Goal: Task Accomplishment & Management: Manage account settings

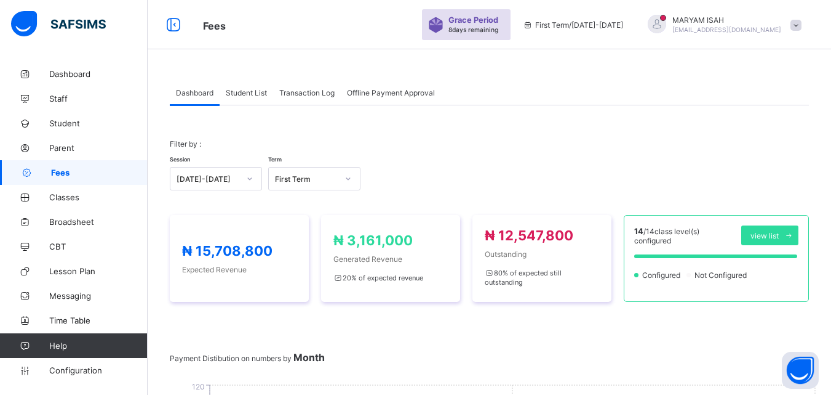
click at [250, 95] on span "Student List" at bounding box center [246, 92] width 41 height 9
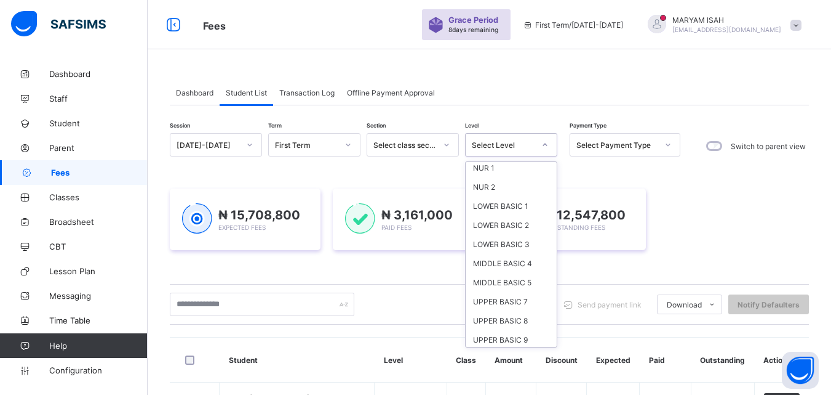
scroll to position [82, 0]
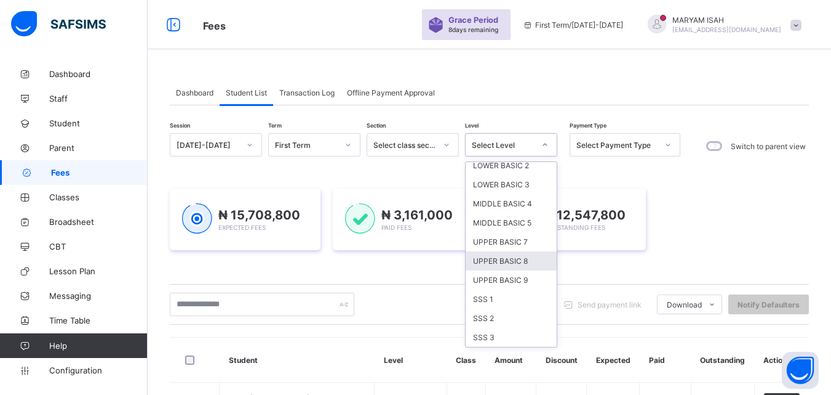
click at [486, 268] on div "UPPER BASIC 8" at bounding box center [511, 260] width 91 height 19
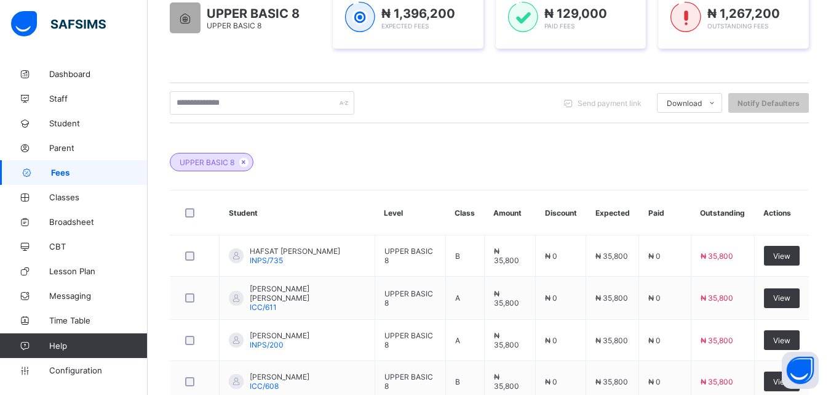
scroll to position [234, 0]
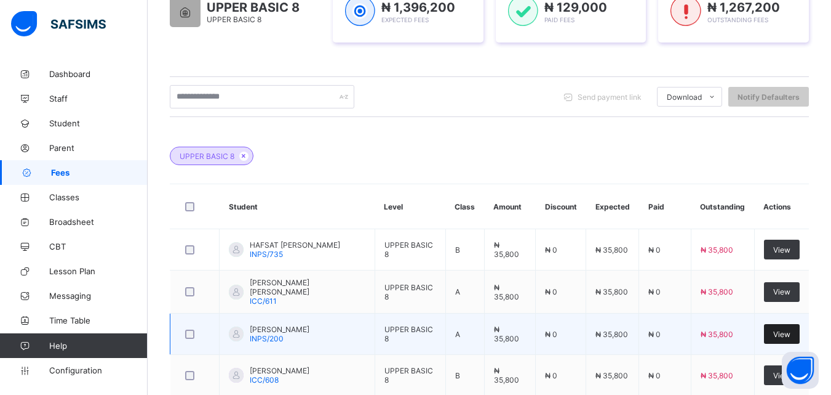
click at [782, 340] on div "View" at bounding box center [782, 334] width 36 height 20
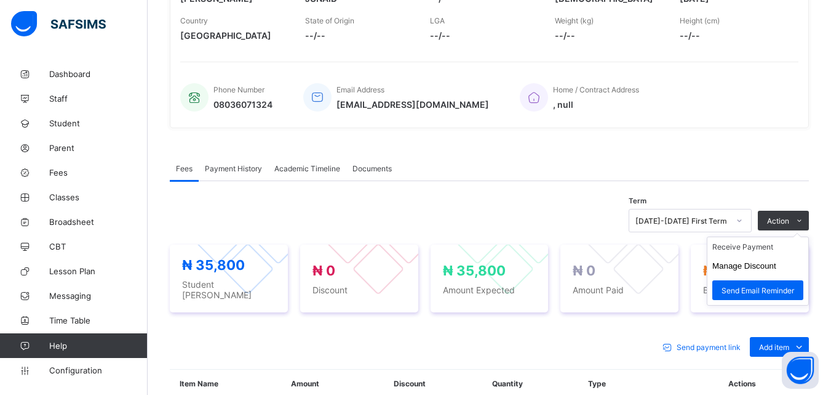
click at [801, 236] on ul "Receive Payment Manage Discount Send Email Reminder" at bounding box center [758, 270] width 102 height 69
click at [731, 247] on li "Receive Payment" at bounding box center [758, 246] width 101 height 19
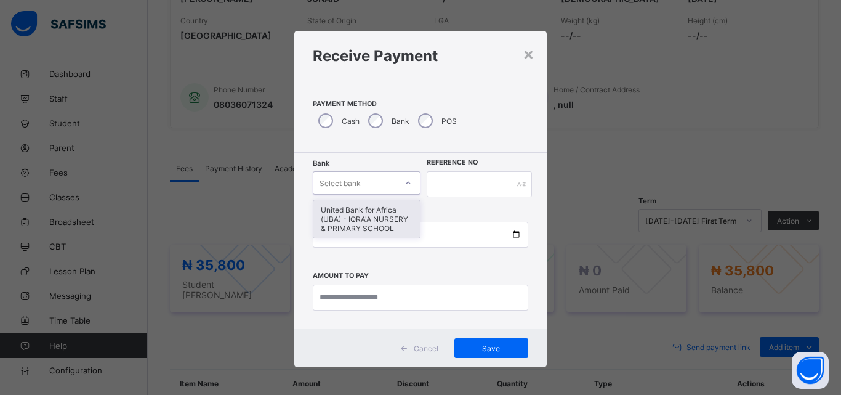
click at [366, 226] on div "United Bank for Africa (UBA) - IQRA'A NURSERY & PRIMARY SCHOOL" at bounding box center [366, 219] width 106 height 38
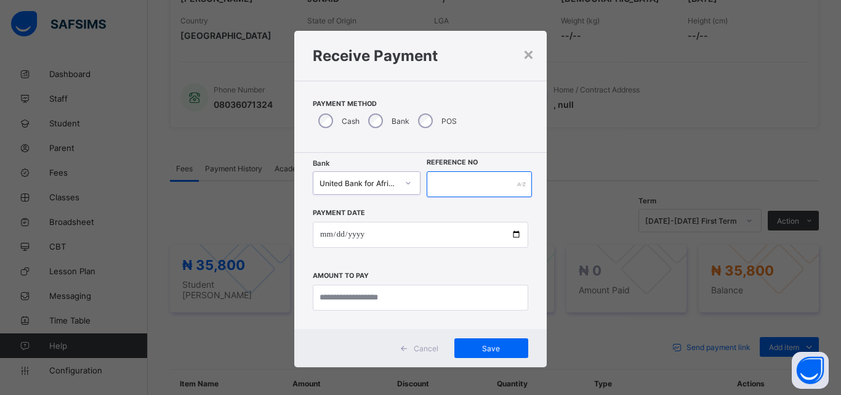
click at [457, 182] on input "text" at bounding box center [479, 184] width 105 height 26
click at [495, 173] on input "text" at bounding box center [479, 184] width 105 height 26
click at [478, 186] on input "text" at bounding box center [479, 184] width 105 height 26
type input "******"
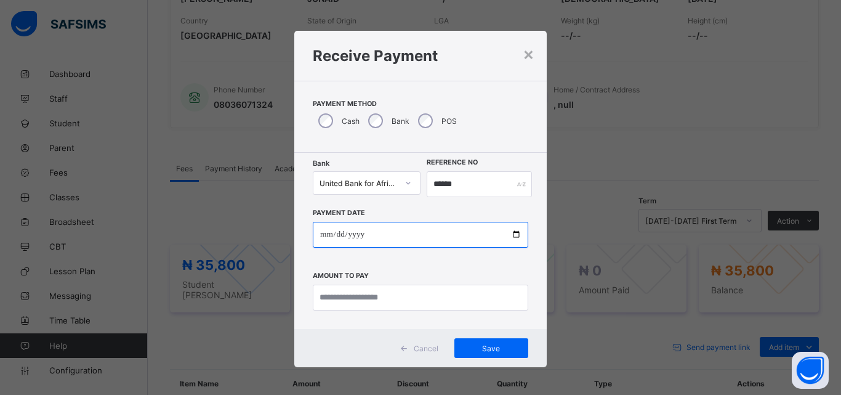
click at [508, 236] on input "date" at bounding box center [420, 235] width 215 height 26
type input "**********"
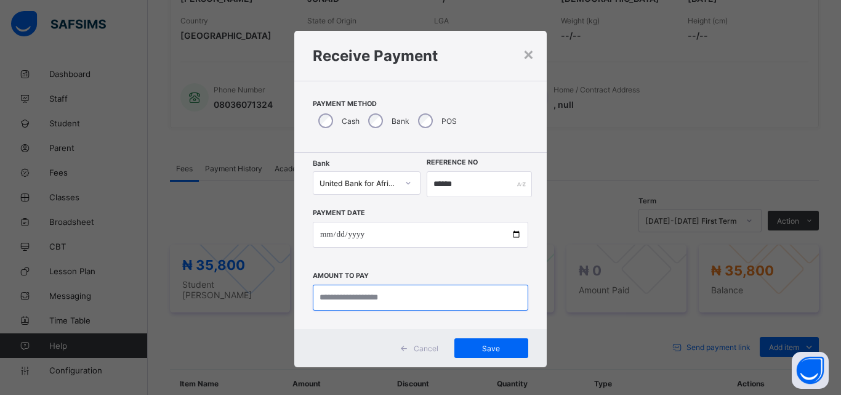
click at [337, 294] on input "currency" at bounding box center [420, 297] width 215 height 26
type input "********"
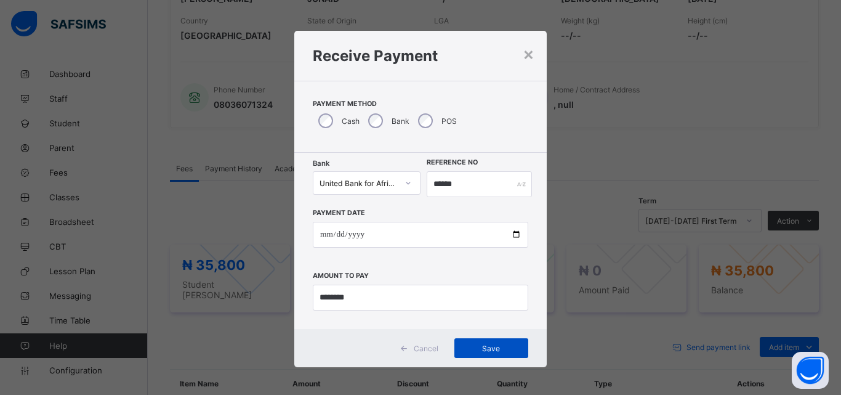
click at [487, 351] on span "Save" at bounding box center [490, 347] width 55 height 9
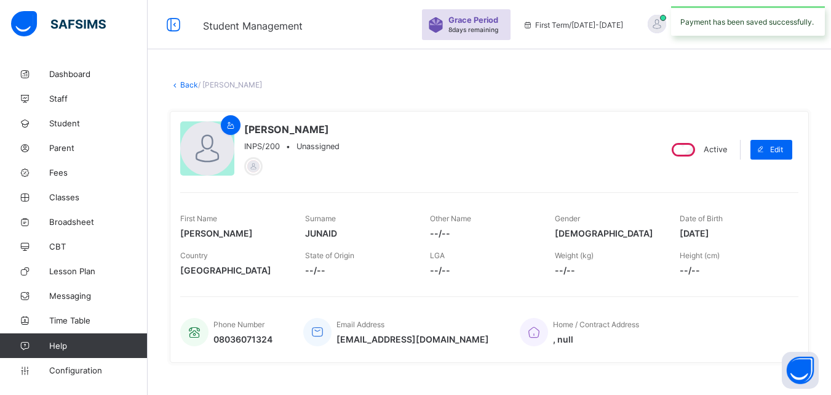
click at [186, 86] on link "Back" at bounding box center [189, 84] width 18 height 9
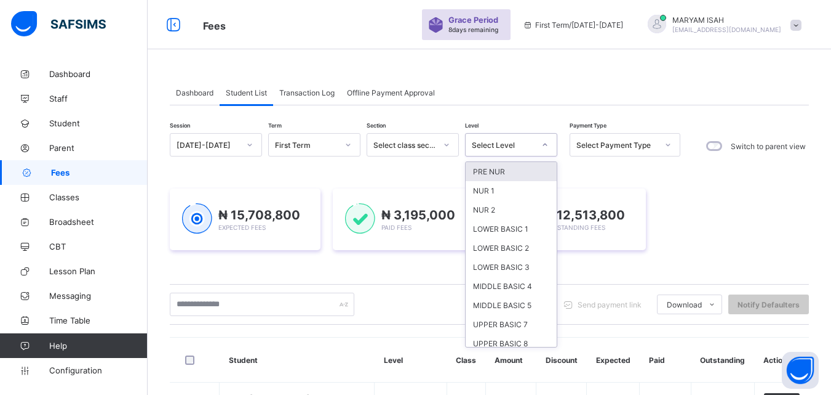
click at [483, 339] on div "UPPER BASIC 8" at bounding box center [511, 343] width 91 height 19
click at [483, 316] on div "Send payment link Download Students Payment Students Payment Status Student Ite…" at bounding box center [489, 303] width 639 height 23
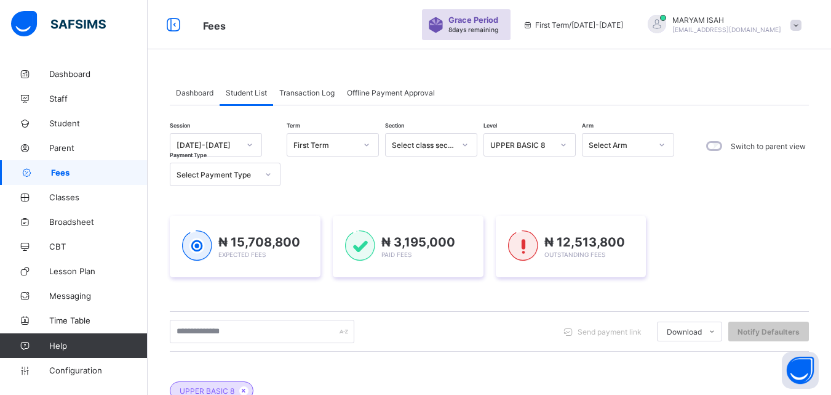
click at [492, 357] on div "Session [DATE]-[DATE] Term First Term Section Select class section Level UPPER …" at bounding box center [489, 386] width 639 height 507
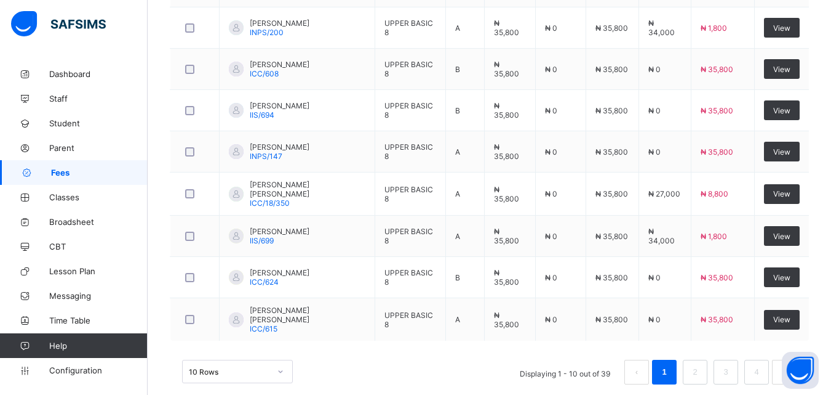
scroll to position [542, 0]
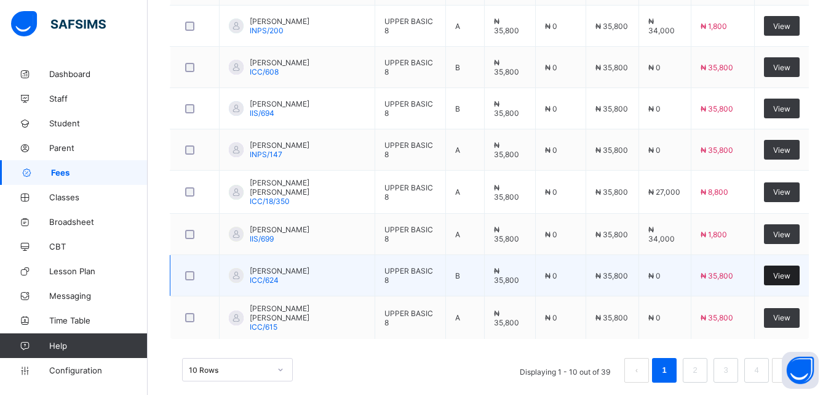
click at [800, 272] on div "View" at bounding box center [782, 275] width 36 height 20
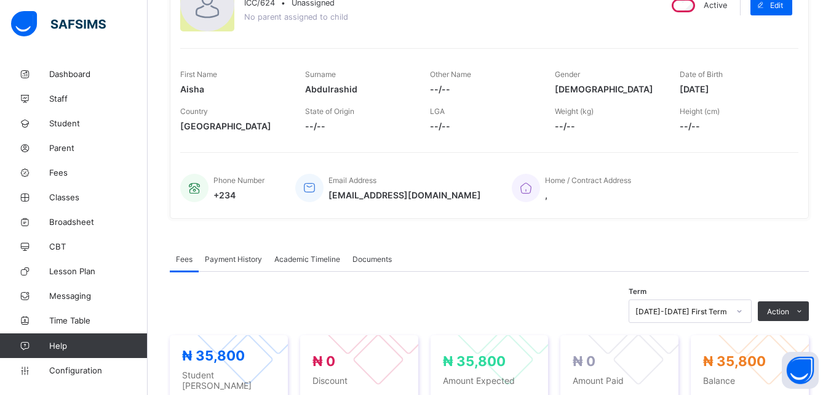
scroll to position [145, 0]
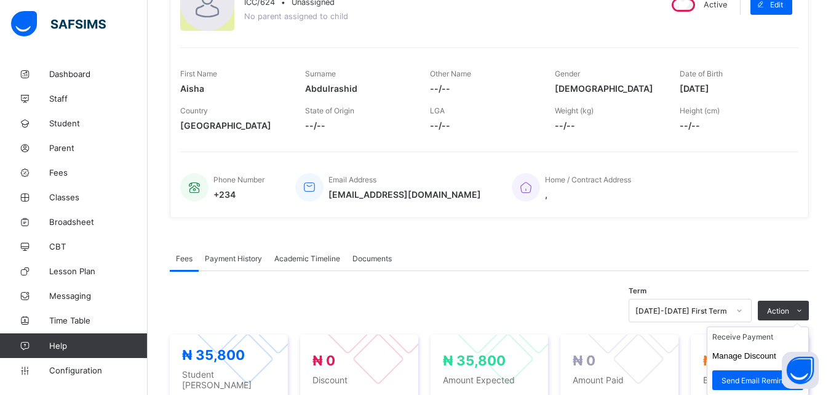
click at [798, 326] on ul "Receive Payment Manage Discount Send Email Reminder" at bounding box center [758, 360] width 102 height 69
click at [729, 344] on li "Receive Payment" at bounding box center [758, 336] width 101 height 19
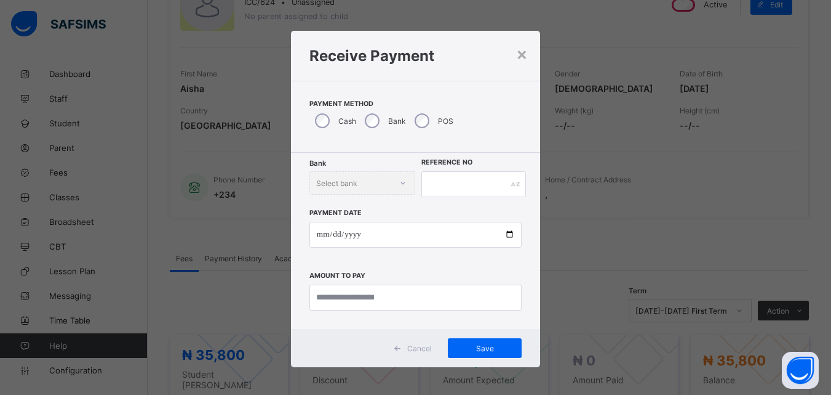
click at [420, 133] on div "POS" at bounding box center [432, 121] width 47 height 26
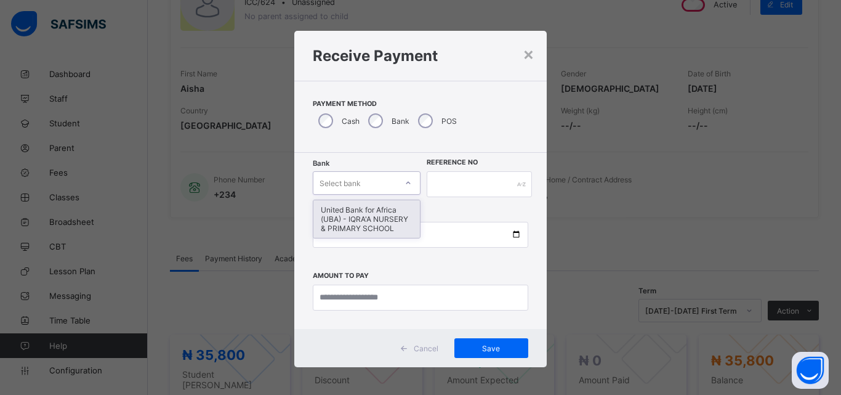
click at [348, 226] on div "United Bank for Africa (UBA) - IQRA'A NURSERY & PRIMARY SCHOOL" at bounding box center [366, 219] width 106 height 38
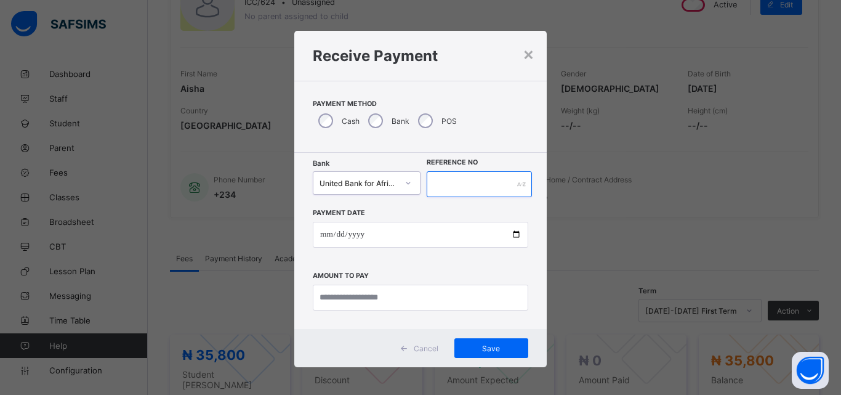
click at [439, 180] on input "text" at bounding box center [479, 184] width 105 height 26
type input "*****"
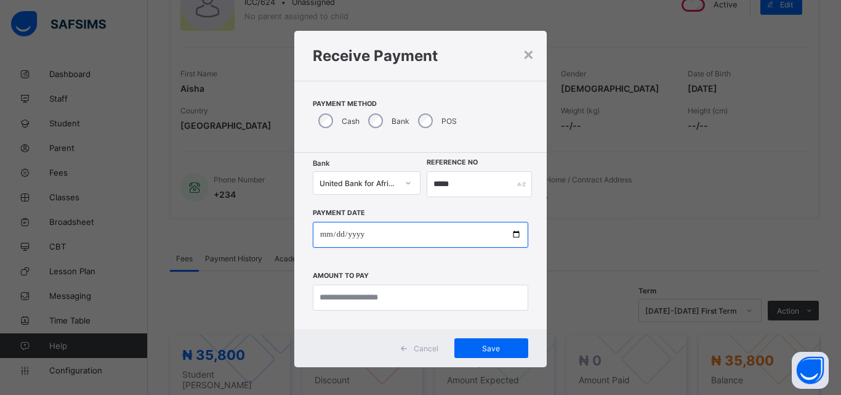
click at [505, 236] on input "date" at bounding box center [420, 235] width 215 height 26
click at [495, 230] on input "date" at bounding box center [420, 235] width 215 height 26
click at [514, 239] on input "date" at bounding box center [420, 235] width 215 height 26
type input "**********"
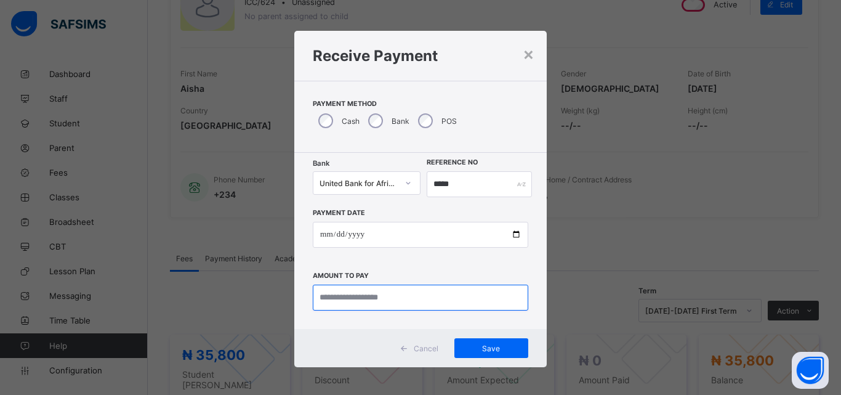
click at [333, 299] on input "currency" at bounding box center [420, 297] width 215 height 26
type input "********"
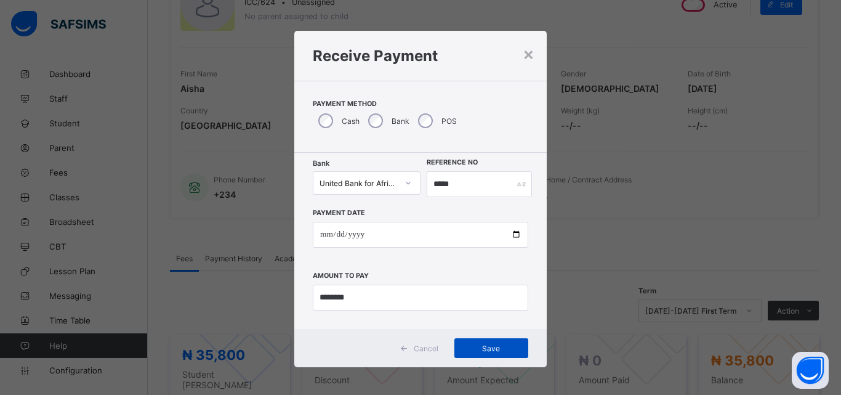
click at [482, 351] on span "Save" at bounding box center [490, 347] width 55 height 9
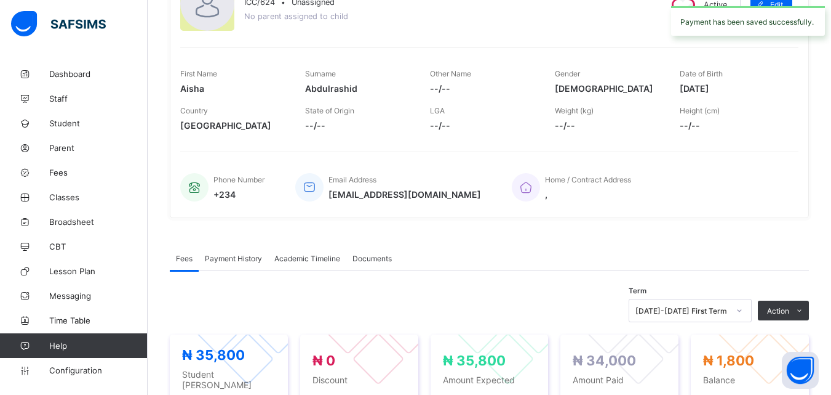
scroll to position [0, 0]
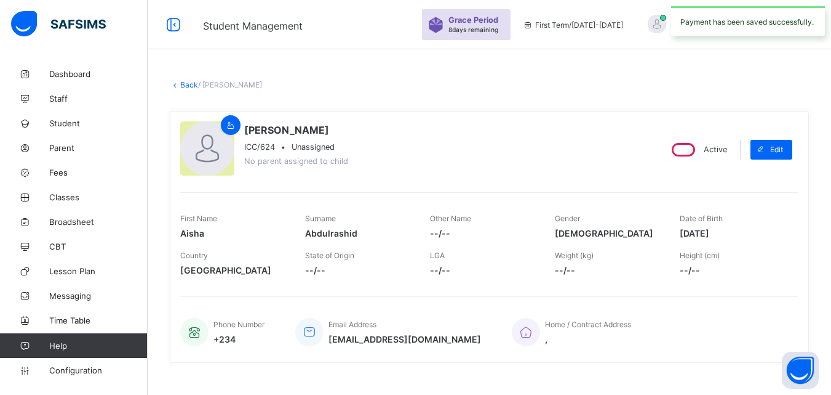
click at [184, 88] on link "Back" at bounding box center [189, 84] width 18 height 9
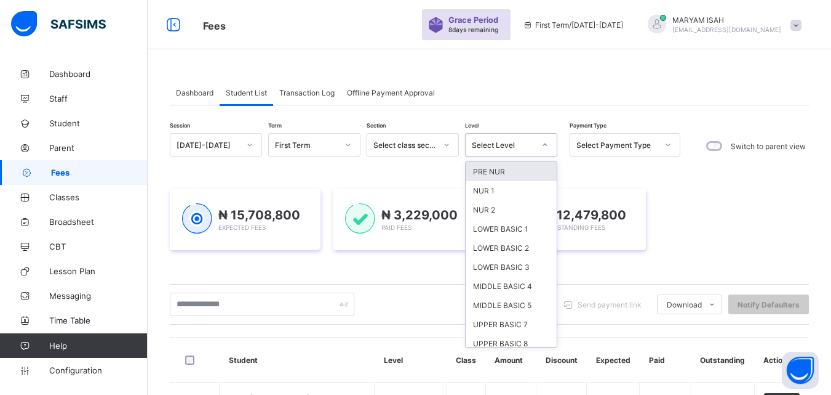
scroll to position [24, 0]
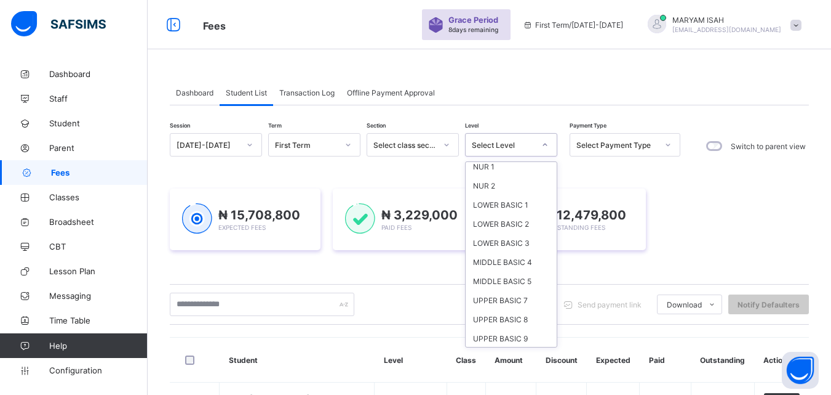
click at [479, 367] on div "SSS 2" at bounding box center [511, 376] width 91 height 19
click at [488, 316] on div "Send payment link Download Students Payment Students Payment Status Student Ite…" at bounding box center [489, 303] width 639 height 23
click at [499, 316] on div "Send payment link Download Students Payment Students Payment Status Student Ite…" at bounding box center [489, 303] width 639 height 23
click at [500, 316] on div "Send payment link Download Students Payment Students Payment Status Student Ite…" at bounding box center [489, 303] width 639 height 23
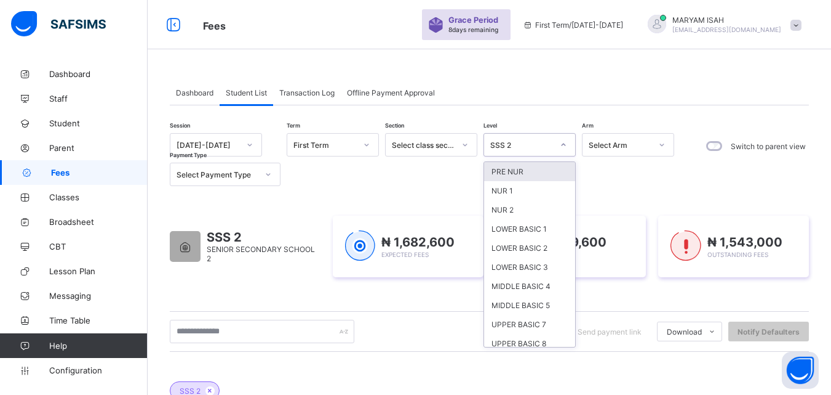
scroll to position [82, 0]
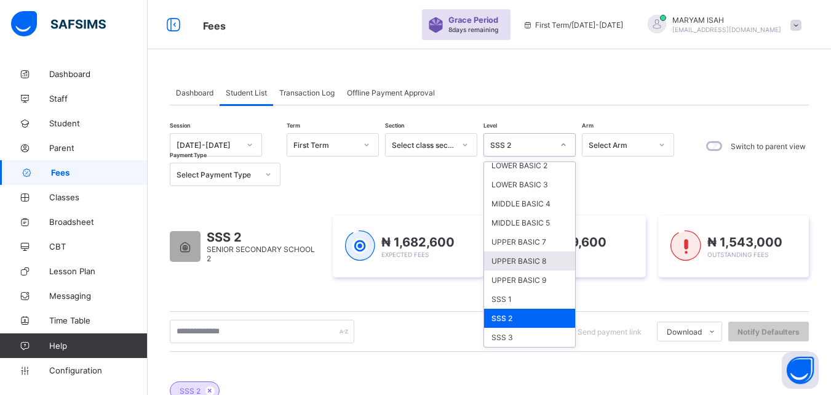
click at [511, 268] on div "UPPER BASIC 8" at bounding box center [529, 260] width 91 height 19
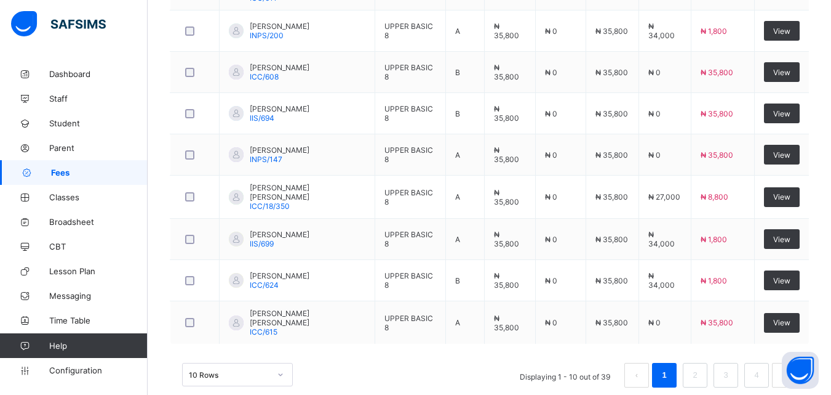
scroll to position [538, 0]
click at [700, 369] on link "2" at bounding box center [695, 374] width 12 height 16
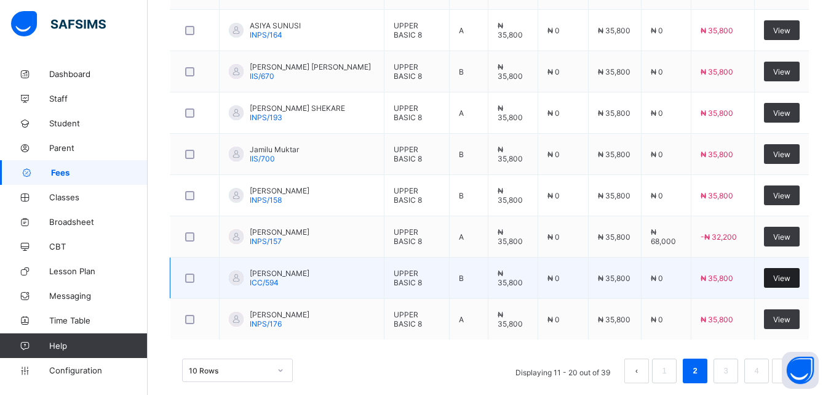
click at [791, 282] on div "View" at bounding box center [782, 278] width 36 height 20
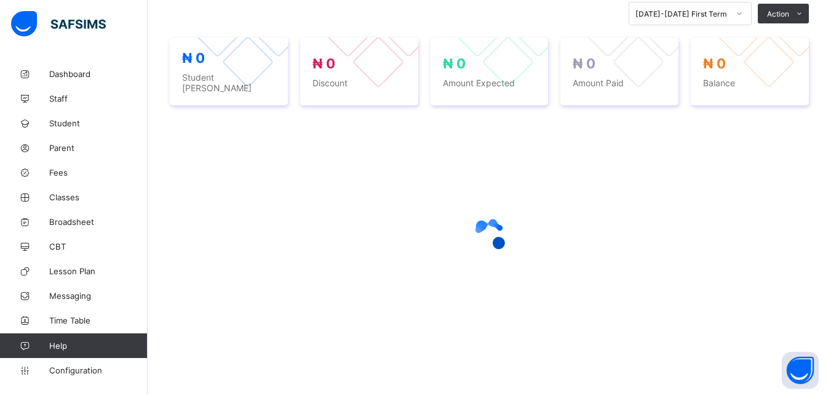
scroll to position [276, 0]
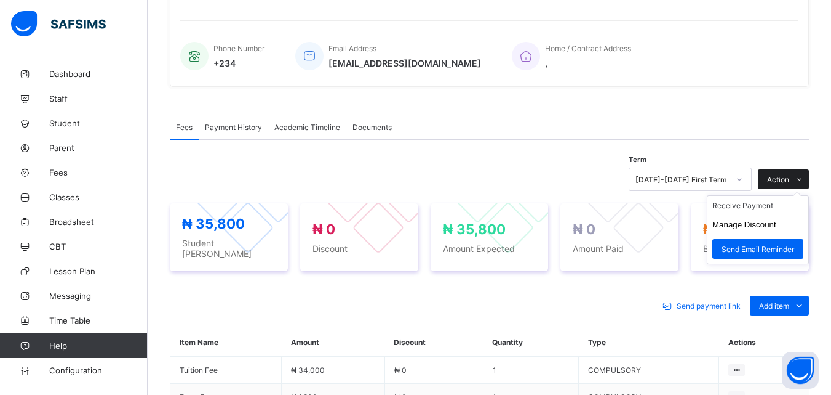
click at [804, 175] on icon at bounding box center [799, 179] width 9 height 8
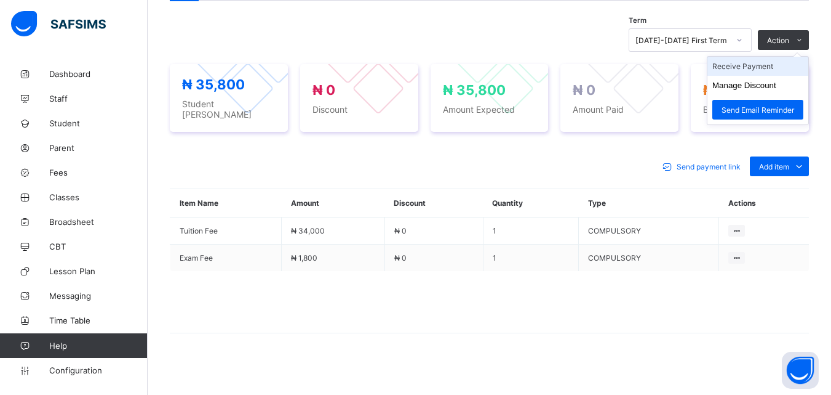
click at [782, 68] on li "Receive Payment" at bounding box center [758, 66] width 101 height 19
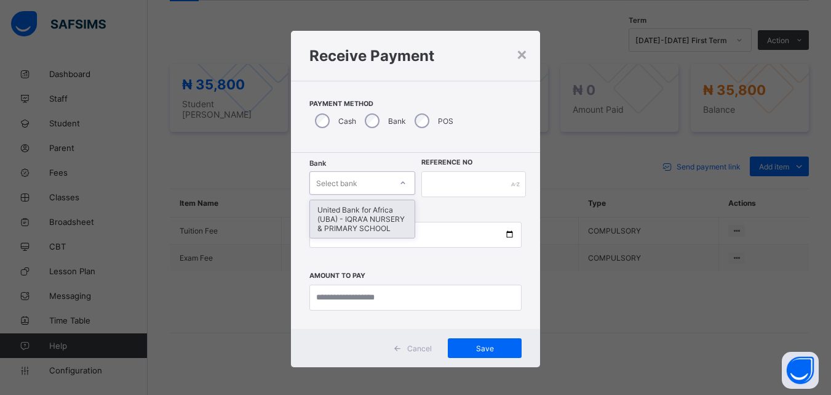
click at [345, 225] on div "United Bank for Africa (UBA) - IQRA'A NURSERY & PRIMARY SCHOOL" at bounding box center [362, 219] width 105 height 38
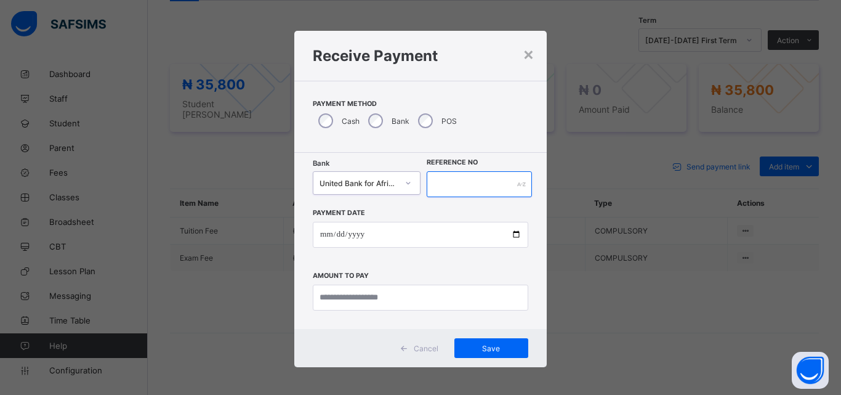
click at [439, 173] on input "text" at bounding box center [479, 184] width 105 height 26
type input "*****"
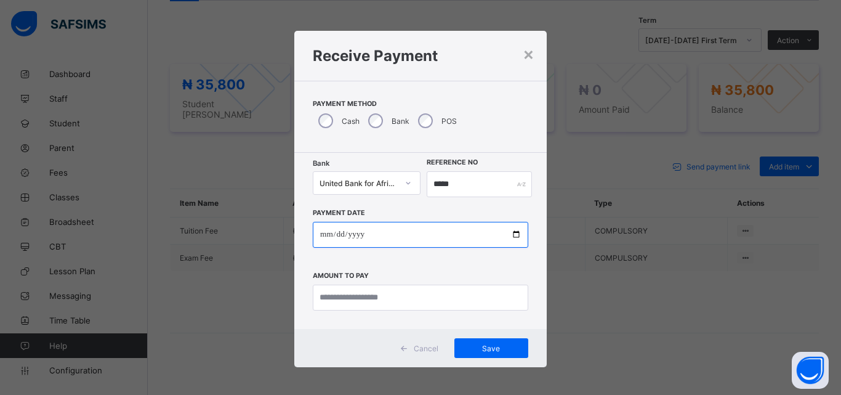
click at [508, 233] on input "date" at bounding box center [420, 235] width 215 height 26
type input "**********"
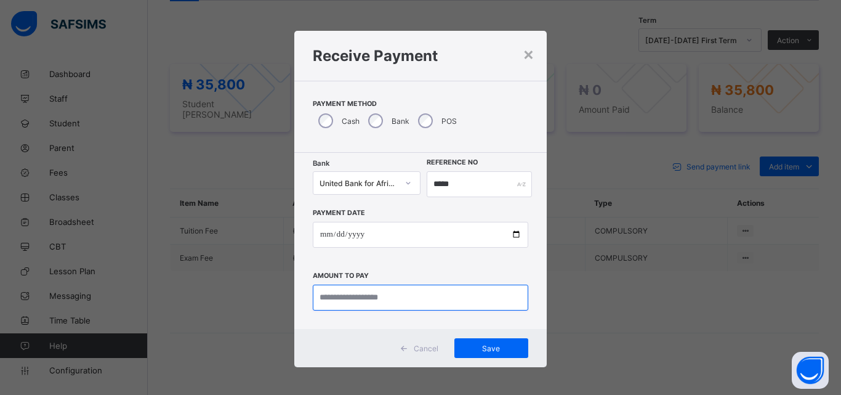
click at [337, 300] on input "currency" at bounding box center [420, 297] width 215 height 26
type input "********"
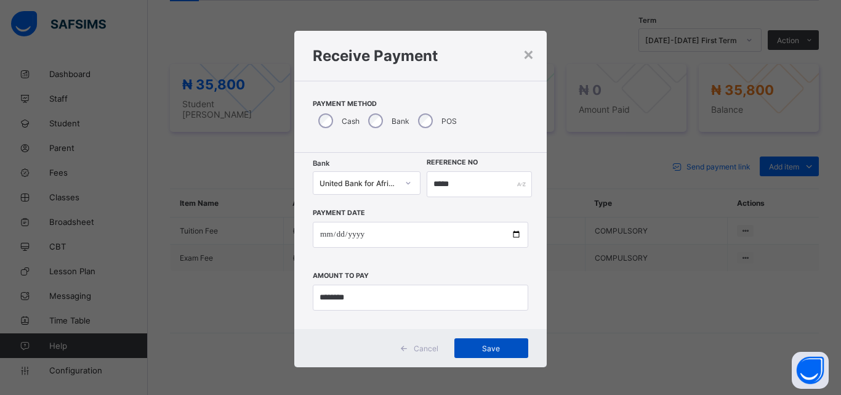
click at [504, 354] on div "Save" at bounding box center [491, 348] width 74 height 20
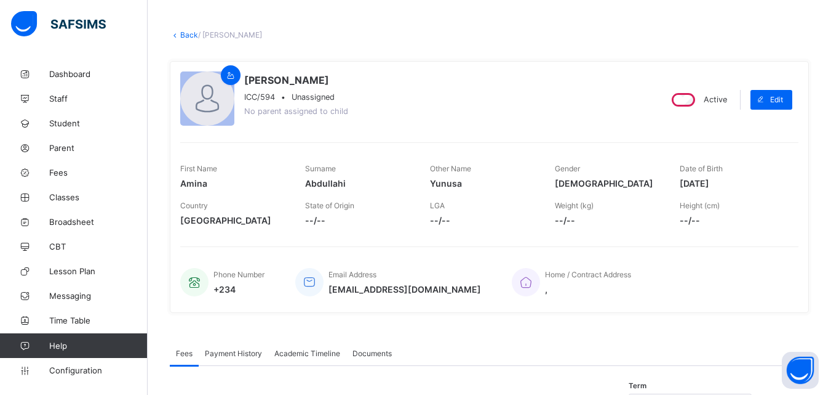
scroll to position [0, 0]
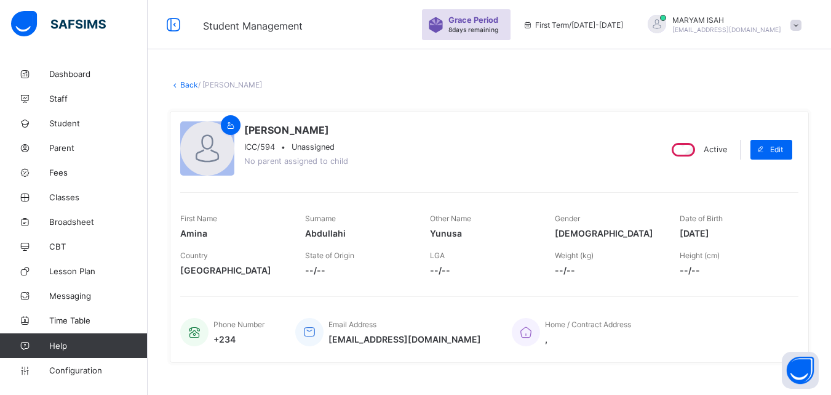
click at [187, 81] on link "Back" at bounding box center [189, 84] width 18 height 9
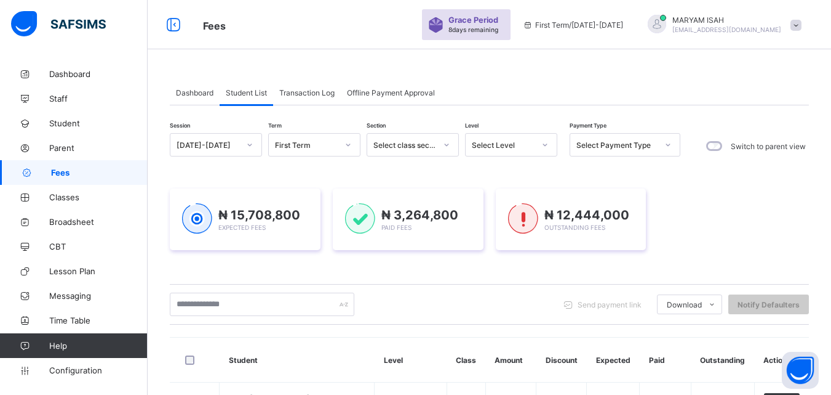
click at [543, 149] on icon at bounding box center [545, 144] width 7 height 12
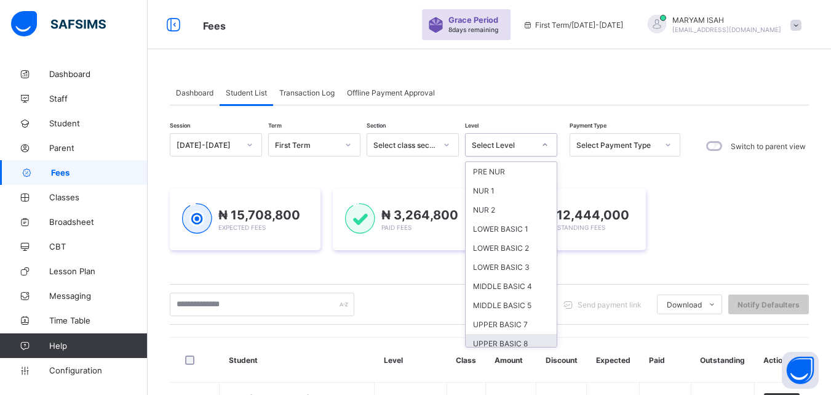
click at [512, 339] on div "UPPER BASIC 8" at bounding box center [511, 343] width 91 height 19
click at [512, 316] on div "Send payment link Download Students Payment Students Payment Status Student Ite…" at bounding box center [489, 303] width 639 height 23
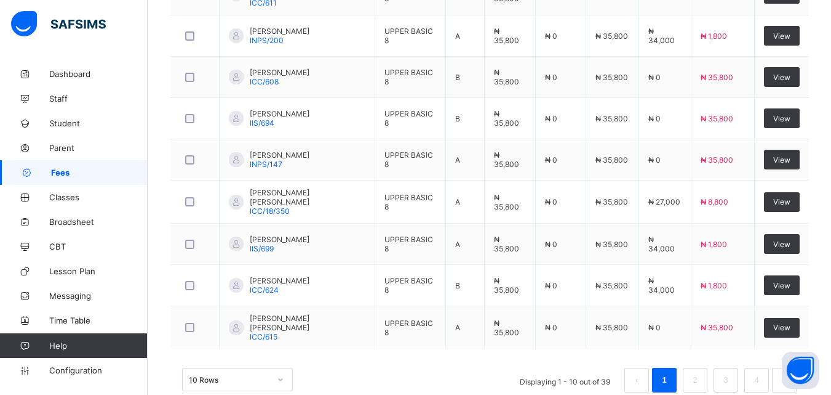
scroll to position [541, 0]
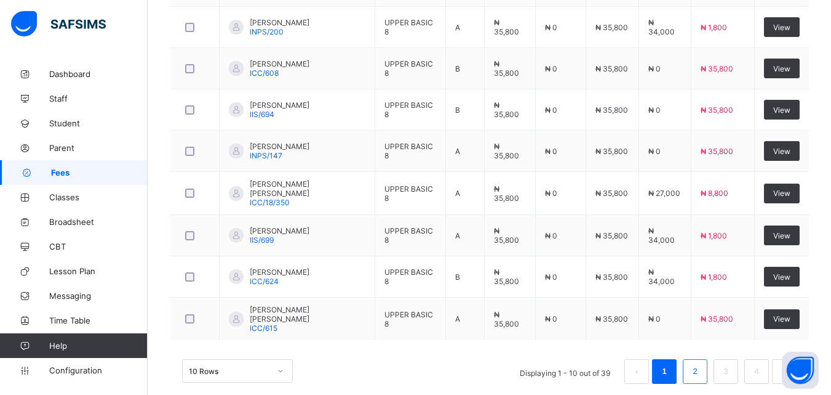
click at [701, 372] on link "2" at bounding box center [695, 371] width 12 height 16
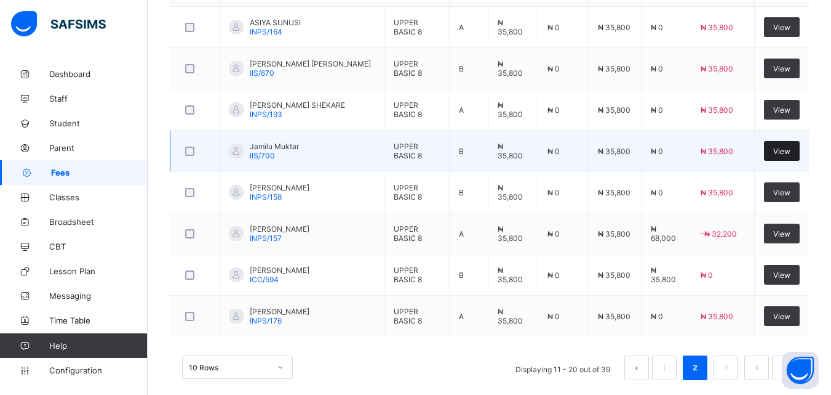
click at [791, 143] on div "View" at bounding box center [782, 151] width 36 height 20
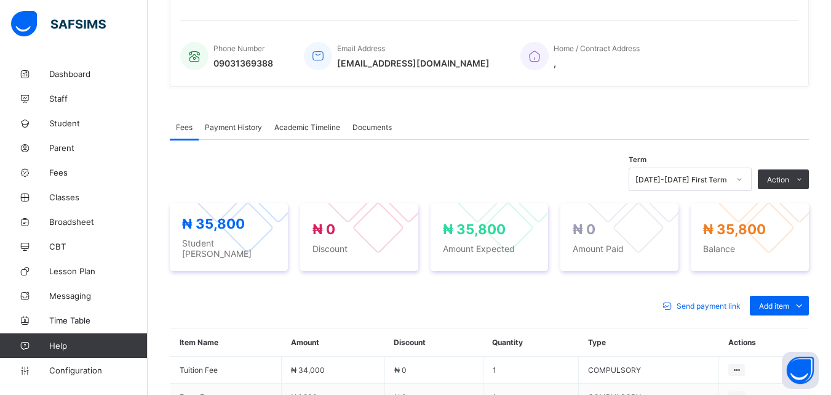
scroll to position [415, 0]
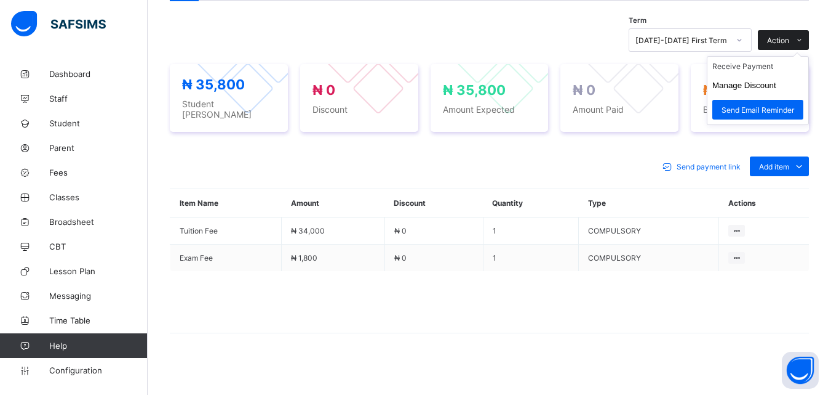
click at [782, 42] on span "Action" at bounding box center [778, 40] width 22 height 9
click at [733, 65] on li "Receive Payment" at bounding box center [758, 66] width 101 height 19
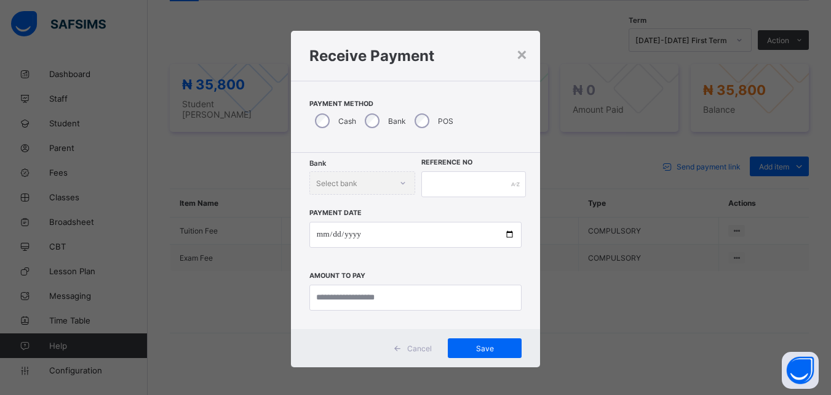
click at [423, 127] on div "POS" at bounding box center [432, 121] width 47 height 26
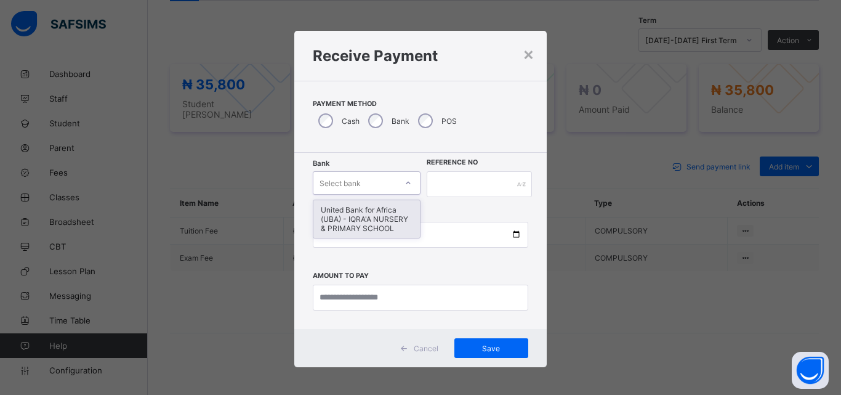
click at [336, 222] on div "United Bank for Africa (UBA) - IQRA'A NURSERY & PRIMARY SCHOOL" at bounding box center [366, 219] width 106 height 38
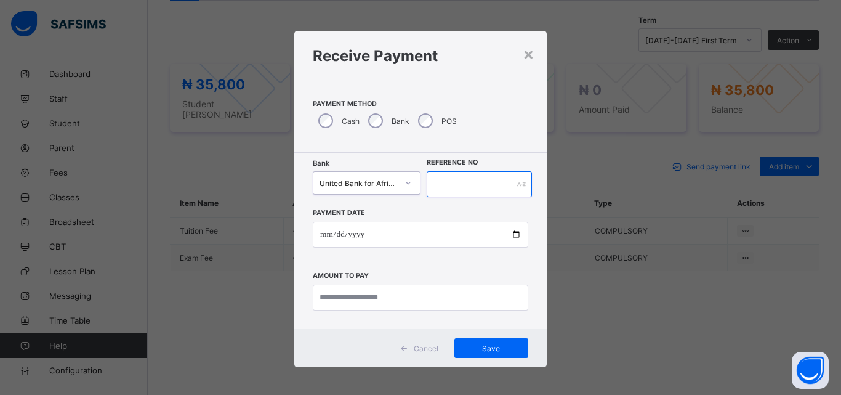
click at [459, 187] on input "text" at bounding box center [479, 184] width 105 height 26
type input "******"
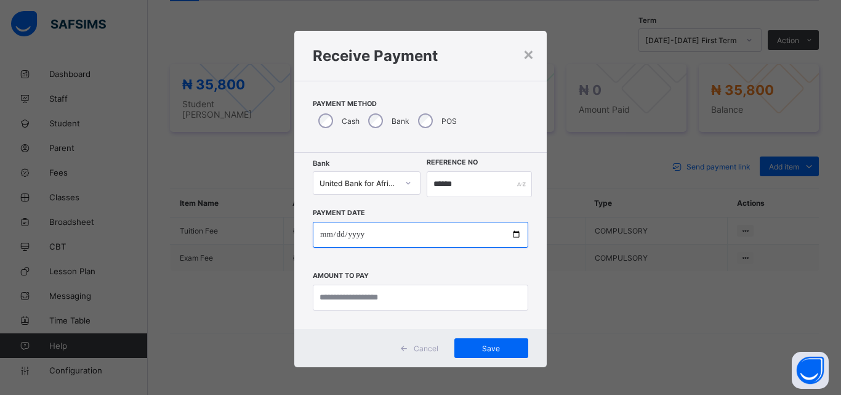
click at [518, 234] on input "date" at bounding box center [420, 235] width 215 height 26
click at [513, 231] on input "date" at bounding box center [420, 235] width 215 height 26
type input "**********"
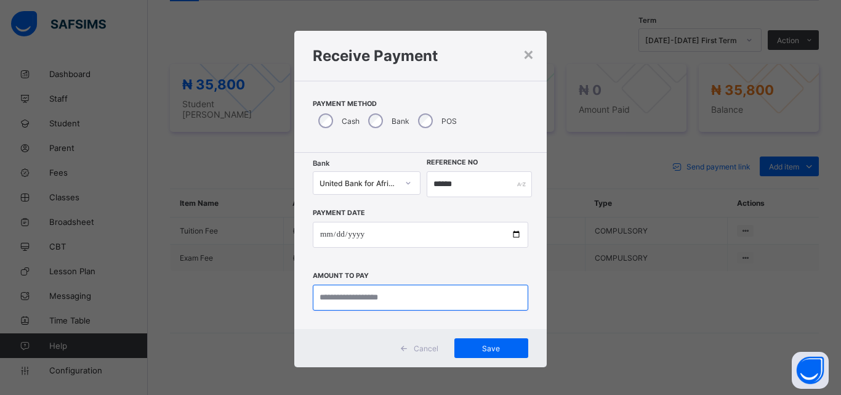
click at [349, 300] on input "currency" at bounding box center [420, 297] width 215 height 26
type input "********"
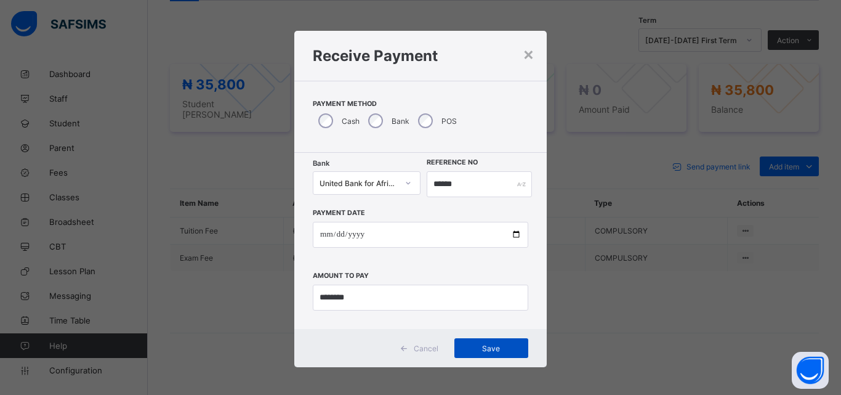
click at [495, 356] on div "Save" at bounding box center [491, 348] width 74 height 20
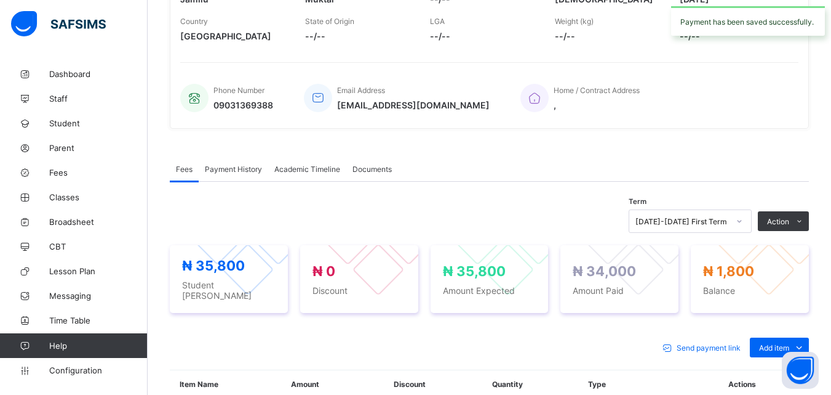
scroll to position [0, 0]
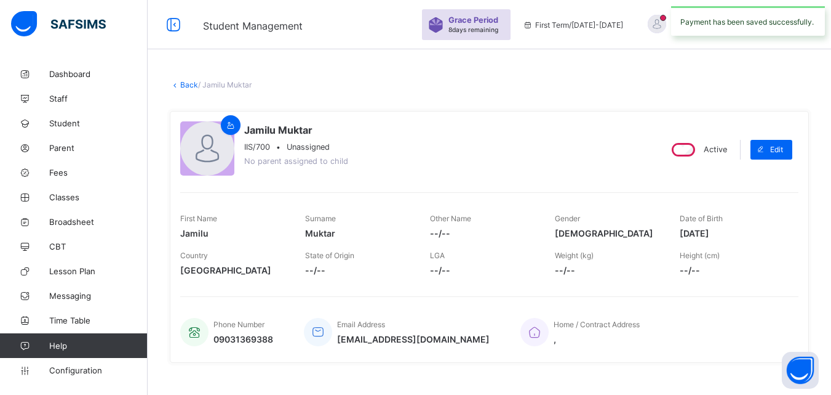
click at [183, 82] on link "Back" at bounding box center [189, 84] width 18 height 9
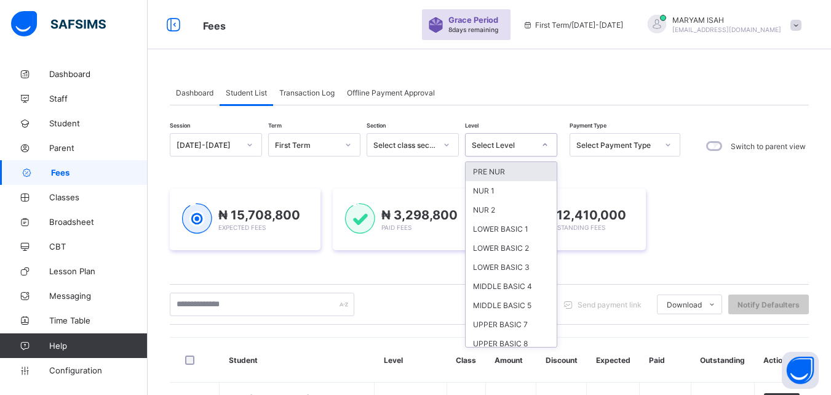
scroll to position [82, 0]
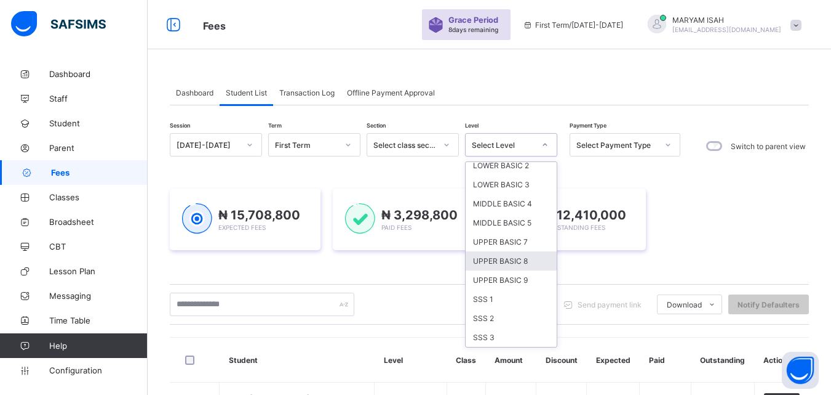
click at [486, 261] on div "UPPER BASIC 8" at bounding box center [511, 260] width 91 height 19
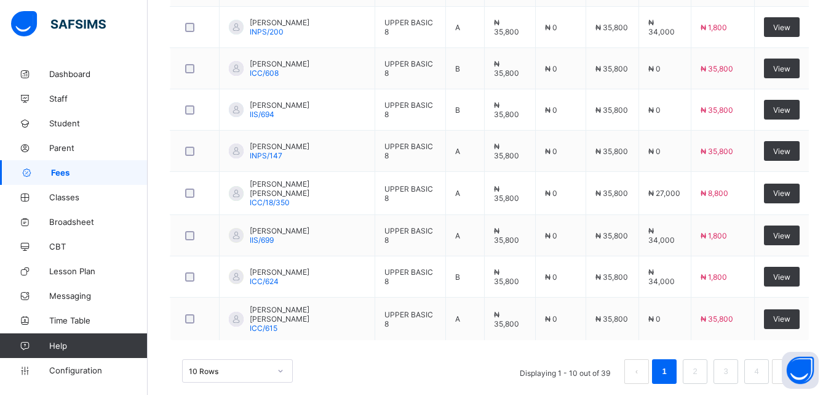
scroll to position [543, 0]
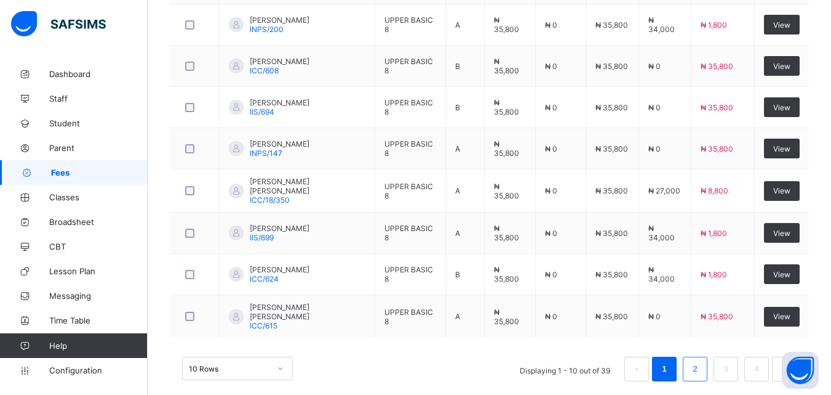
click at [708, 374] on li "2" at bounding box center [695, 368] width 25 height 25
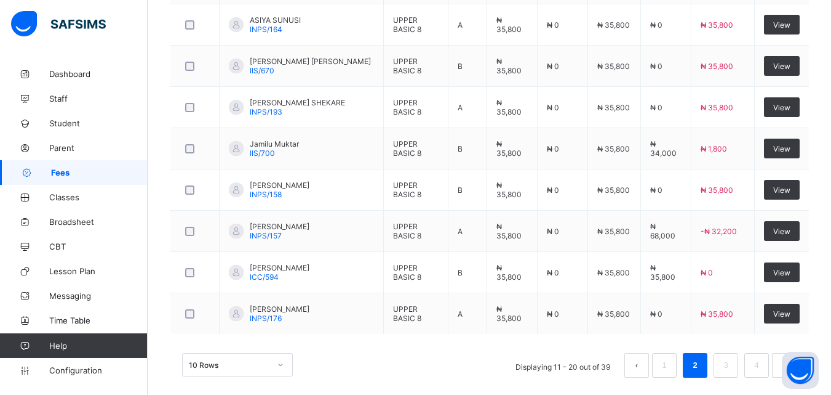
scroll to position [432, 0]
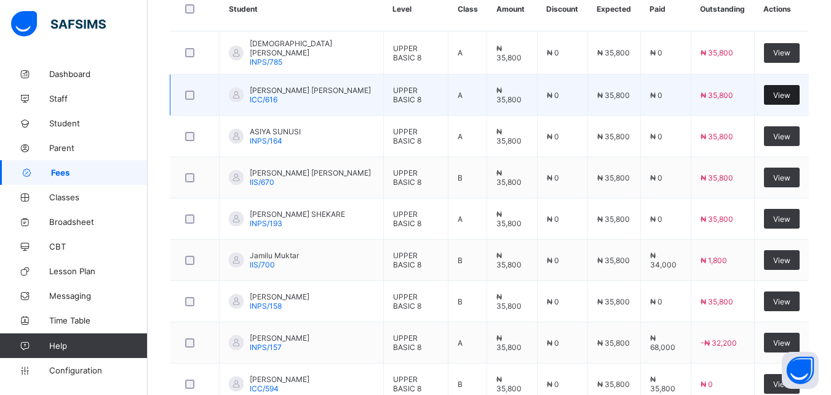
click at [784, 87] on div "View" at bounding box center [782, 95] width 36 height 20
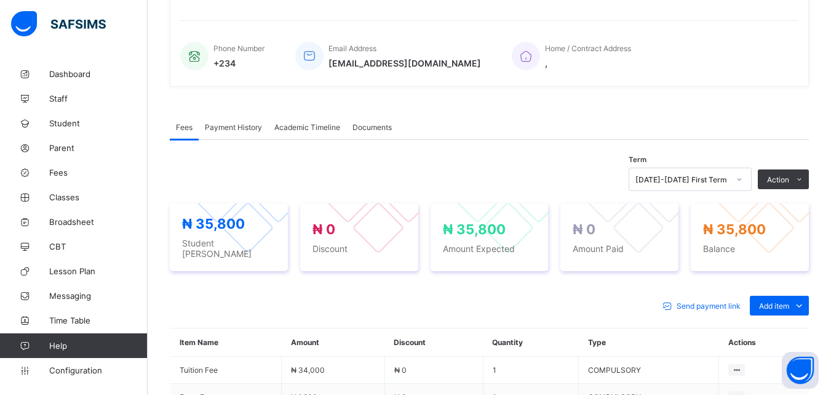
scroll to position [415, 0]
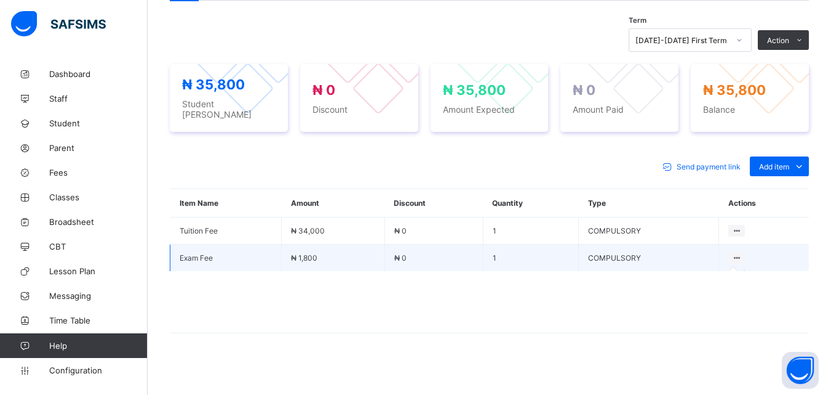
click at [745, 256] on div at bounding box center [737, 258] width 17 height 12
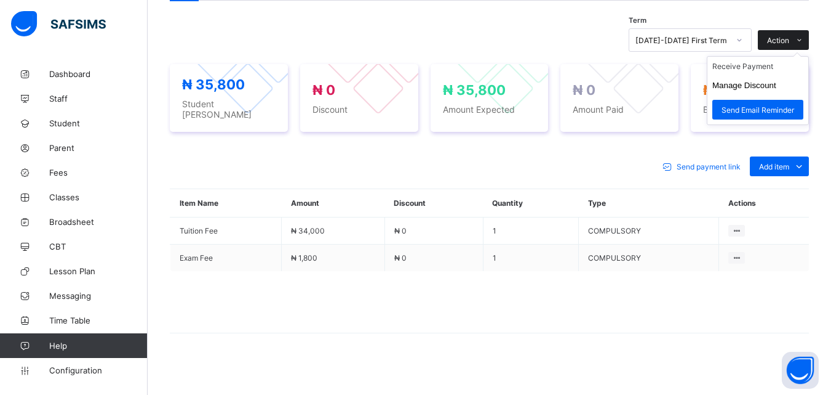
click at [809, 30] on span at bounding box center [800, 40] width 20 height 20
click at [726, 82] on button "Manage Discount" at bounding box center [745, 85] width 64 height 9
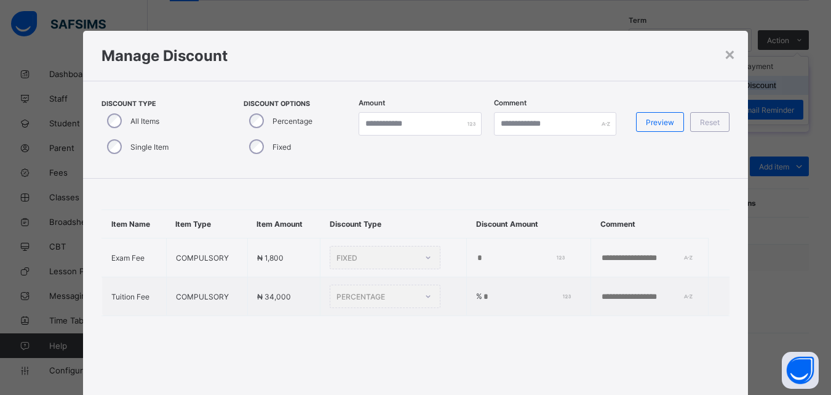
type input "*"
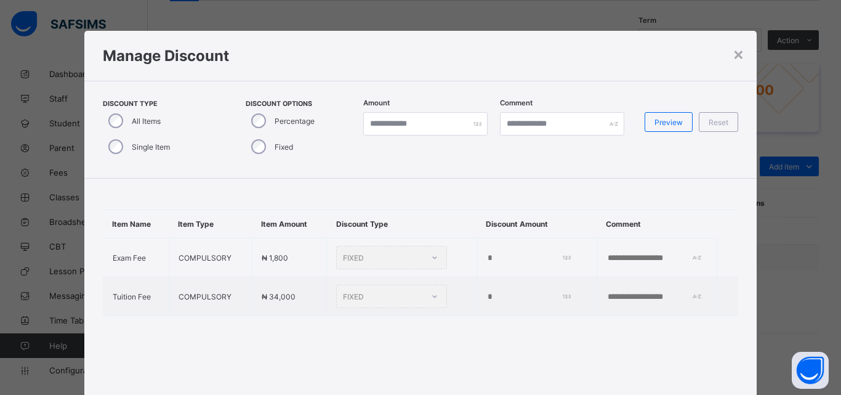
click at [719, 47] on h1 "Manage Discount" at bounding box center [421, 56] width 636 height 18
click at [740, 62] on div "×" at bounding box center [738, 53] width 12 height 21
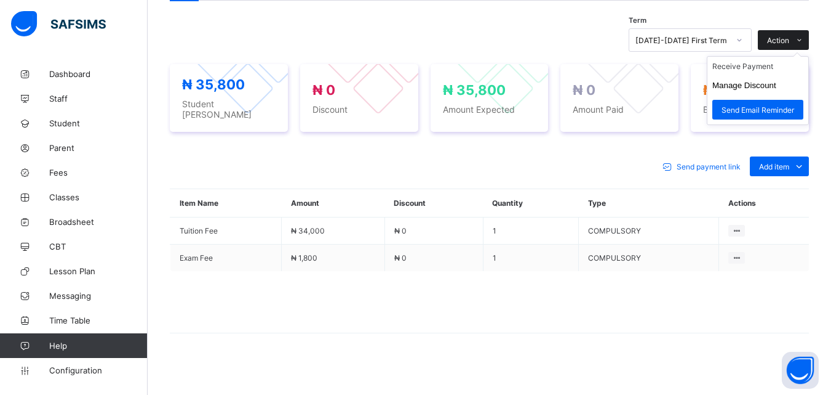
click at [797, 32] on div "Action" at bounding box center [783, 40] width 51 height 20
click at [752, 73] on li "Receive Payment" at bounding box center [758, 66] width 101 height 19
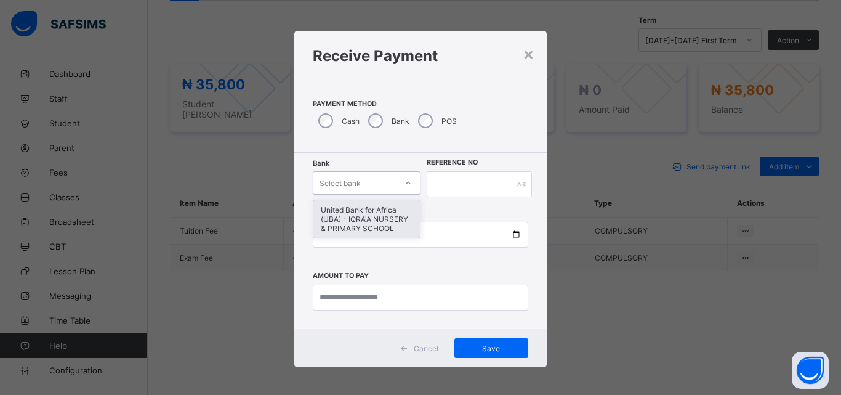
click at [348, 223] on div "United Bank for Africa (UBA) - IQRA'A NURSERY & PRIMARY SCHOOL" at bounding box center [366, 219] width 106 height 38
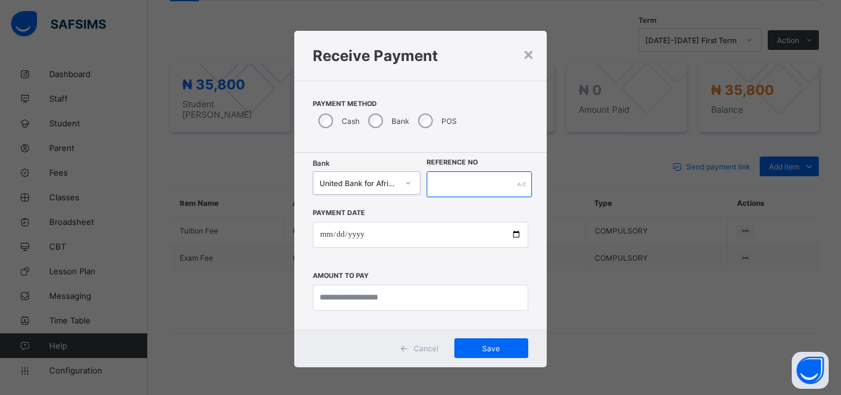
click at [444, 183] on input "text" at bounding box center [479, 184] width 105 height 26
type input "******"
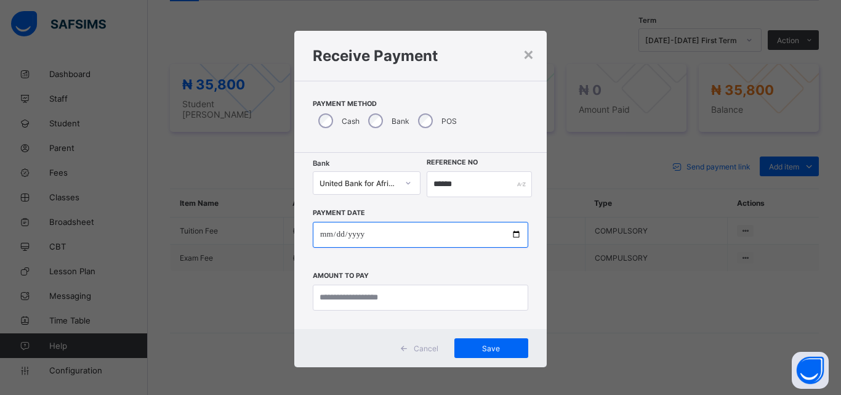
click at [515, 242] on input "date" at bounding box center [420, 235] width 215 height 26
click at [515, 234] on input "date" at bounding box center [420, 235] width 215 height 26
type input "**********"
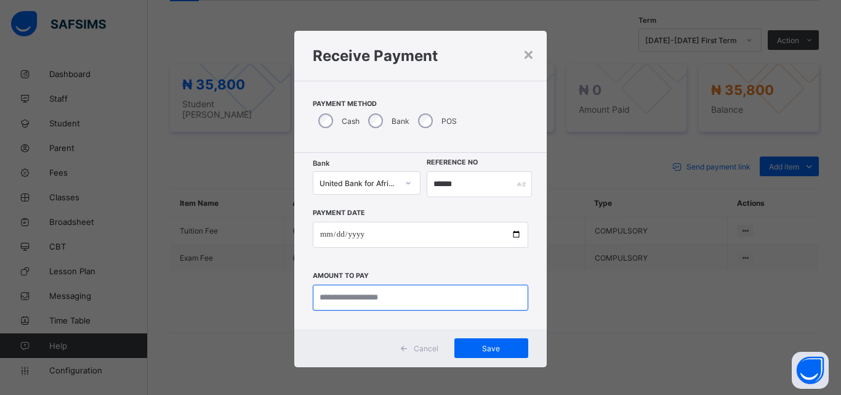
click at [320, 292] on input "currency" at bounding box center [420, 297] width 215 height 26
type input "********"
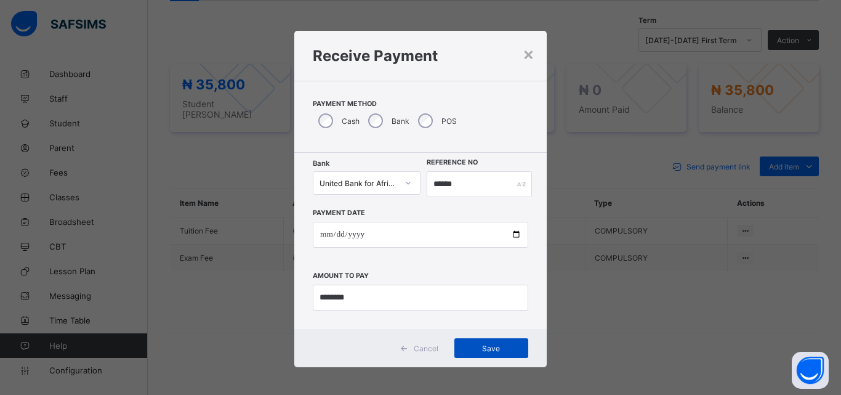
click at [506, 345] on span "Save" at bounding box center [490, 347] width 55 height 9
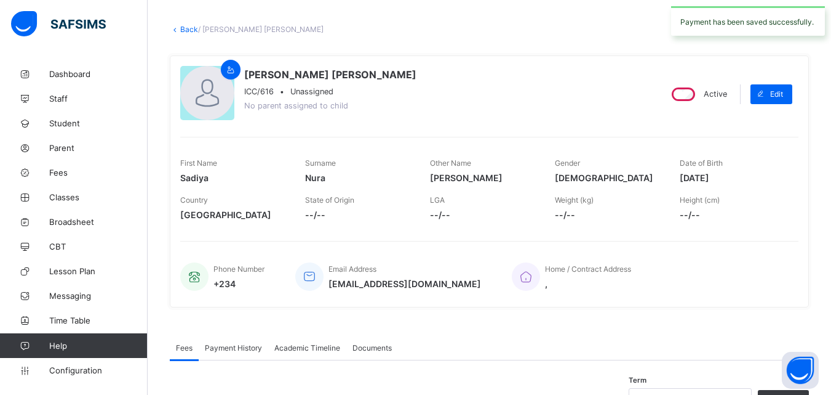
scroll to position [0, 0]
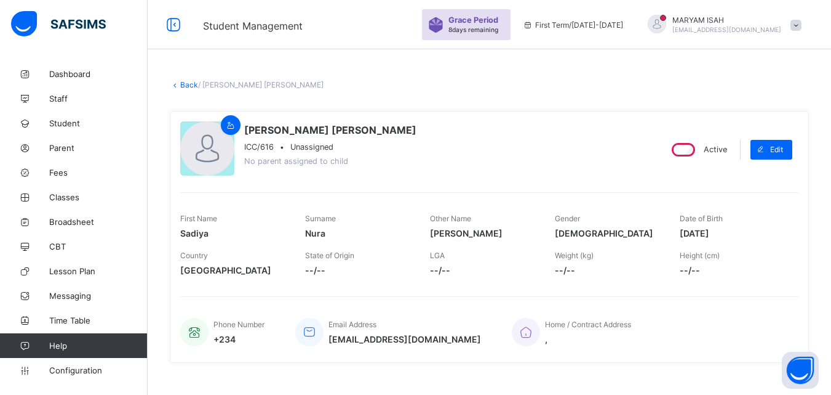
click at [190, 83] on link "Back" at bounding box center [189, 84] width 18 height 9
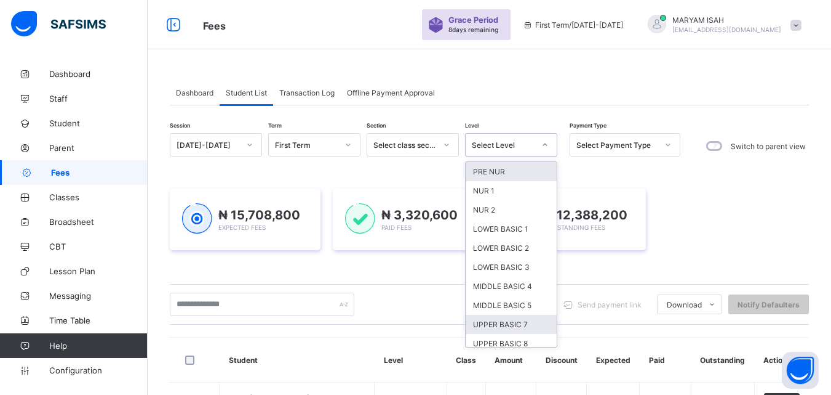
click at [491, 333] on div "UPPER BASIC 7" at bounding box center [511, 323] width 91 height 19
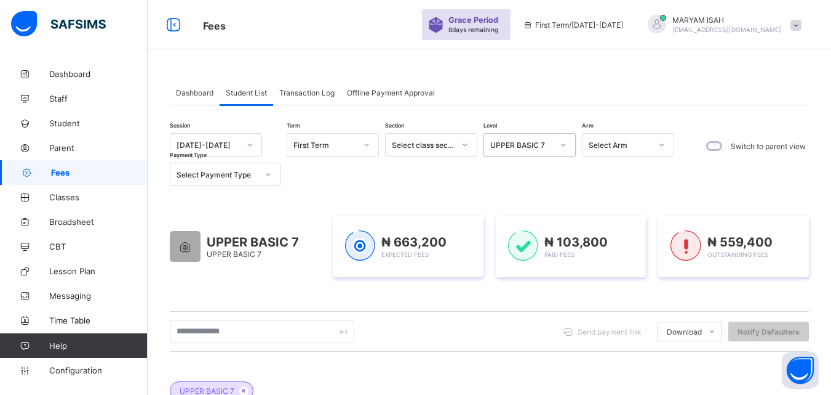
scroll to position [263, 0]
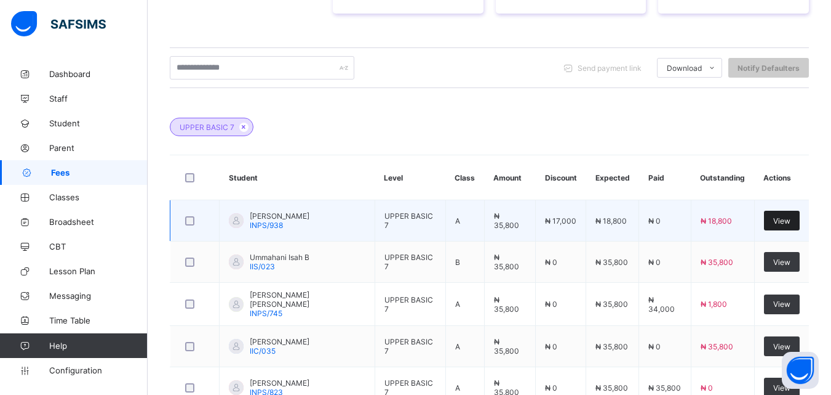
click at [796, 228] on div "View" at bounding box center [782, 220] width 36 height 20
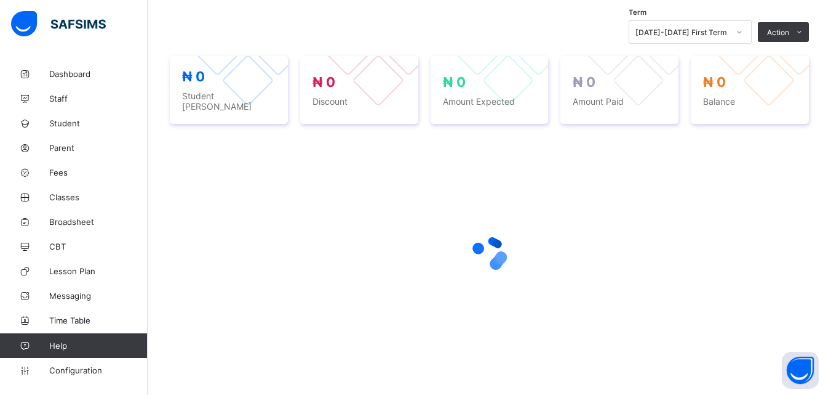
click at [795, 228] on div at bounding box center [489, 252] width 639 height 49
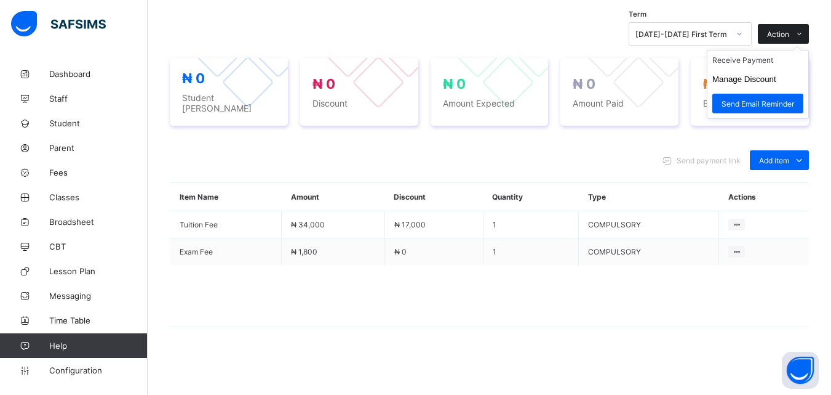
click at [809, 33] on span at bounding box center [800, 34] width 20 height 20
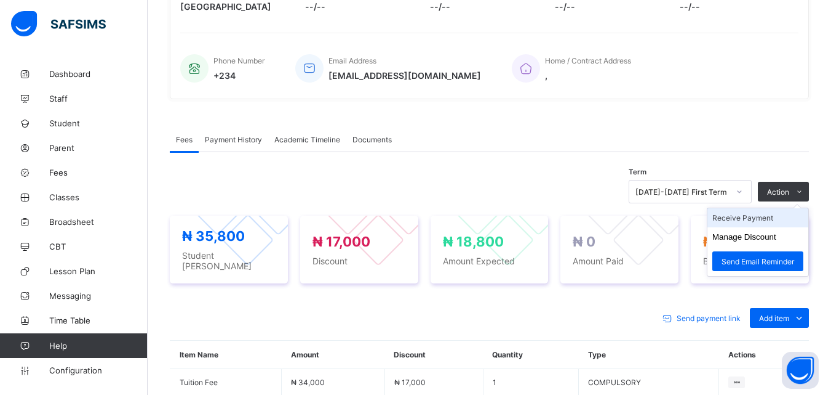
click at [765, 221] on li "Receive Payment" at bounding box center [758, 217] width 101 height 19
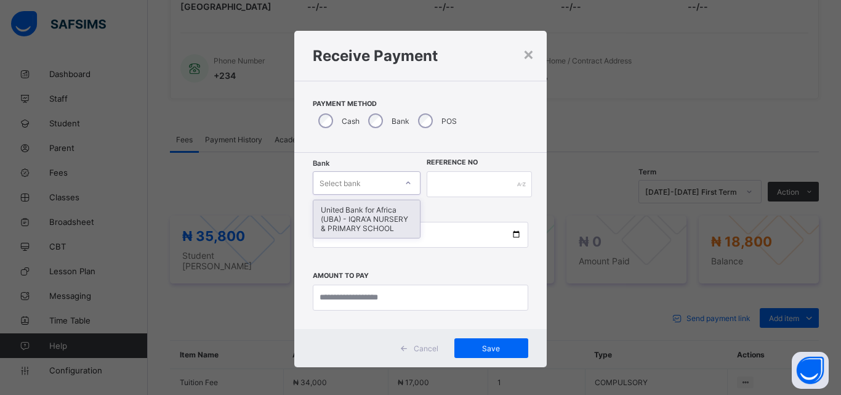
click at [332, 228] on div "United Bank for Africa (UBA) - IQRA'A NURSERY & PRIMARY SCHOOL" at bounding box center [366, 219] width 106 height 38
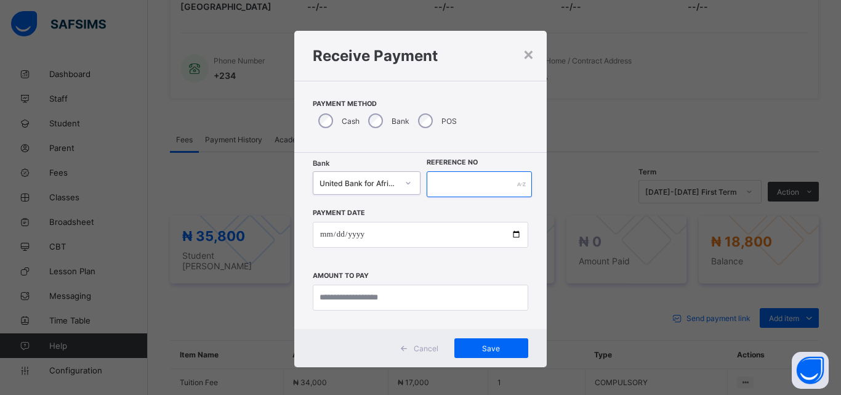
click at [441, 180] on input "text" at bounding box center [479, 184] width 105 height 26
type input "***"
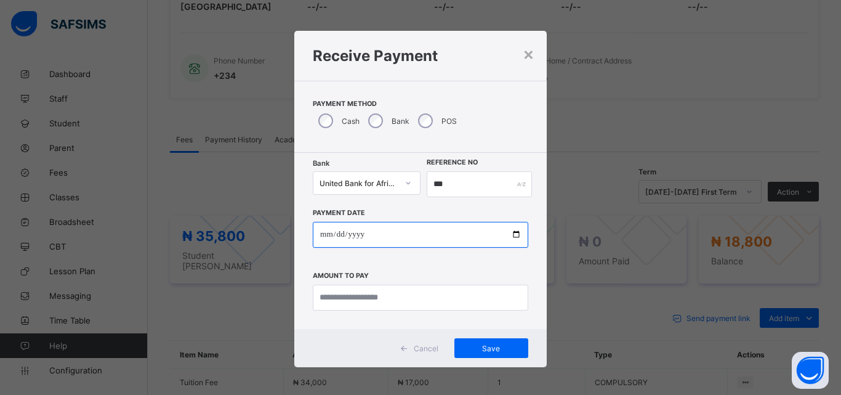
click at [506, 235] on input "date" at bounding box center [420, 235] width 215 height 26
click at [512, 238] on input "date" at bounding box center [420, 235] width 215 height 26
click at [514, 231] on input "**********" at bounding box center [420, 235] width 215 height 26
type input "**********"
click at [500, 233] on input "**********" at bounding box center [420, 235] width 215 height 26
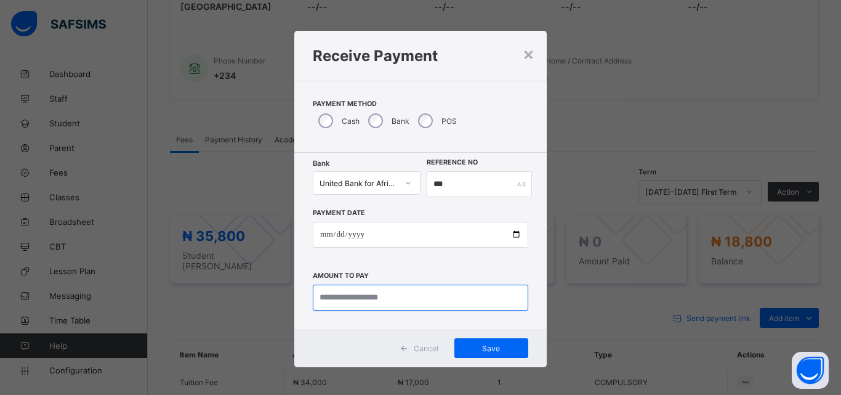
click at [356, 310] on input "currency" at bounding box center [420, 297] width 215 height 26
type input "********"
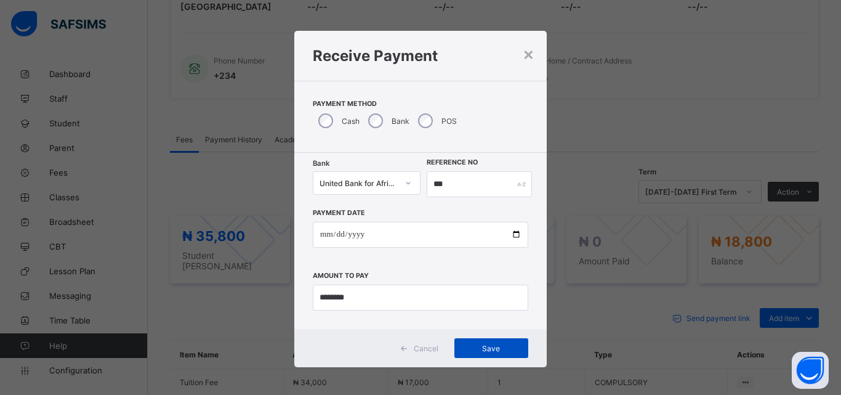
click at [501, 355] on div "Save" at bounding box center [491, 348] width 74 height 20
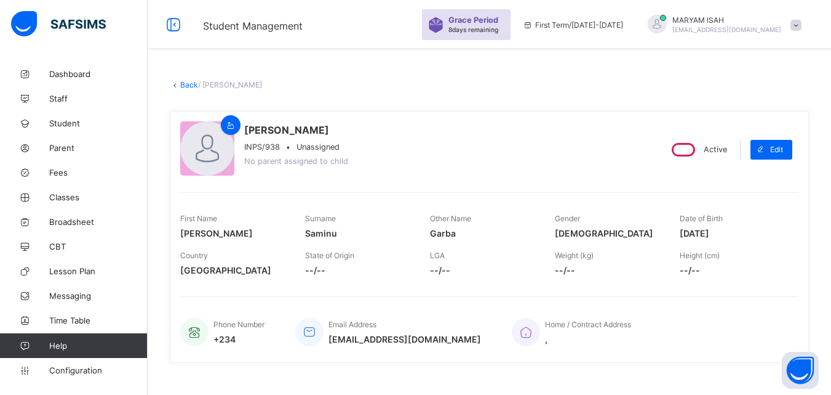
click at [192, 80] on link "Back" at bounding box center [189, 84] width 18 height 9
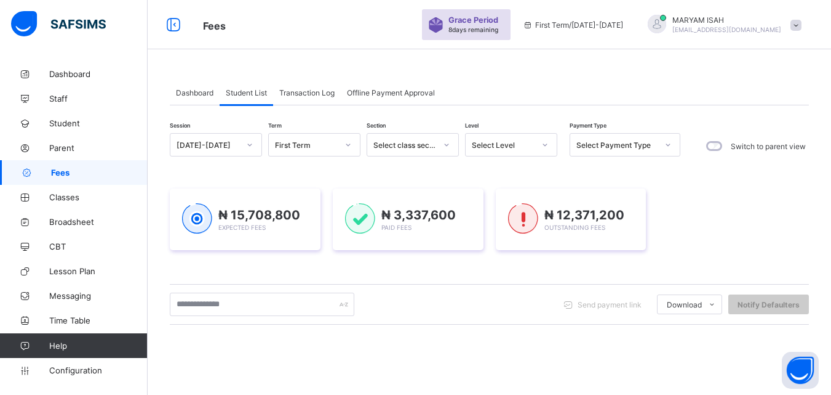
scroll to position [193, 0]
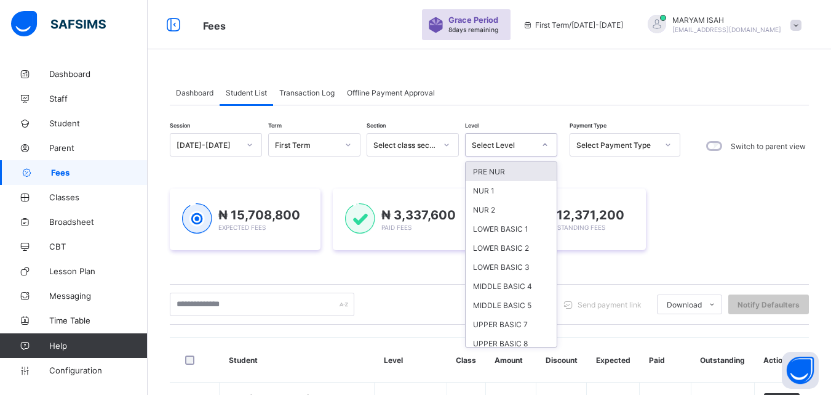
scroll to position [82, 0]
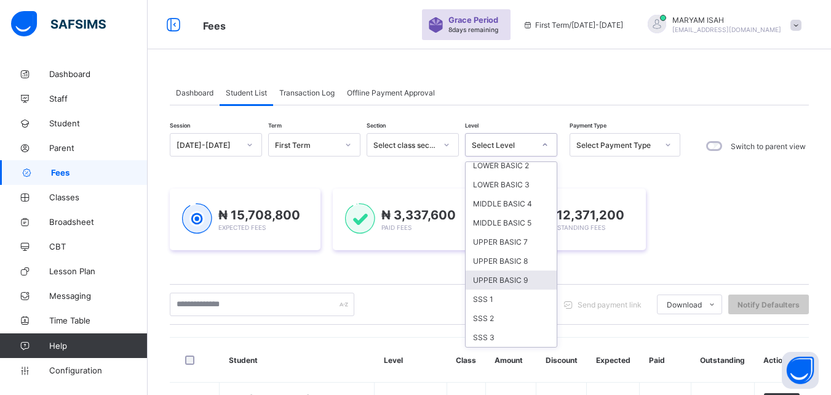
click at [482, 279] on div "UPPER BASIC 9" at bounding box center [511, 279] width 91 height 19
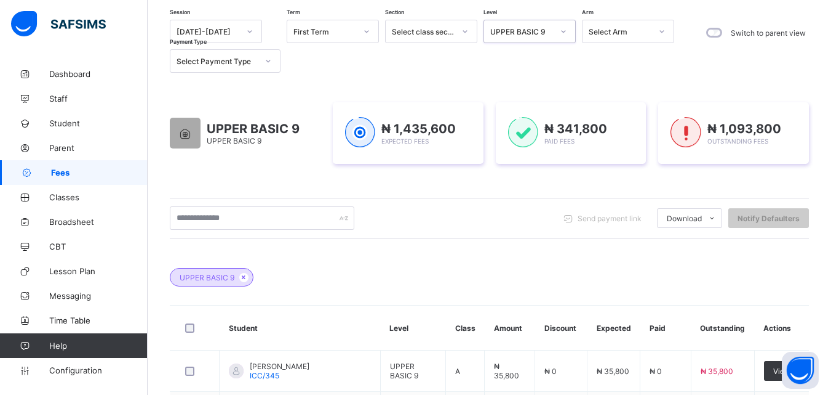
scroll to position [0, 0]
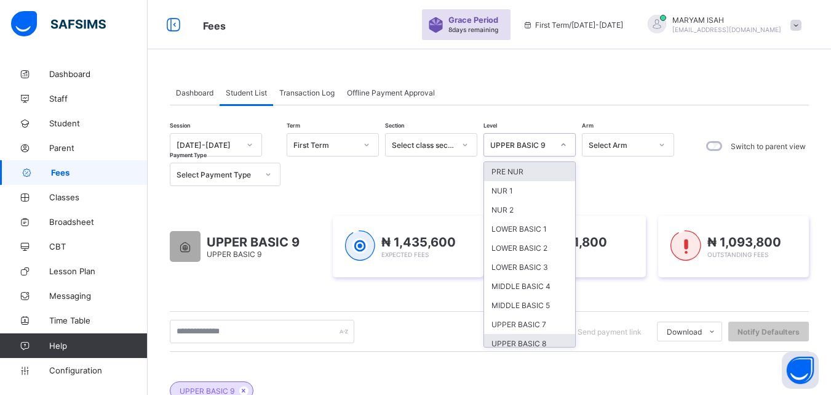
click at [510, 345] on div "UPPER BASIC 8" at bounding box center [529, 343] width 91 height 19
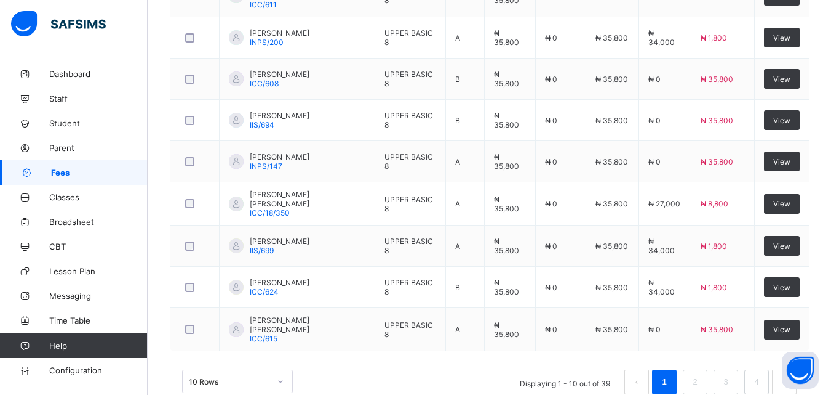
scroll to position [553, 0]
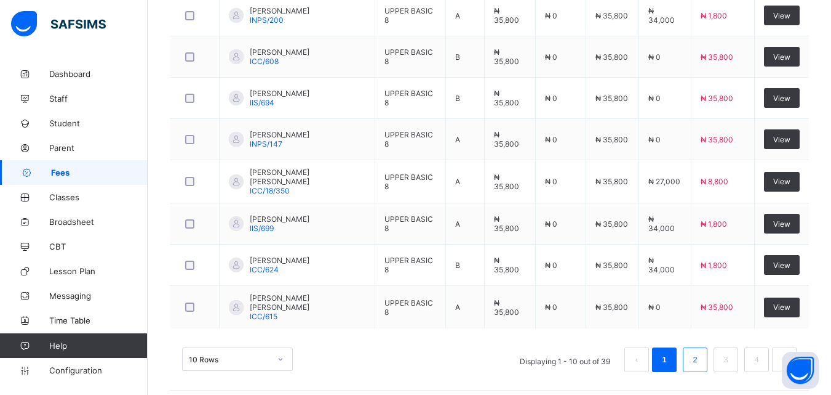
click at [694, 362] on li "2" at bounding box center [695, 359] width 25 height 25
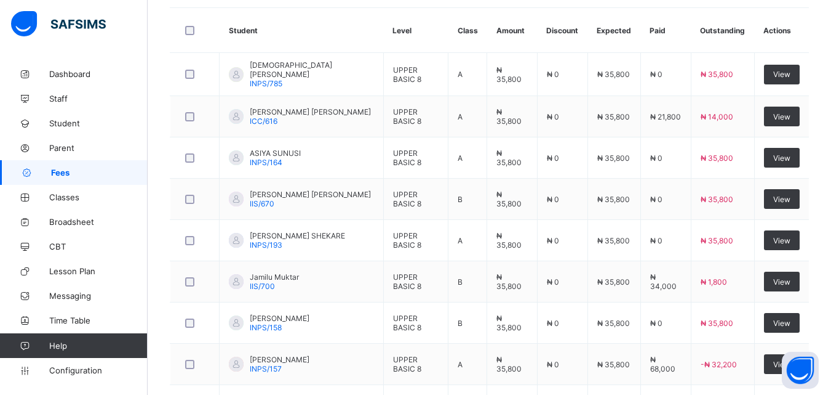
scroll to position [405, 0]
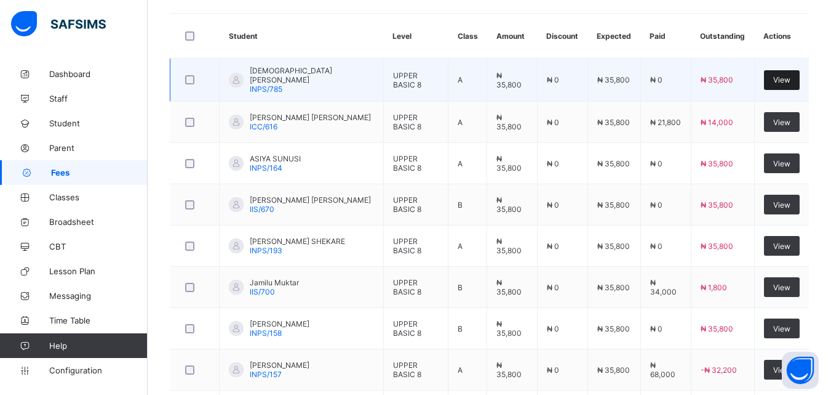
click at [785, 71] on div "View" at bounding box center [782, 80] width 36 height 20
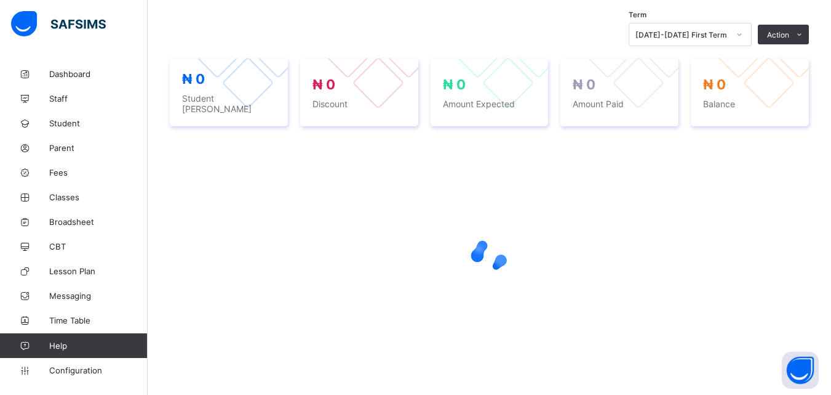
scroll to position [191, 0]
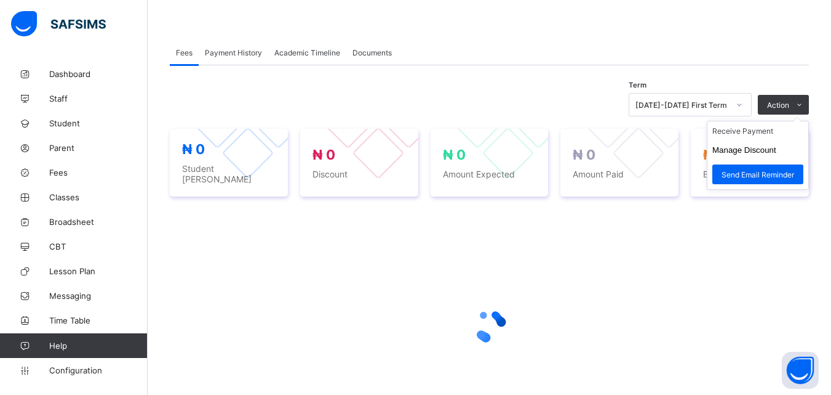
click at [803, 190] on ul "Receive Payment Manage Discount Send Email Reminder" at bounding box center [758, 155] width 102 height 69
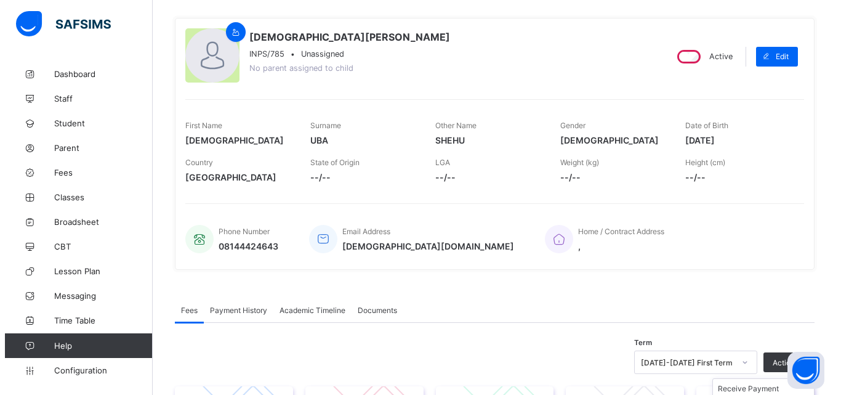
scroll to position [257, 0]
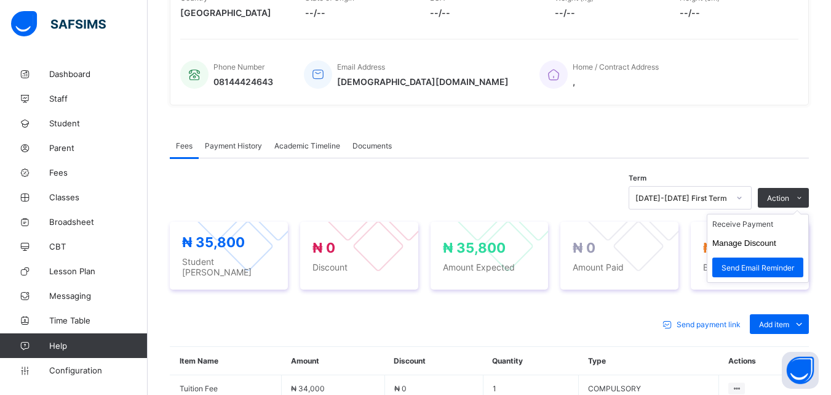
click at [807, 214] on ul "Receive Payment Manage Discount Send Email Reminder" at bounding box center [758, 248] width 102 height 69
click at [729, 223] on li "Receive Payment" at bounding box center [758, 223] width 101 height 19
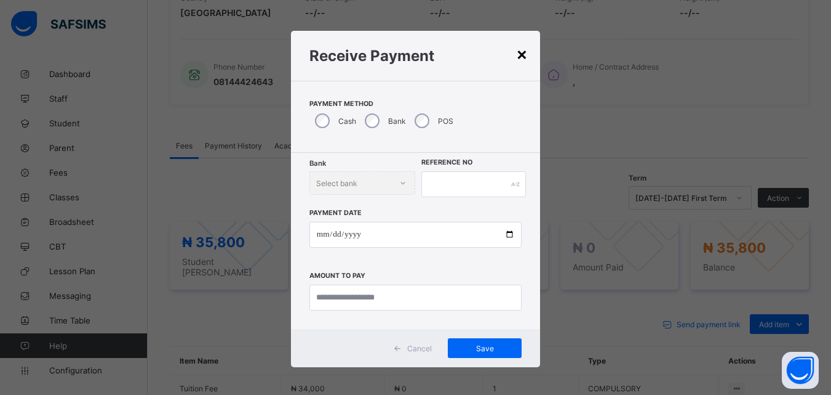
click at [517, 50] on div "×" at bounding box center [522, 53] width 12 height 21
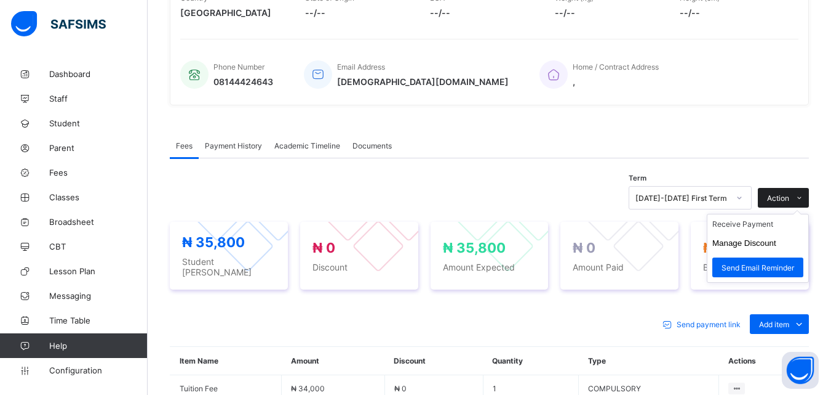
click at [781, 197] on span "Action" at bounding box center [778, 197] width 22 height 9
click at [728, 254] on li "Send Email Reminder" at bounding box center [758, 267] width 101 height 30
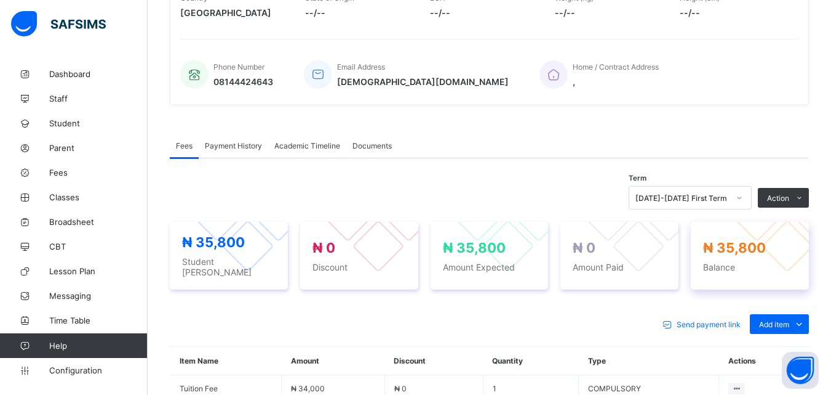
click at [711, 249] on span "₦ 35,800" at bounding box center [734, 247] width 63 height 16
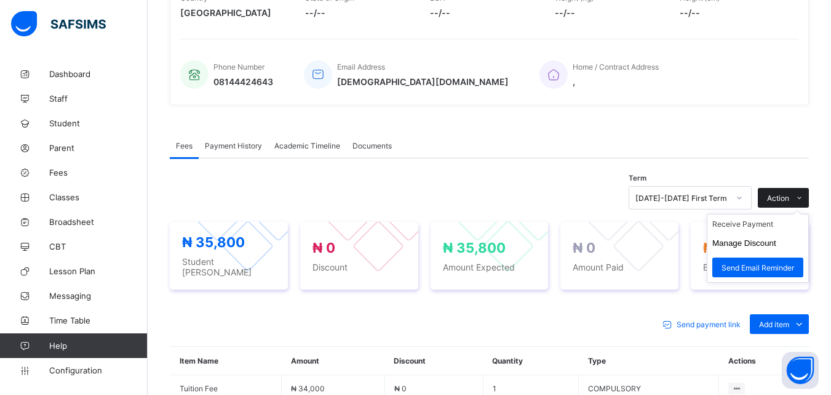
click at [790, 198] on span "Action" at bounding box center [778, 197] width 22 height 9
click at [737, 243] on button "Manage Discount" at bounding box center [745, 242] width 64 height 9
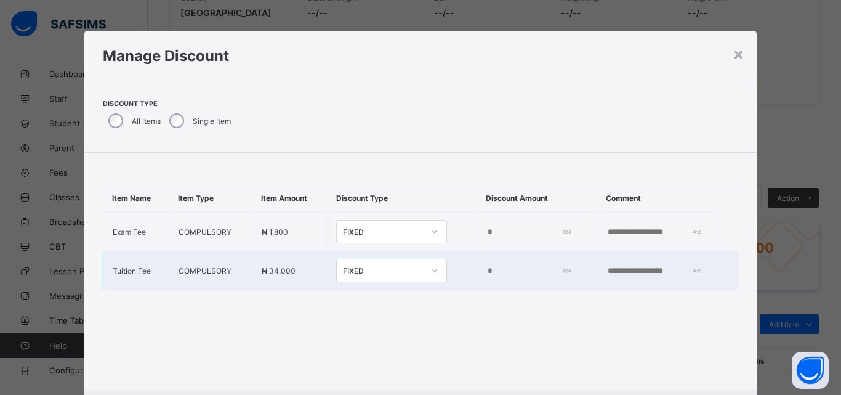
click at [486, 266] on input "*" at bounding box center [527, 271] width 82 height 10
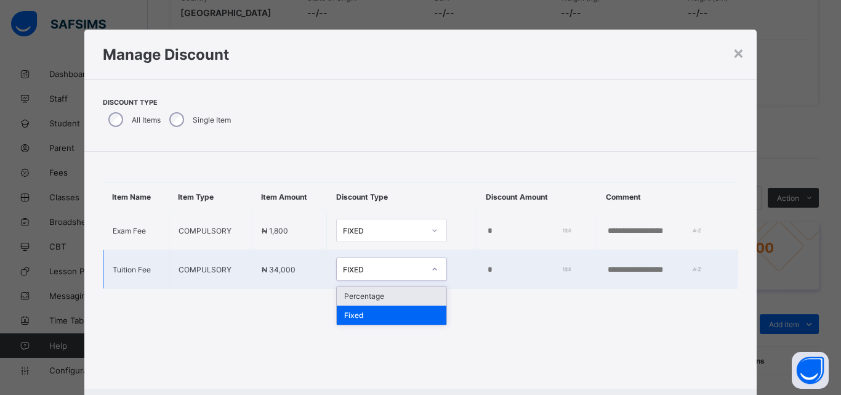
click at [337, 294] on div "Percentage" at bounding box center [392, 295] width 110 height 19
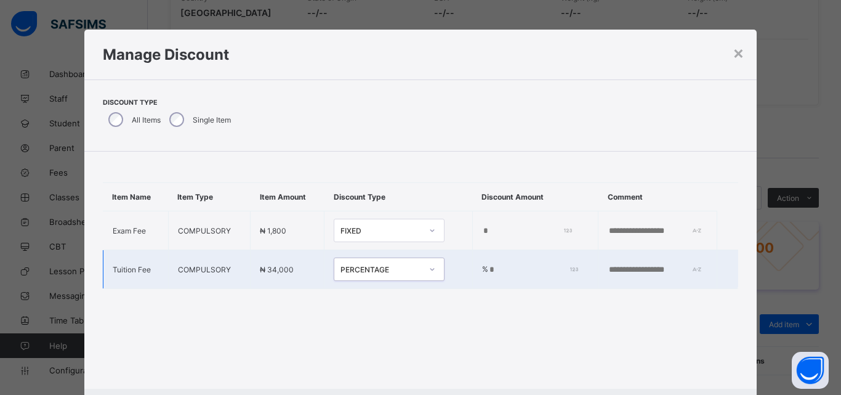
click at [488, 272] on input "*" at bounding box center [531, 270] width 86 height 10
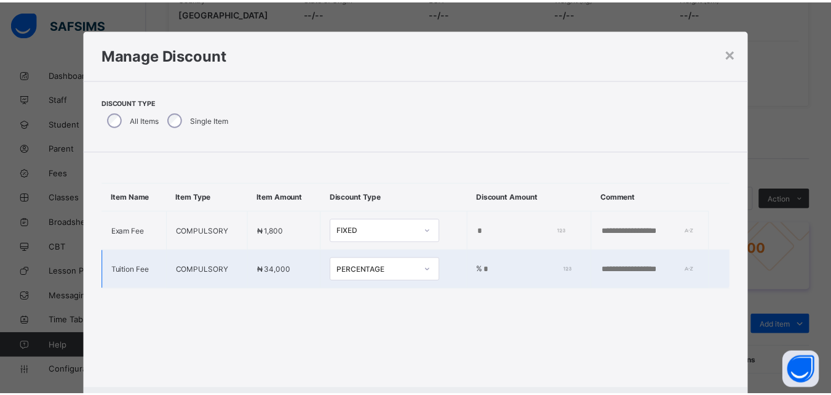
scroll to position [64, 0]
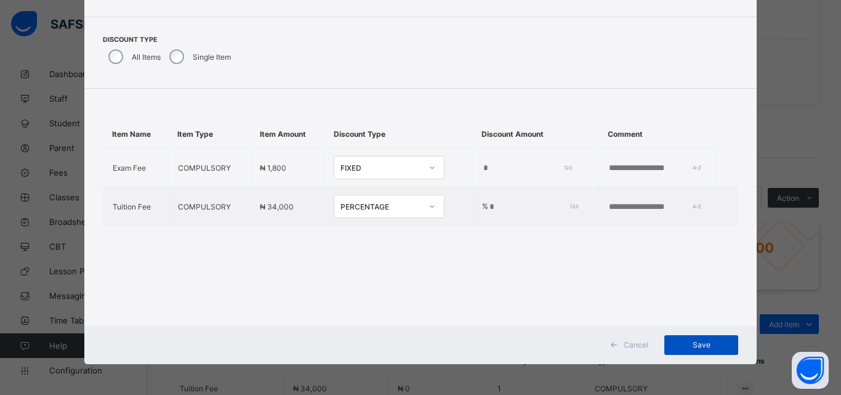
type input "***"
click at [696, 350] on div "Save" at bounding box center [701, 345] width 74 height 20
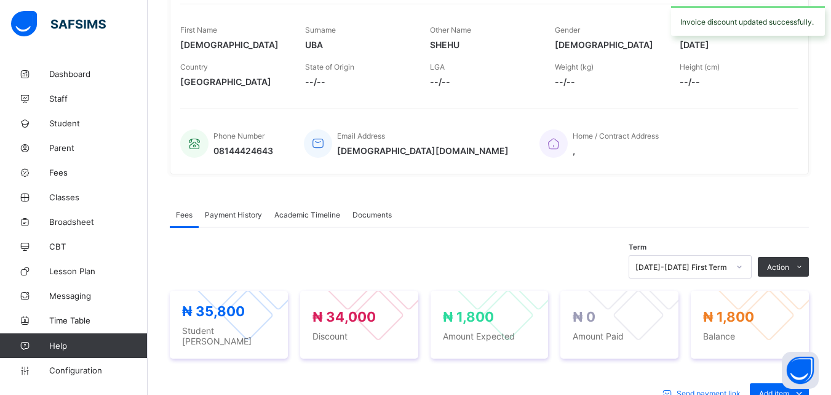
scroll to position [0, 0]
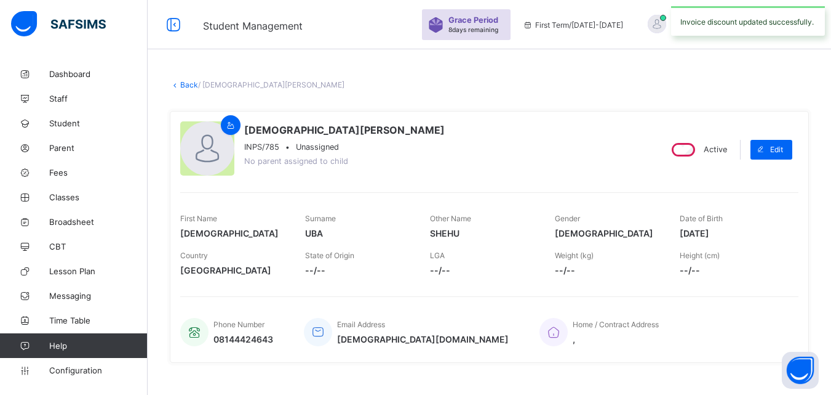
click at [186, 87] on link "Back" at bounding box center [189, 84] width 18 height 9
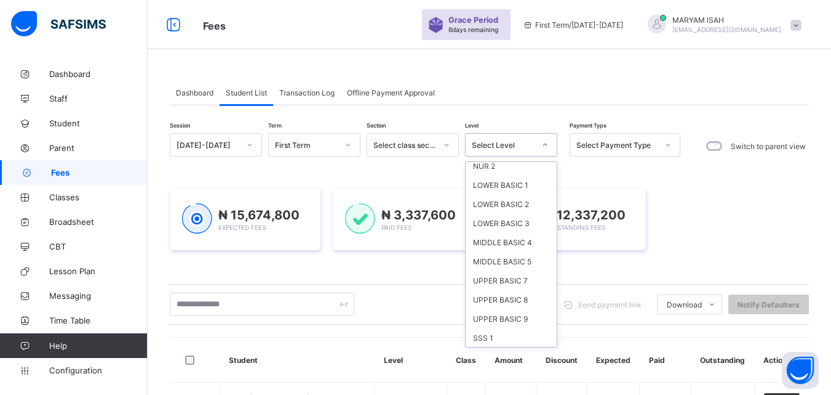
scroll to position [82, 0]
click at [491, 268] on div "UPPER BASIC 8" at bounding box center [511, 260] width 91 height 19
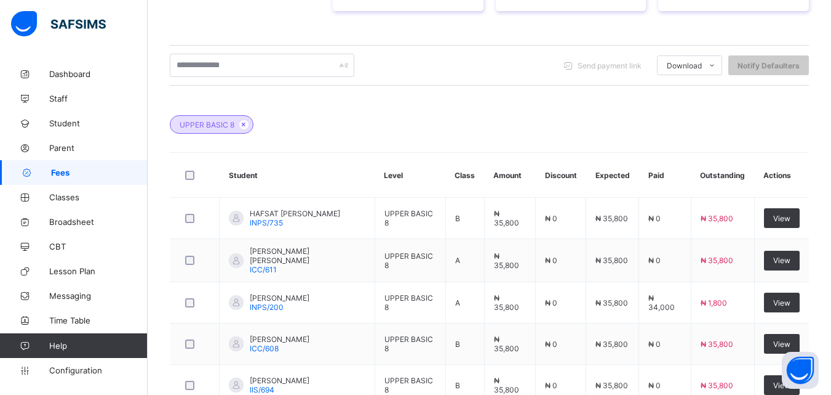
scroll to position [555, 0]
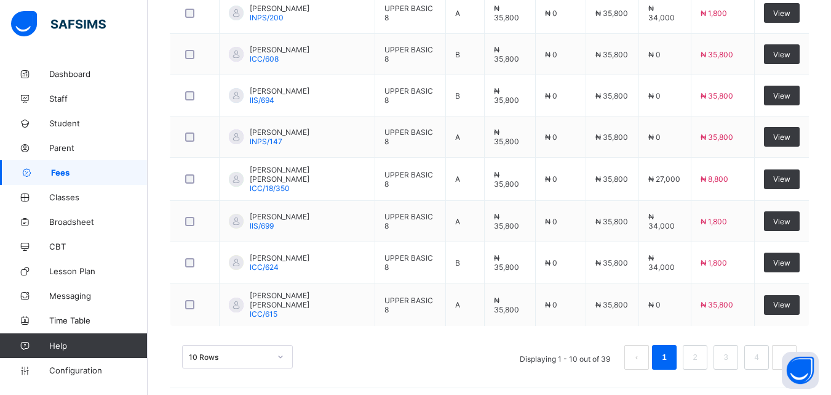
click at [715, 375] on div "10 Rows Displaying 1 - 10 out of 39 1 2 3 4" at bounding box center [489, 351] width 639 height 62
click at [708, 357] on li "2" at bounding box center [695, 357] width 25 height 25
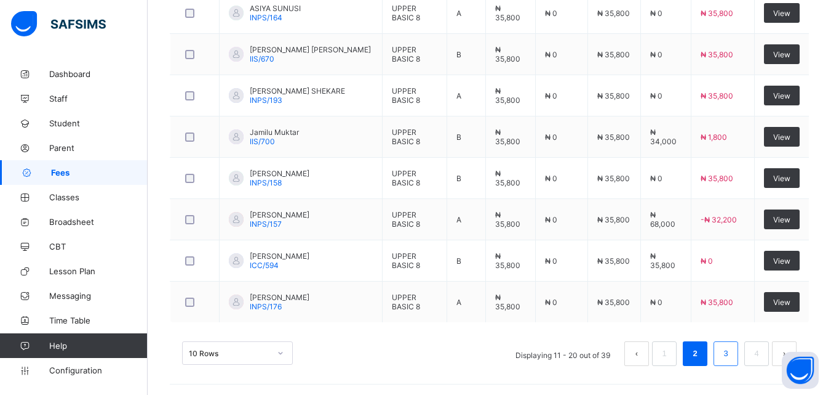
click at [732, 352] on link "3" at bounding box center [726, 353] width 12 height 16
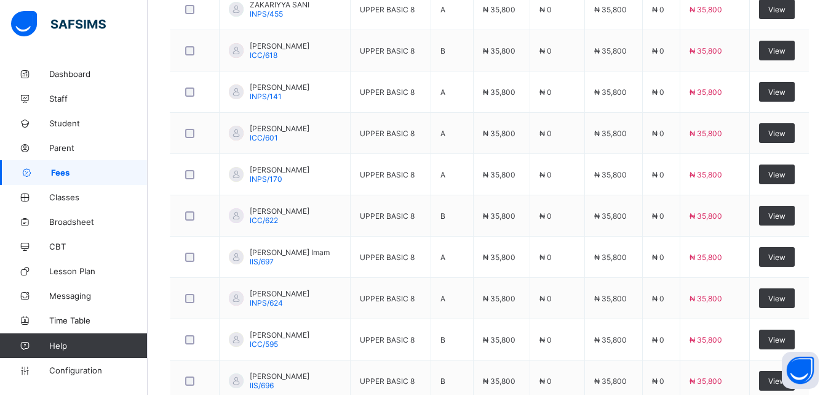
scroll to position [462, 0]
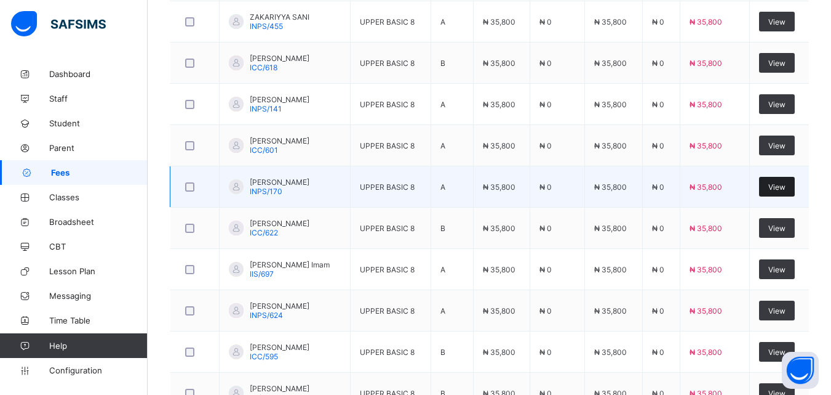
click at [786, 185] on span "View" at bounding box center [777, 186] width 17 height 9
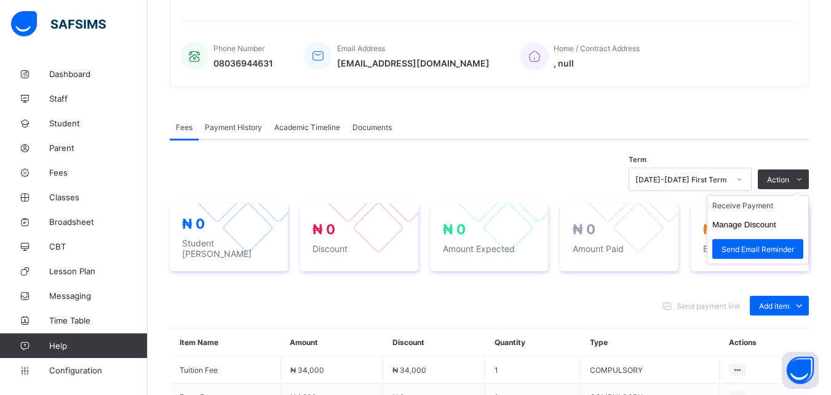
click at [805, 195] on ul "Receive Payment Manage Discount Send Email Reminder" at bounding box center [758, 229] width 102 height 69
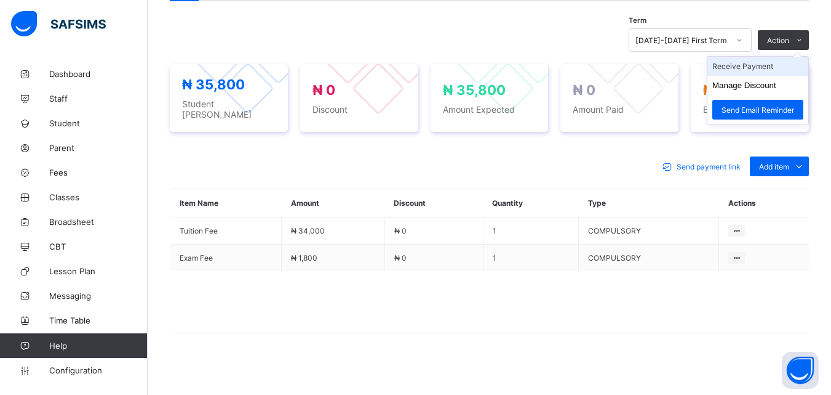
click at [781, 69] on li "Receive Payment" at bounding box center [758, 66] width 101 height 19
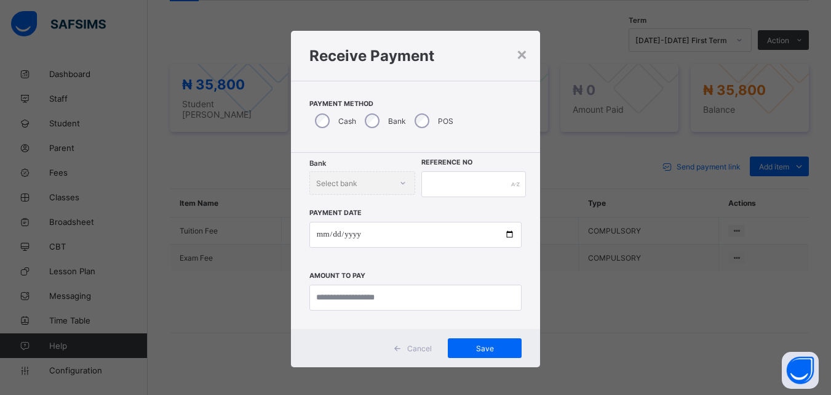
click at [423, 126] on div "POS" at bounding box center [432, 121] width 47 height 26
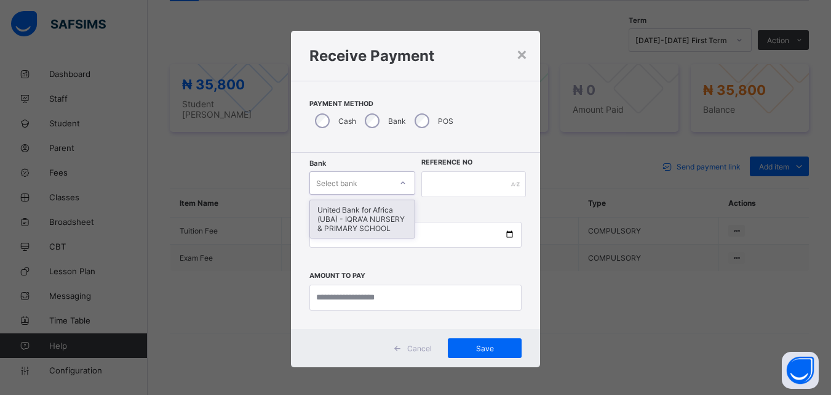
click at [340, 231] on div "United Bank for Africa (UBA) - IQRA'A NURSERY & PRIMARY SCHOOL" at bounding box center [362, 219] width 105 height 38
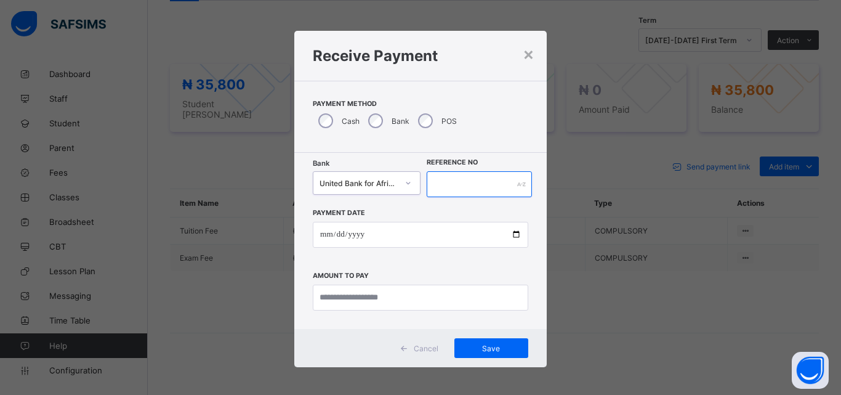
click at [457, 197] on input "text" at bounding box center [479, 184] width 105 height 26
type input "****"
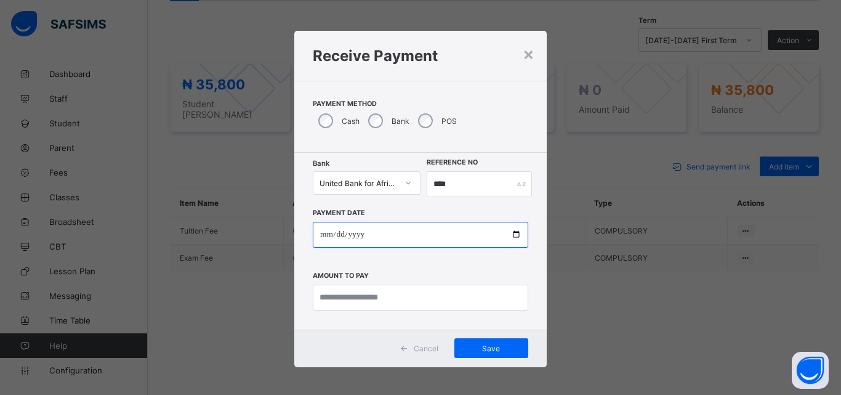
click at [513, 236] on input "date" at bounding box center [420, 235] width 215 height 26
type input "**********"
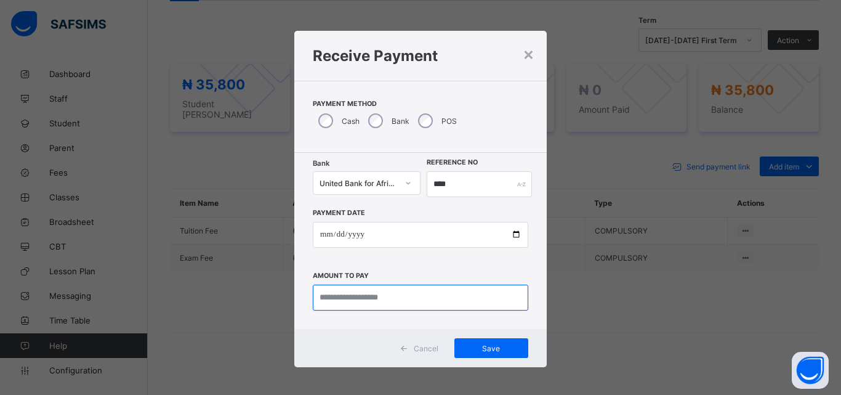
click at [332, 293] on input "currency" at bounding box center [420, 297] width 215 height 26
type input "********"
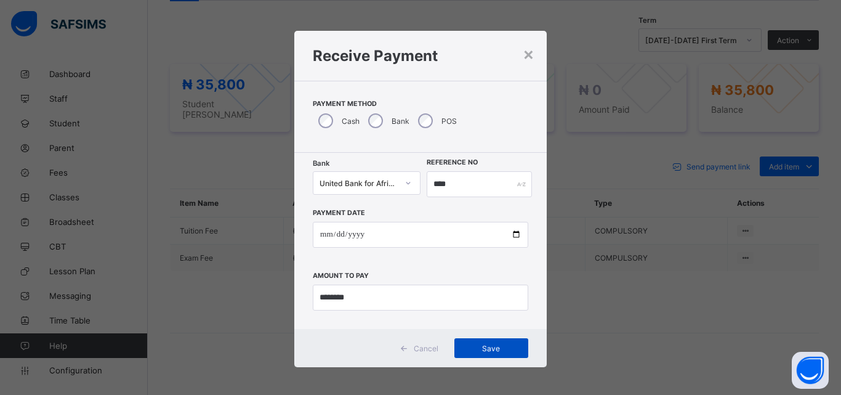
click at [487, 353] on div "Save" at bounding box center [491, 348] width 74 height 20
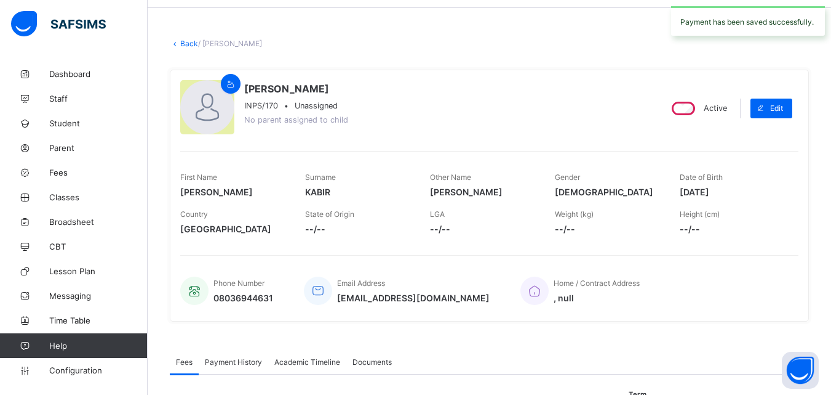
scroll to position [0, 0]
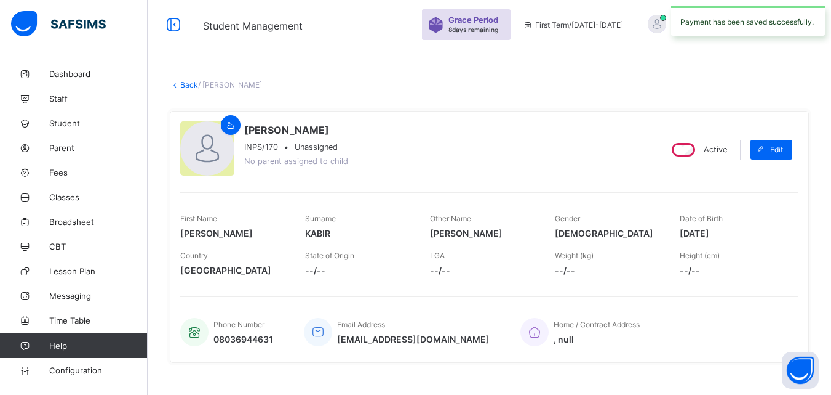
click at [183, 88] on link "Back" at bounding box center [189, 84] width 18 height 9
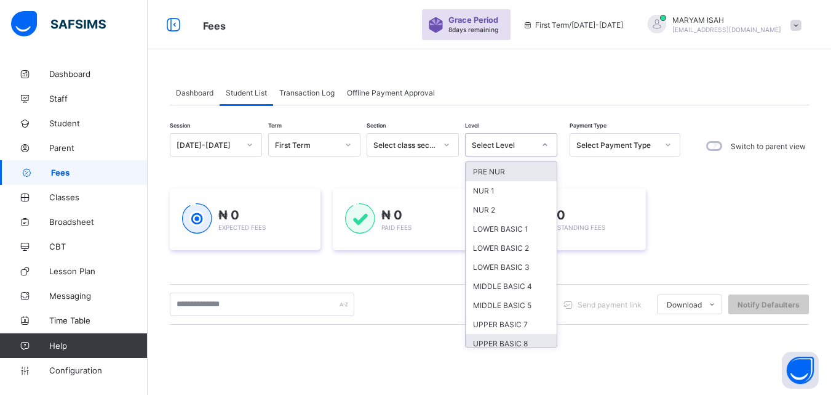
click at [511, 342] on div "UPPER BASIC 8" at bounding box center [511, 343] width 91 height 19
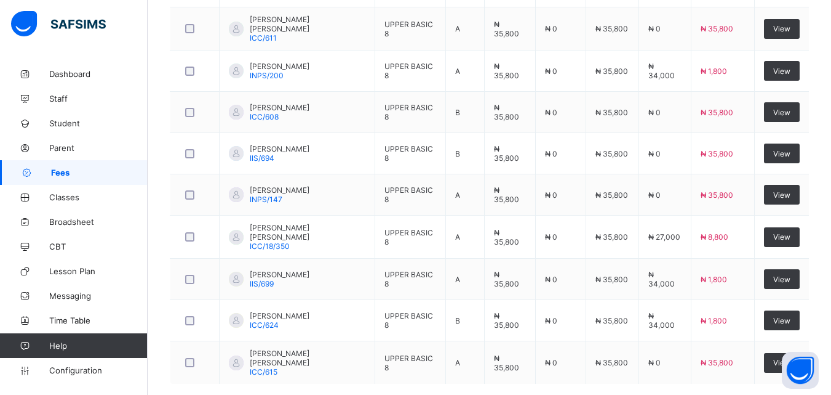
scroll to position [555, 0]
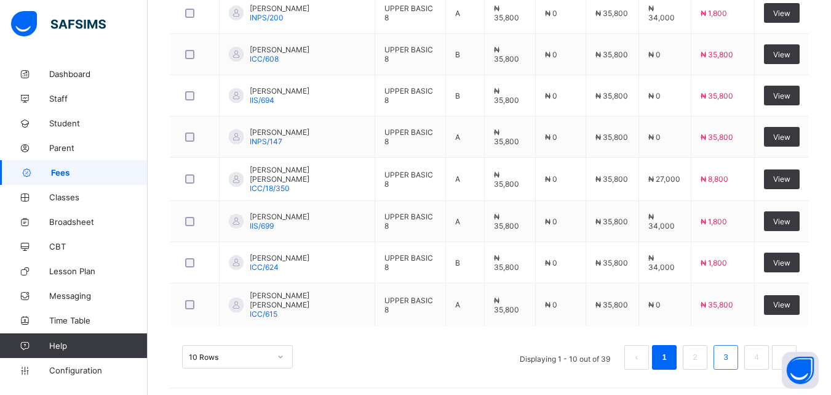
click at [732, 356] on link "3" at bounding box center [726, 357] width 12 height 16
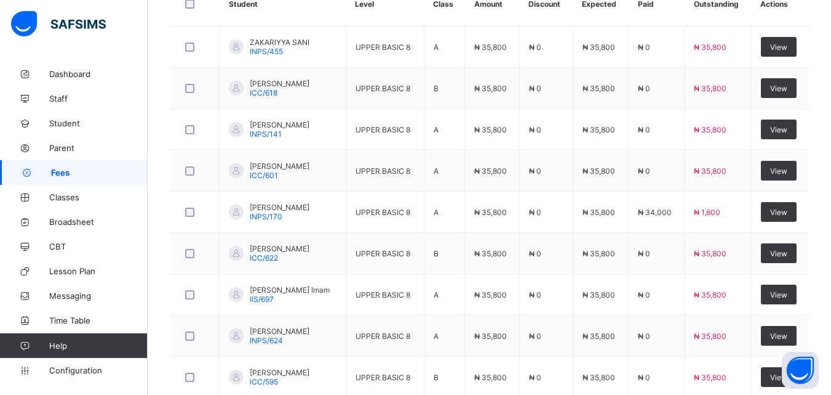
scroll to position [427, 0]
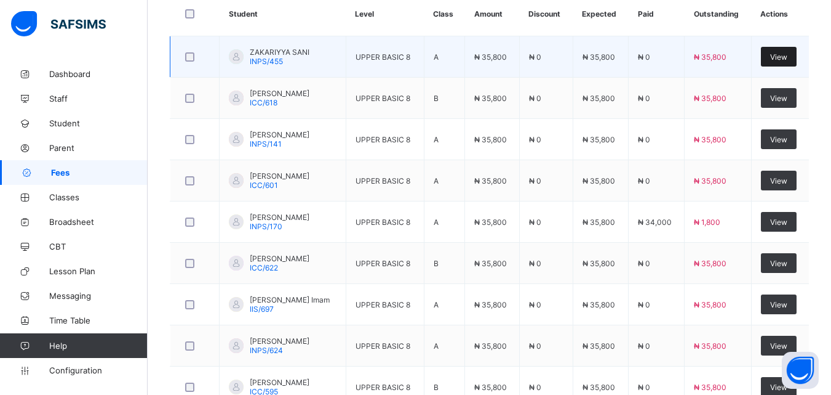
click at [785, 58] on span "View" at bounding box center [779, 56] width 17 height 9
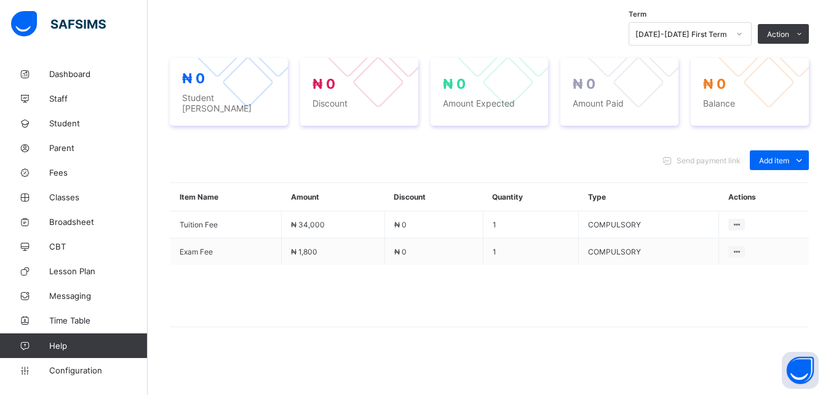
scroll to position [255, 0]
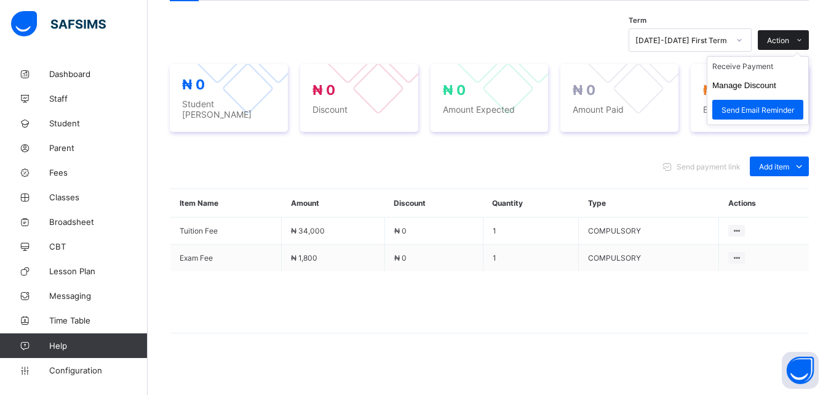
click at [804, 40] on icon at bounding box center [799, 40] width 9 height 8
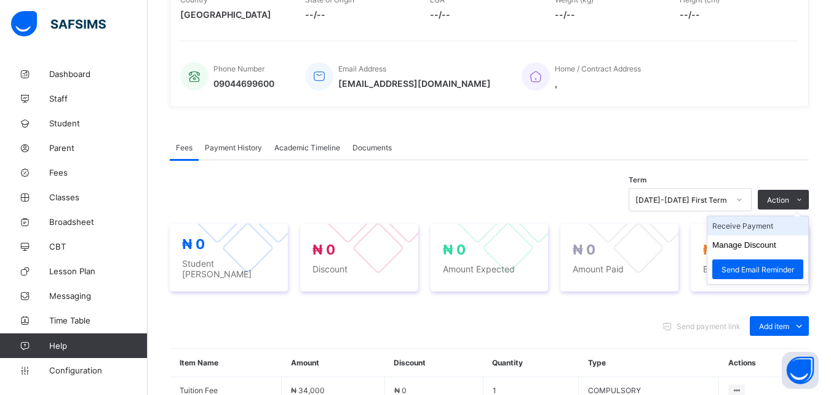
click at [761, 216] on li "Receive Payment" at bounding box center [758, 225] width 101 height 19
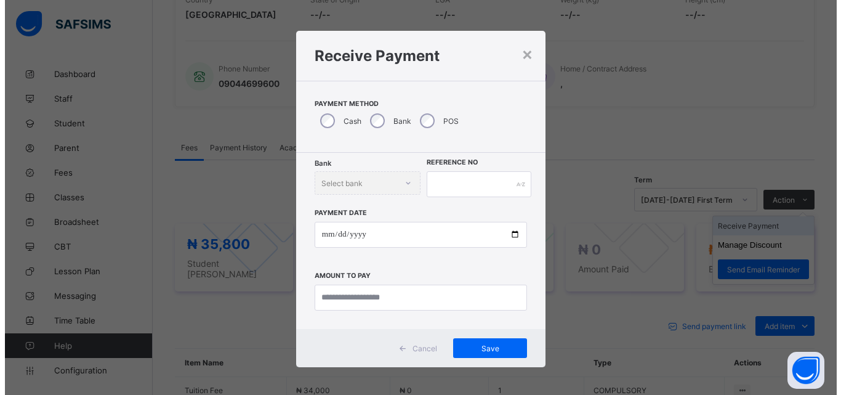
scroll to position [415, 0]
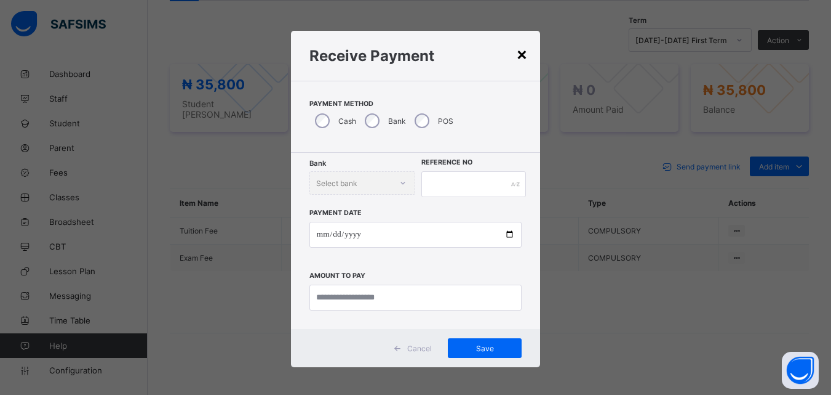
click at [521, 56] on div "×" at bounding box center [522, 53] width 12 height 21
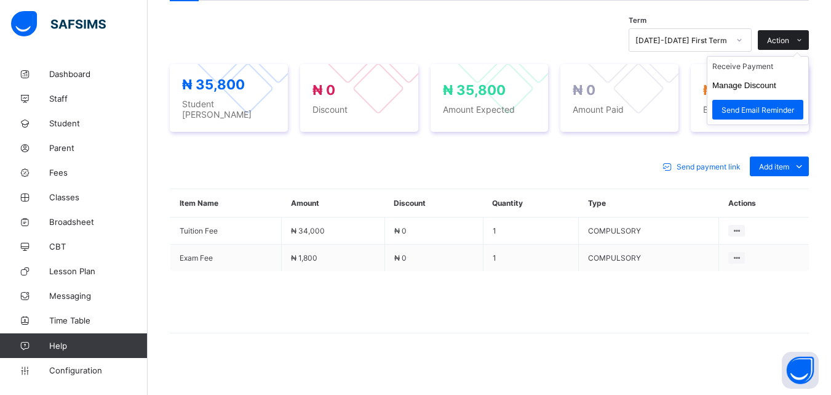
click at [809, 40] on span at bounding box center [800, 40] width 20 height 20
click at [777, 87] on button "Manage Discount" at bounding box center [745, 85] width 64 height 9
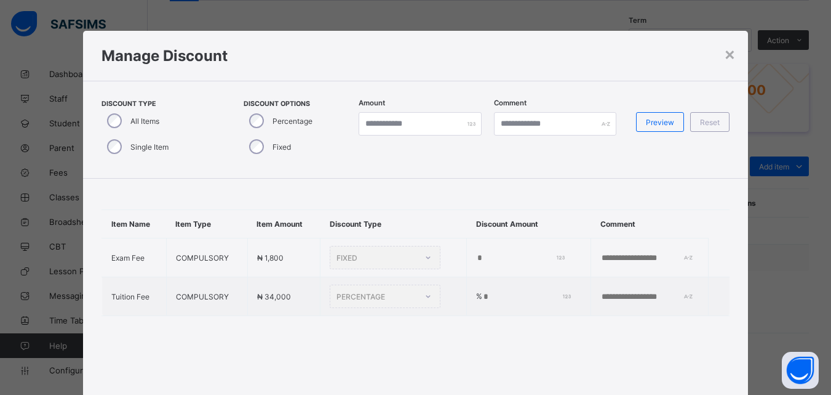
type input "*"
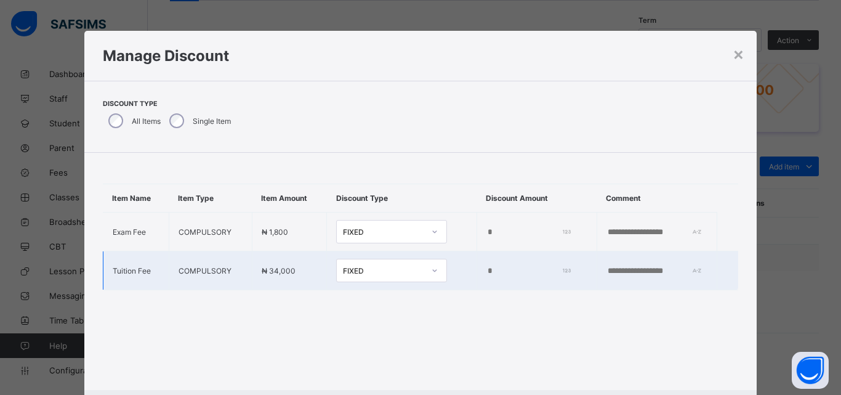
click at [486, 272] on input "*" at bounding box center [527, 271] width 82 height 10
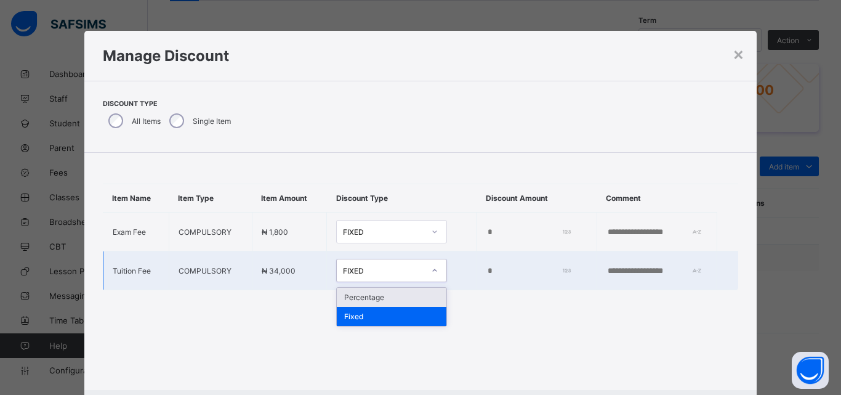
click at [431, 272] on icon at bounding box center [434, 270] width 7 height 12
click at [399, 298] on div "Percentage" at bounding box center [392, 296] width 110 height 19
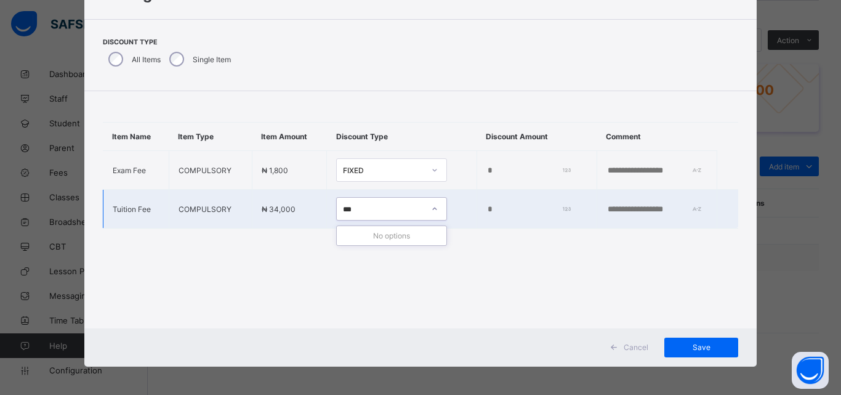
scroll to position [64, 0]
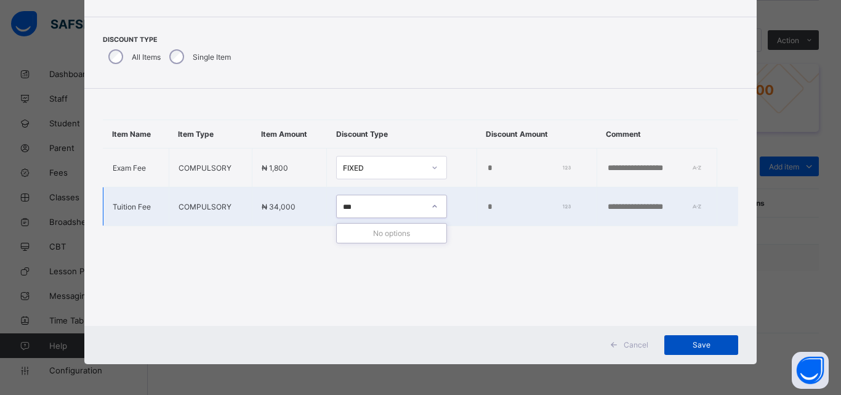
type input "***"
click at [675, 340] on span "Save" at bounding box center [700, 344] width 55 height 9
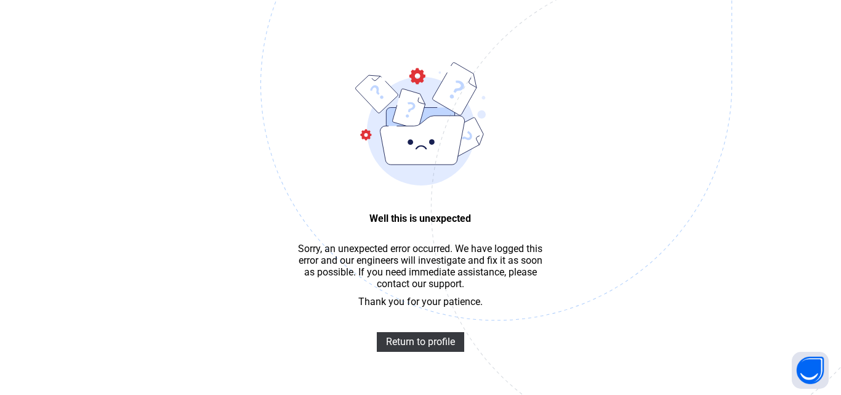
scroll to position [37, 0]
click at [428, 347] on span "Return to profile" at bounding box center [420, 341] width 69 height 12
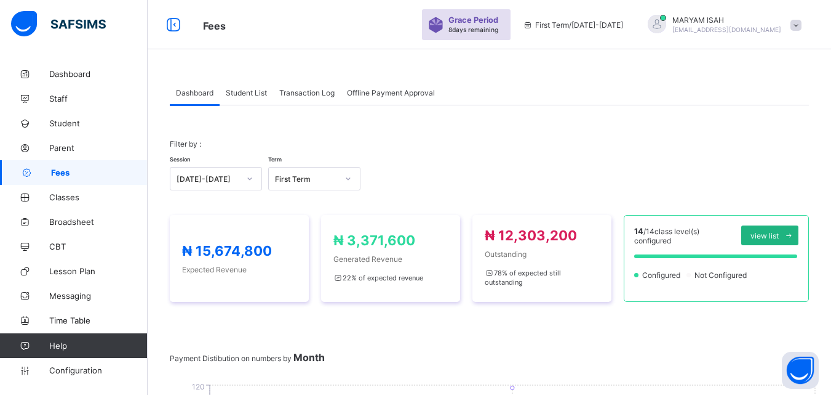
click at [779, 239] on span "view list" at bounding box center [765, 235] width 28 height 9
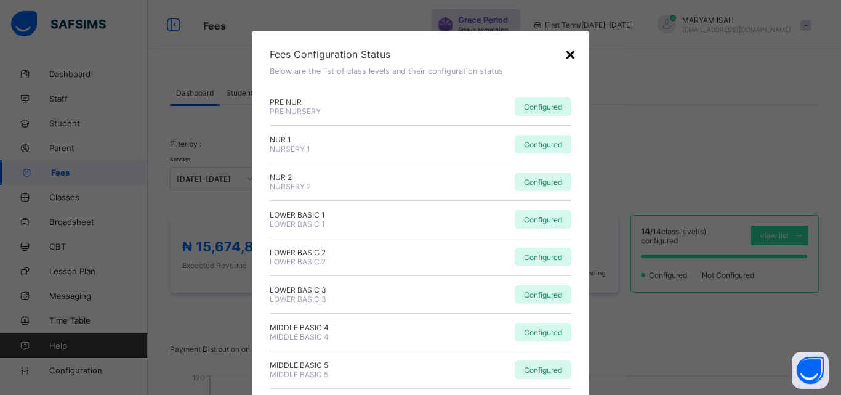
click at [571, 50] on div "×" at bounding box center [570, 53] width 12 height 21
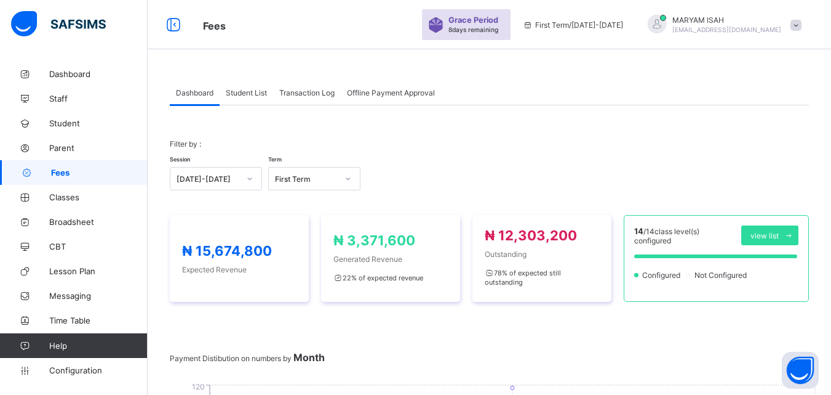
click at [240, 92] on span "Student List" at bounding box center [246, 92] width 41 height 9
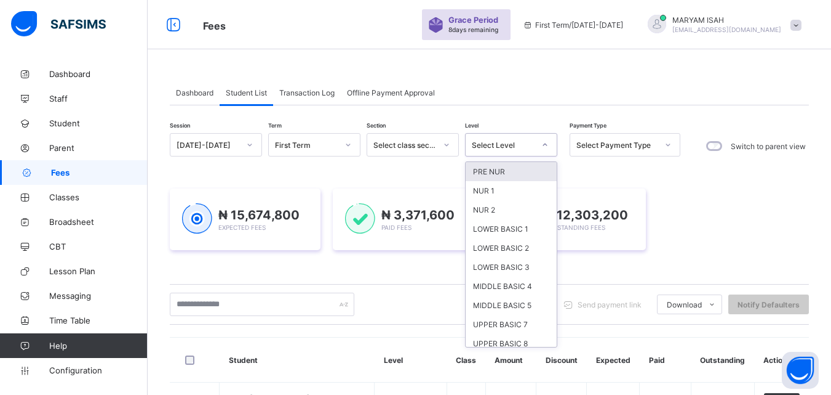
click at [497, 342] on div "UPPER BASIC 8" at bounding box center [511, 343] width 91 height 19
click at [507, 316] on div "Send payment link Download Students Payment Students Payment Status Student Ite…" at bounding box center [489, 303] width 639 height 23
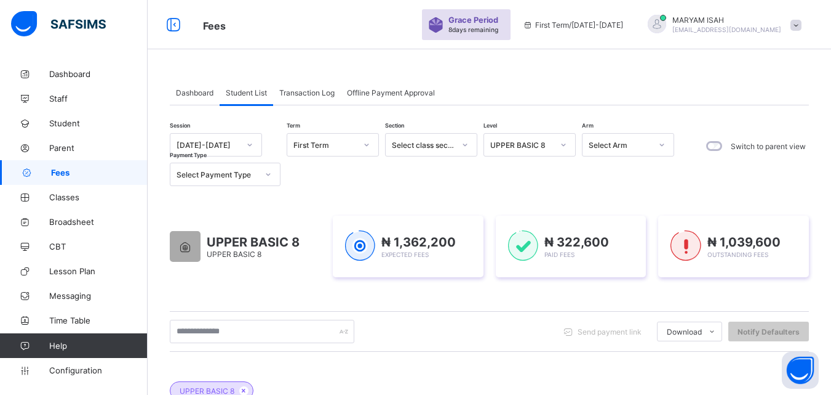
scroll to position [555, 0]
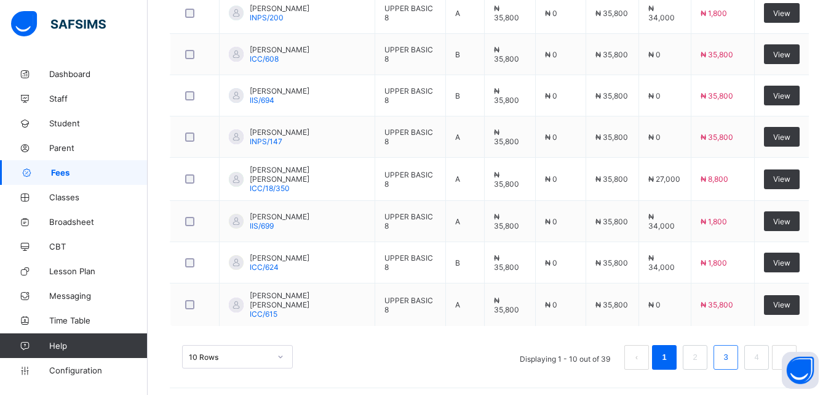
click at [732, 357] on link "3" at bounding box center [726, 357] width 12 height 16
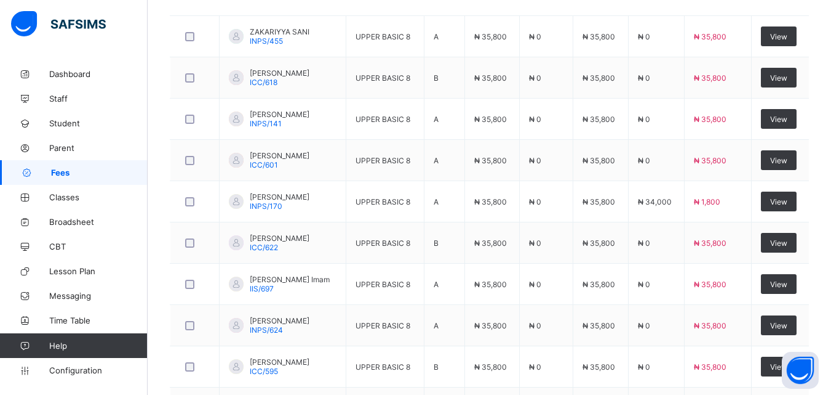
scroll to position [446, 0]
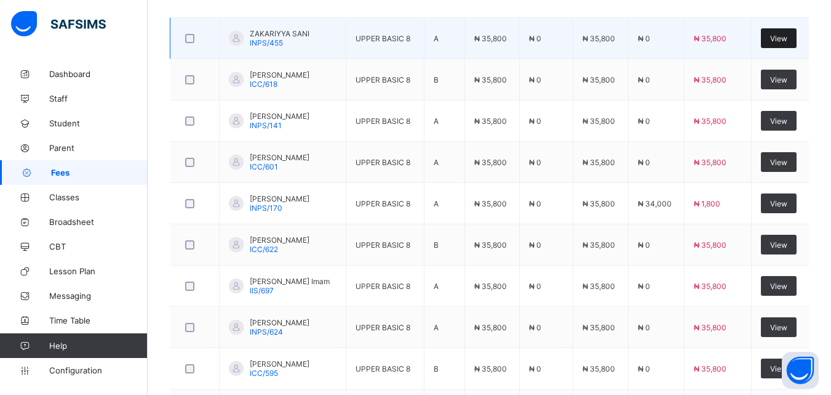
click at [788, 34] on span "View" at bounding box center [779, 38] width 17 height 9
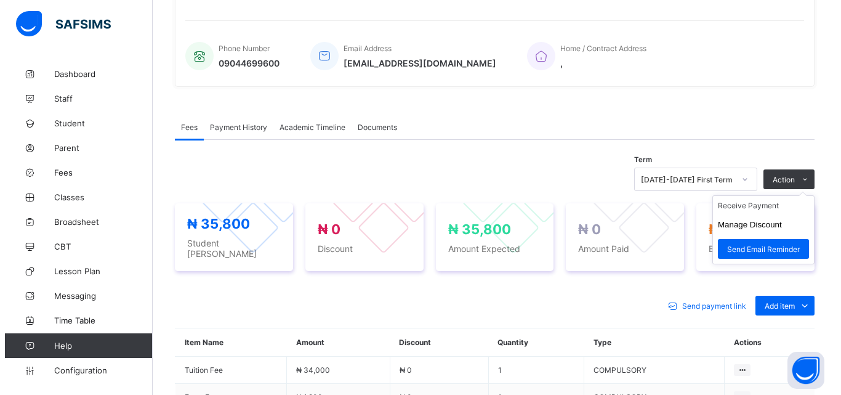
scroll to position [415, 0]
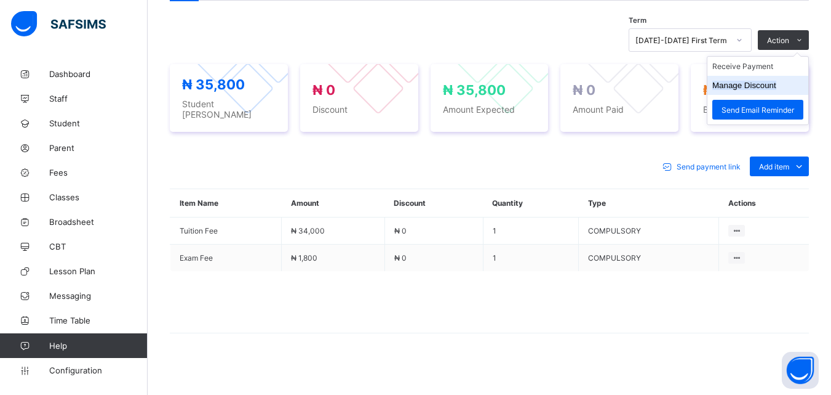
click at [777, 84] on button "Manage Discount" at bounding box center [745, 85] width 64 height 9
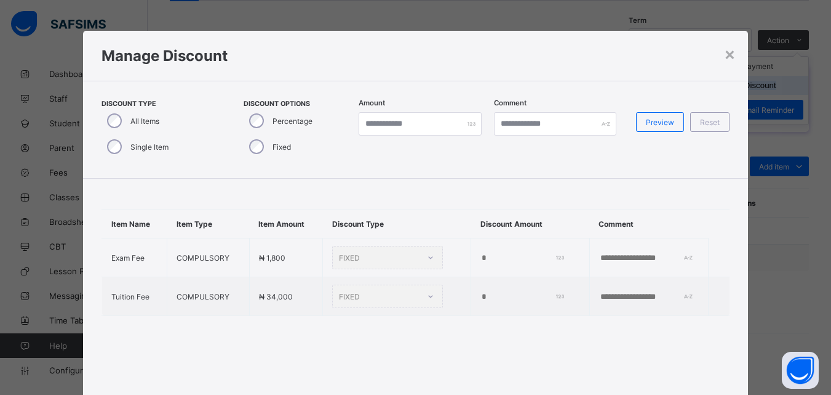
click at [782, 84] on div "× Manage Discount Discount Type All Items Single Item Discount Options Percenta…" at bounding box center [415, 197] width 831 height 395
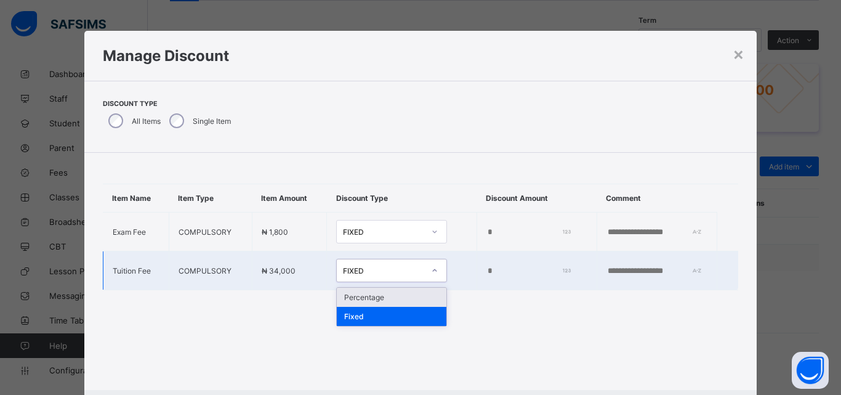
click at [424, 272] on div at bounding box center [434, 270] width 21 height 20
click at [373, 294] on div "Percentage" at bounding box center [392, 296] width 110 height 19
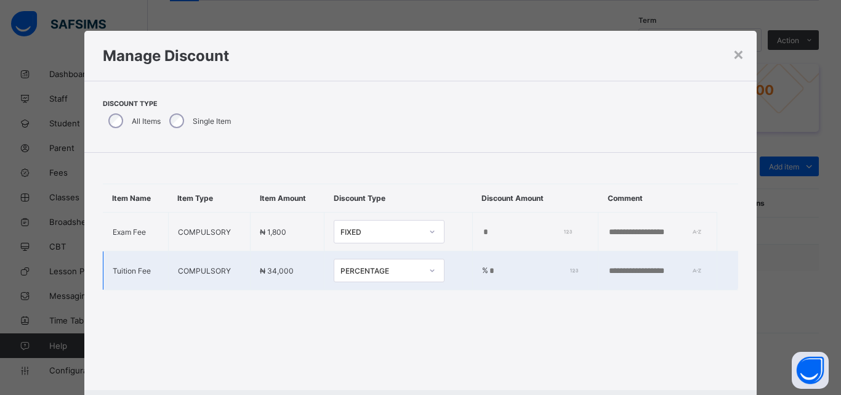
click at [488, 268] on input "*" at bounding box center [531, 271] width 86 height 10
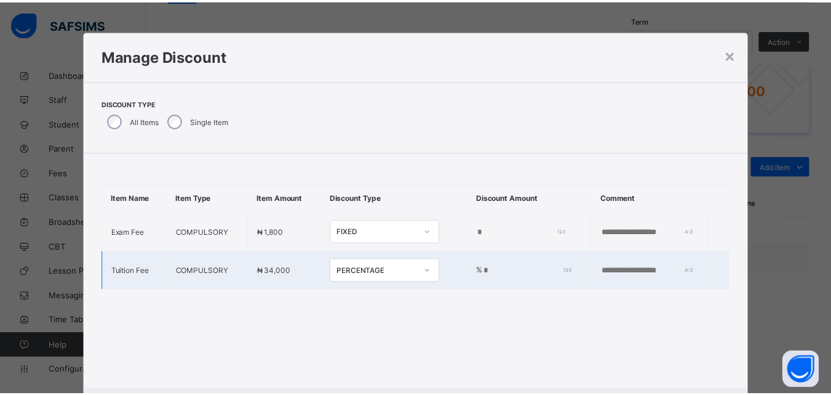
scroll to position [64, 0]
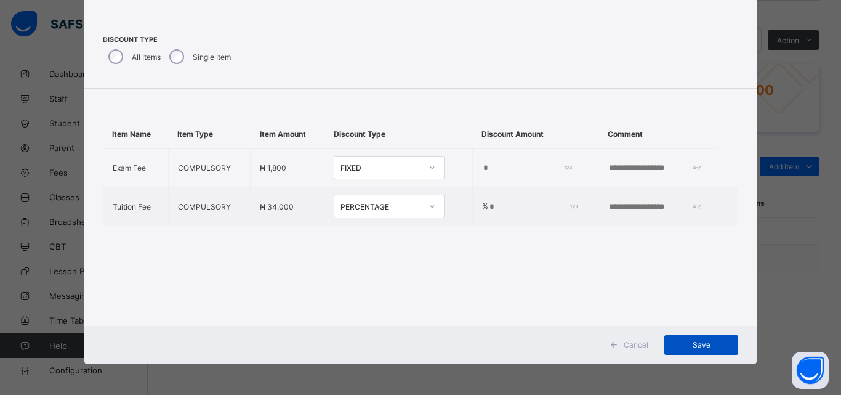
type input "***"
click at [703, 342] on span "Save" at bounding box center [700, 344] width 55 height 9
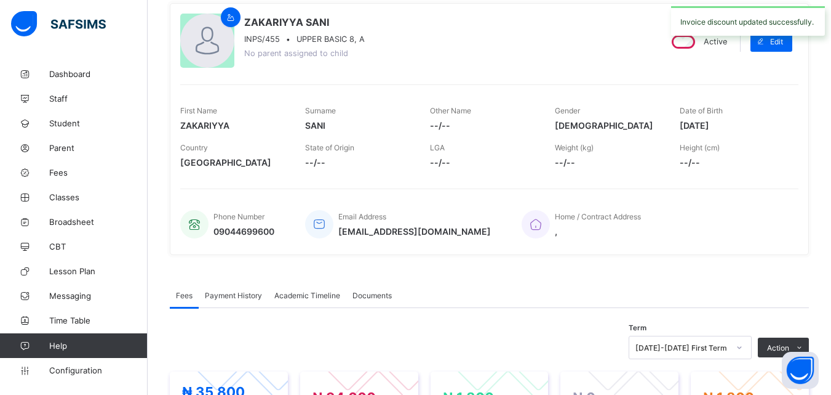
scroll to position [0, 0]
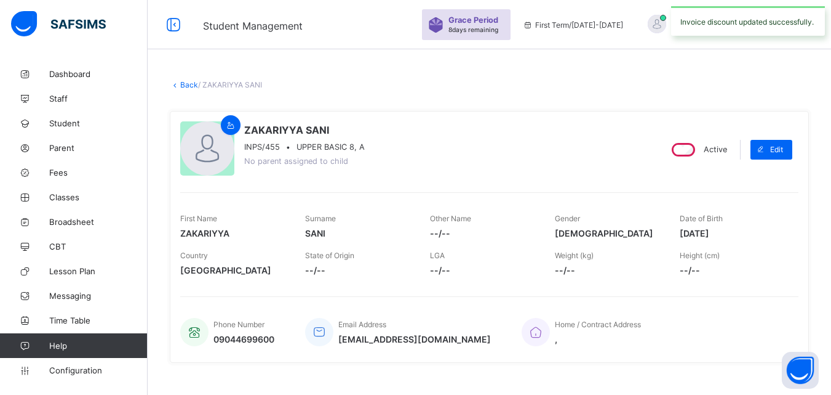
click at [188, 82] on link "Back" at bounding box center [189, 84] width 18 height 9
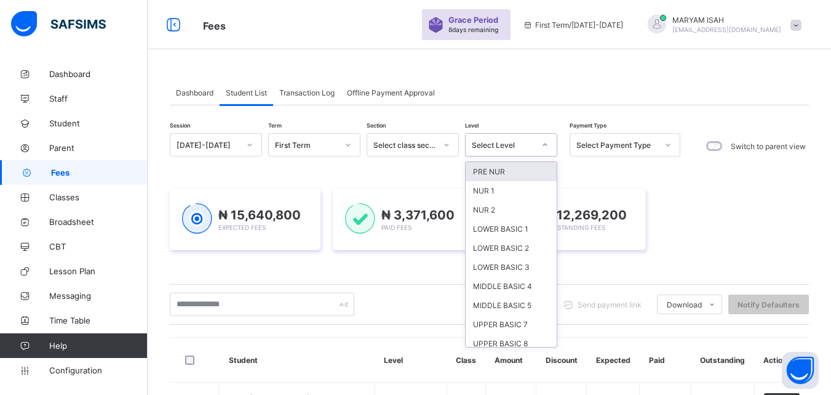
scroll to position [82, 0]
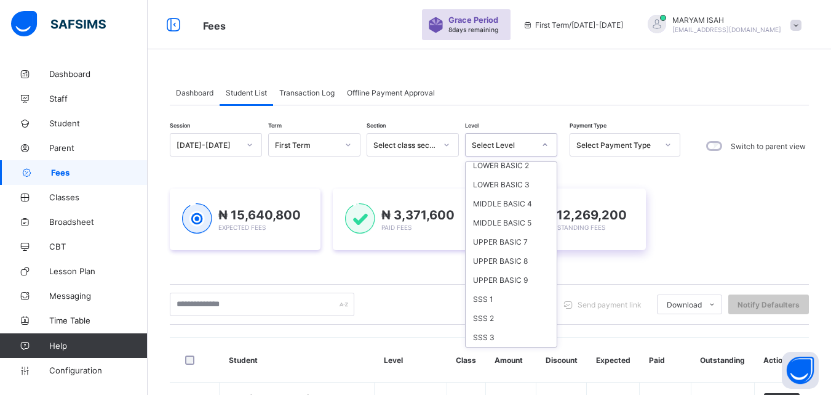
click at [492, 266] on div "UPPER BASIC 8" at bounding box center [511, 260] width 91 height 19
click at [503, 250] on div "₦ 12,269,200 Outstanding Fees" at bounding box center [571, 219] width 151 height 62
click at [515, 236] on div at bounding box center [523, 219] width 30 height 33
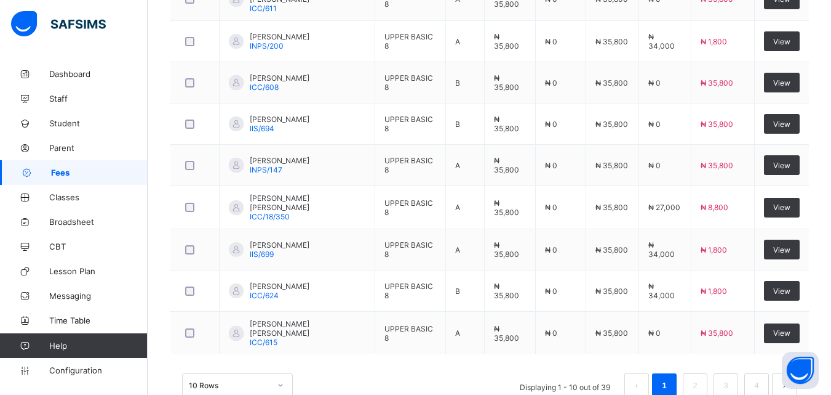
scroll to position [555, 0]
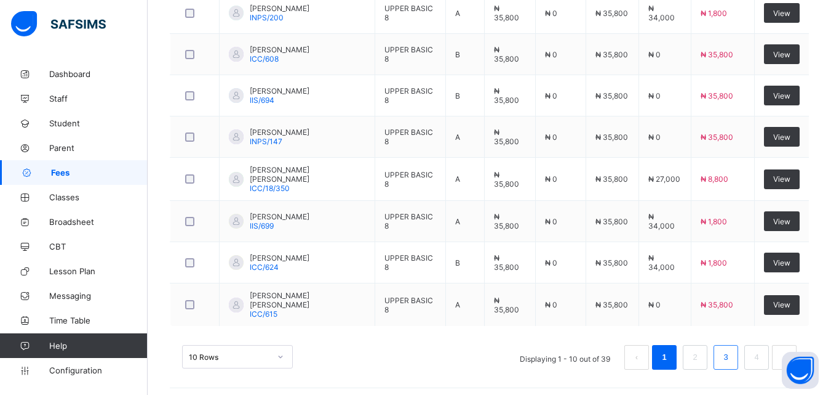
click at [732, 349] on link "3" at bounding box center [726, 357] width 12 height 16
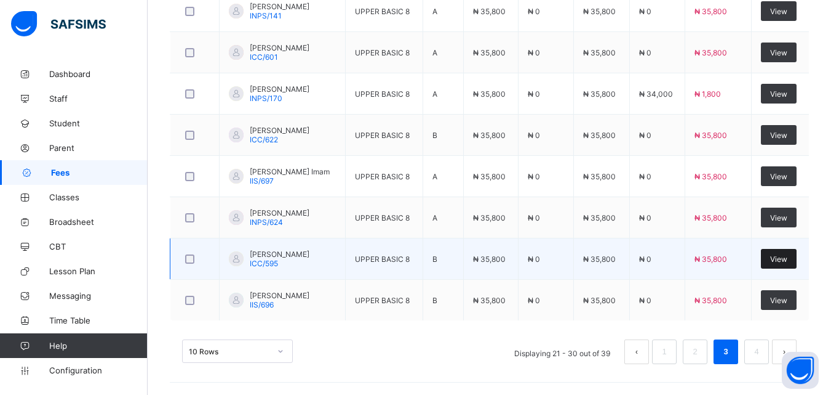
click at [786, 265] on div "View" at bounding box center [779, 259] width 36 height 20
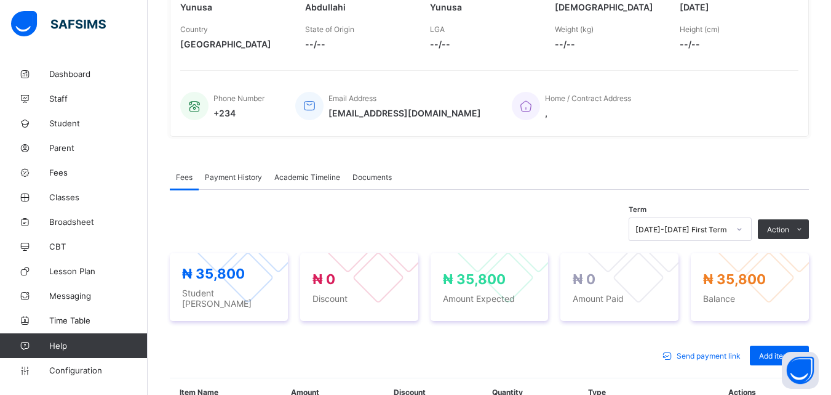
scroll to position [215, 0]
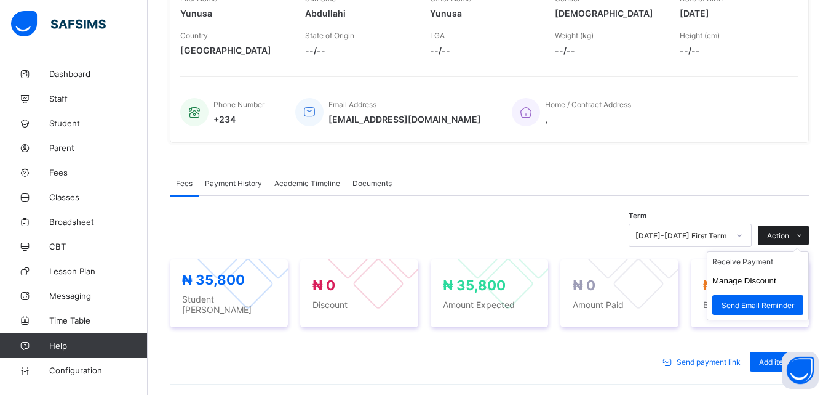
click at [804, 238] on icon at bounding box center [799, 235] width 9 height 8
click at [754, 285] on button "Manage Discount" at bounding box center [745, 280] width 64 height 9
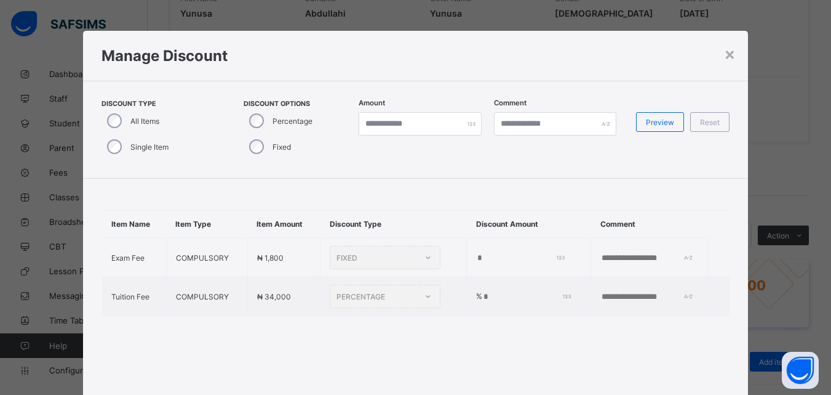
type input "*"
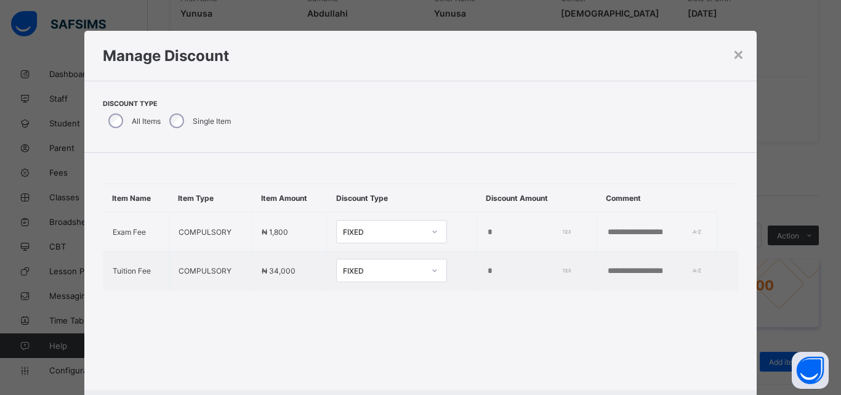
click at [727, 47] on h1 "Manage Discount" at bounding box center [421, 56] width 636 height 18
click at [737, 51] on div "×" at bounding box center [738, 53] width 12 height 21
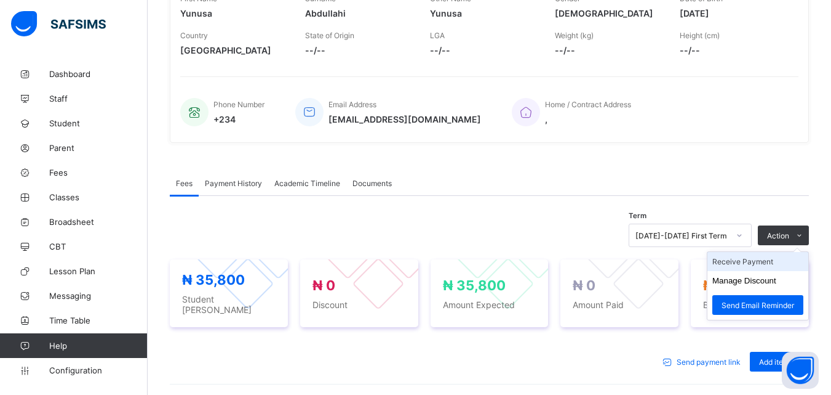
click at [762, 268] on li "Receive Payment" at bounding box center [758, 261] width 101 height 19
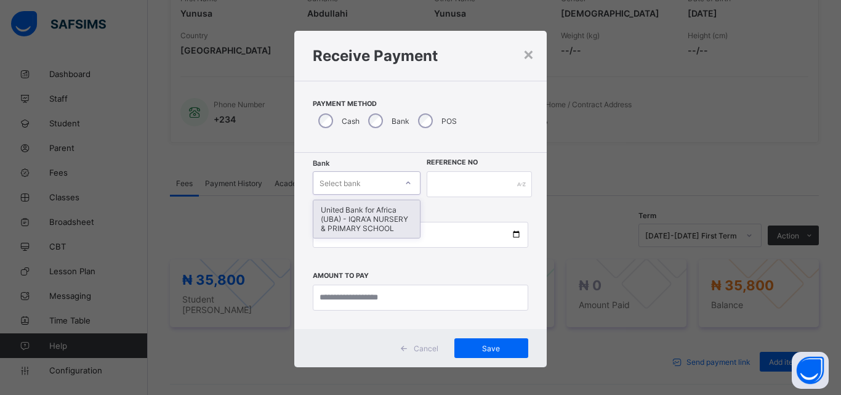
click at [408, 182] on icon at bounding box center [407, 183] width 7 height 12
click at [382, 215] on div "United Bank for Africa (UBA) - IQRA'A NURSERY & PRIMARY SCHOOL" at bounding box center [366, 219] width 106 height 38
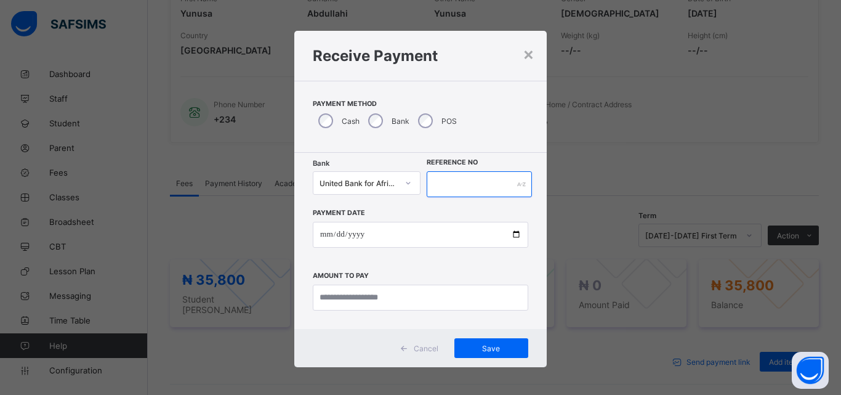
click at [435, 186] on input "text" at bounding box center [479, 184] width 105 height 26
type input "******"
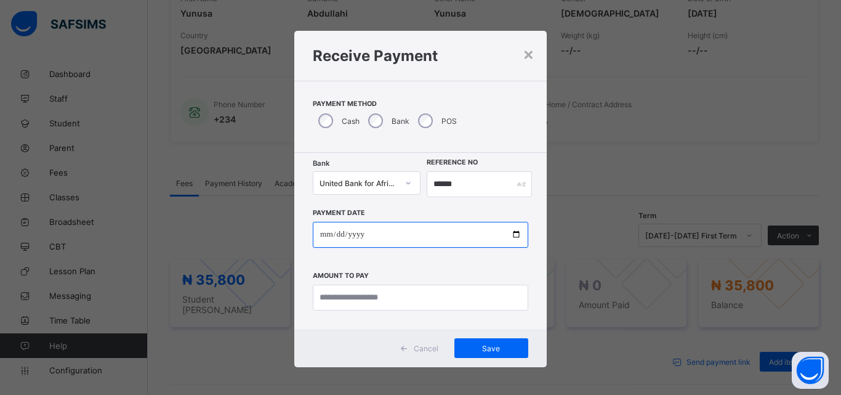
click at [511, 239] on input "date" at bounding box center [420, 235] width 215 height 26
type input "**********"
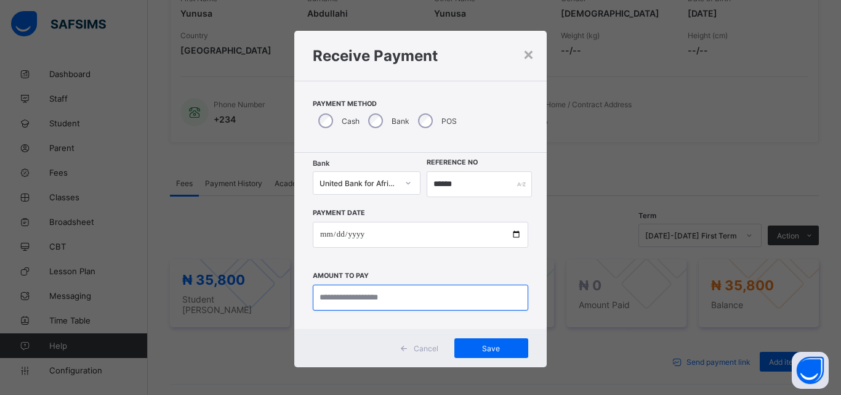
click at [446, 303] on input "currency" at bounding box center [420, 297] width 215 height 26
click at [351, 303] on input "currency" at bounding box center [420, 297] width 215 height 26
type input "********"
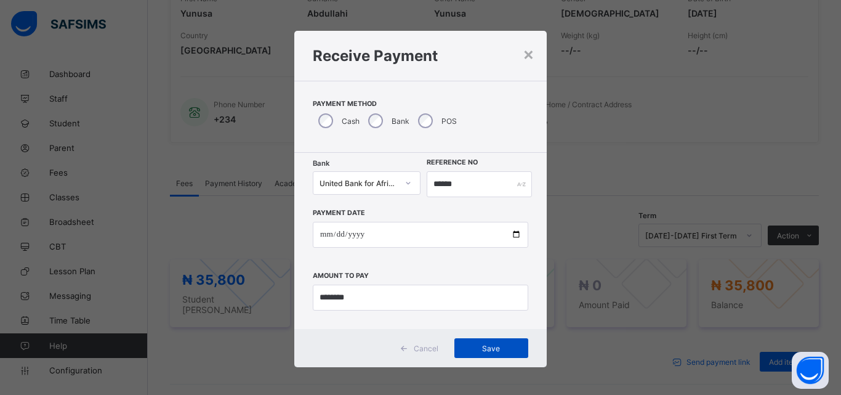
click at [504, 351] on span "Save" at bounding box center [490, 347] width 55 height 9
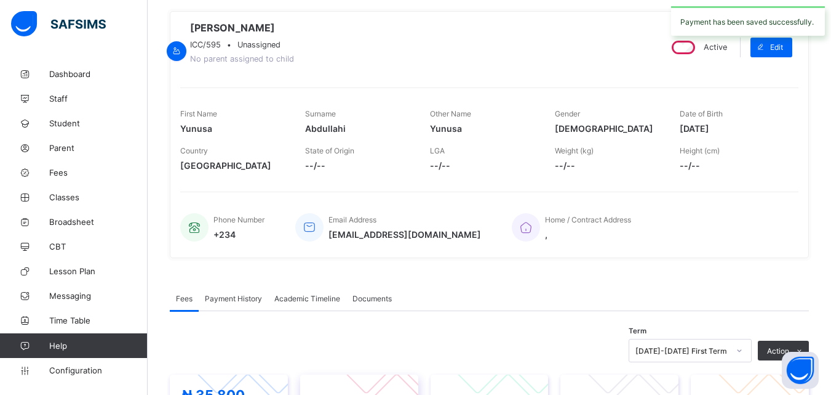
scroll to position [0, 0]
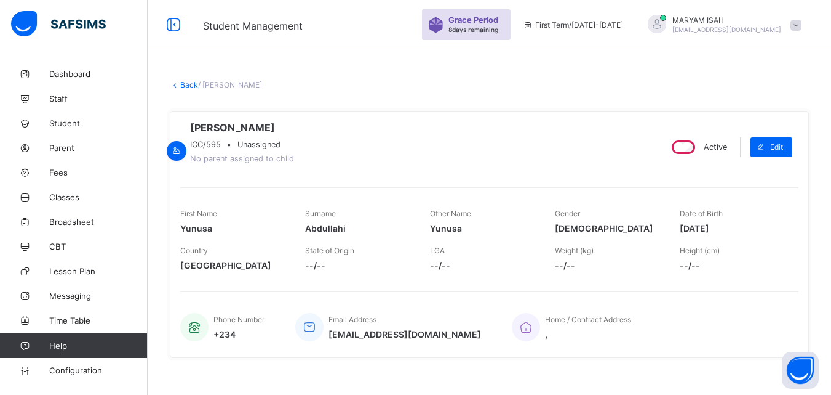
click at [180, 81] on link "Back" at bounding box center [189, 84] width 18 height 9
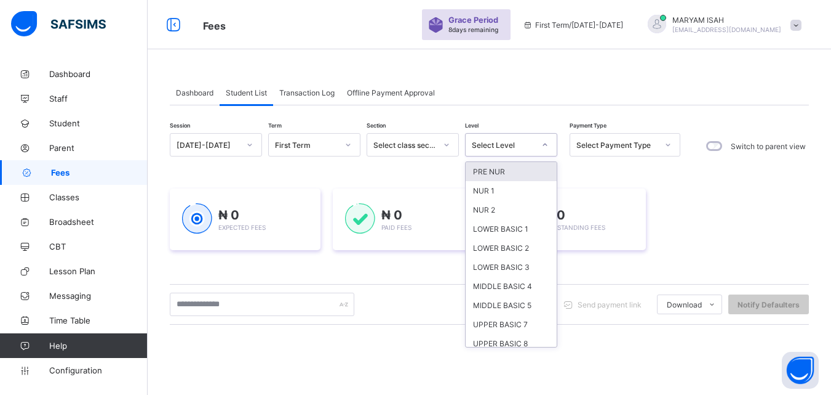
click at [549, 143] on div at bounding box center [545, 145] width 21 height 20
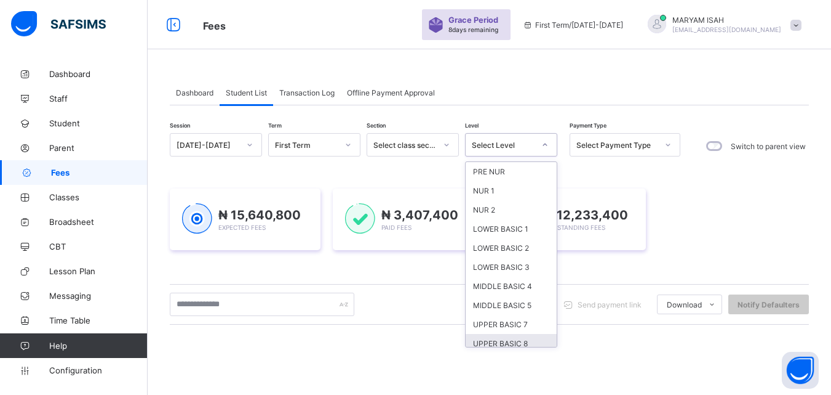
click at [510, 342] on div "UPPER BASIC 8" at bounding box center [511, 343] width 91 height 19
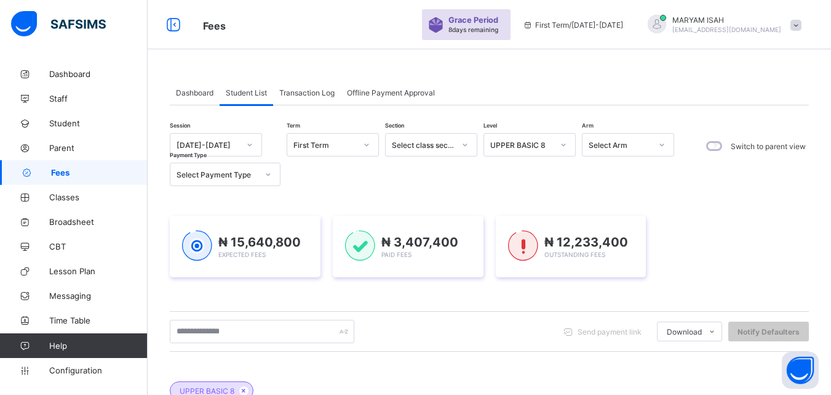
click at [510, 342] on div "Send payment link Download Students Payment Students Payment Status Student Ite…" at bounding box center [489, 330] width 639 height 23
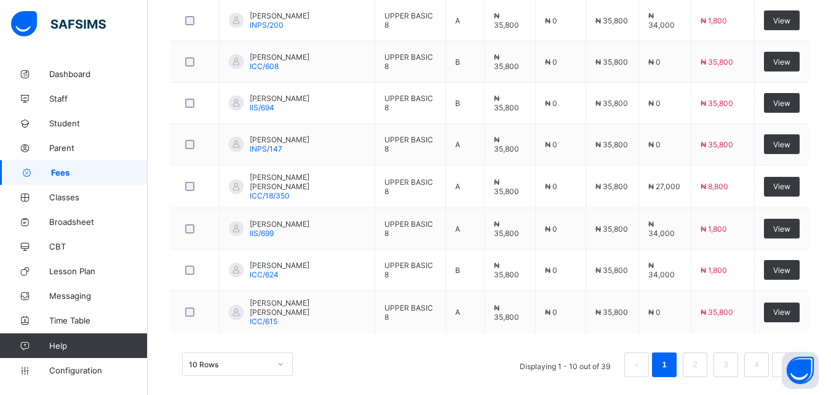
scroll to position [555, 0]
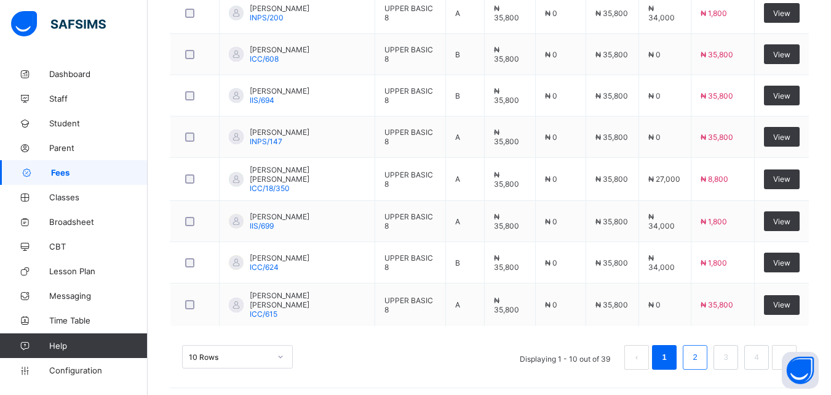
click at [701, 356] on link "2" at bounding box center [695, 357] width 12 height 16
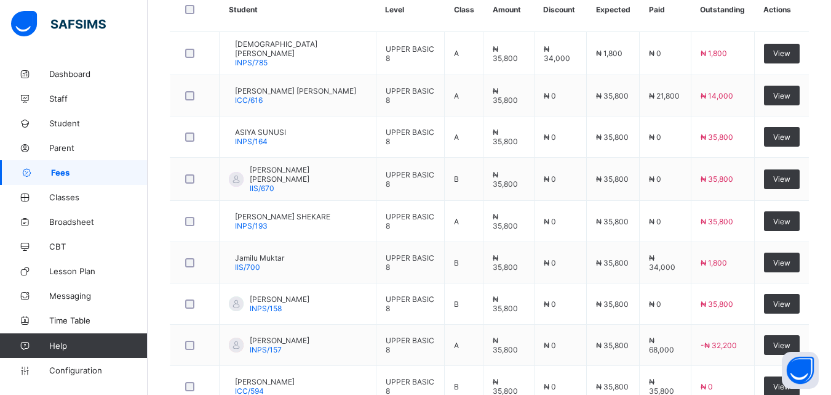
scroll to position [431, 0]
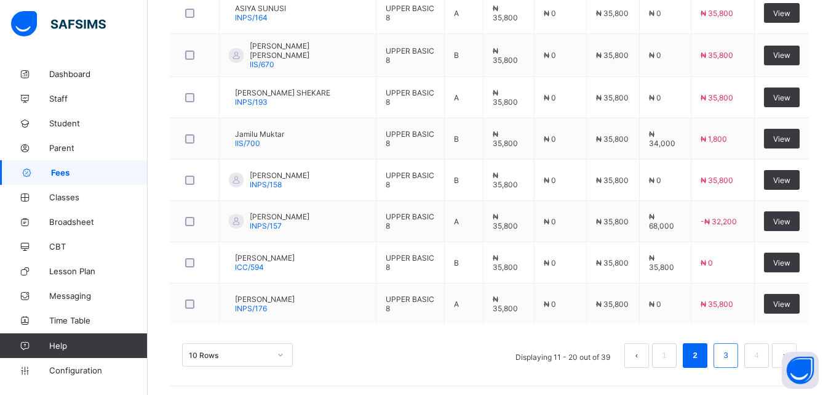
click at [732, 358] on link "3" at bounding box center [726, 355] width 12 height 16
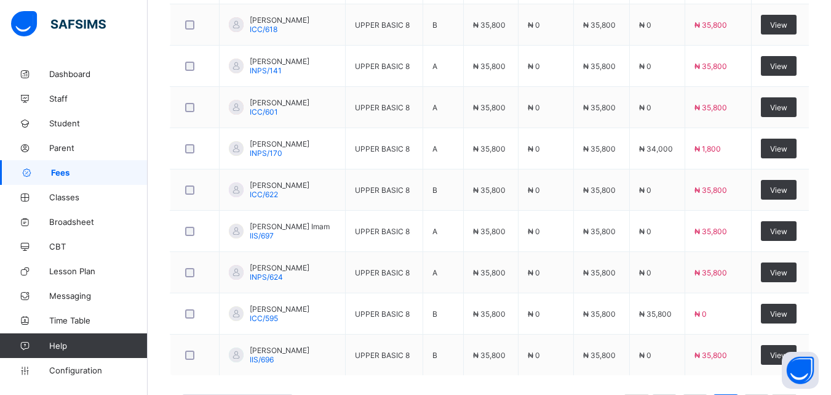
scroll to position [555, 0]
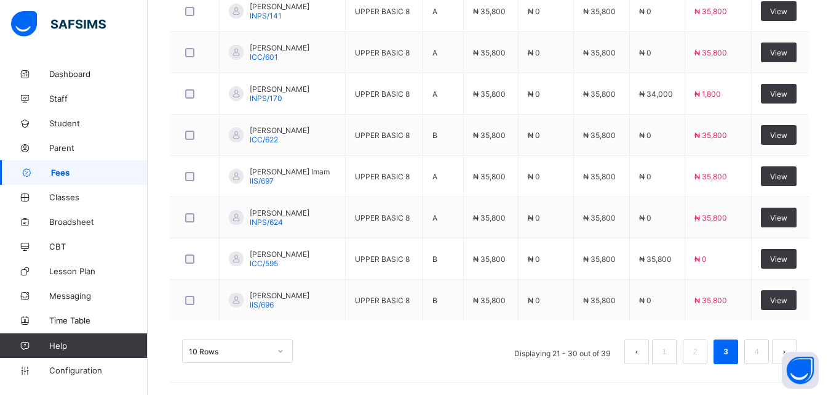
click at [792, 317] on div "10 Rows Displaying 21 - 30 out of 39 1 2 3 4" at bounding box center [489, 345] width 639 height 62
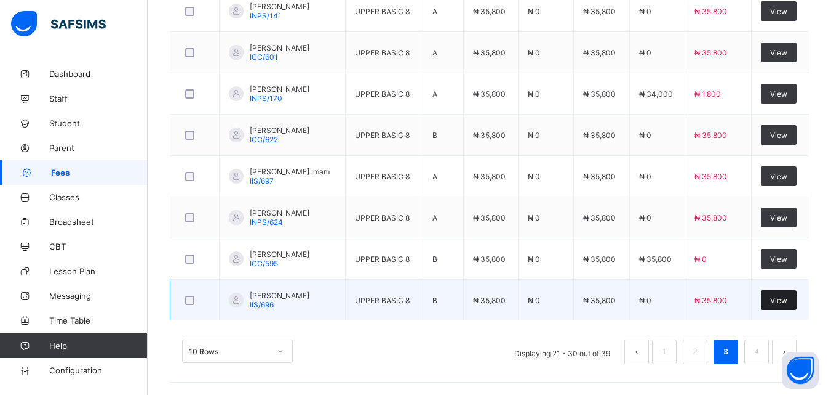
click at [785, 306] on div "View" at bounding box center [779, 300] width 36 height 20
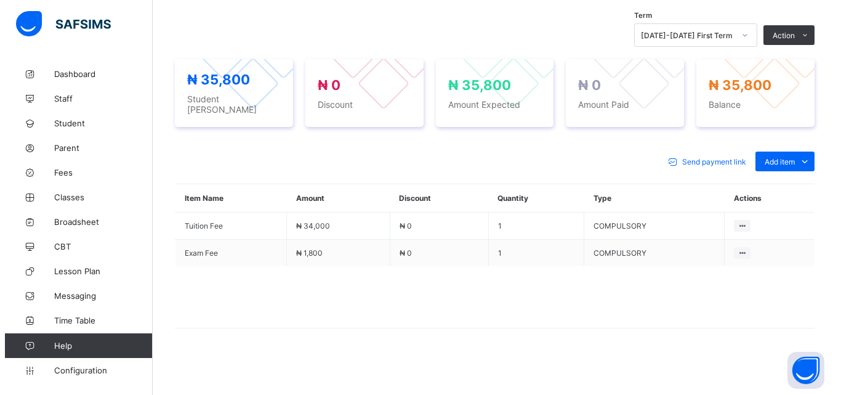
scroll to position [320, 0]
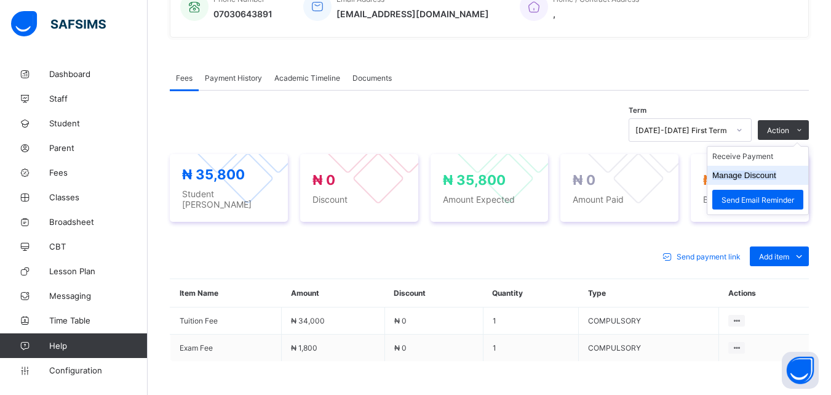
click at [764, 180] on button "Manage Discount" at bounding box center [745, 174] width 64 height 9
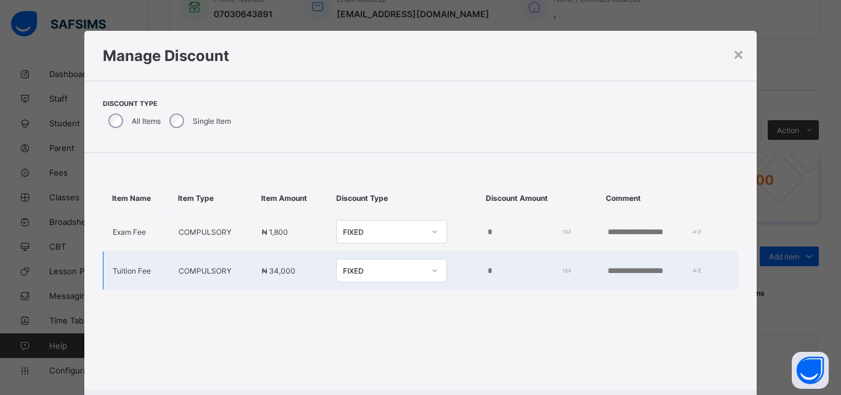
click at [476, 264] on td "*" at bounding box center [536, 270] width 120 height 39
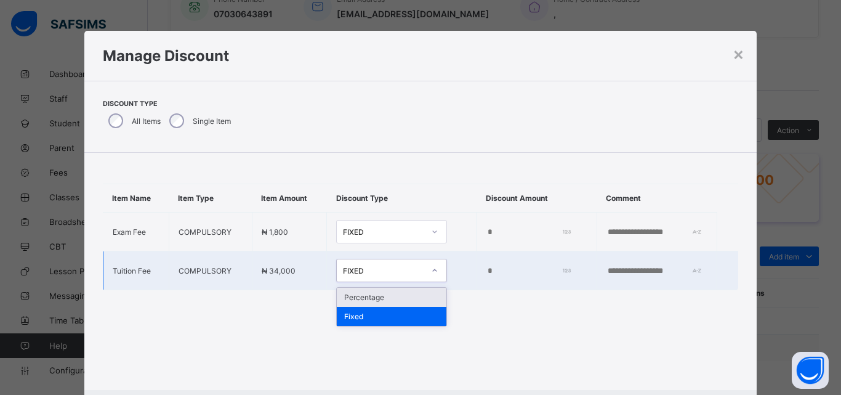
click at [431, 268] on icon at bounding box center [434, 270] width 7 height 12
click at [388, 295] on div "Percentage" at bounding box center [392, 296] width 110 height 19
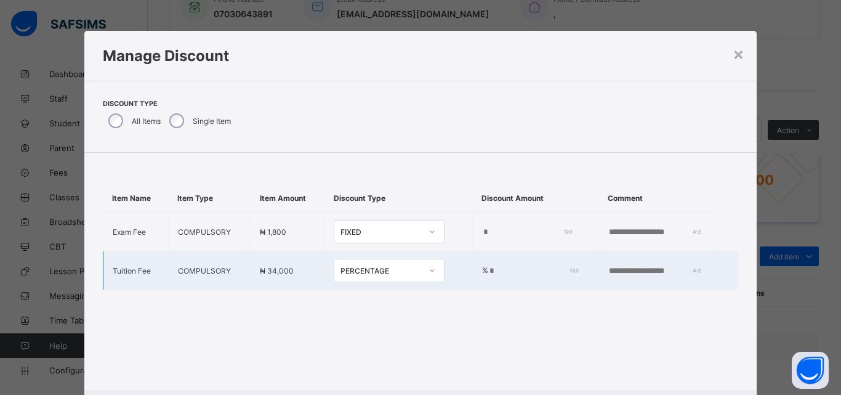
click at [488, 274] on input "*" at bounding box center [531, 271] width 86 height 10
type input "*"
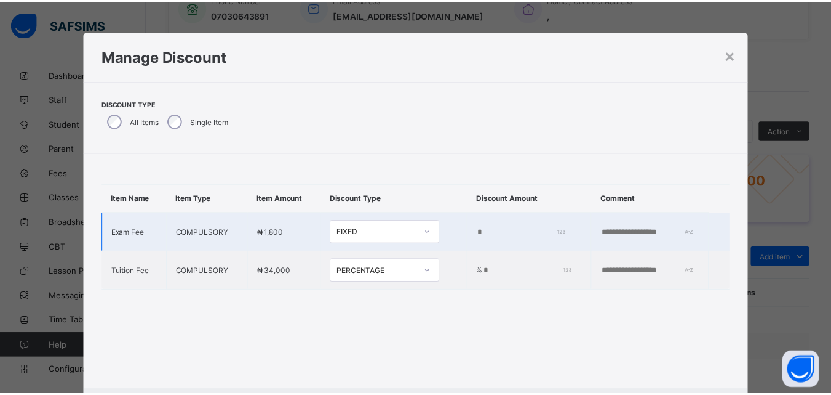
scroll to position [64, 0]
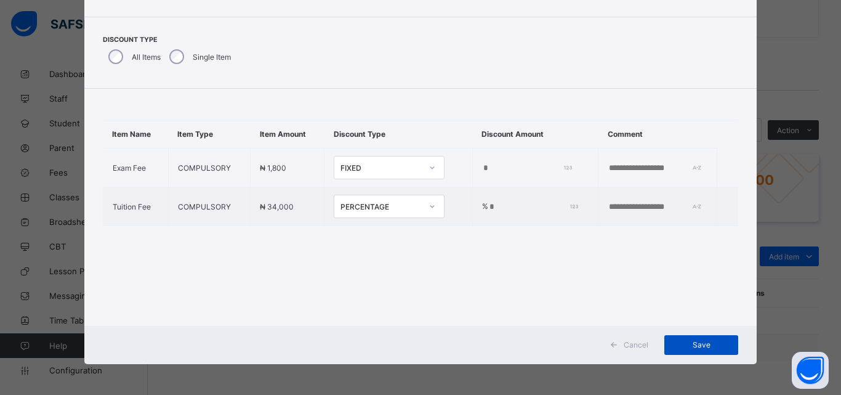
type input "**"
click at [687, 350] on div "Save" at bounding box center [701, 345] width 74 height 20
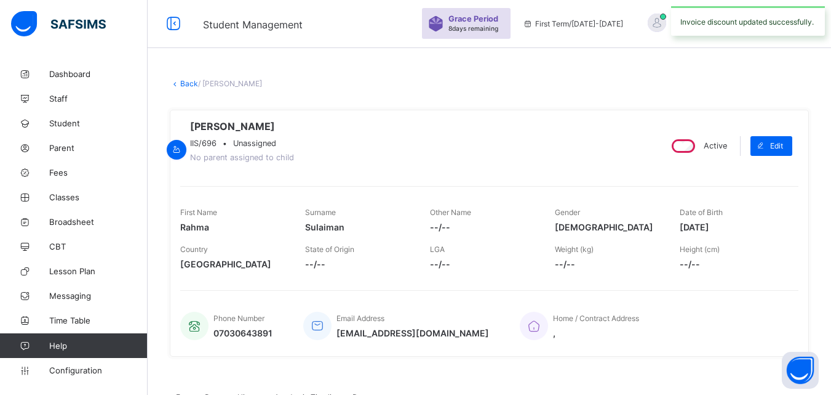
scroll to position [0, 0]
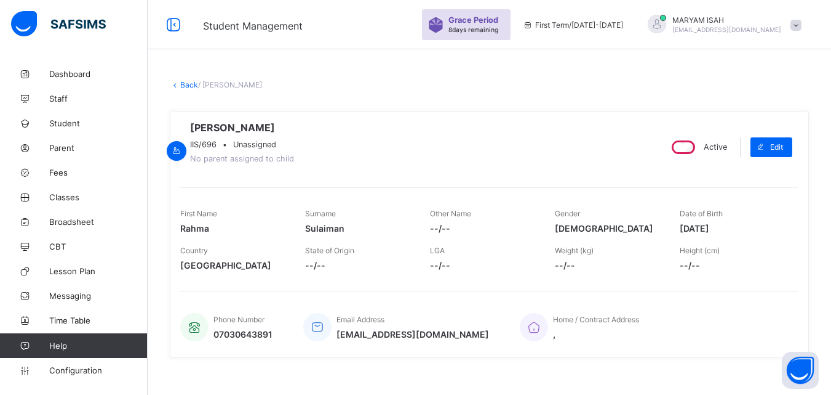
click at [182, 86] on link "Back" at bounding box center [189, 84] width 18 height 9
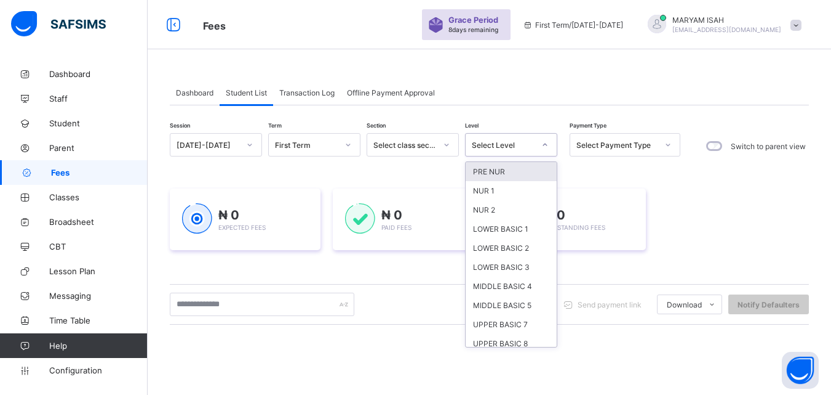
click at [547, 142] on icon at bounding box center [545, 144] width 7 height 12
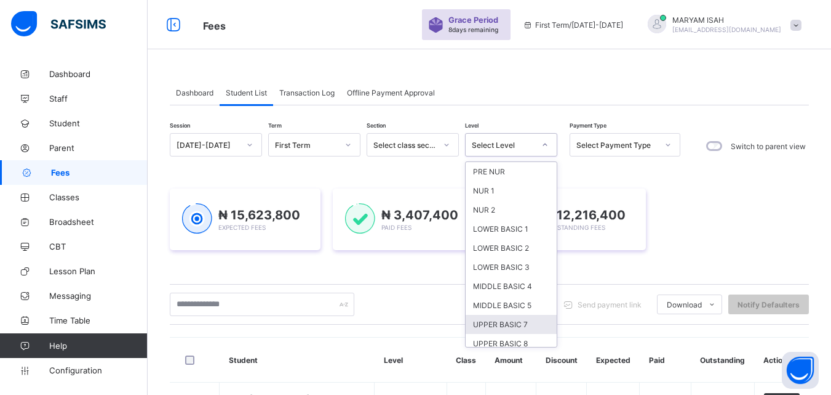
click at [502, 342] on div "UPPER BASIC 8" at bounding box center [511, 343] width 91 height 19
click at [502, 316] on div "Send payment link Download Students Payment Students Payment Status Student Ite…" at bounding box center [489, 303] width 639 height 23
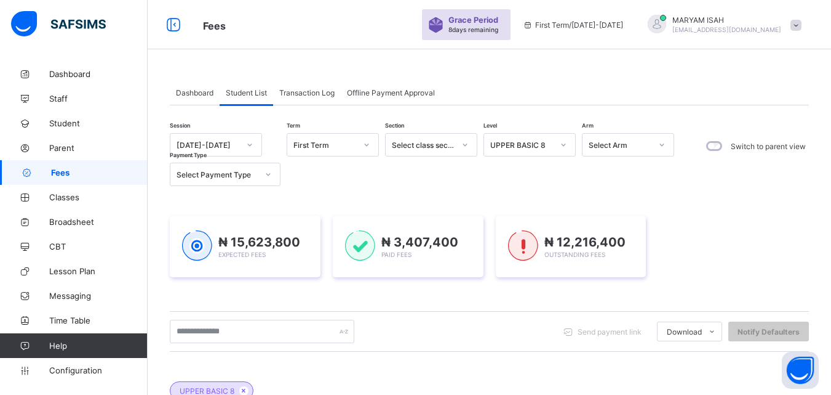
click at [489, 341] on div "Send payment link Download Students Payment Students Payment Status Student Ite…" at bounding box center [489, 330] width 639 height 23
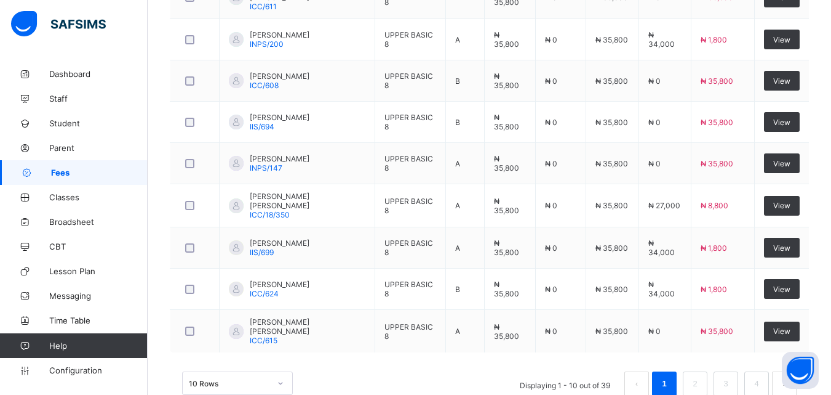
scroll to position [555, 0]
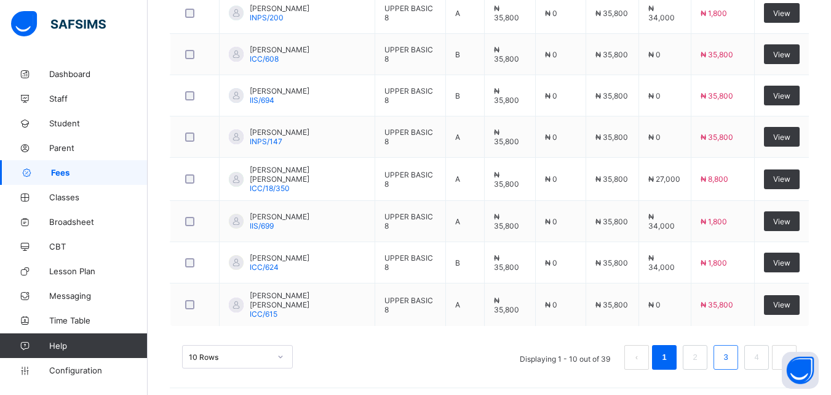
click at [732, 357] on link "3" at bounding box center [726, 357] width 12 height 16
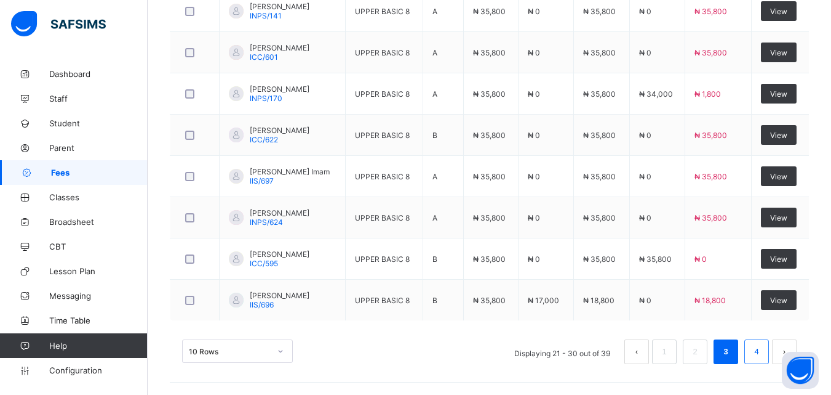
click at [763, 356] on link "4" at bounding box center [757, 351] width 12 height 16
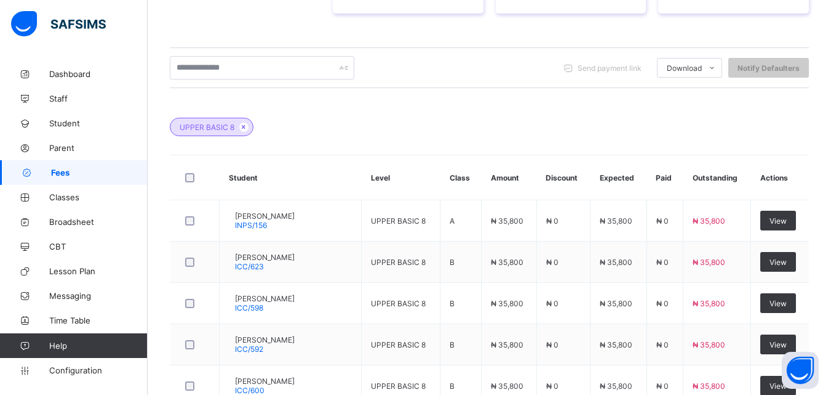
scroll to position [514, 0]
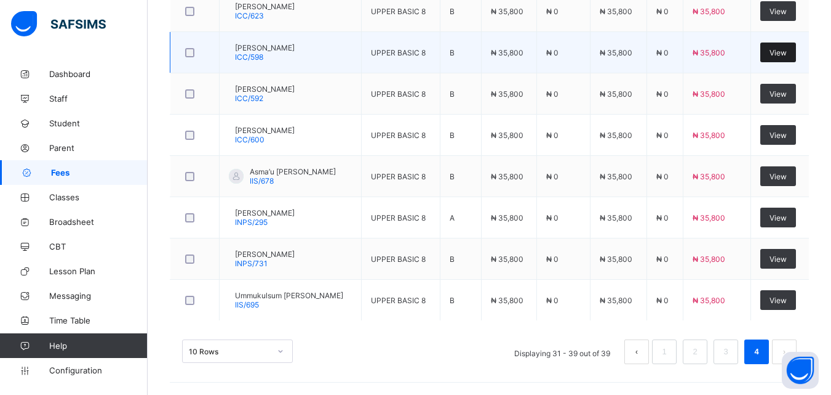
click at [791, 60] on div "View" at bounding box center [779, 52] width 36 height 20
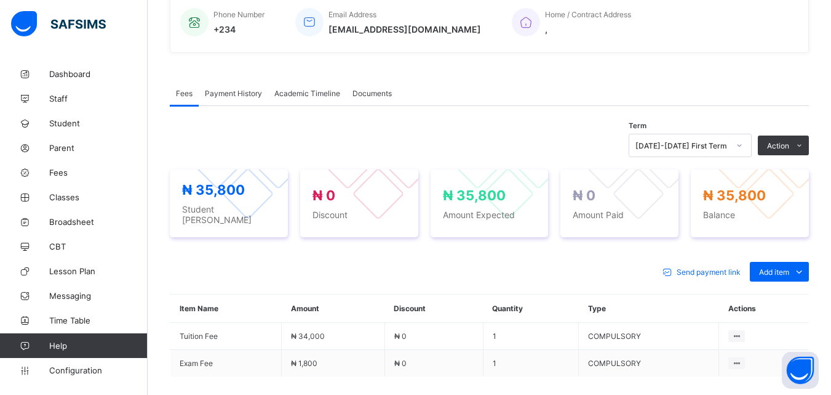
scroll to position [320, 0]
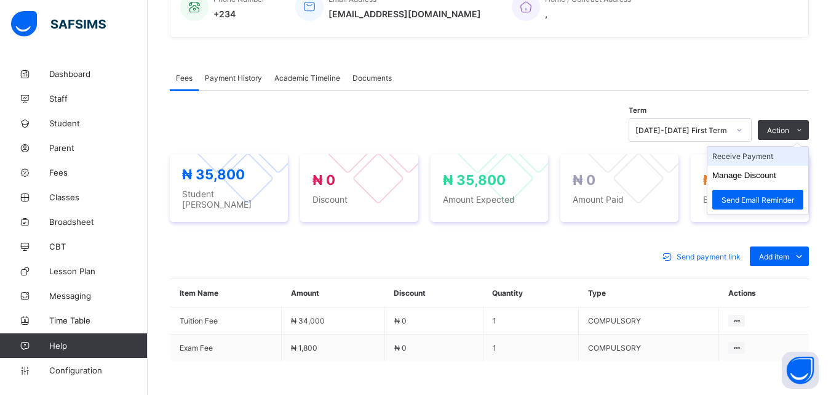
click at [768, 158] on li "Receive Payment" at bounding box center [758, 155] width 101 height 19
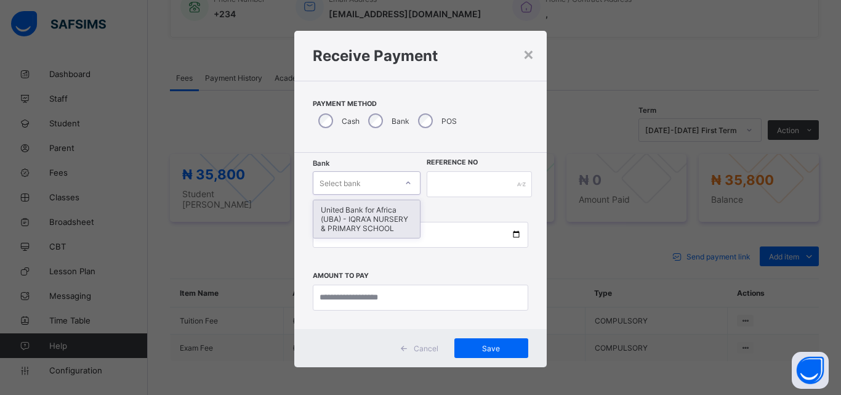
click at [409, 183] on div at bounding box center [408, 183] width 21 height 20
click at [388, 209] on div "United Bank for Africa (UBA) - IQRA'A NURSERY & PRIMARY SCHOOL" at bounding box center [366, 219] width 106 height 38
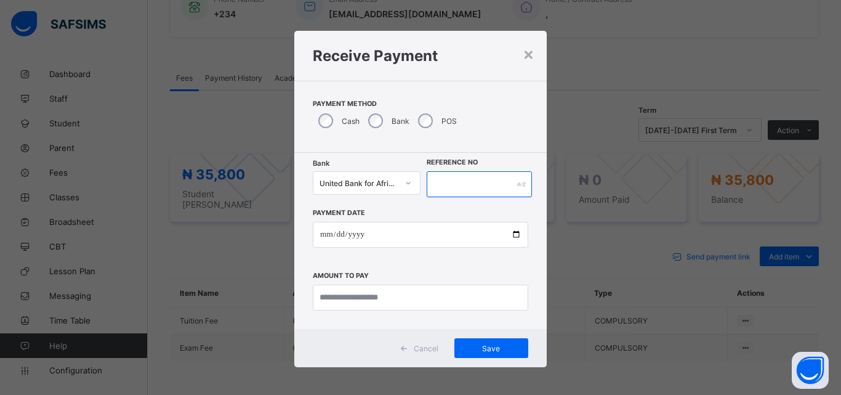
click at [436, 186] on input "text" at bounding box center [479, 184] width 105 height 26
type input "******"
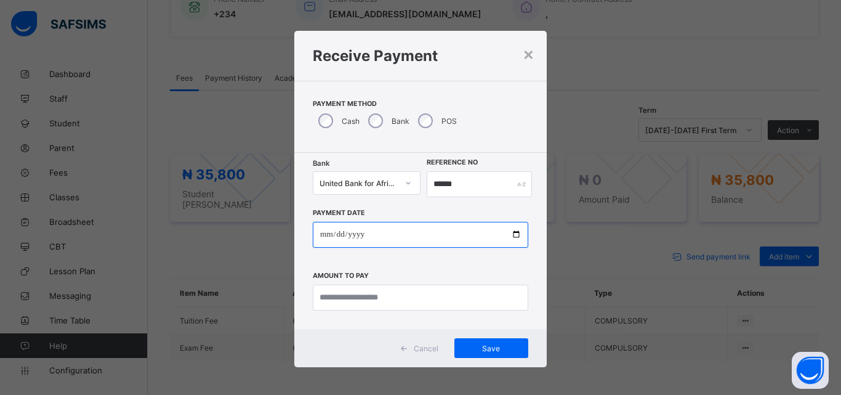
click at [513, 231] on input "date" at bounding box center [420, 235] width 215 height 26
type input "**********"
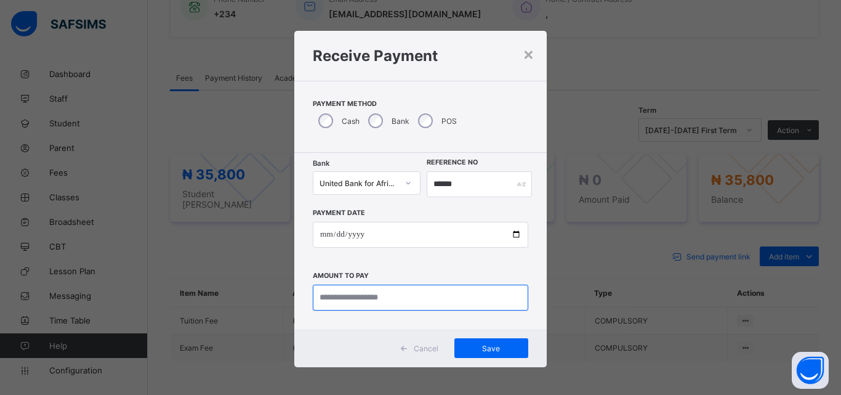
click at [340, 292] on input "currency" at bounding box center [420, 297] width 215 height 26
type input "********"
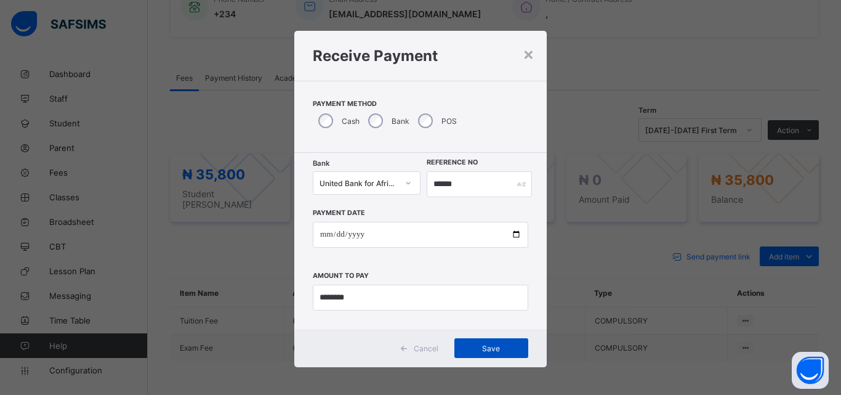
click at [479, 342] on div "Save" at bounding box center [491, 348] width 74 height 20
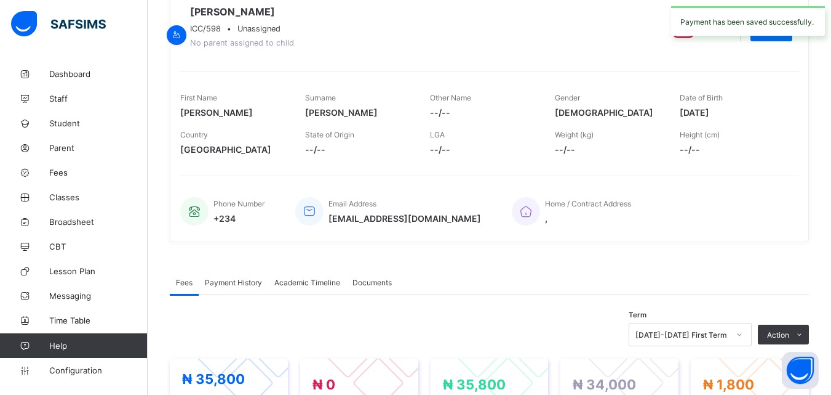
scroll to position [0, 0]
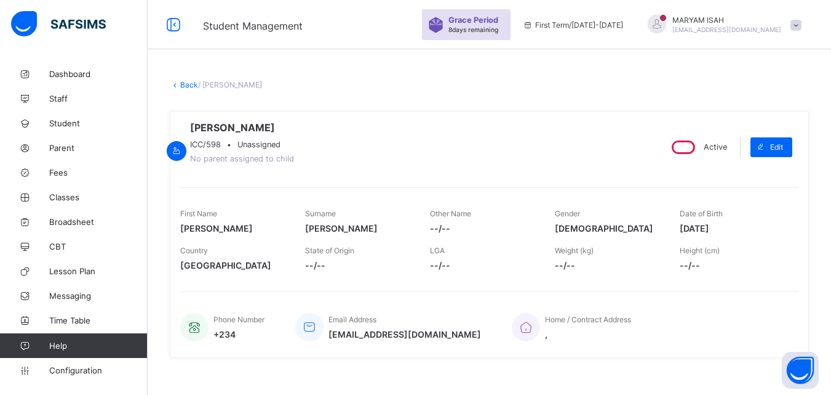
click at [187, 82] on link "Back" at bounding box center [189, 84] width 18 height 9
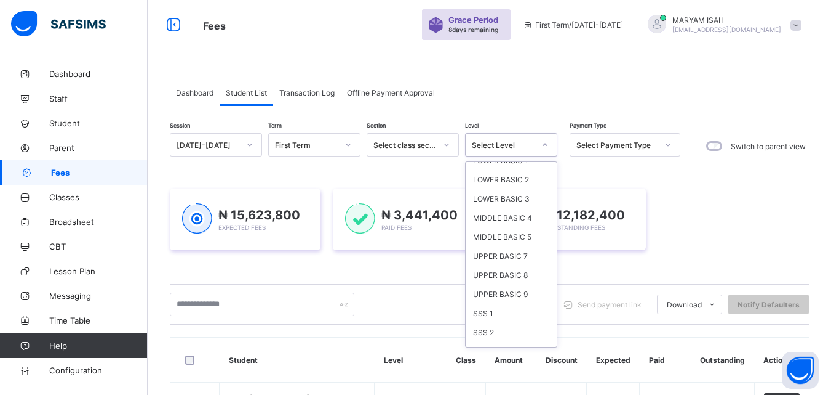
scroll to position [82, 0]
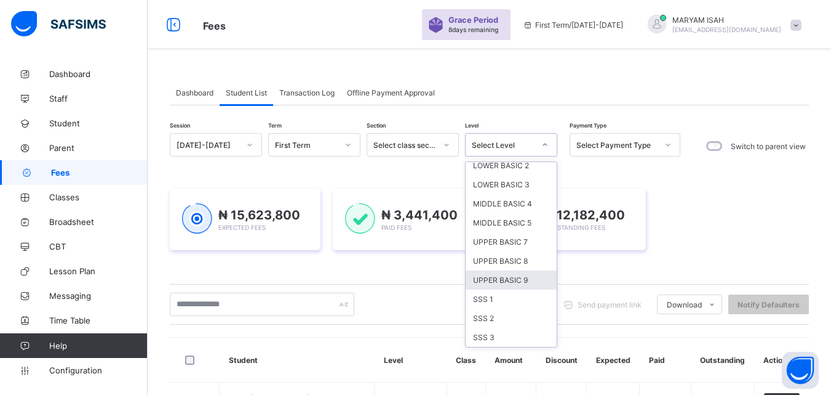
click at [524, 271] on div "UPPER BASIC 9" at bounding box center [511, 279] width 91 height 19
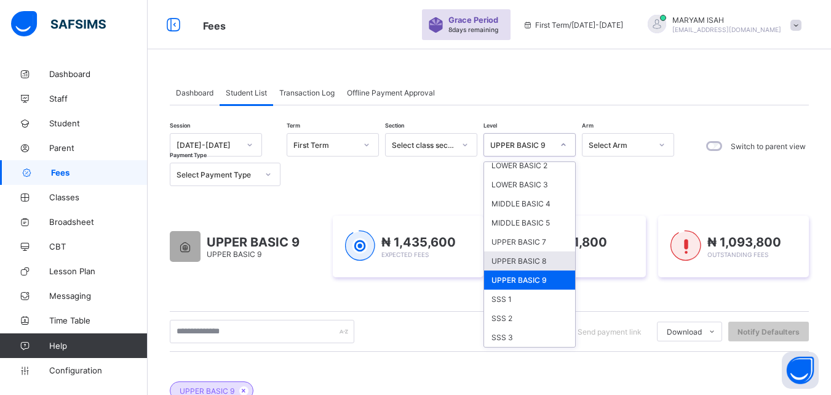
click at [547, 265] on div "UPPER BASIC 8" at bounding box center [529, 260] width 91 height 19
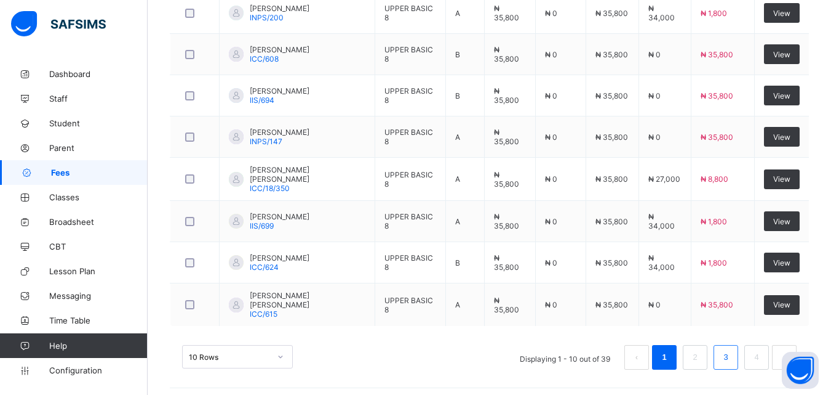
click at [732, 357] on link "3" at bounding box center [726, 357] width 12 height 16
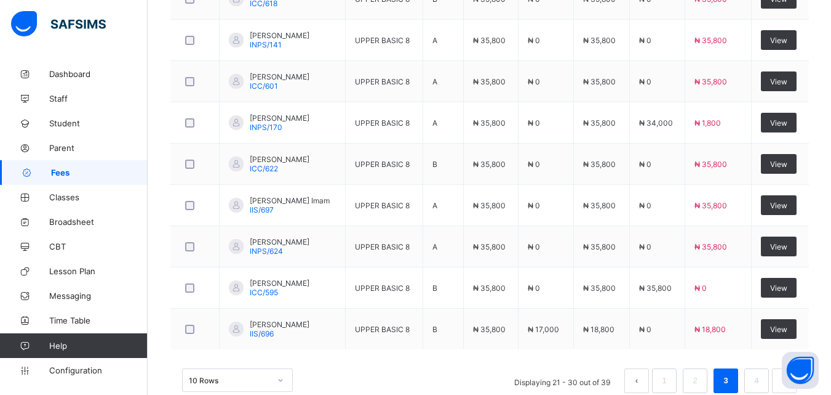
scroll to position [555, 0]
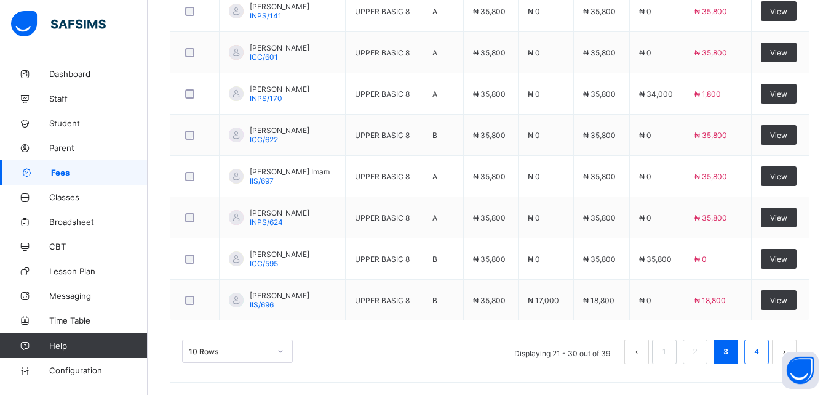
click at [768, 361] on li "4" at bounding box center [757, 351] width 25 height 25
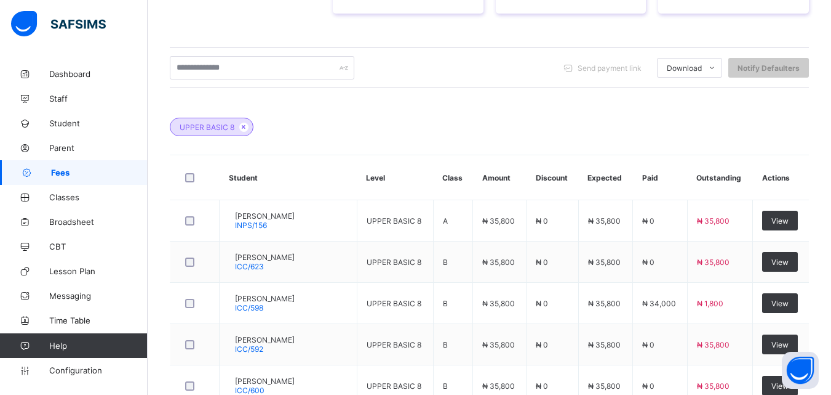
scroll to position [514, 0]
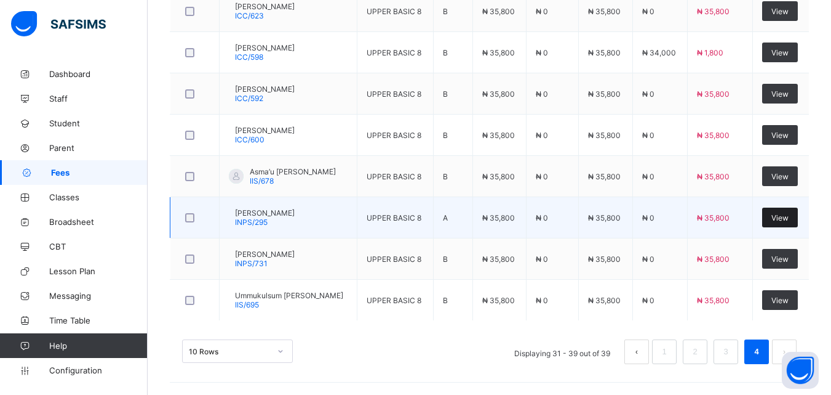
click at [796, 223] on div "View" at bounding box center [781, 217] width 36 height 20
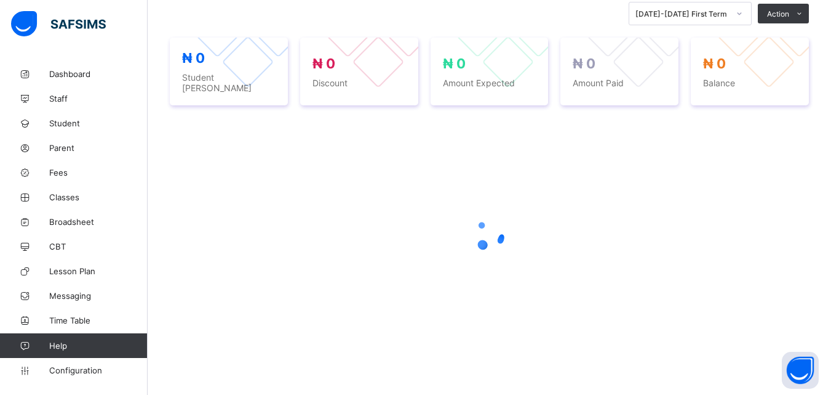
scroll to position [276, 0]
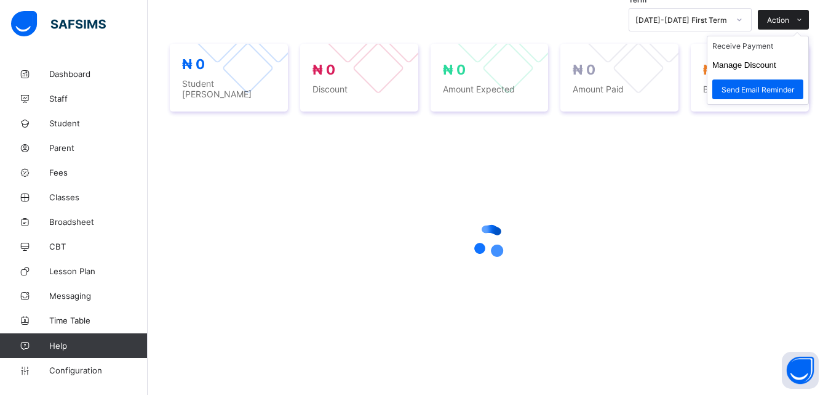
click at [801, 23] on span at bounding box center [800, 20] width 20 height 20
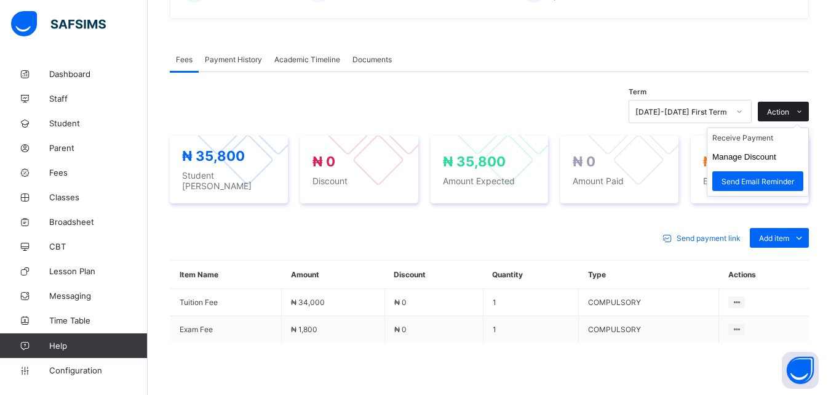
scroll to position [304, 0]
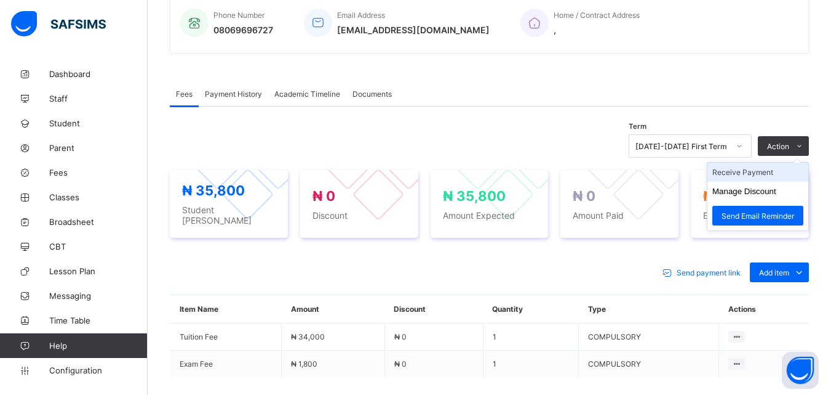
click at [759, 178] on li "Receive Payment" at bounding box center [758, 171] width 101 height 19
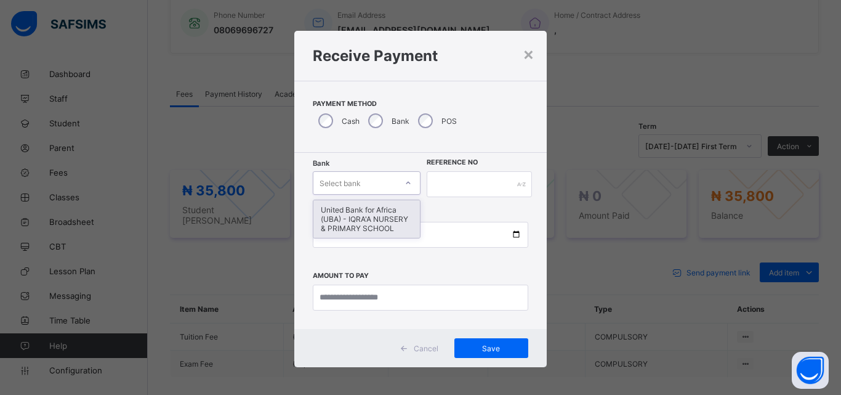
click at [375, 226] on div "United Bank for Africa (UBA) - IQRA'A NURSERY & PRIMARY SCHOOL" at bounding box center [366, 219] width 106 height 38
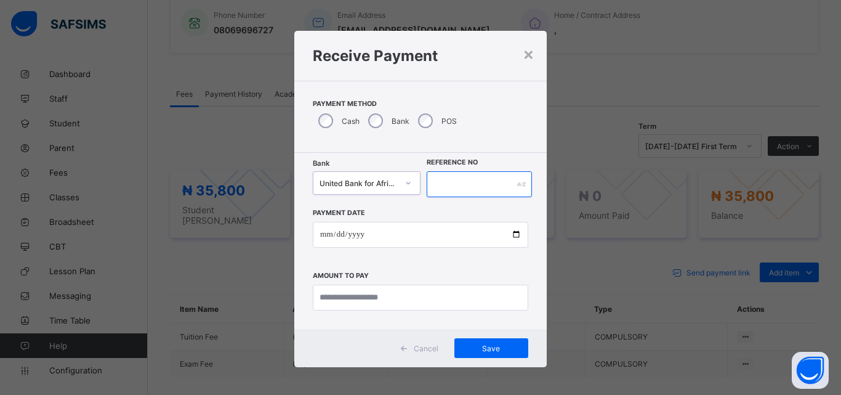
click at [455, 188] on input "text" at bounding box center [479, 184] width 105 height 26
type input "******"
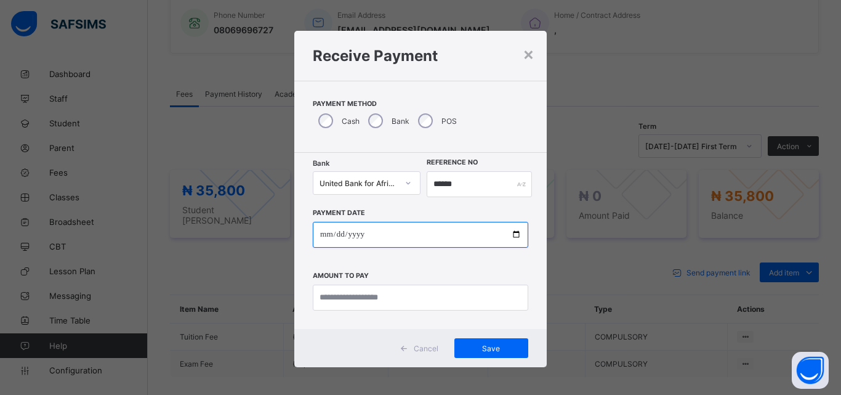
click at [513, 235] on input "date" at bounding box center [420, 235] width 215 height 26
type input "**********"
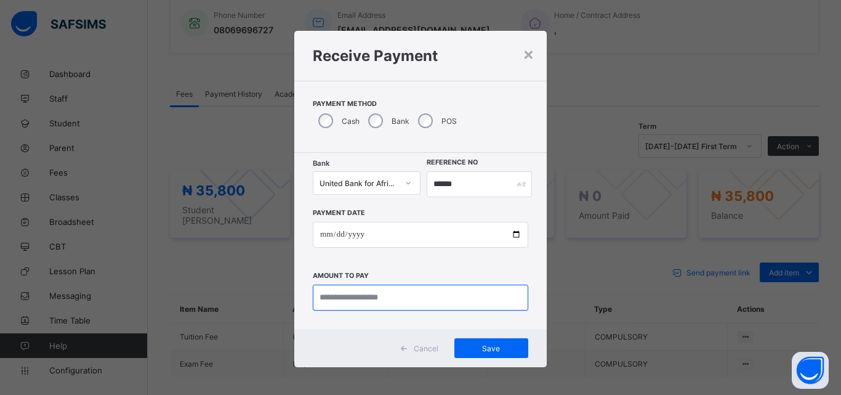
click at [359, 299] on input "currency" at bounding box center [420, 297] width 215 height 26
type input "********"
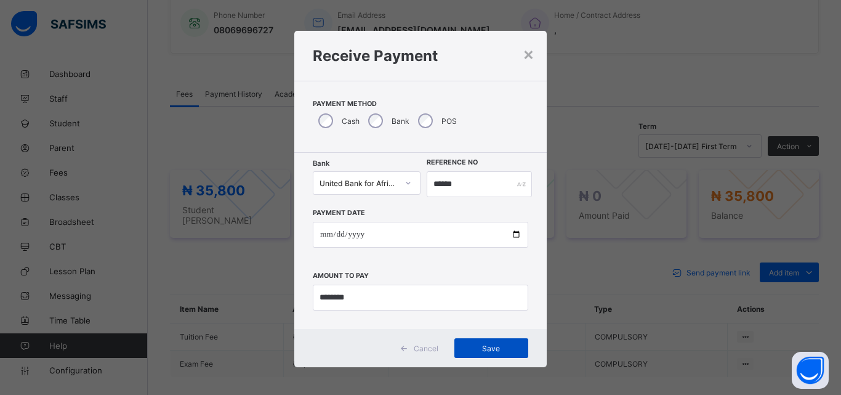
click at [486, 344] on span "Save" at bounding box center [490, 347] width 55 height 9
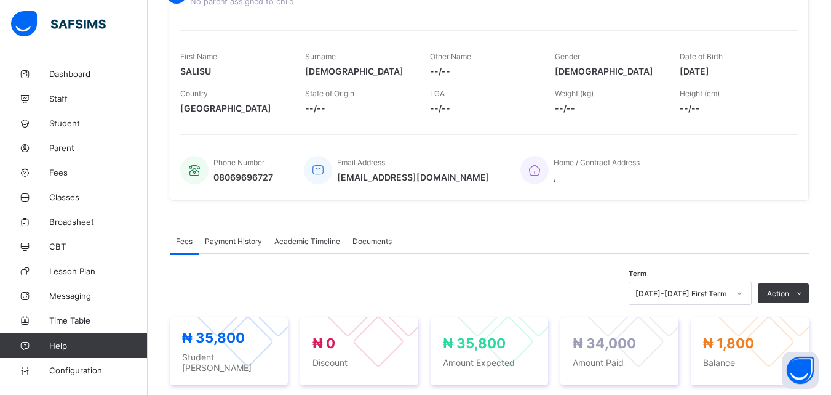
scroll to position [150, 0]
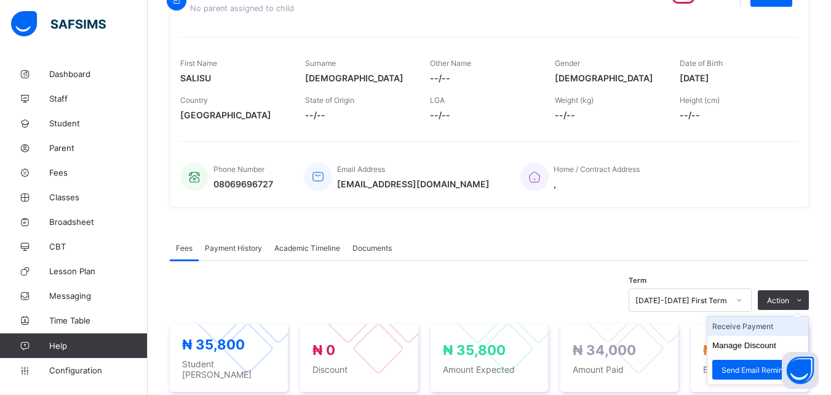
click at [771, 331] on li "Receive Payment" at bounding box center [758, 325] width 101 height 19
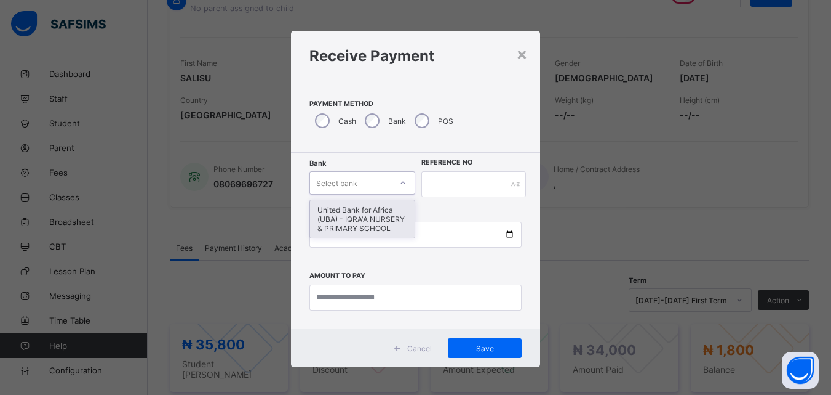
click at [403, 174] on div at bounding box center [403, 183] width 21 height 20
click at [385, 212] on div "United Bank for Africa (UBA) - IQRA'A NURSERY & PRIMARY SCHOOL" at bounding box center [362, 219] width 105 height 38
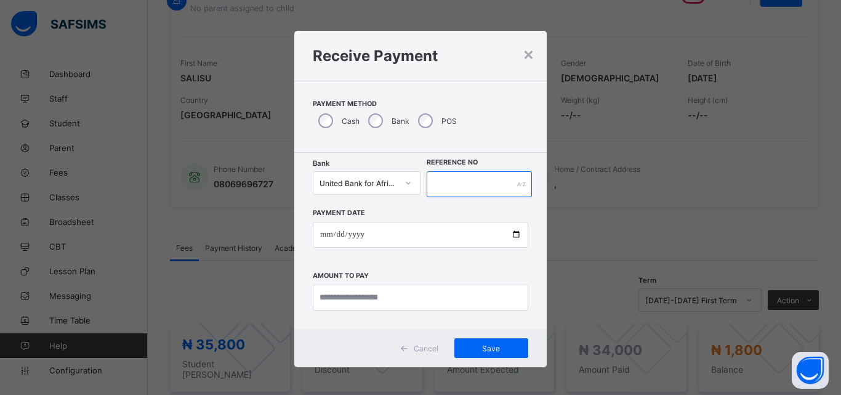
click at [438, 175] on input "text" at bounding box center [479, 184] width 105 height 26
type input "******"
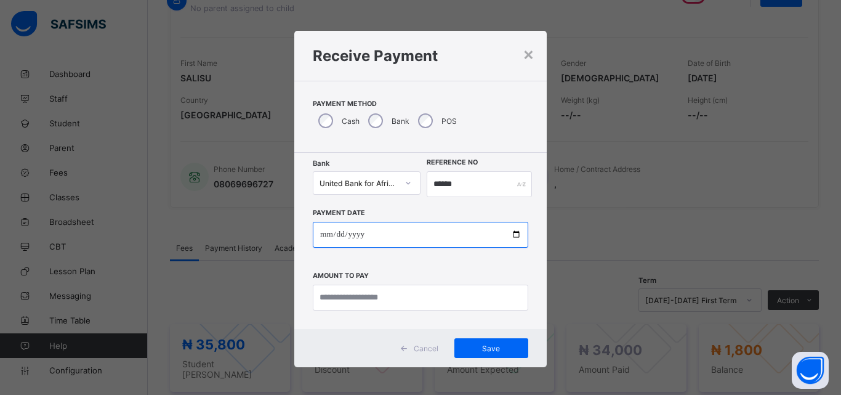
click at [511, 232] on input "date" at bounding box center [420, 235] width 215 height 26
type input "**********"
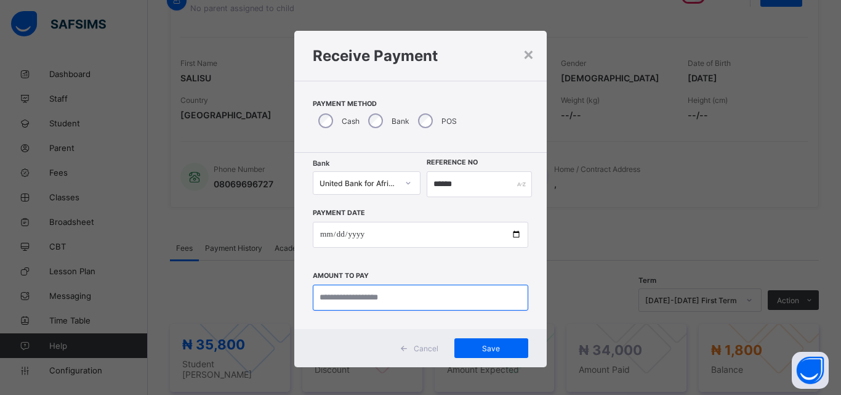
click at [376, 295] on input "currency" at bounding box center [420, 297] width 215 height 26
type input "********"
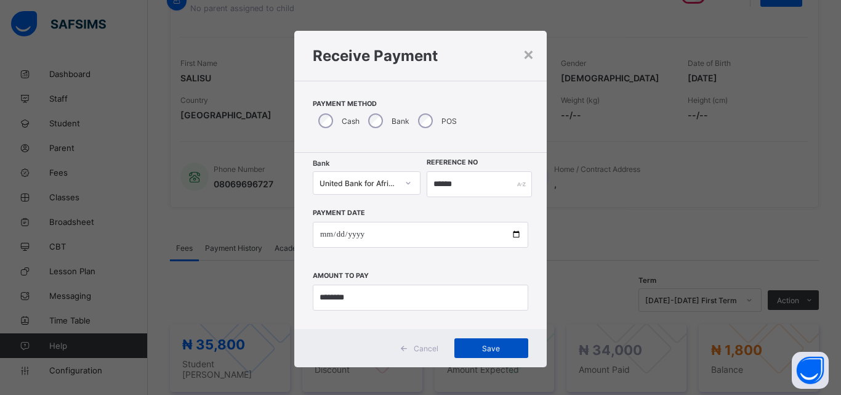
click at [479, 347] on span "Save" at bounding box center [490, 347] width 55 height 9
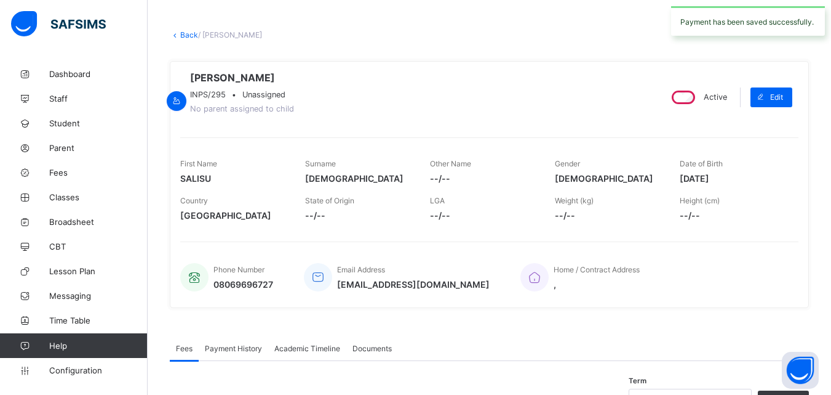
scroll to position [0, 0]
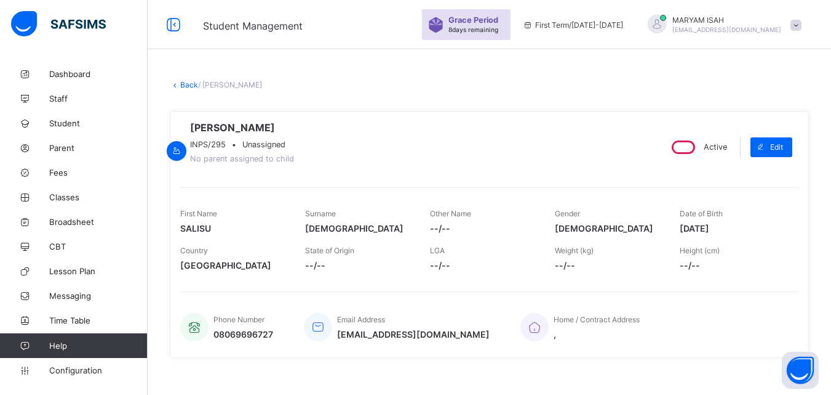
click at [189, 87] on link "Back" at bounding box center [189, 84] width 18 height 9
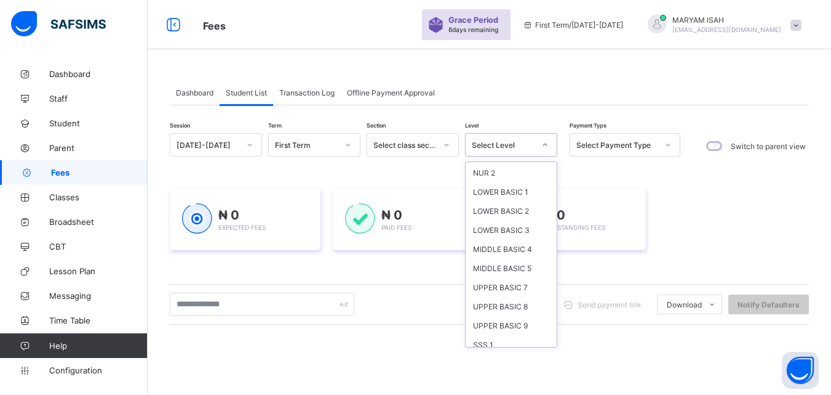
scroll to position [82, 0]
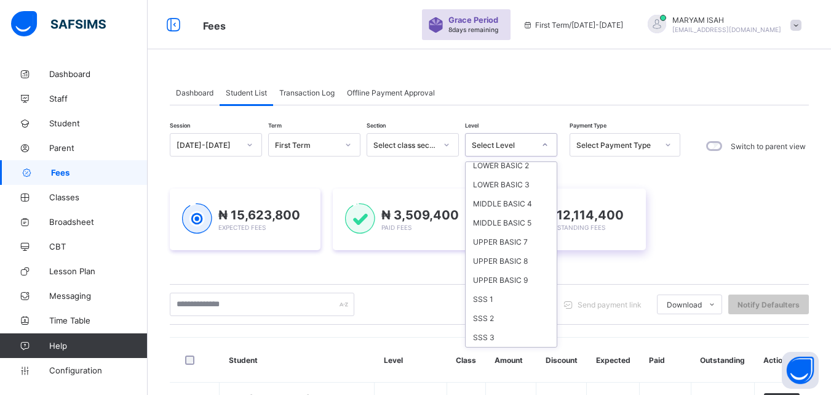
click at [531, 262] on div "UPPER BASIC 8" at bounding box center [511, 260] width 91 height 19
click at [519, 250] on div "₦ 12,114,400 Outstanding Fees" at bounding box center [571, 219] width 151 height 62
click at [519, 234] on img at bounding box center [523, 218] width 30 height 31
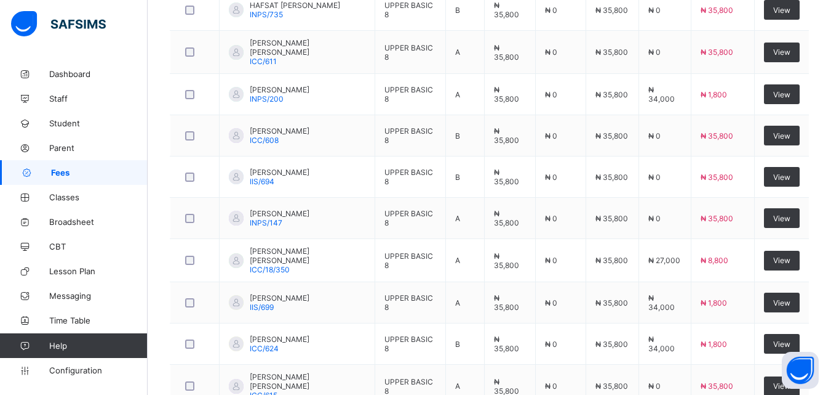
scroll to position [555, 0]
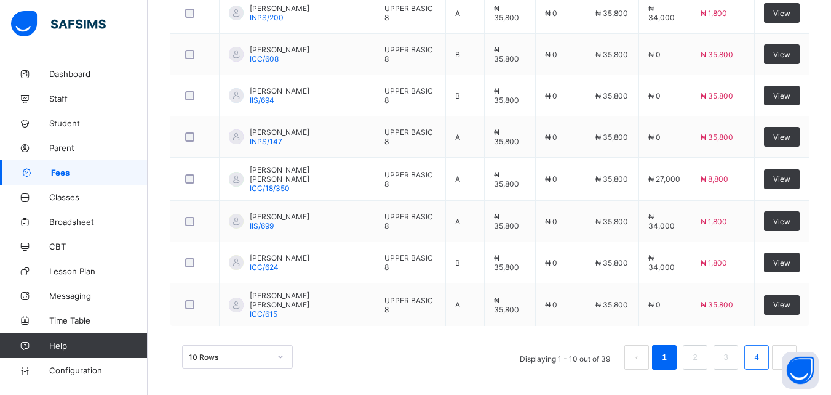
click at [763, 351] on link "4" at bounding box center [757, 357] width 12 height 16
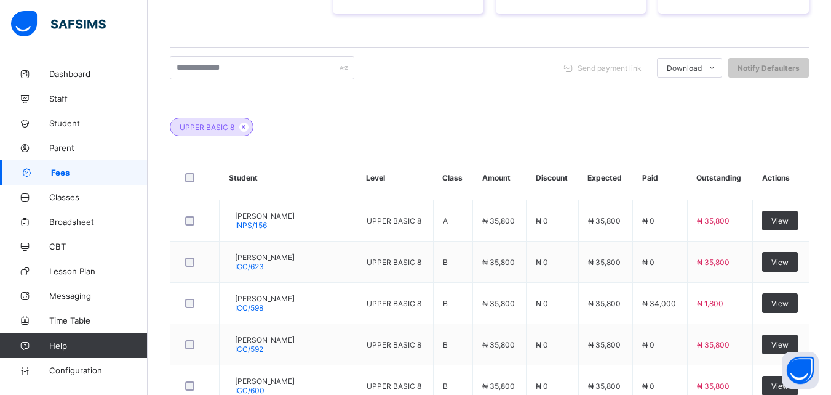
scroll to position [514, 0]
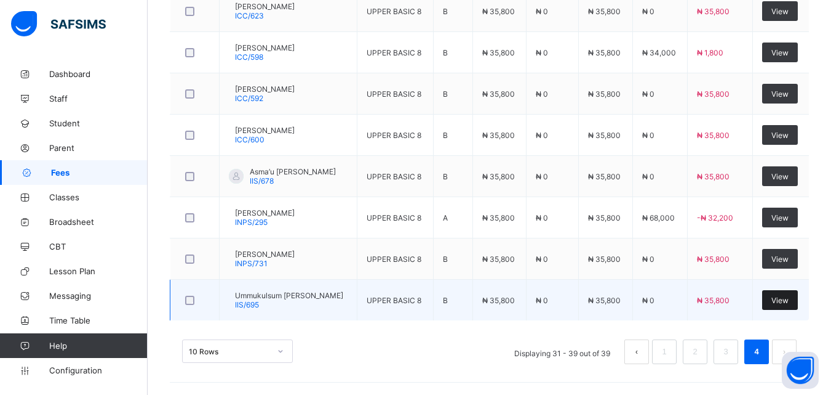
click at [790, 305] on div "View" at bounding box center [781, 300] width 36 height 20
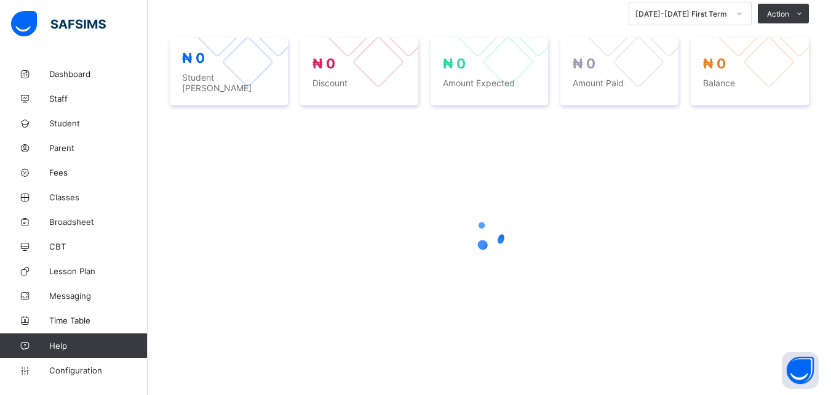
scroll to position [276, 0]
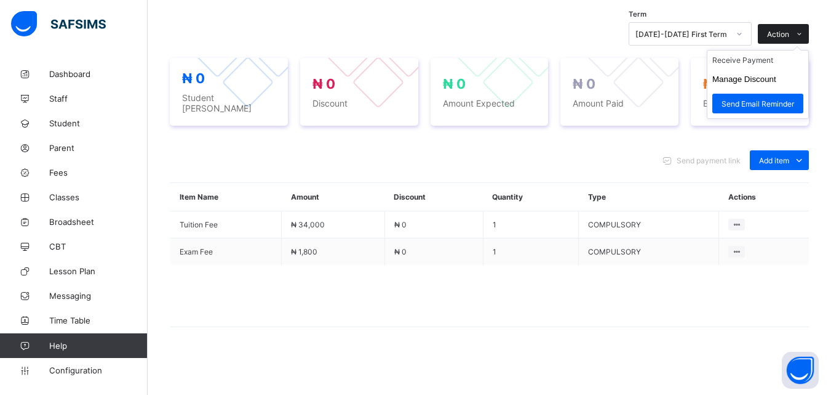
click at [806, 34] on span at bounding box center [800, 34] width 20 height 20
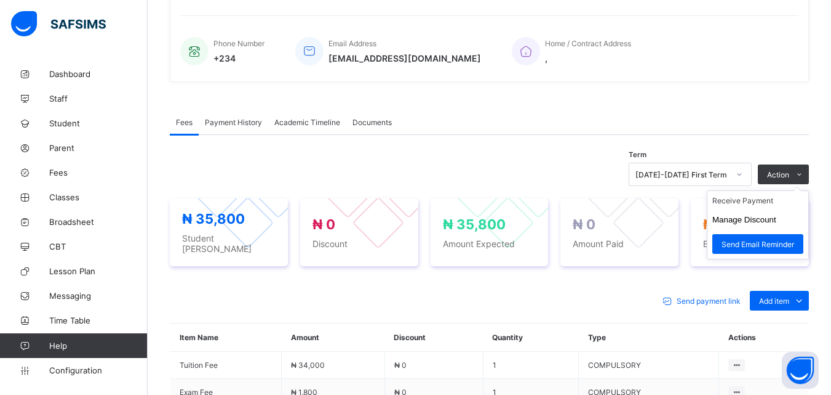
click at [770, 190] on ul "Receive Payment Manage Discount Send Email Reminder" at bounding box center [758, 224] width 102 height 69
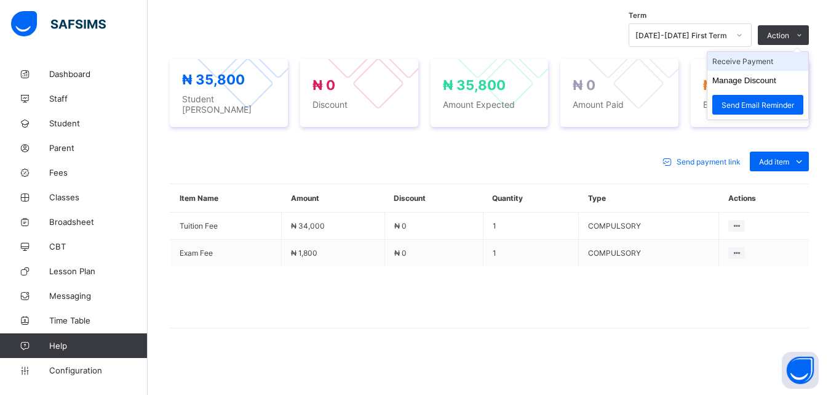
click at [757, 70] on li "Receive Payment" at bounding box center [758, 61] width 101 height 19
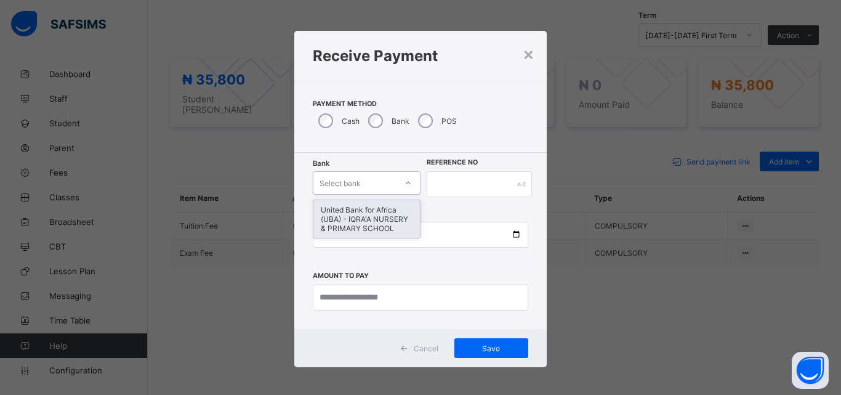
click at [402, 220] on div "United Bank for Africa (UBA) - IQRA'A NURSERY & PRIMARY SCHOOL" at bounding box center [366, 219] width 106 height 38
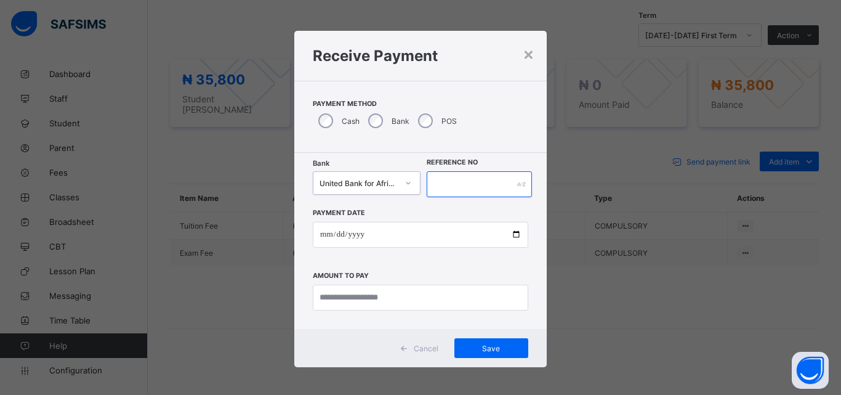
click at [457, 183] on input "text" at bounding box center [479, 184] width 105 height 26
type input "*******"
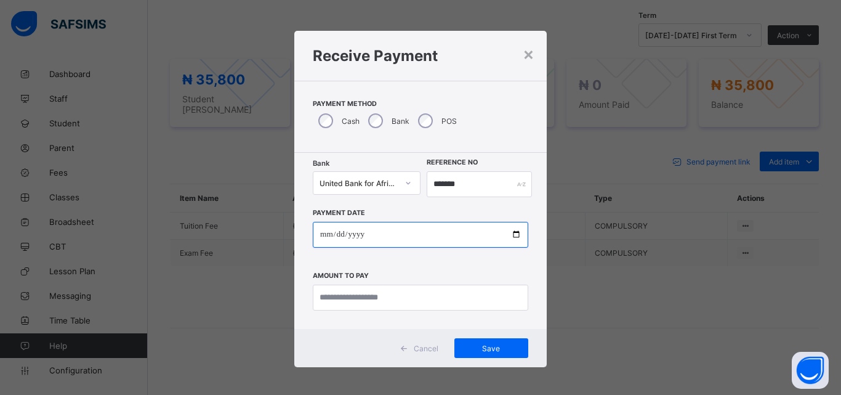
click at [497, 230] on input "date" at bounding box center [420, 235] width 215 height 26
click at [516, 234] on input "date" at bounding box center [420, 235] width 215 height 26
type input "**********"
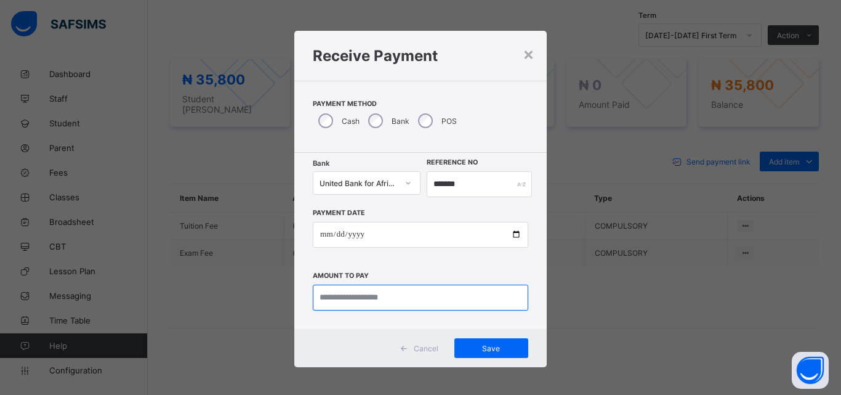
click at [356, 295] on input "currency" at bounding box center [420, 297] width 215 height 26
type input "********"
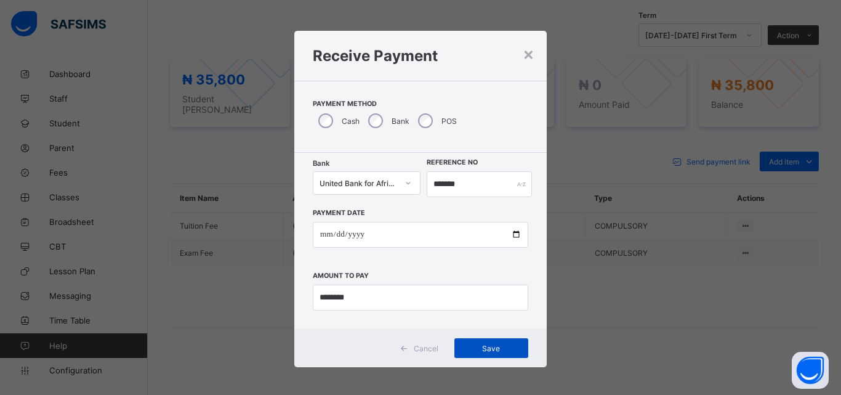
click at [491, 356] on div "Save" at bounding box center [491, 348] width 74 height 20
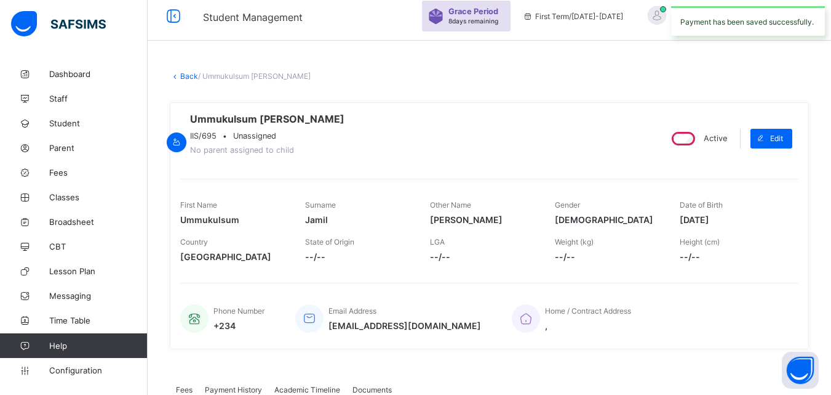
scroll to position [0, 0]
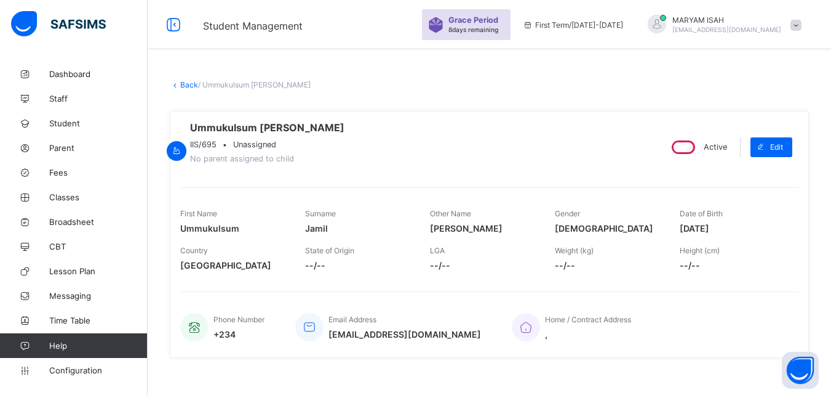
click at [191, 86] on link "Back" at bounding box center [189, 84] width 18 height 9
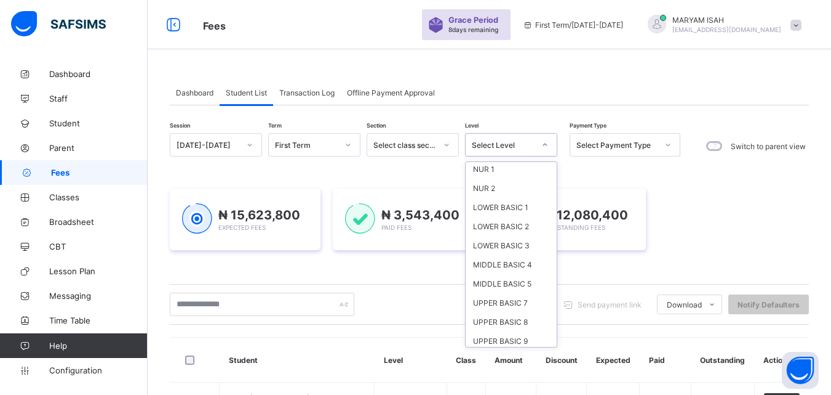
scroll to position [32, 0]
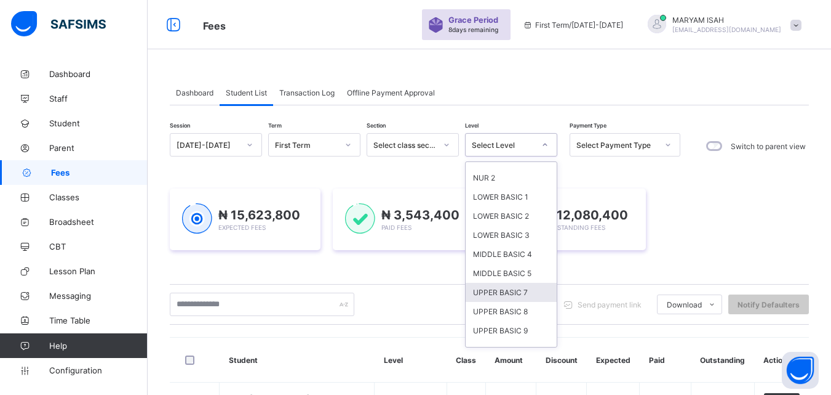
click at [527, 294] on div "UPPER BASIC 7" at bounding box center [511, 291] width 91 height 19
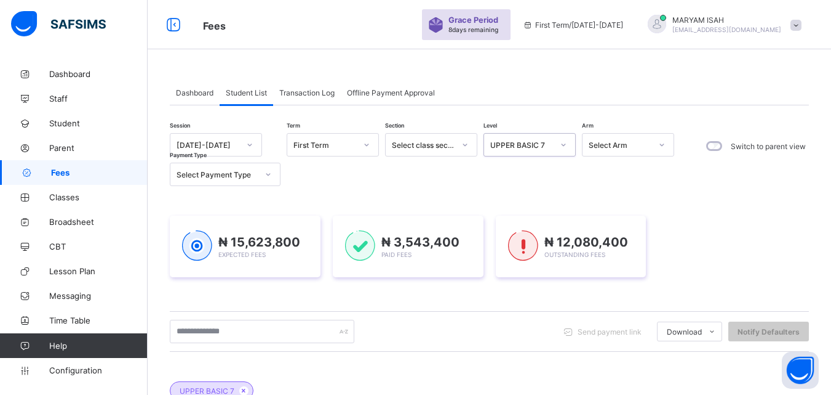
click at [552, 290] on div "₦ 15,623,800 Expected Fees ₦ 3,543,400 Paid Fees ₦ 12,080,400 Outstanding Fees" at bounding box center [489, 246] width 639 height 98
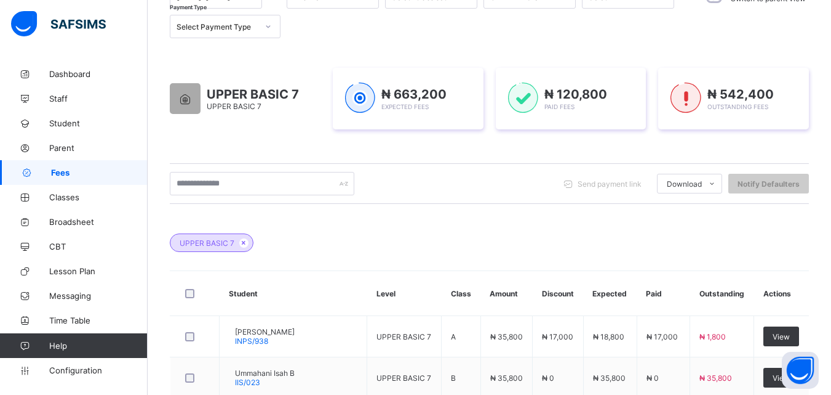
scroll to position [298, 0]
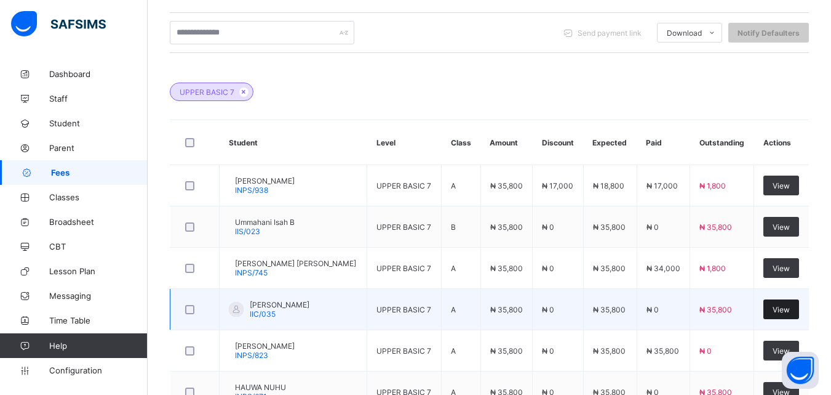
click at [790, 313] on span "View" at bounding box center [781, 309] width 17 height 9
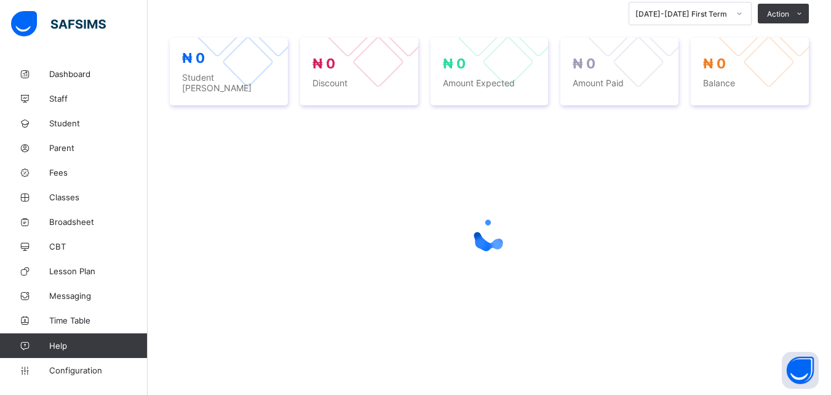
scroll to position [276, 0]
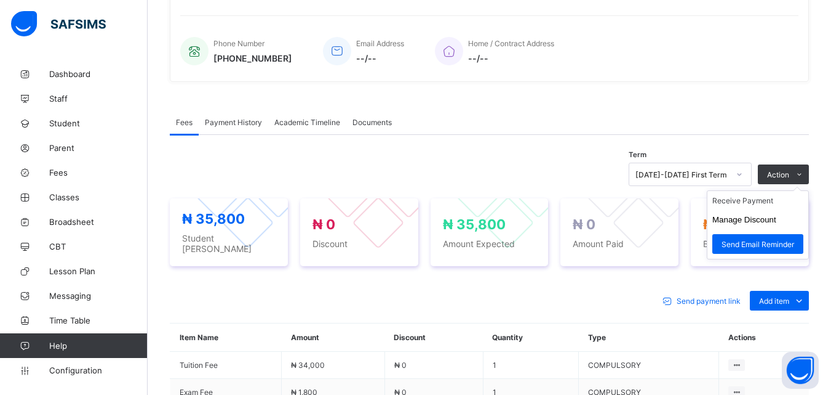
click at [809, 190] on ul "Receive Payment Manage Discount Send Email Reminder" at bounding box center [758, 224] width 102 height 69
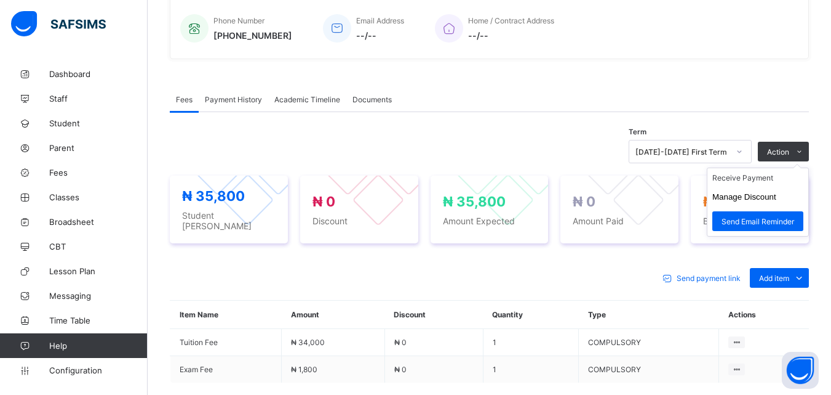
scroll to position [248, 0]
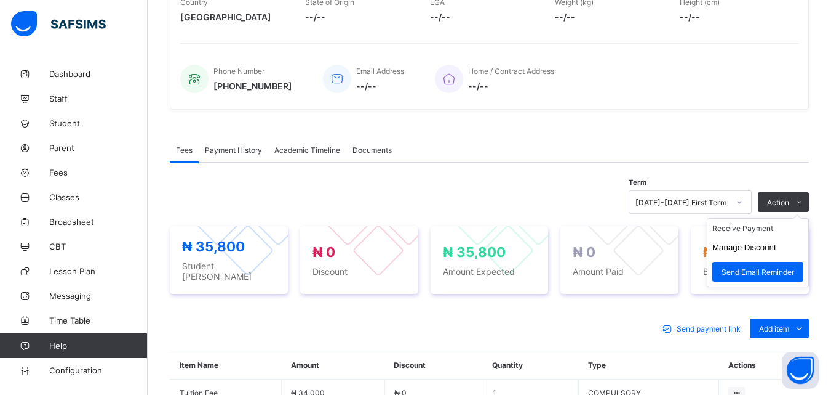
click at [771, 228] on ul "Receive Payment Manage Discount Send Email Reminder" at bounding box center [758, 252] width 102 height 69
click at [760, 230] on li "Receive Payment" at bounding box center [758, 227] width 101 height 19
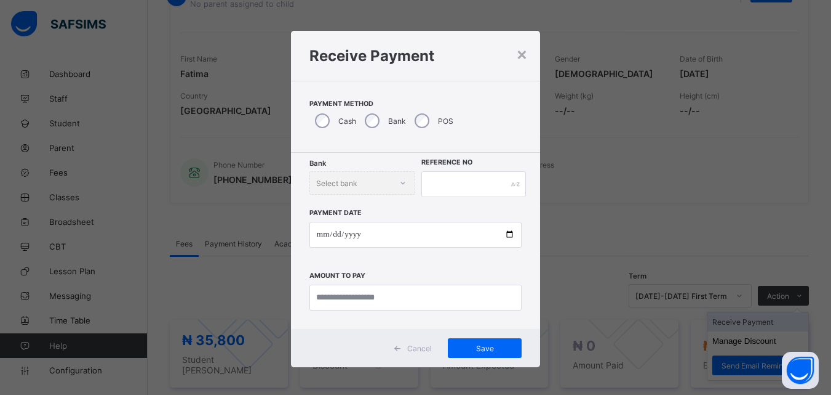
scroll to position [150, 0]
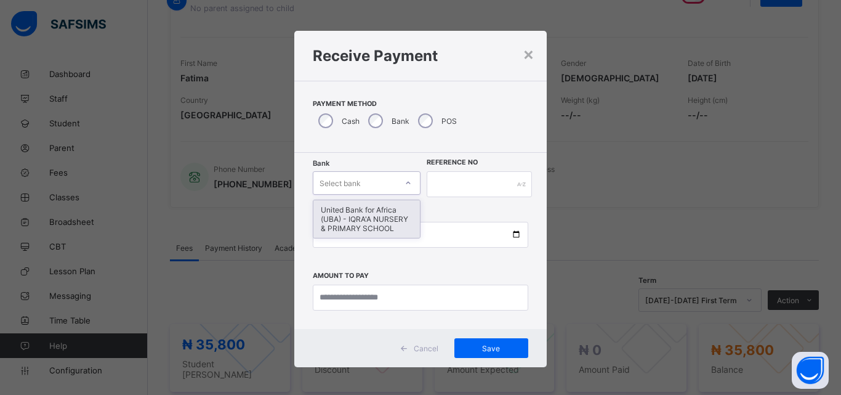
click at [395, 221] on div "United Bank for Africa (UBA) - IQRA'A NURSERY & PRIMARY SCHOOL" at bounding box center [366, 219] width 106 height 38
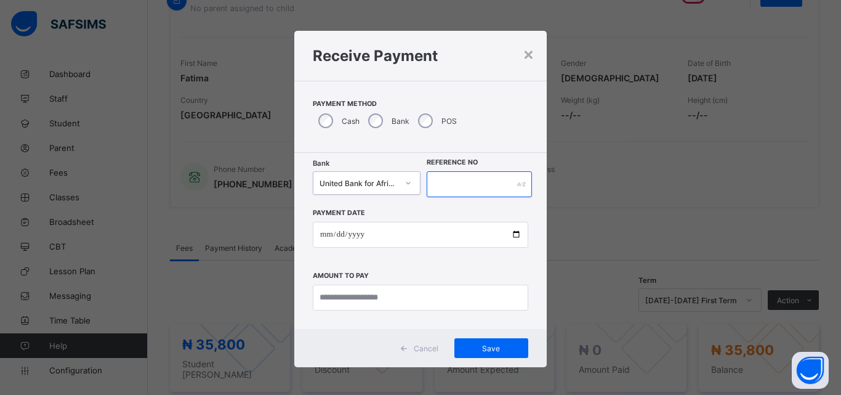
click at [475, 182] on input "text" at bounding box center [479, 184] width 105 height 26
type input "*******"
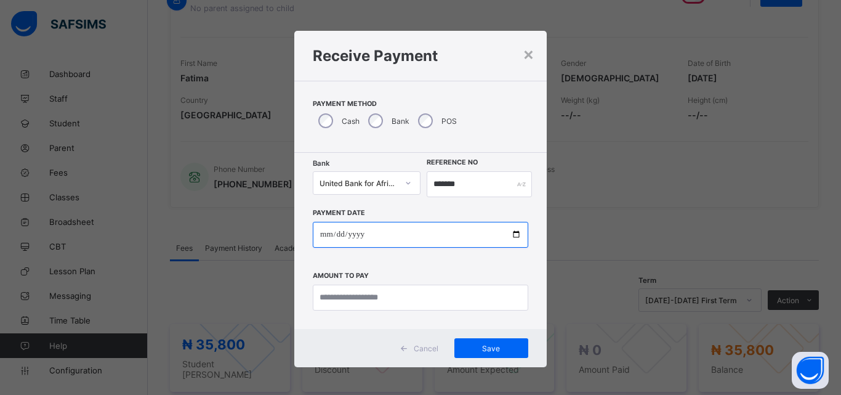
click at [514, 240] on input "date" at bounding box center [420, 235] width 215 height 26
click at [514, 233] on input "date" at bounding box center [420, 235] width 215 height 26
type input "**********"
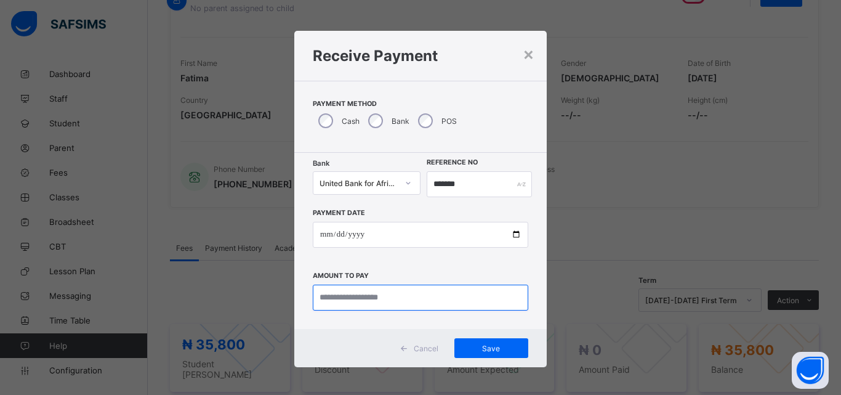
click at [376, 291] on input "currency" at bounding box center [420, 297] width 215 height 26
type input "********"
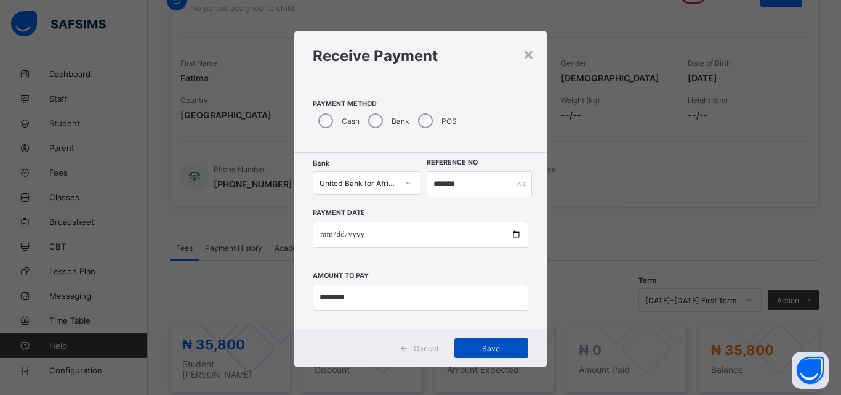
click at [478, 350] on span "Save" at bounding box center [490, 347] width 55 height 9
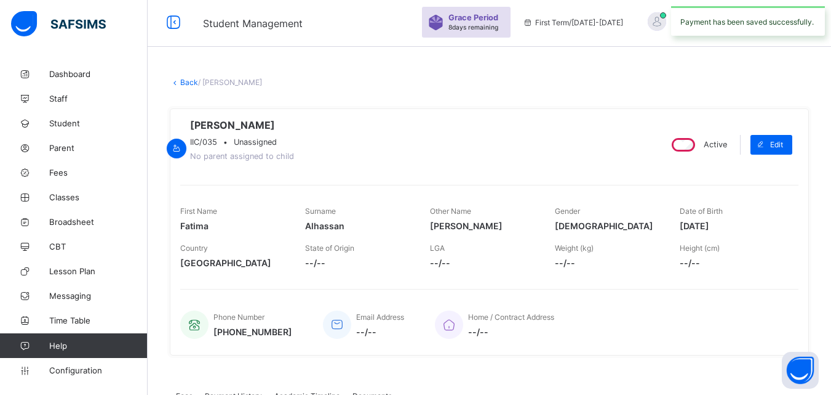
scroll to position [0, 0]
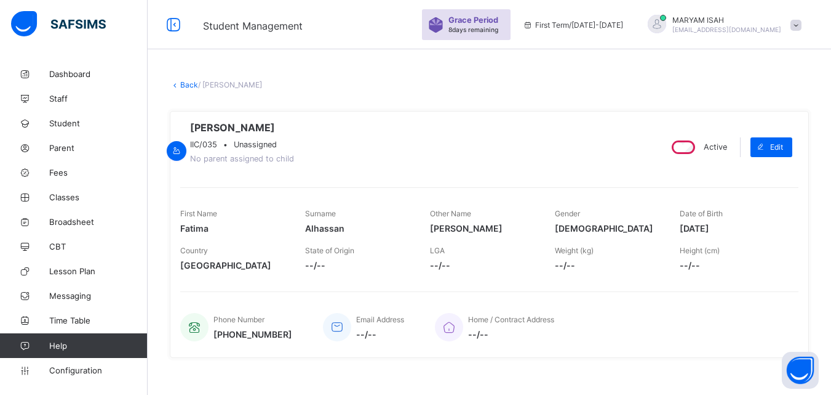
click at [174, 84] on icon at bounding box center [175, 84] width 10 height 9
click at [180, 84] on link "Back" at bounding box center [189, 84] width 18 height 9
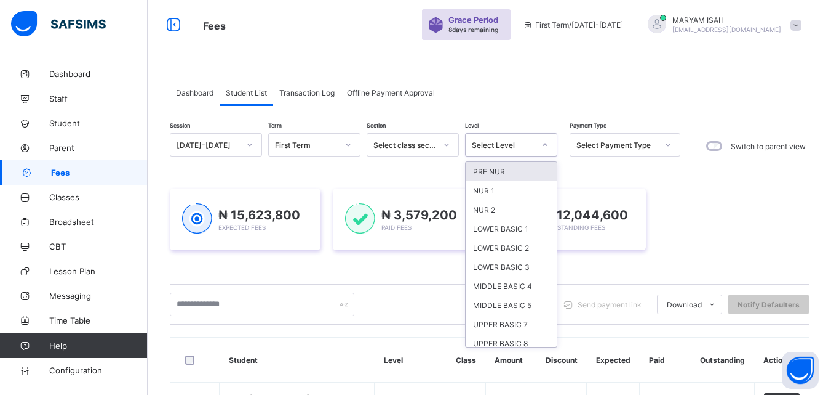
click at [527, 327] on div "UPPER BASIC 7" at bounding box center [511, 323] width 91 height 19
click at [544, 316] on div "Send payment link Download Students Payment Students Payment Status Student Ite…" at bounding box center [489, 303] width 639 height 23
click at [523, 316] on div "Send payment link Download Students Payment Students Payment Status Student Ite…" at bounding box center [489, 303] width 639 height 23
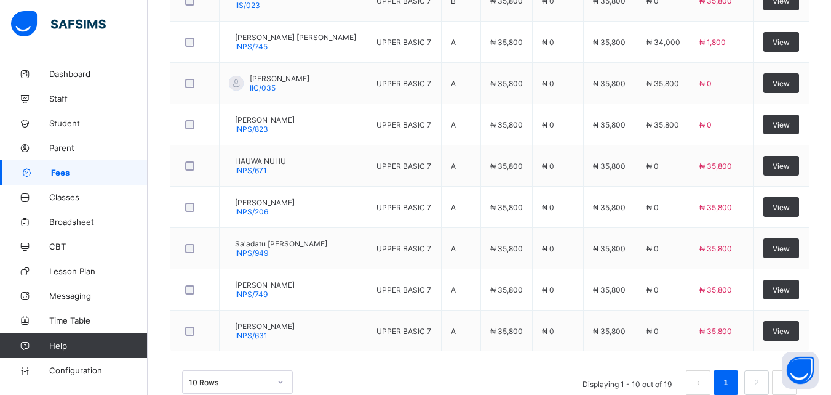
scroll to position [525, 0]
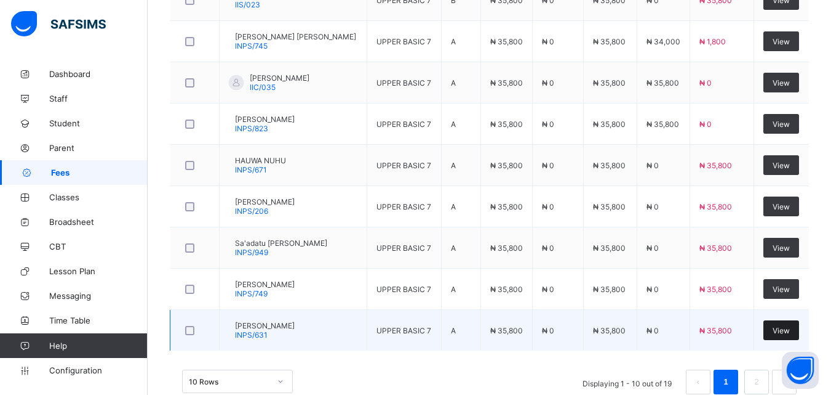
click at [789, 336] on div "View" at bounding box center [782, 330] width 36 height 20
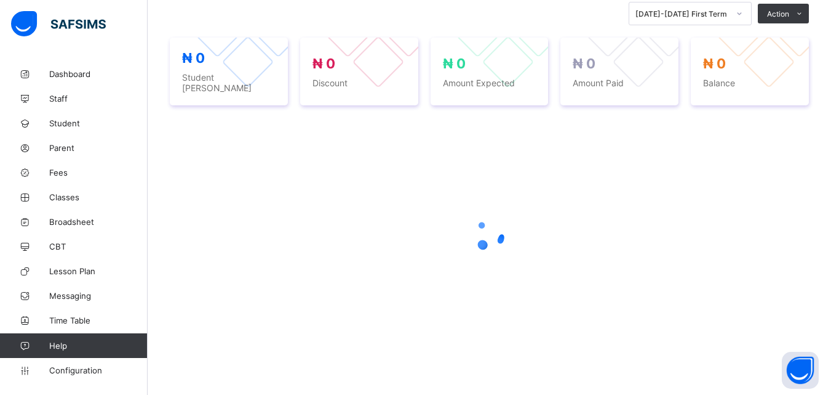
scroll to position [276, 0]
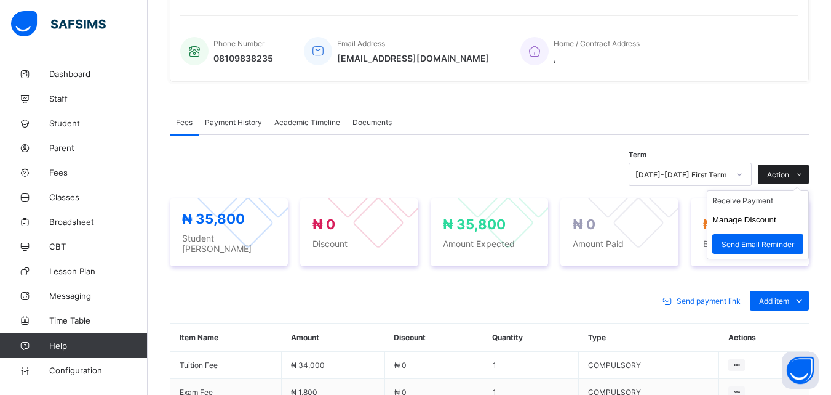
click at [804, 170] on icon at bounding box center [799, 174] width 9 height 8
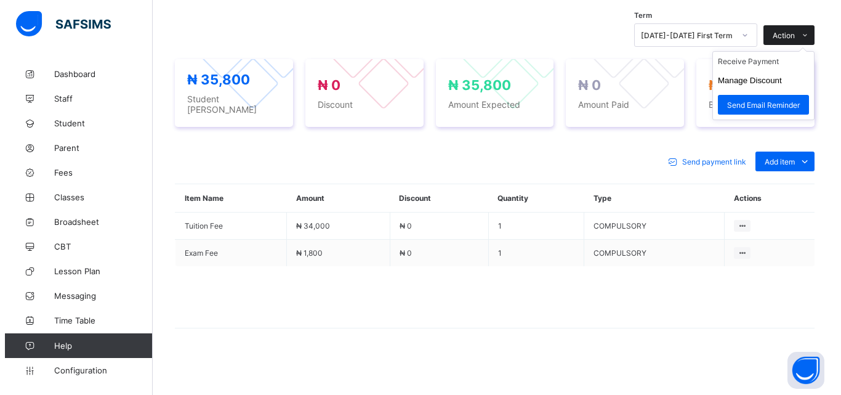
scroll to position [188, 0]
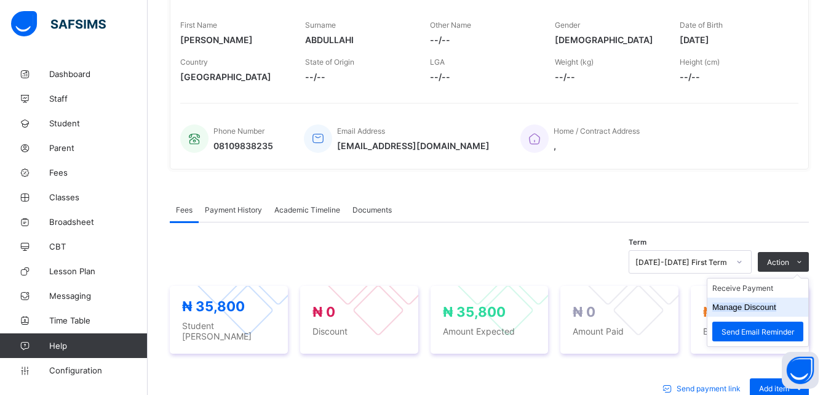
click at [762, 311] on button "Manage Discount" at bounding box center [745, 306] width 64 height 9
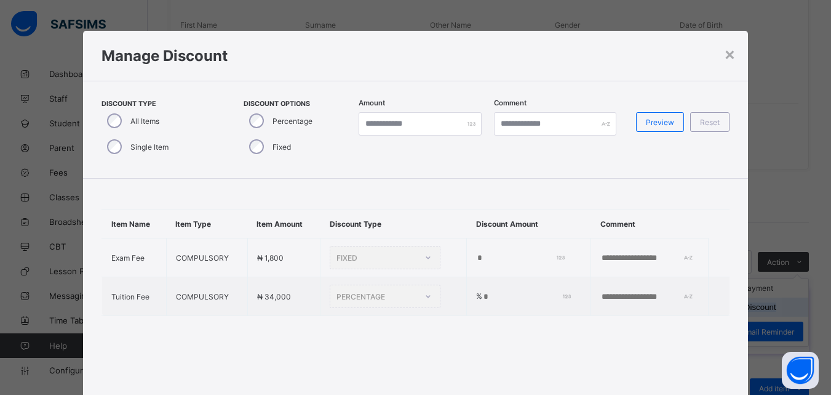
type input "*"
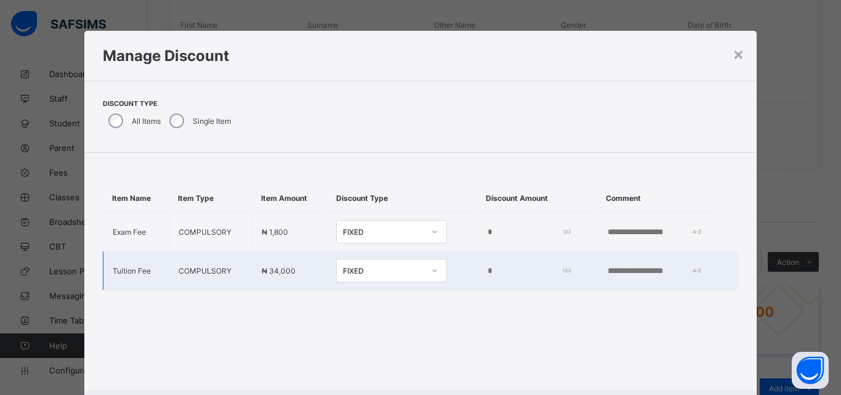
click at [486, 272] on input "*" at bounding box center [527, 271] width 82 height 10
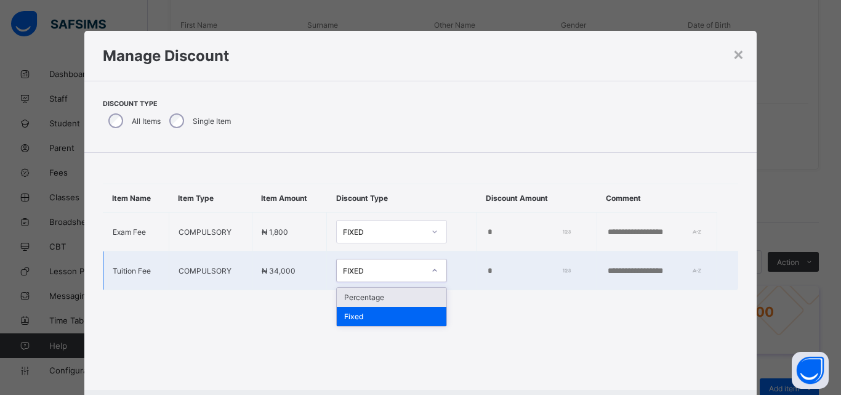
click at [364, 303] on div "Percentage" at bounding box center [392, 296] width 110 height 19
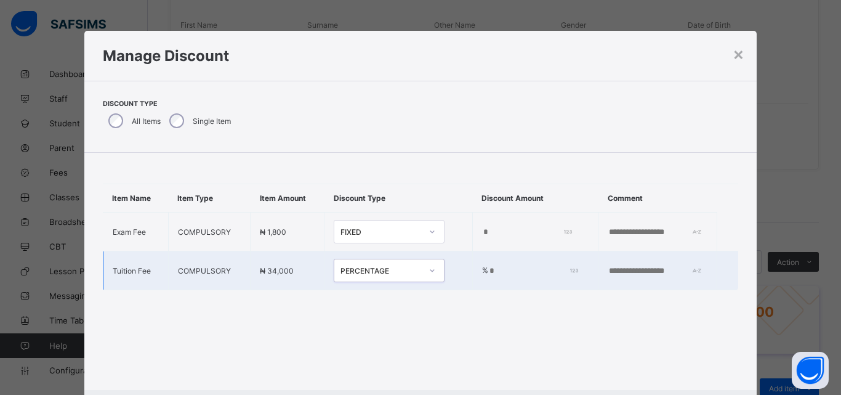
click at [492, 273] on input "*" at bounding box center [531, 271] width 86 height 10
click at [634, 324] on div "Item Name Item Type Item Amount Discount Type Discount Amount Comment Exam Fee …" at bounding box center [420, 271] width 673 height 237
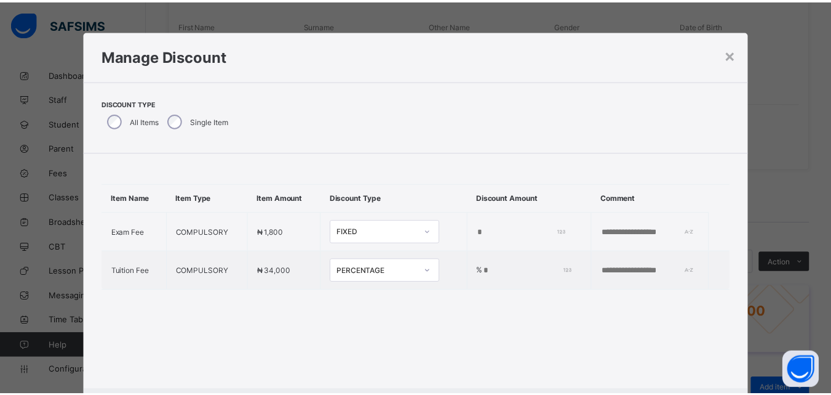
scroll to position [64, 0]
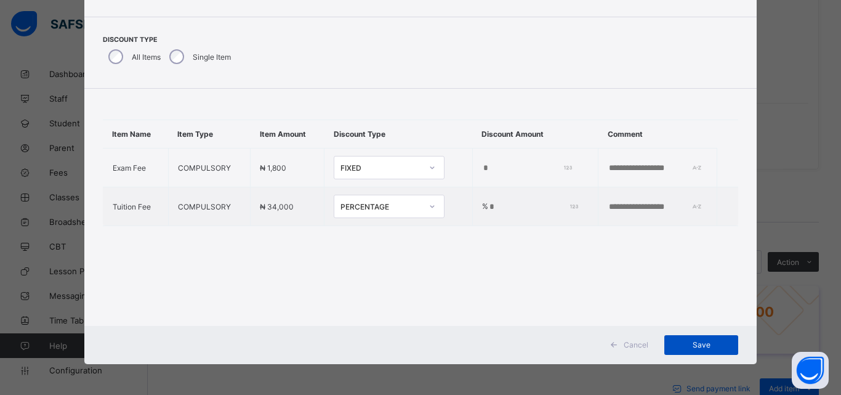
click at [708, 351] on div "Save" at bounding box center [701, 345] width 74 height 20
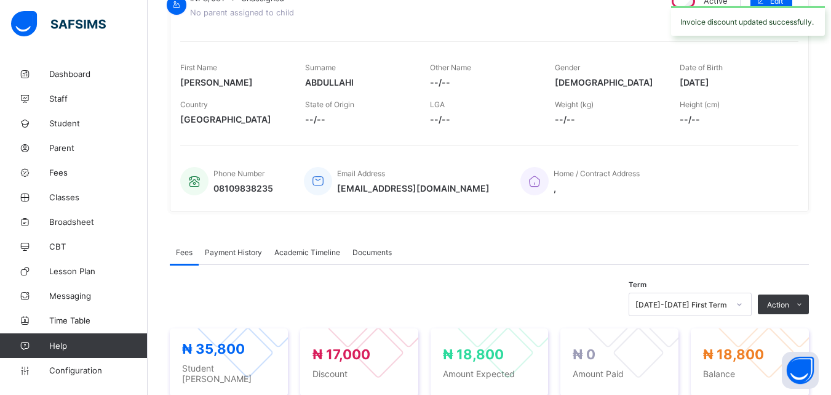
click at [799, 327] on div "₦ 35,800 Student Bill ₦ 17,000 Discount ₦ 18,800 Amount Expected ₦ 0 Amount Pai…" at bounding box center [489, 362] width 639 height 92
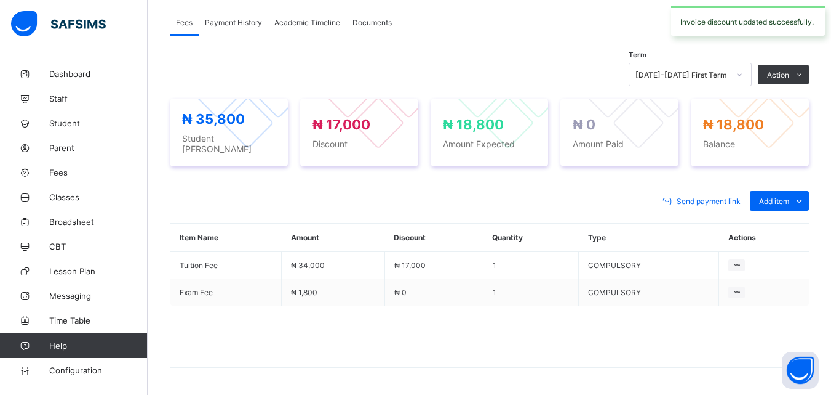
scroll to position [415, 0]
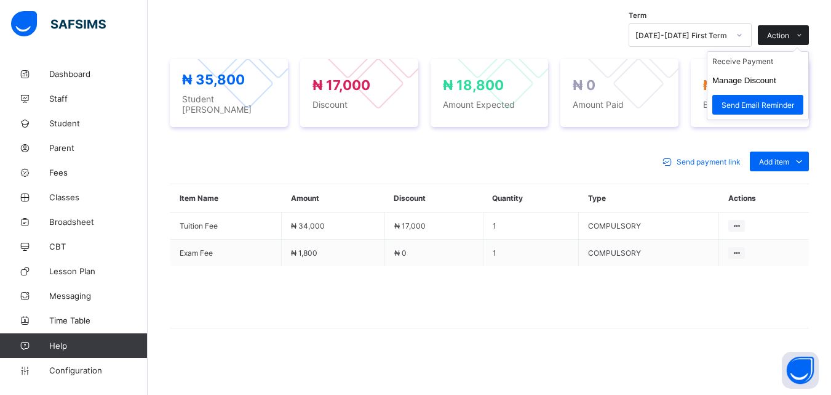
click at [803, 41] on span at bounding box center [800, 35] width 20 height 20
click at [775, 85] on button "Manage Discount" at bounding box center [745, 80] width 64 height 9
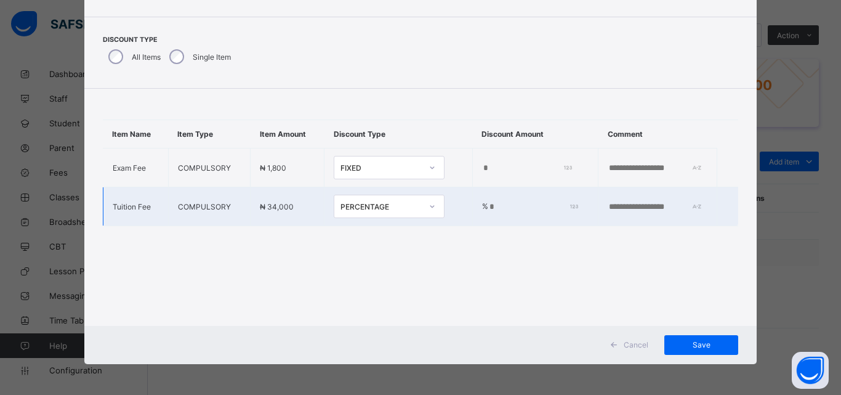
click at [488, 210] on input "**" at bounding box center [531, 207] width 86 height 10
type input "*"
type input "***"
click at [701, 353] on div "Save" at bounding box center [701, 345] width 74 height 20
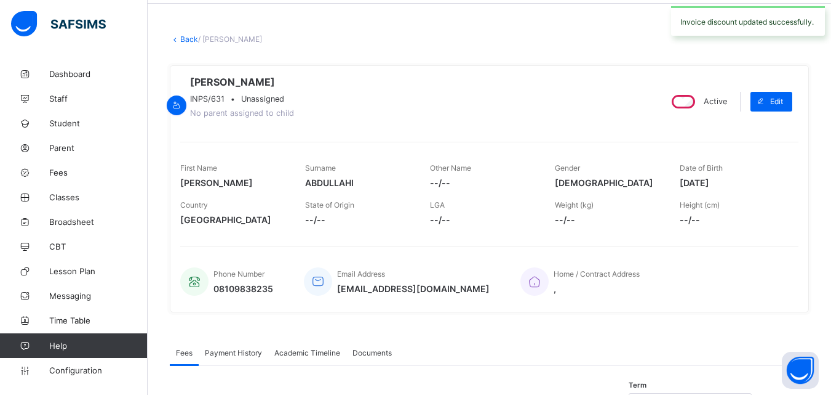
scroll to position [0, 0]
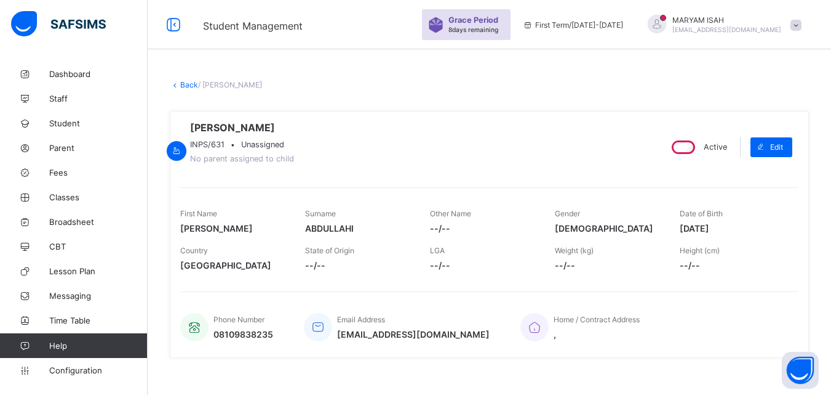
click at [183, 86] on link "Back" at bounding box center [189, 84] width 18 height 9
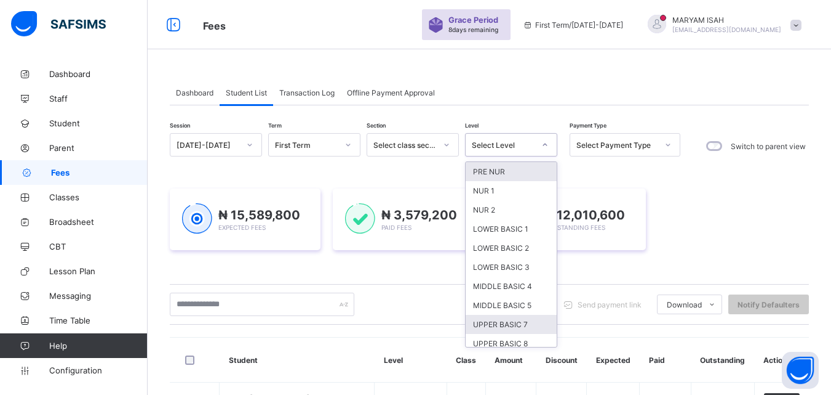
click at [529, 327] on div "UPPER BASIC 7" at bounding box center [511, 323] width 91 height 19
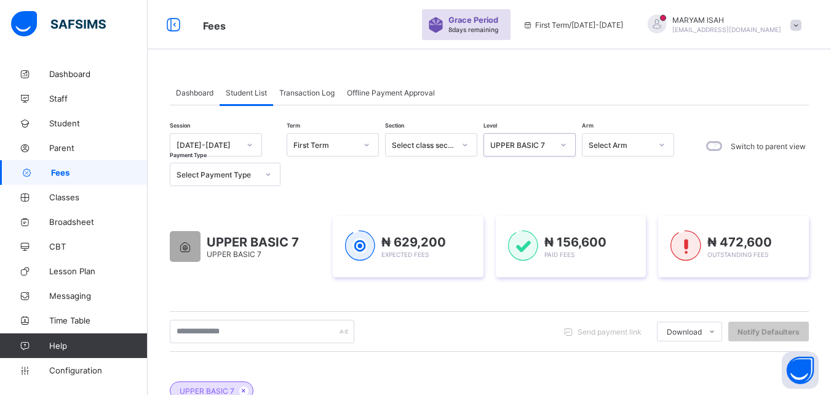
scroll to position [543, 0]
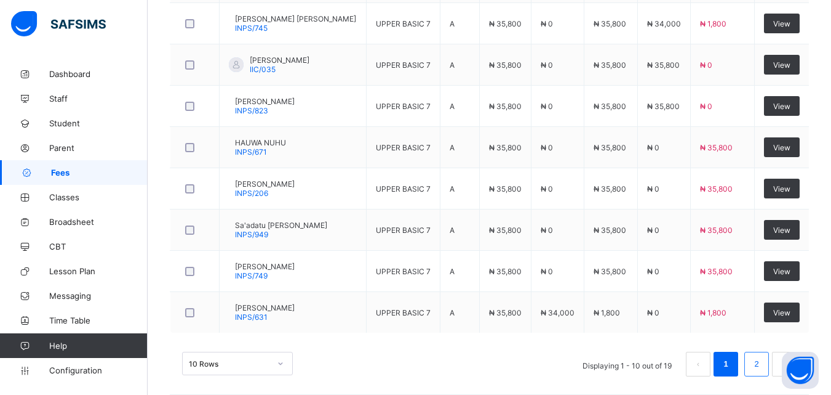
click at [763, 369] on link "2" at bounding box center [757, 364] width 12 height 16
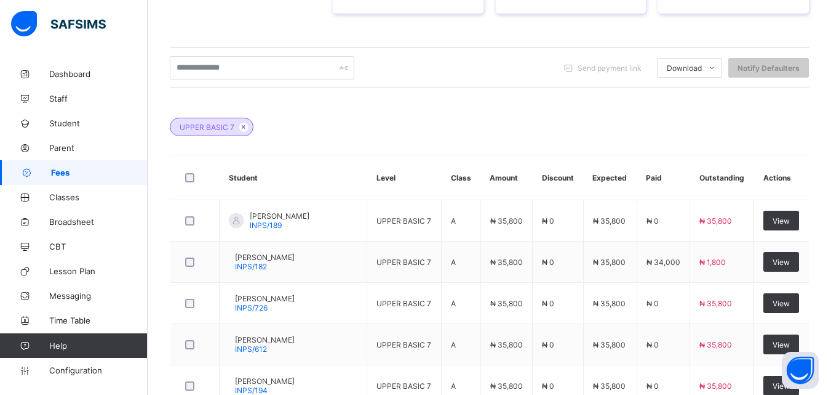
scroll to position [514, 0]
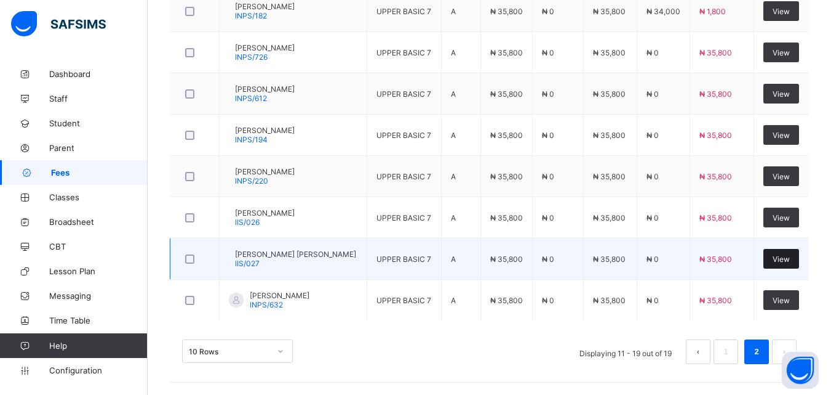
click at [799, 263] on div "View" at bounding box center [782, 259] width 36 height 20
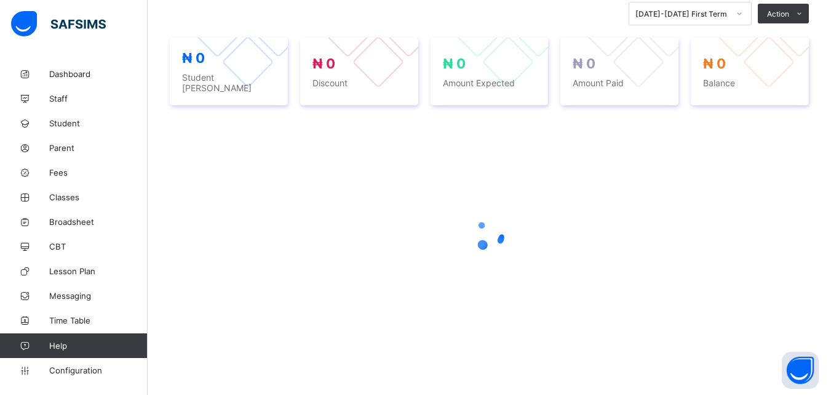
scroll to position [276, 0]
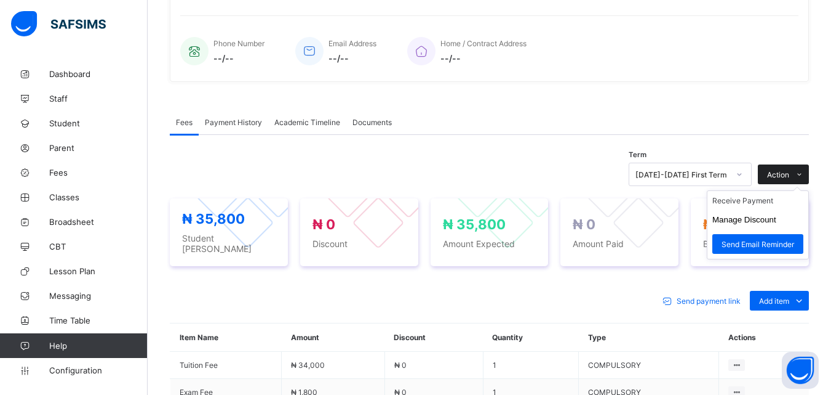
click at [804, 170] on icon at bounding box center [799, 174] width 9 height 8
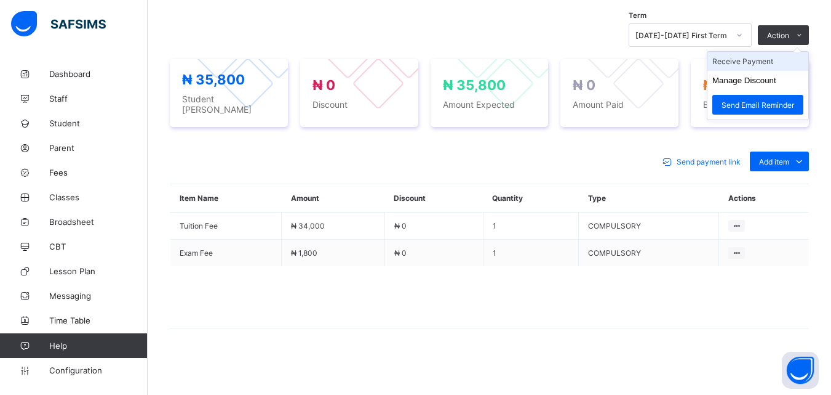
click at [766, 70] on li "Receive Payment" at bounding box center [758, 61] width 101 height 19
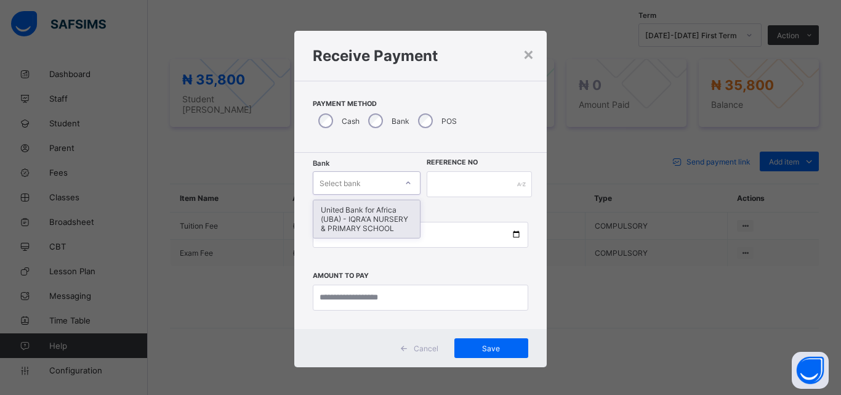
click at [384, 221] on div "United Bank for Africa (UBA) - IQRA'A NURSERY & PRIMARY SCHOOL" at bounding box center [366, 219] width 106 height 38
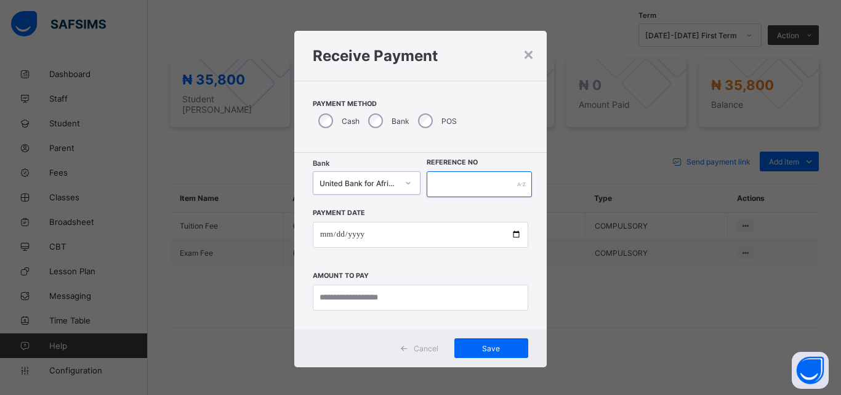
click at [455, 184] on input "text" at bounding box center [479, 184] width 105 height 26
type input "****"
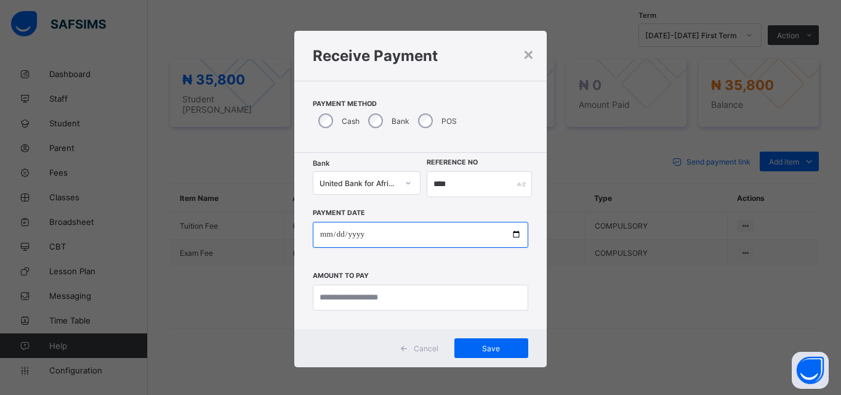
click at [518, 239] on input "date" at bounding box center [420, 235] width 215 height 26
click at [515, 234] on input "date" at bounding box center [420, 235] width 215 height 26
type input "**********"
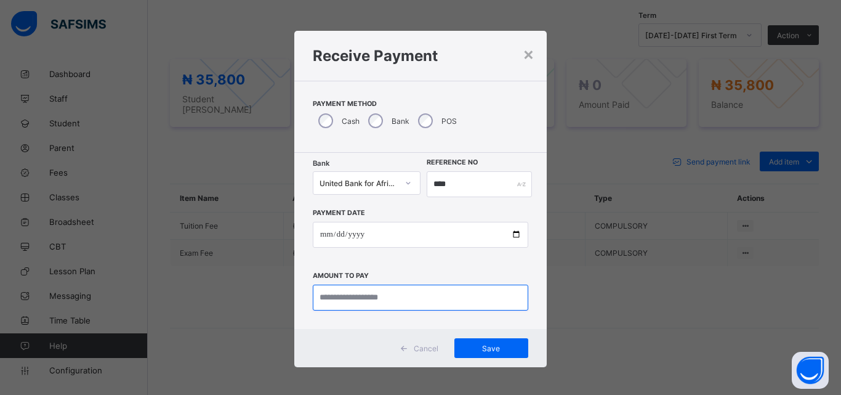
click at [336, 294] on input "currency" at bounding box center [420, 297] width 215 height 26
type input "********"
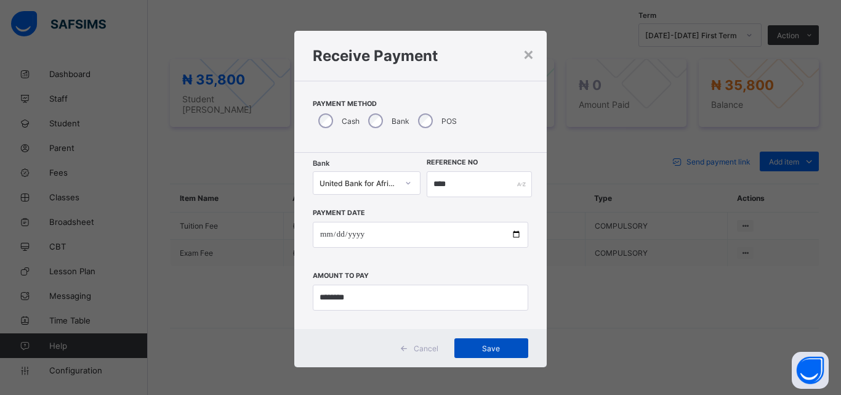
click at [505, 353] on div "Save" at bounding box center [491, 348] width 74 height 20
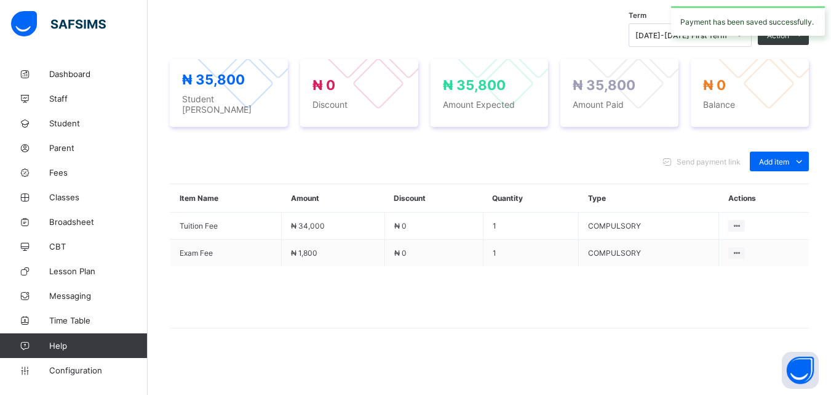
scroll to position [0, 0]
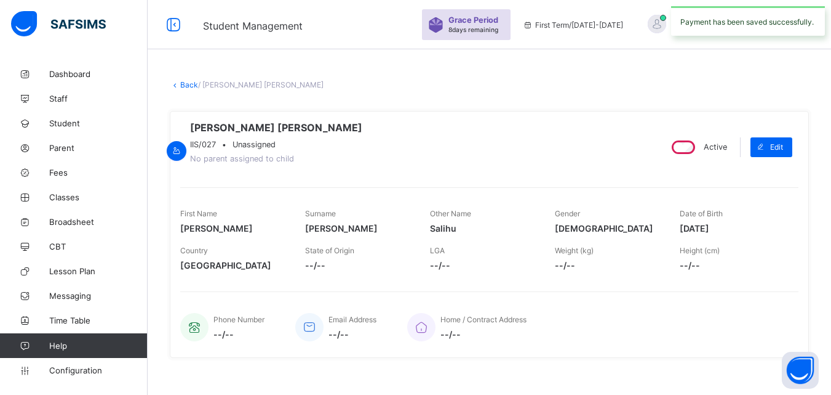
click at [190, 87] on link "Back" at bounding box center [189, 84] width 18 height 9
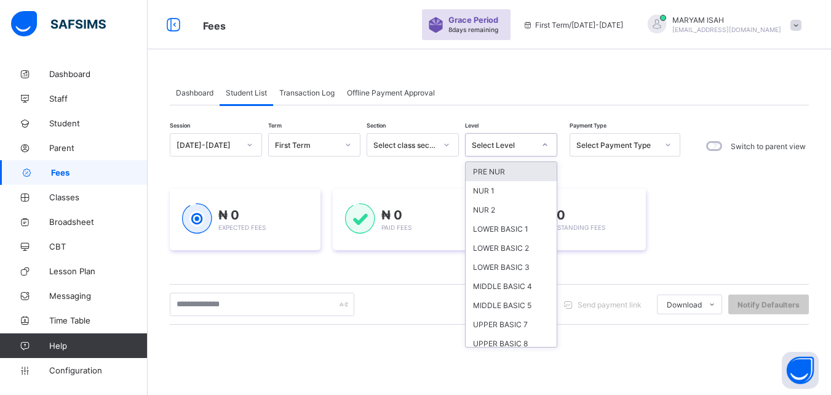
scroll to position [82, 0]
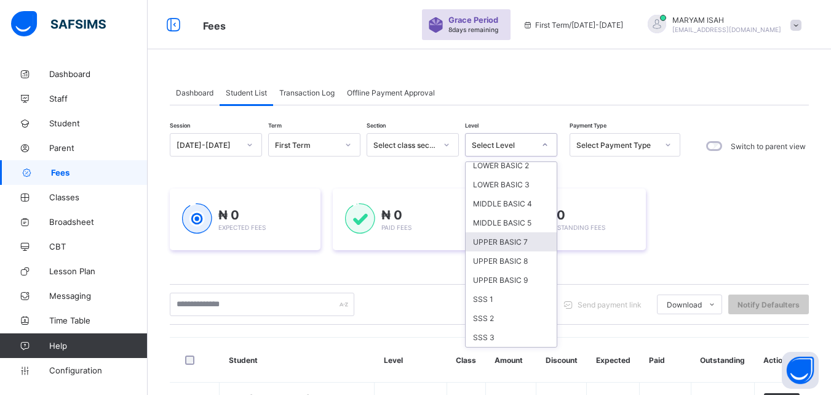
click at [521, 244] on div "UPPER BASIC 7" at bounding box center [511, 241] width 91 height 19
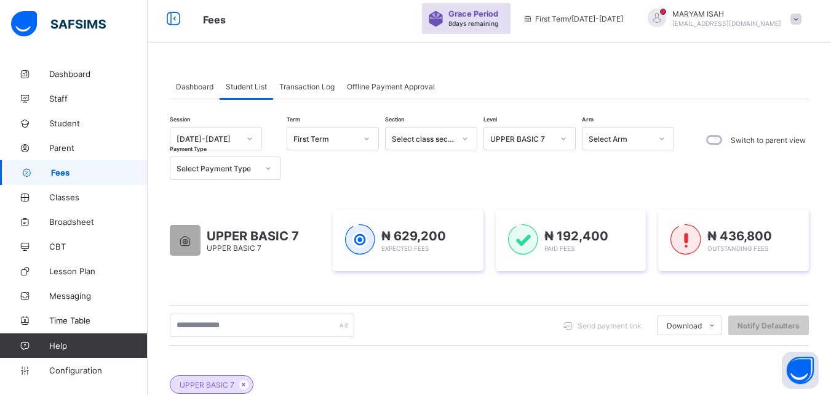
scroll to position [0, 0]
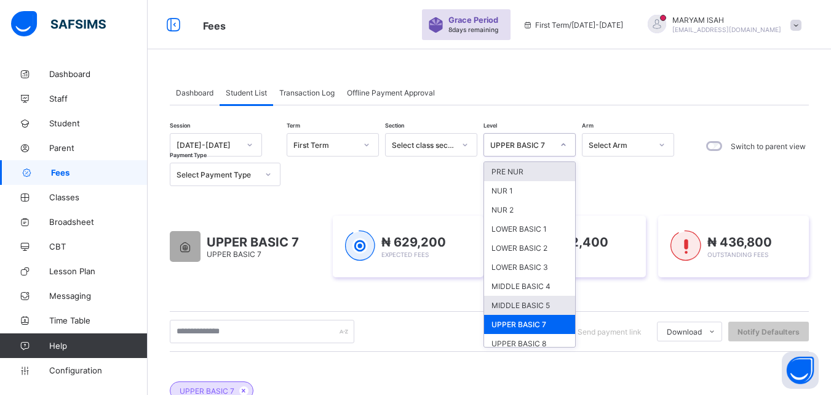
click at [551, 310] on div "MIDDLE BASIC 5" at bounding box center [529, 304] width 91 height 19
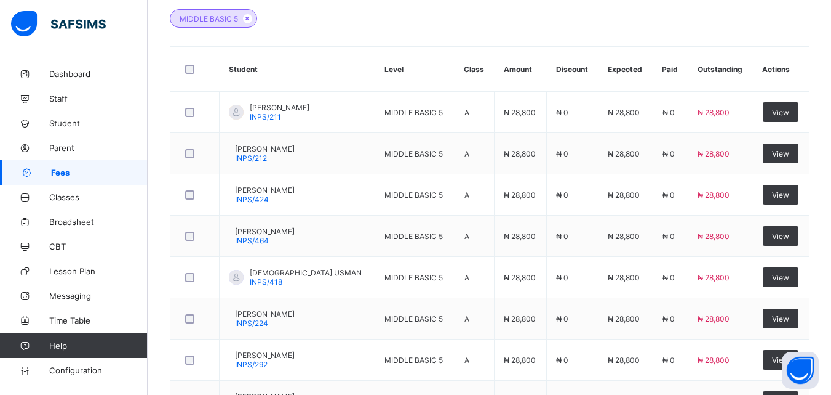
scroll to position [380, 0]
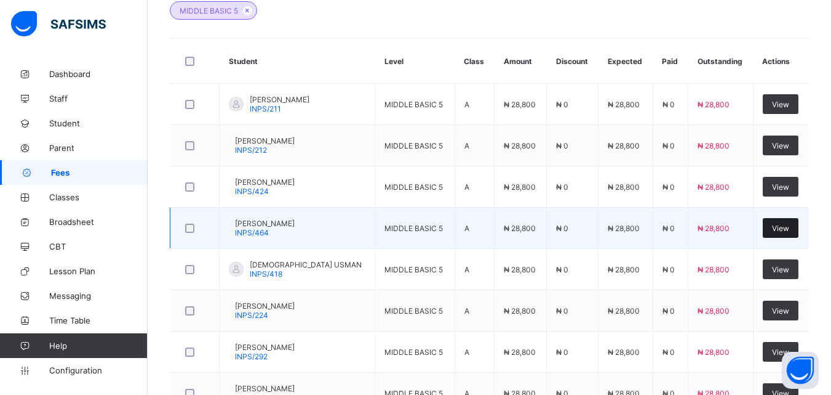
click at [799, 231] on div "View" at bounding box center [781, 228] width 36 height 20
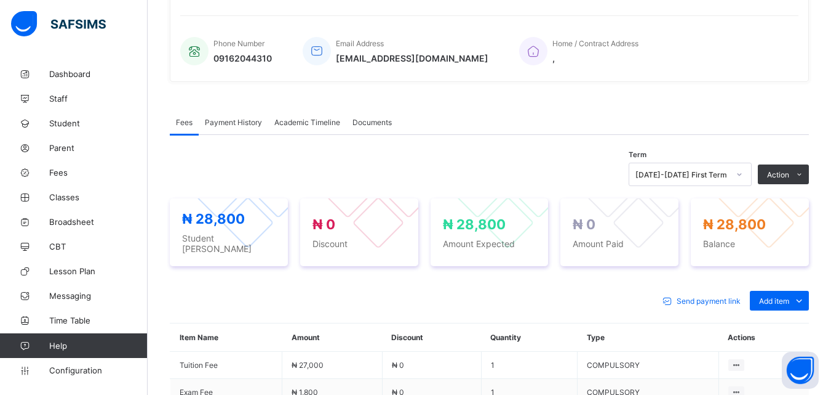
scroll to position [380, 0]
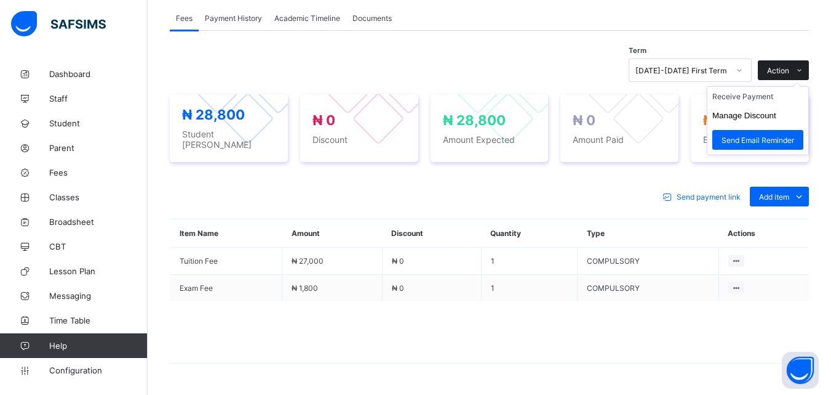
click at [803, 78] on span at bounding box center [800, 70] width 20 height 20
click at [775, 105] on li "Receive Payment" at bounding box center [758, 96] width 101 height 19
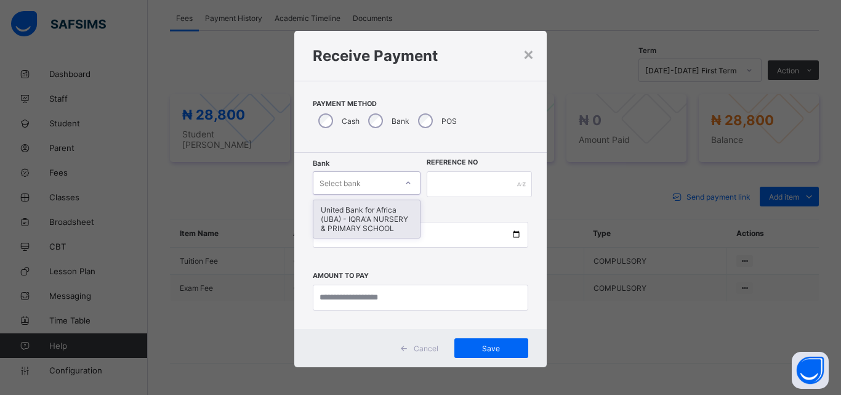
click at [382, 216] on div "United Bank for Africa (UBA) - IQRA'A NURSERY & PRIMARY SCHOOL" at bounding box center [366, 219] width 106 height 38
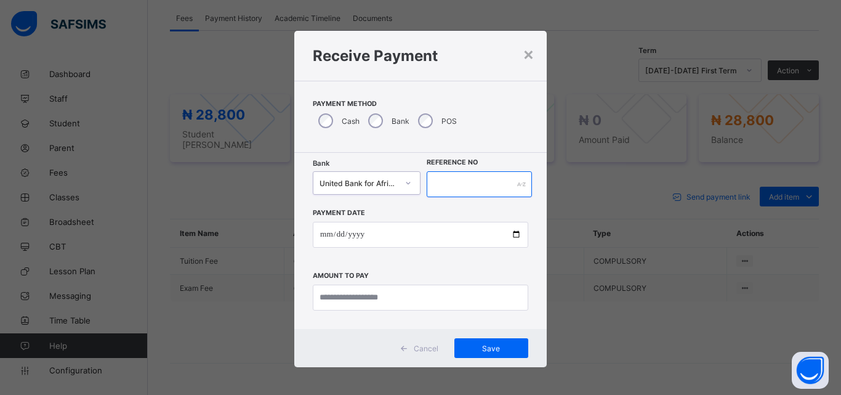
click at [477, 186] on input "text" at bounding box center [479, 184] width 105 height 26
click at [526, 58] on div "×" at bounding box center [529, 53] width 12 height 21
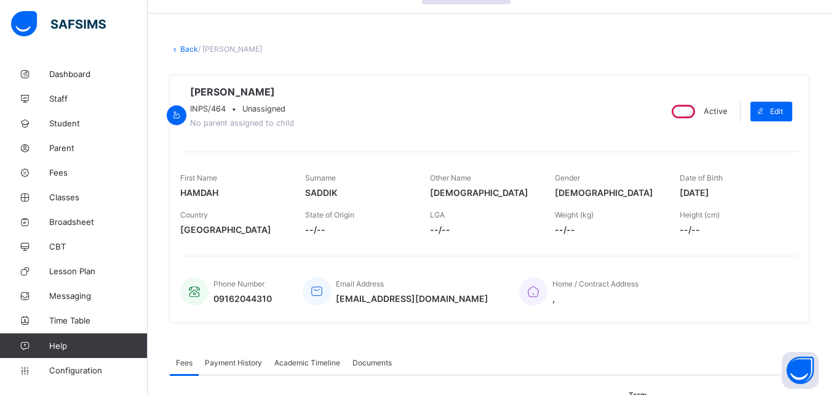
scroll to position [0, 0]
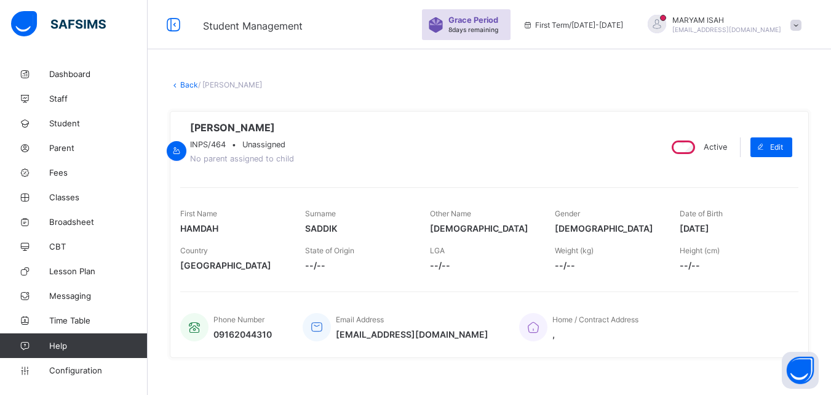
click at [182, 83] on link "Back" at bounding box center [189, 84] width 18 height 9
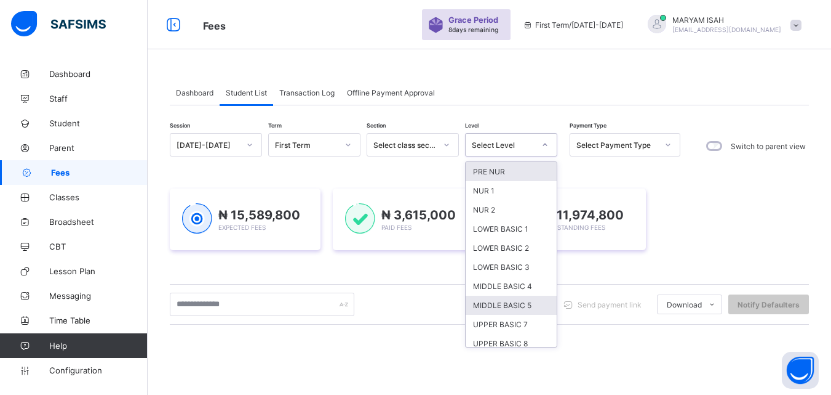
click at [534, 308] on div "MIDDLE BASIC 5" at bounding box center [511, 304] width 91 height 19
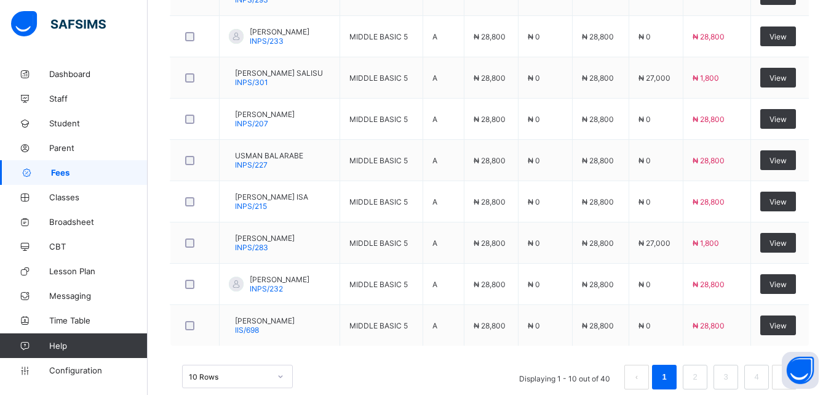
scroll to position [557, 0]
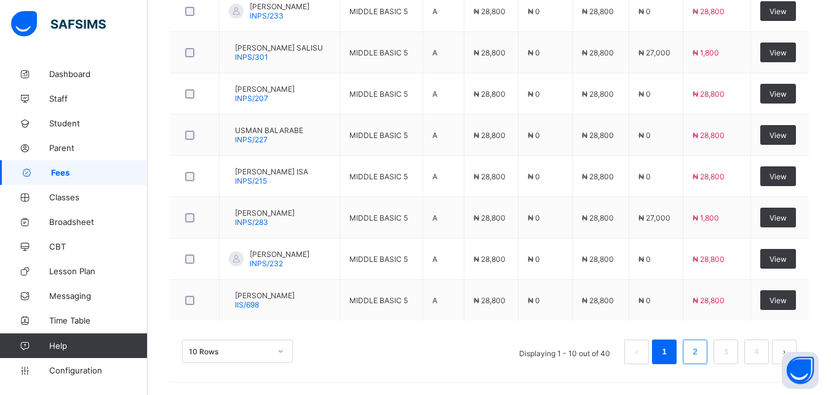
click at [701, 355] on link "2" at bounding box center [695, 351] width 12 height 16
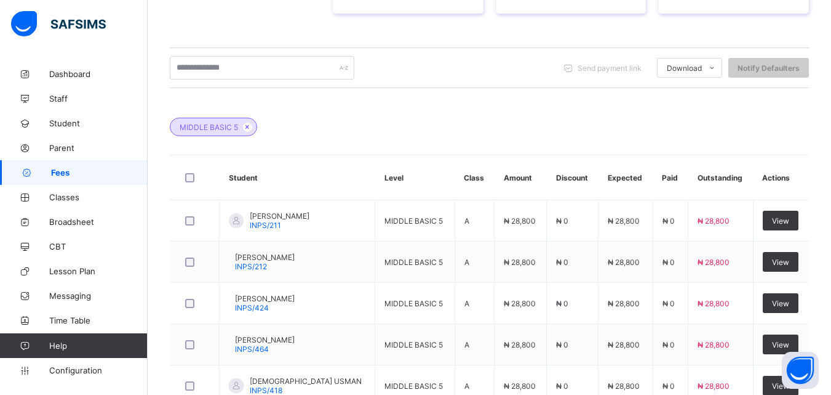
scroll to position [555, 0]
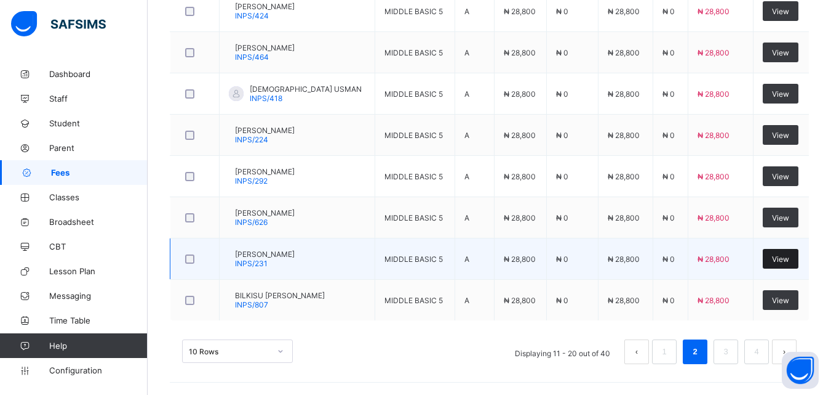
click at [794, 265] on div "View" at bounding box center [781, 259] width 36 height 20
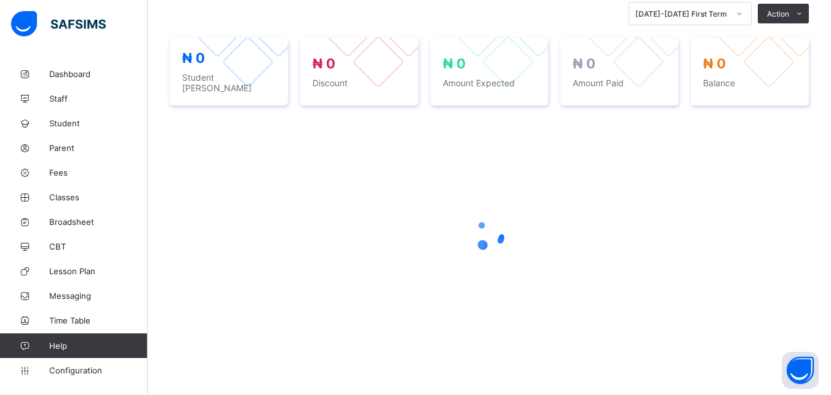
scroll to position [276, 0]
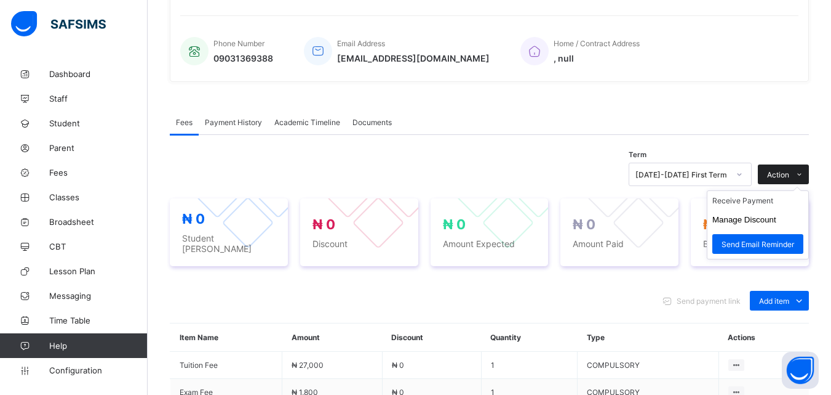
click at [804, 170] on icon at bounding box center [799, 174] width 9 height 8
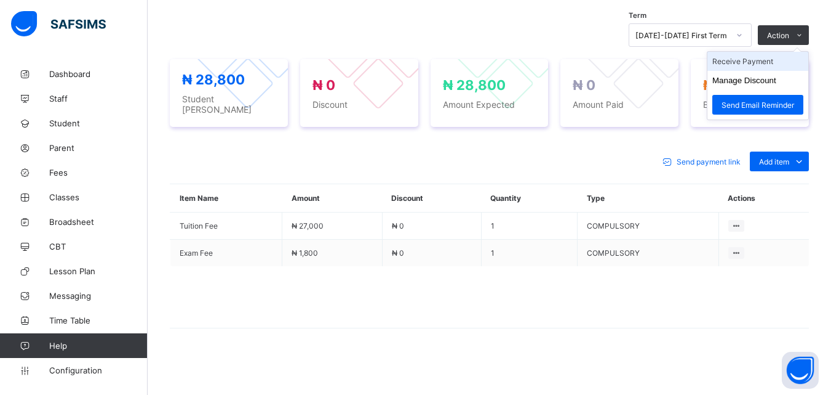
click at [771, 66] on li "Receive Payment" at bounding box center [758, 61] width 101 height 19
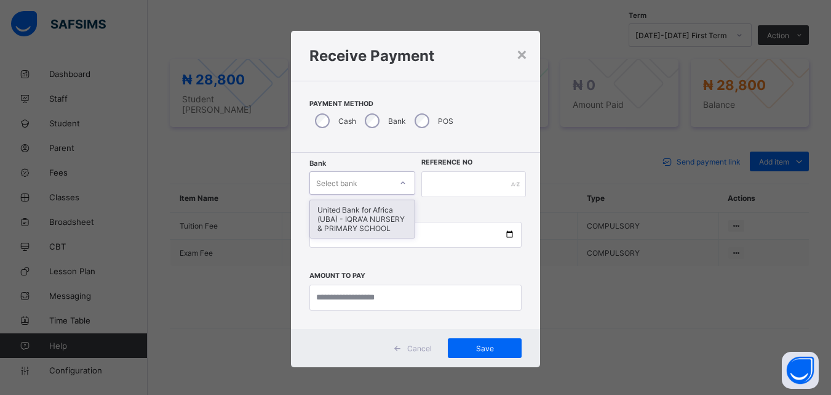
click at [385, 218] on div "United Bank for Africa (UBA) - IQRA'A NURSERY & PRIMARY SCHOOL" at bounding box center [362, 219] width 105 height 38
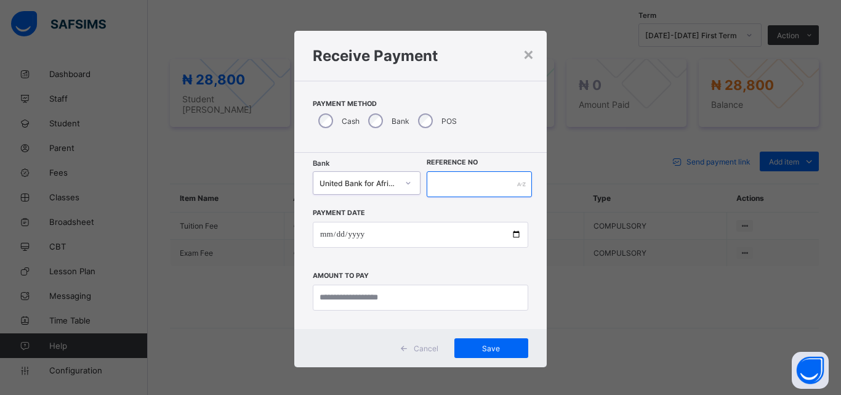
click at [460, 185] on input "text" at bounding box center [479, 184] width 105 height 26
type input "******"
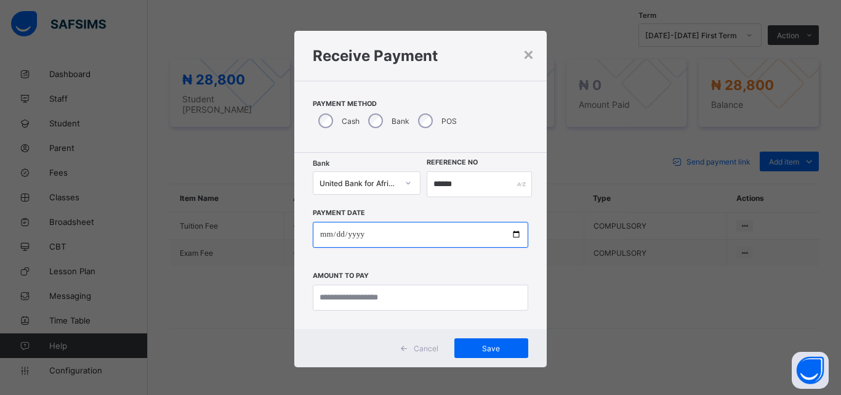
click at [508, 241] on input "date" at bounding box center [420, 235] width 215 height 26
click at [513, 238] on input "date" at bounding box center [420, 235] width 215 height 26
type input "**********"
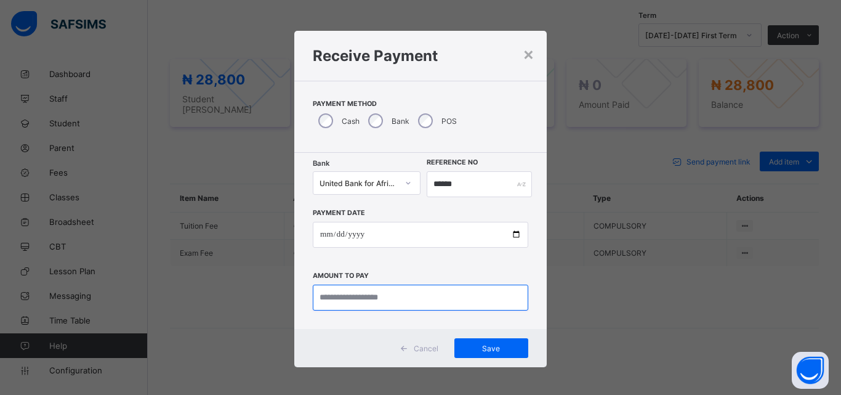
click at [373, 300] on input "currency" at bounding box center [420, 297] width 215 height 26
type input "********"
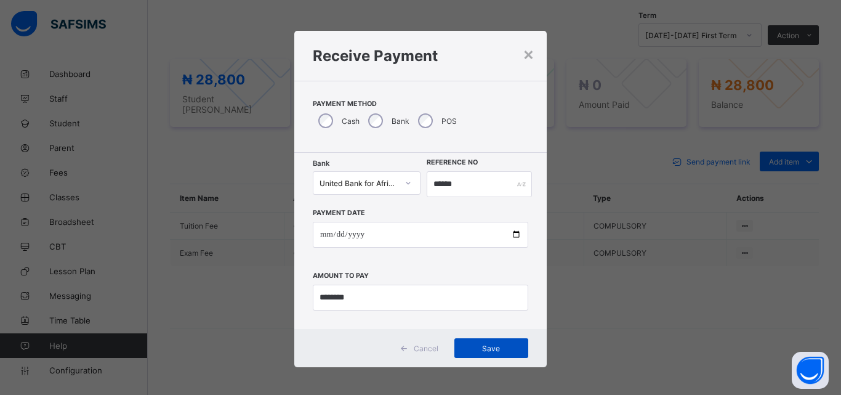
click at [499, 350] on span "Save" at bounding box center [490, 347] width 55 height 9
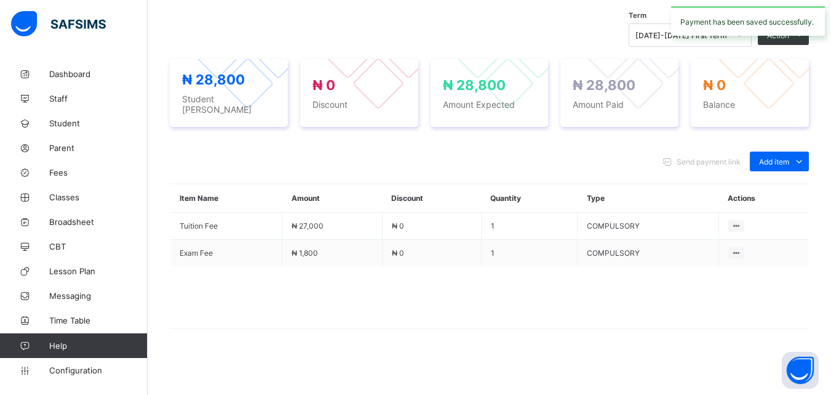
scroll to position [0, 0]
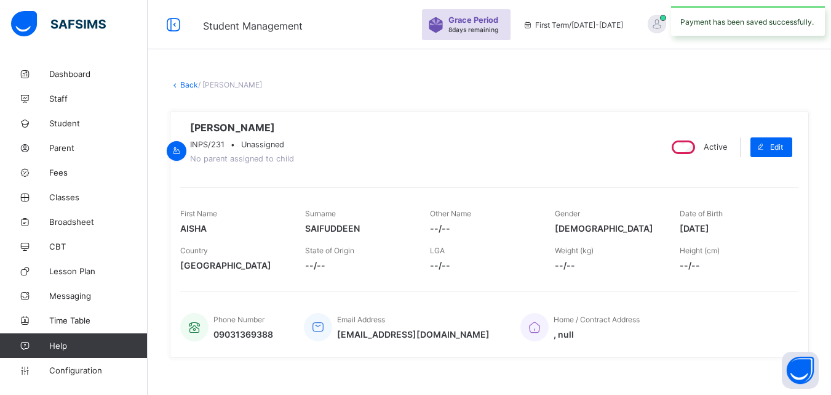
click at [190, 82] on link "Back" at bounding box center [189, 84] width 18 height 9
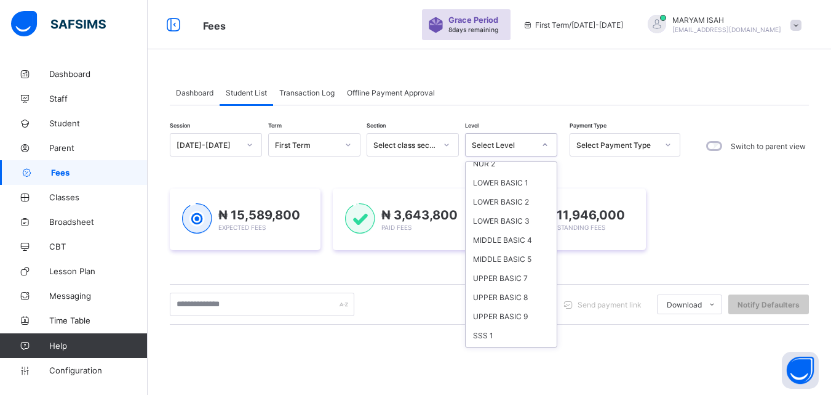
scroll to position [82, 0]
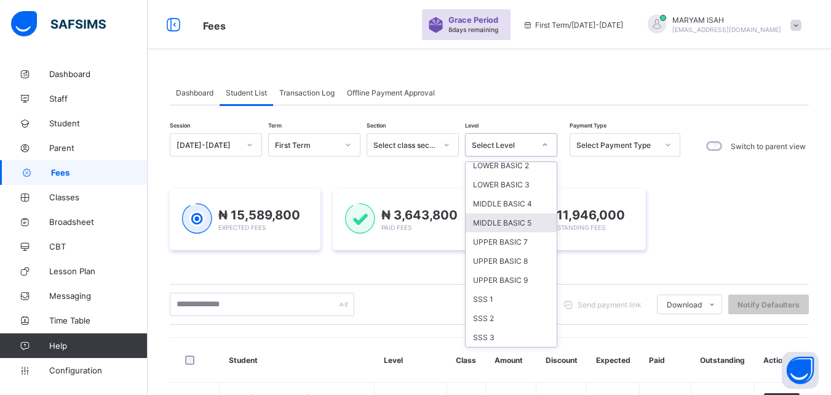
click at [528, 224] on div "MIDDLE BASIC 5" at bounding box center [511, 222] width 91 height 19
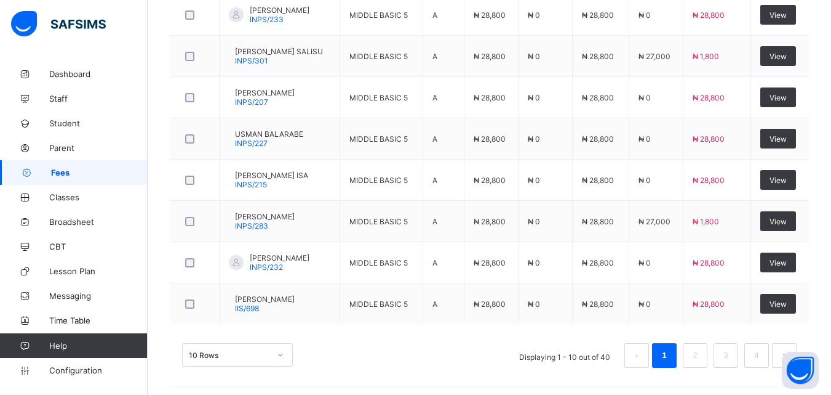
scroll to position [557, 0]
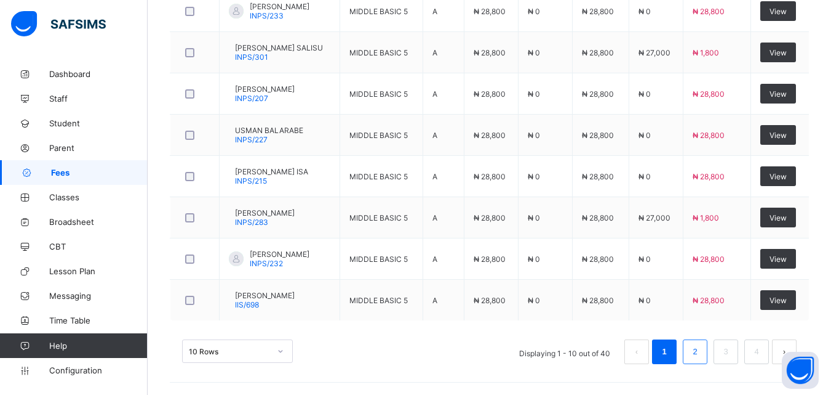
click at [701, 359] on link "2" at bounding box center [695, 351] width 12 height 16
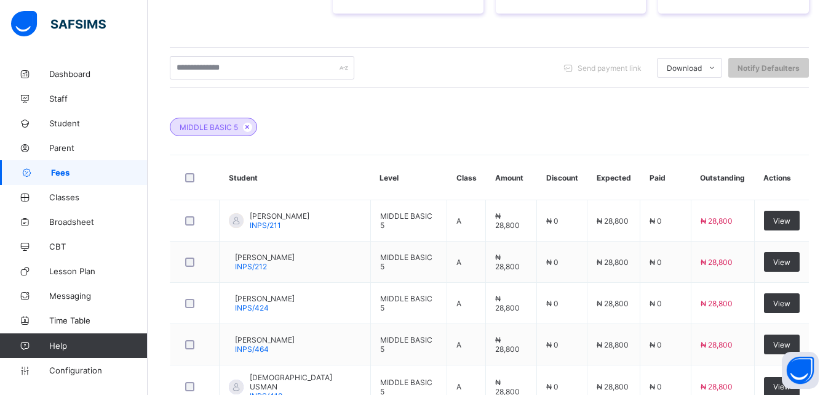
scroll to position [555, 0]
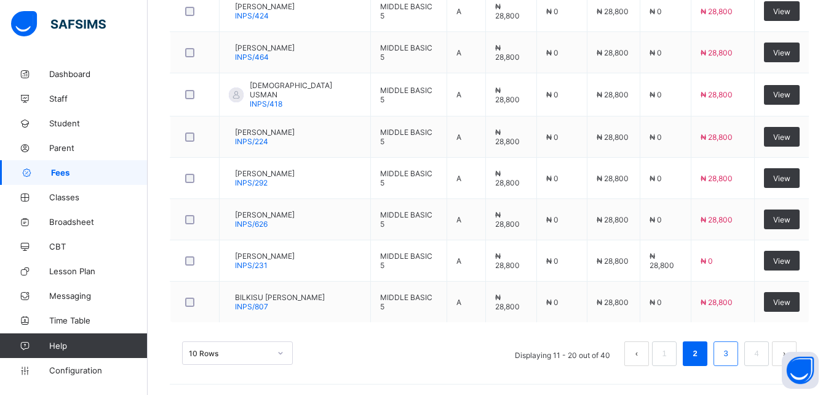
click at [732, 356] on link "3" at bounding box center [726, 353] width 12 height 16
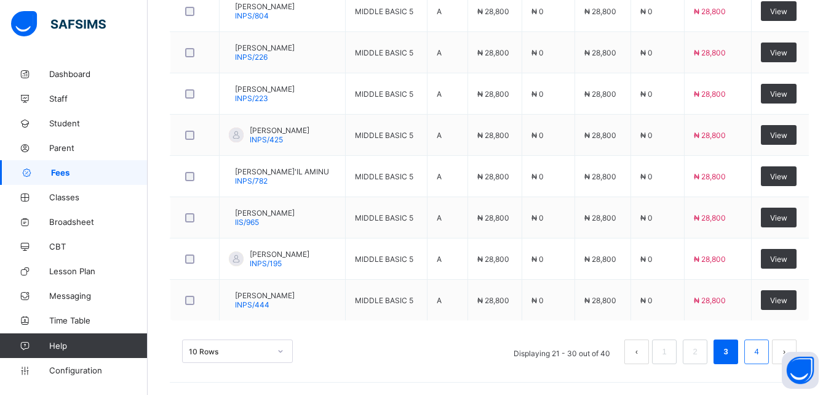
click at [763, 353] on link "4" at bounding box center [757, 351] width 12 height 16
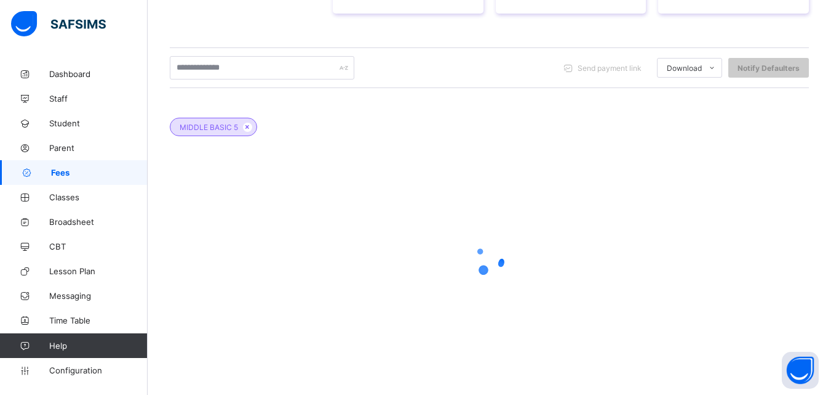
scroll to position [263, 0]
click at [767, 356] on div at bounding box center [489, 259] width 639 height 234
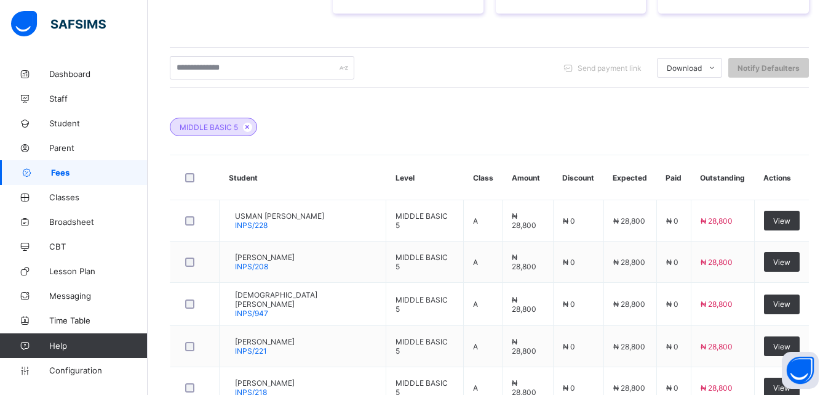
scroll to position [555, 0]
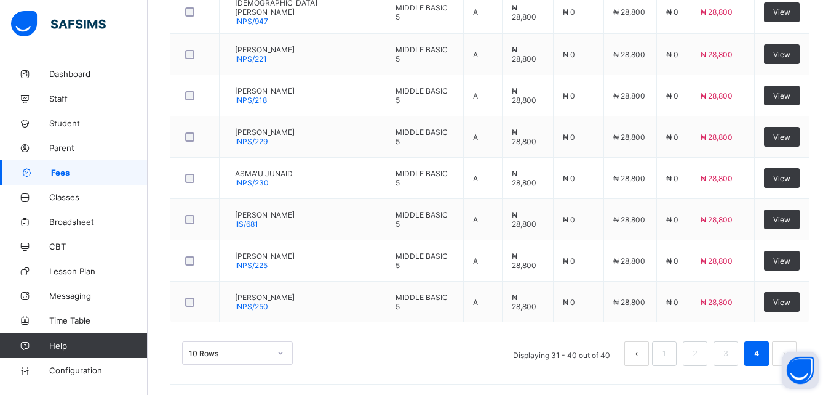
click at [791, 359] on button "Open asap" at bounding box center [800, 369] width 37 height 37
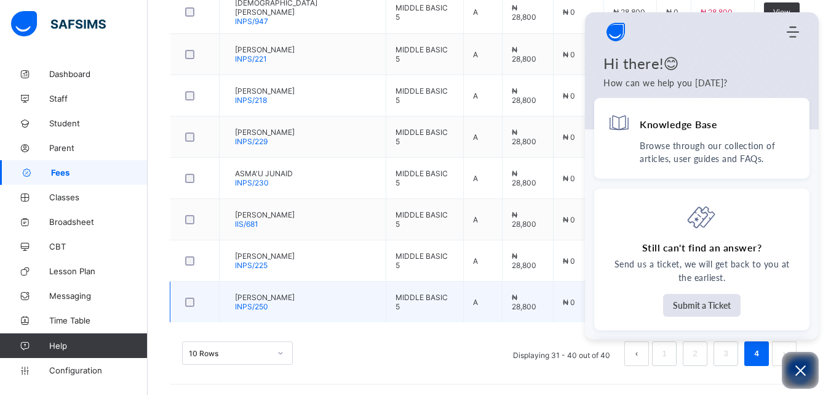
click at [485, 314] on td "A" at bounding box center [483, 301] width 39 height 41
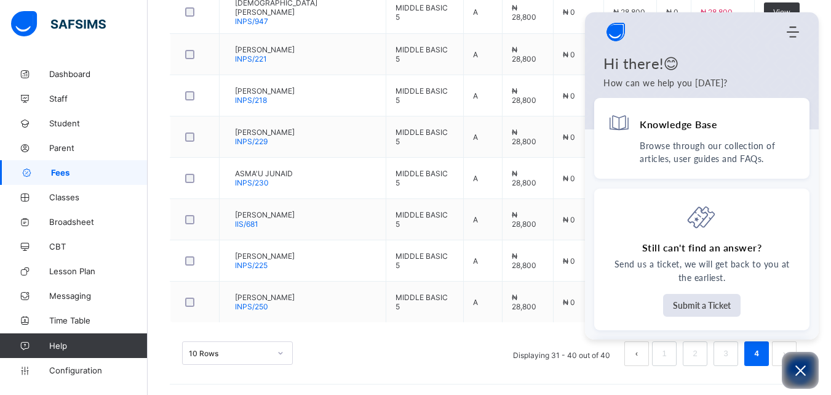
click at [455, 347] on div "10 Rows Displaying 31 - 40 out of 40 1 2 3 4" at bounding box center [489, 353] width 615 height 25
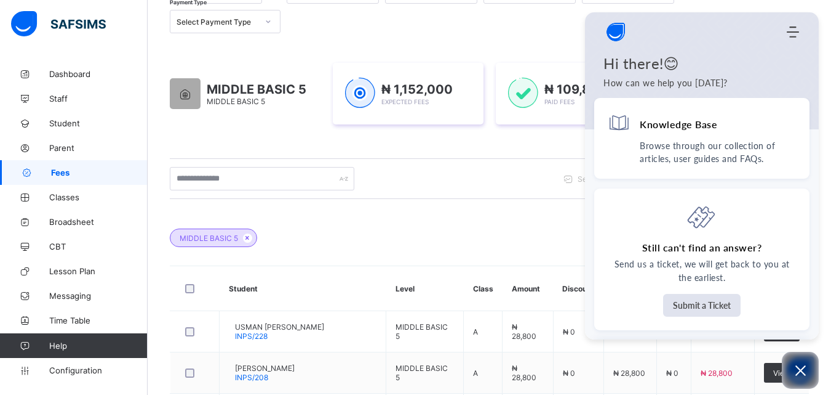
scroll to position [0, 0]
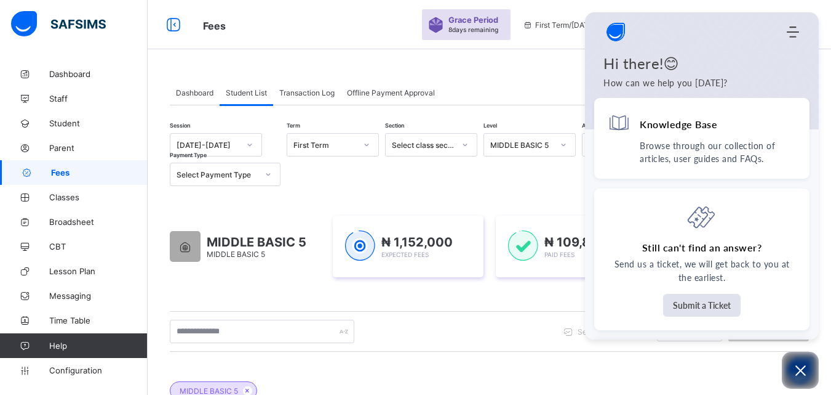
click at [715, 370] on div "MIDDLE BASIC 5" at bounding box center [489, 384] width 639 height 43
click at [793, 28] on use "Modules Menu" at bounding box center [793, 31] width 12 height 11
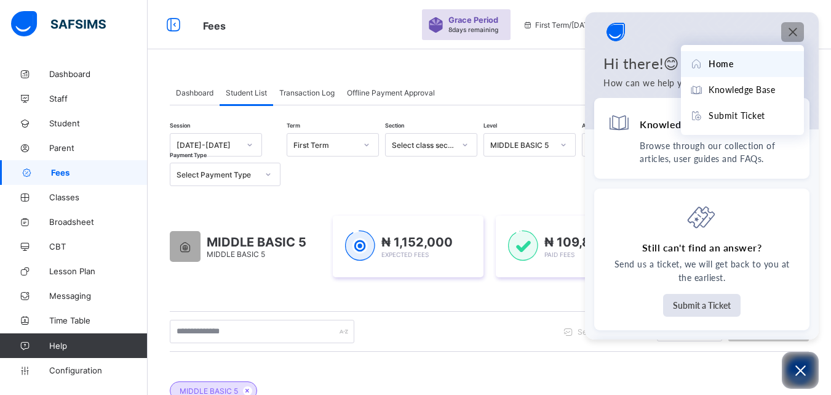
click at [800, 32] on div "Modules Menu" at bounding box center [792, 32] width 15 height 12
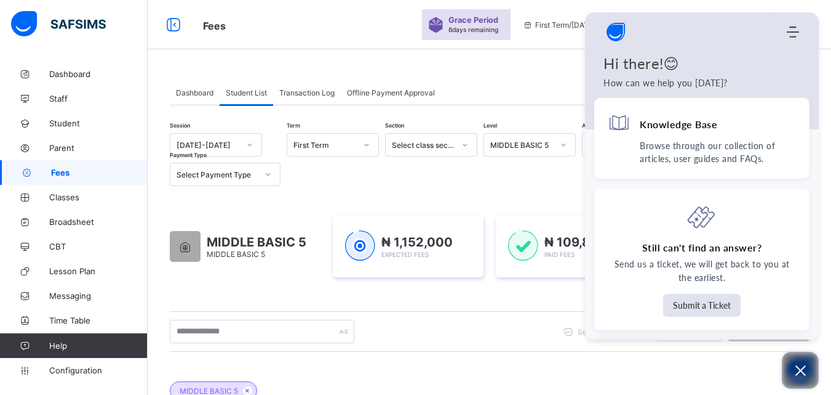
click at [803, 380] on button "Open asap" at bounding box center [800, 369] width 37 height 37
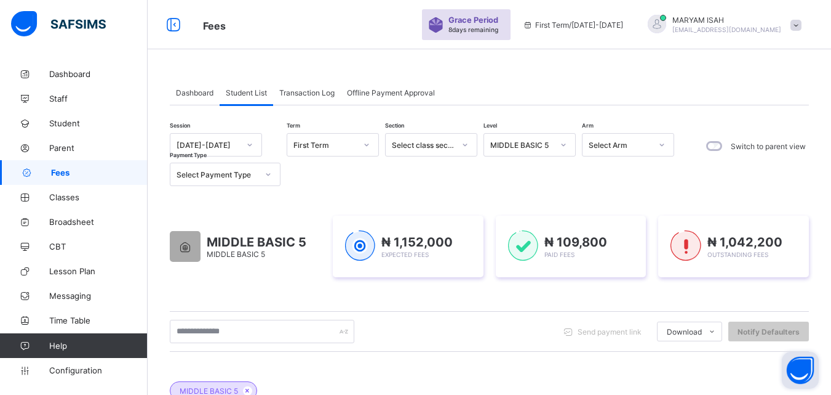
click at [804, 377] on button "Open asap" at bounding box center [800, 369] width 37 height 37
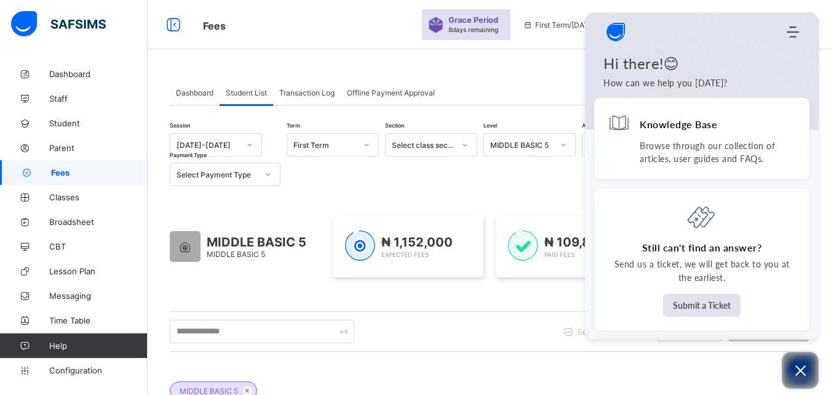
click at [805, 381] on button "Open asap" at bounding box center [800, 369] width 37 height 37
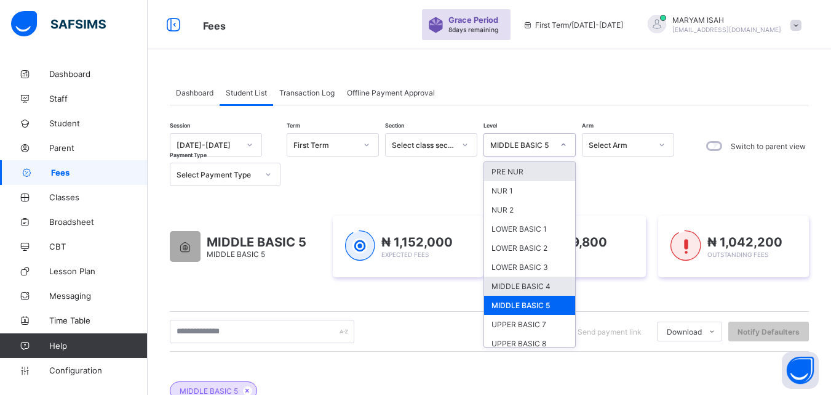
click at [548, 289] on div "MIDDLE BASIC 4" at bounding box center [529, 285] width 91 height 19
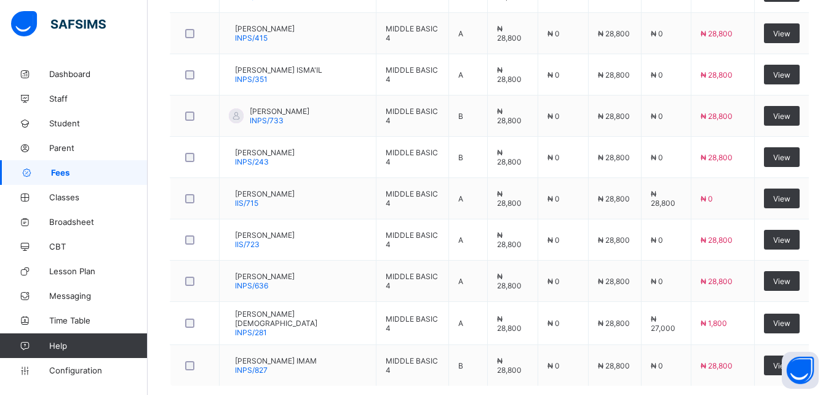
scroll to position [555, 0]
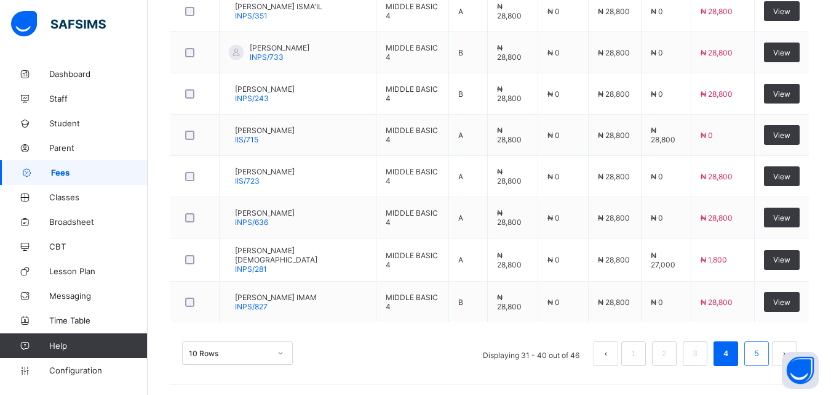
click at [763, 358] on link "5" at bounding box center [757, 353] width 12 height 16
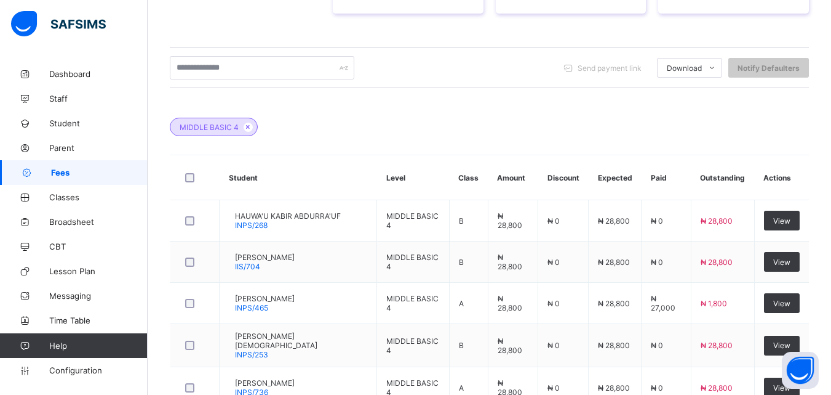
scroll to position [390, 0]
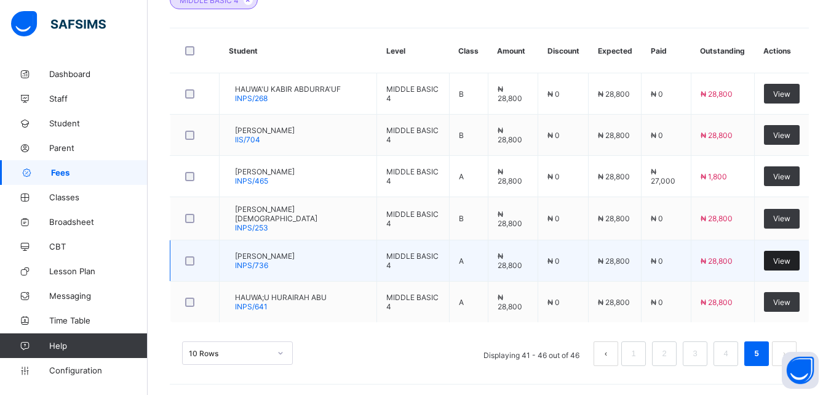
click at [788, 259] on span "View" at bounding box center [782, 260] width 17 height 9
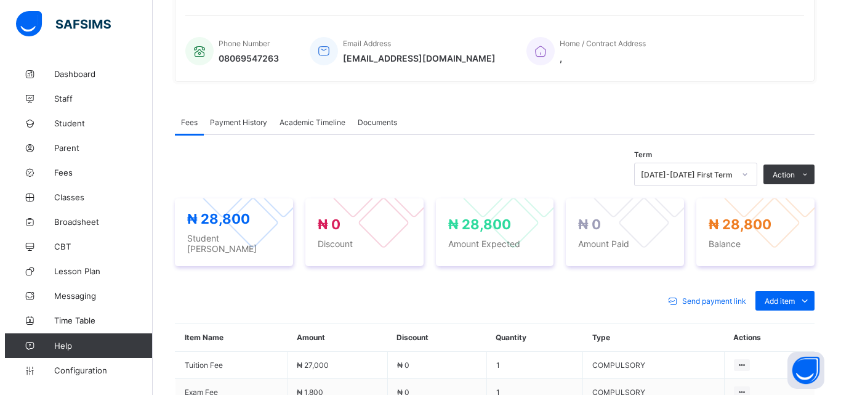
scroll to position [390, 0]
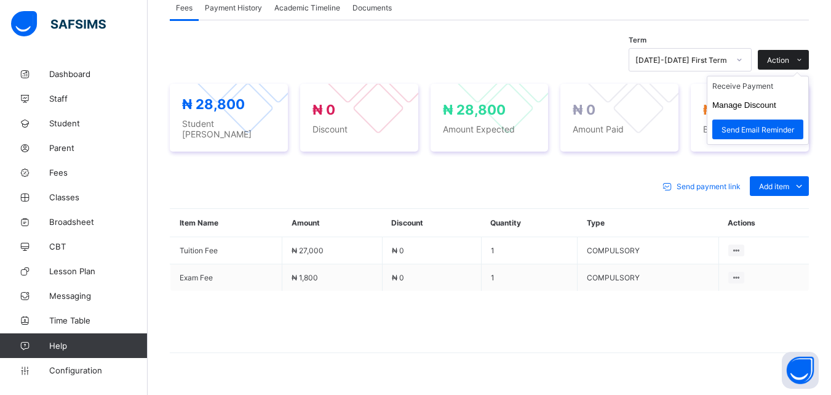
click at [804, 64] on icon at bounding box center [799, 60] width 9 height 8
click at [773, 110] on button "Manage Discount" at bounding box center [745, 104] width 64 height 9
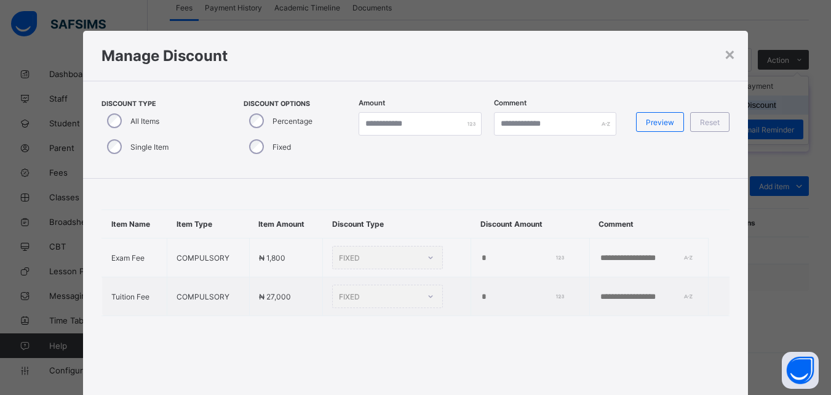
type input "*"
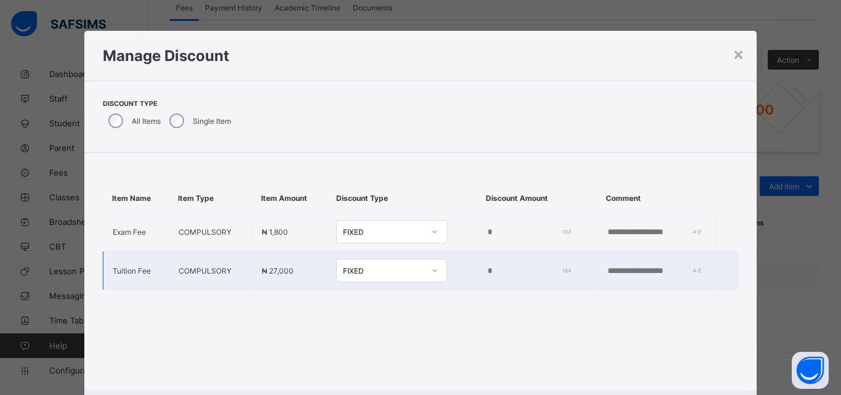
click at [486, 273] on input "*" at bounding box center [527, 271] width 82 height 10
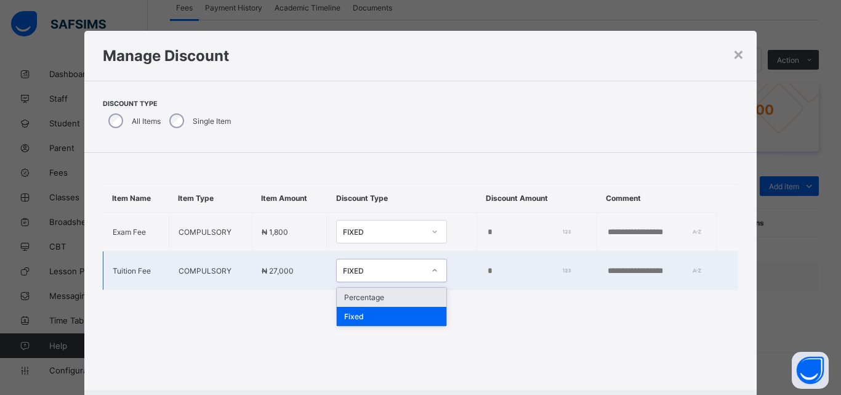
click at [374, 311] on div "Fixed" at bounding box center [392, 315] width 110 height 19
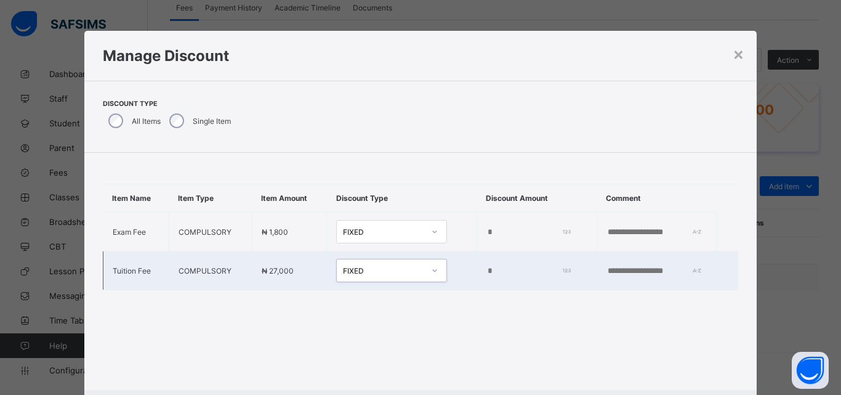
click at [367, 305] on div "Item Name Item Type Item Amount Discount Type Discount Amount Comment Exam Fee …" at bounding box center [420, 237] width 673 height 168
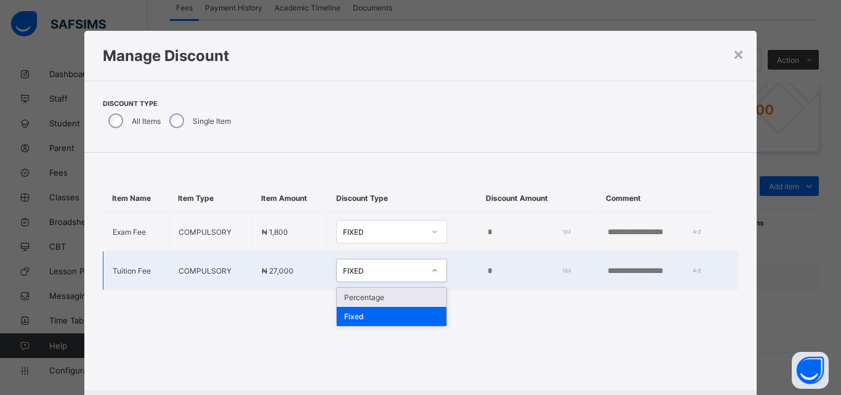
click at [369, 307] on div "Fixed" at bounding box center [392, 315] width 110 height 19
click at [371, 295] on div "Percentage" at bounding box center [392, 296] width 110 height 19
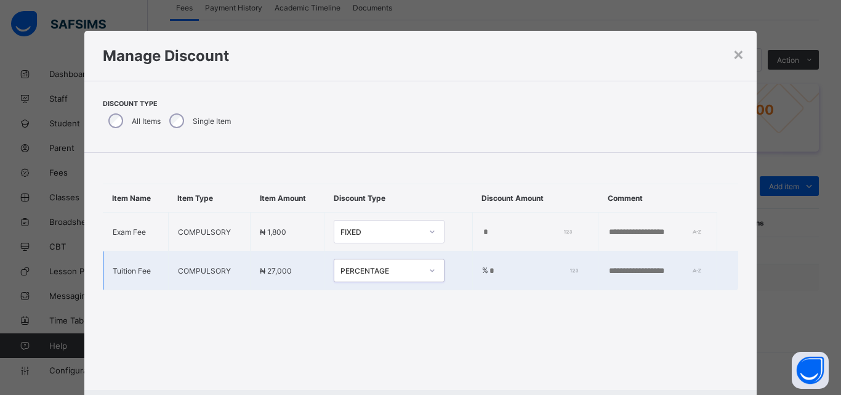
click at [492, 273] on input "*" at bounding box center [531, 271] width 86 height 10
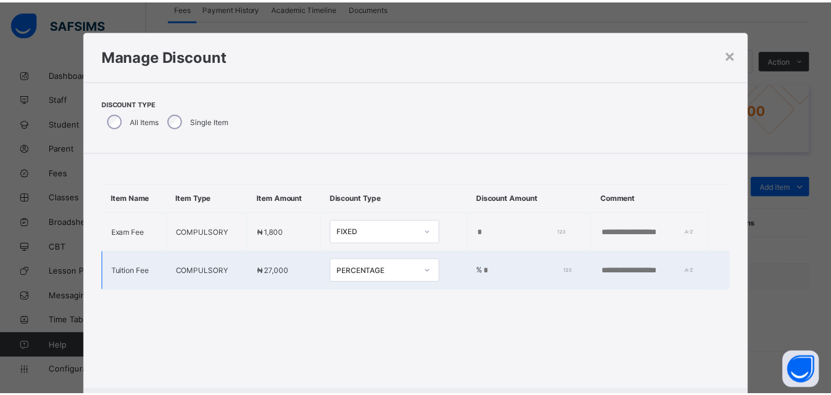
scroll to position [64, 0]
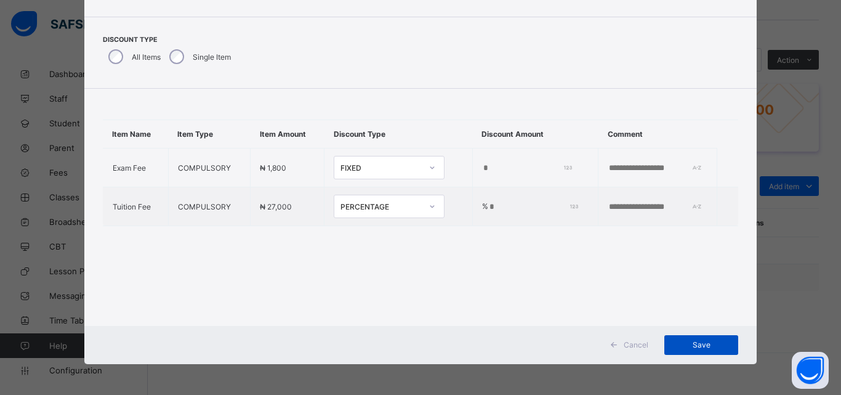
type input "**"
click at [714, 351] on div "Save" at bounding box center [701, 345] width 74 height 20
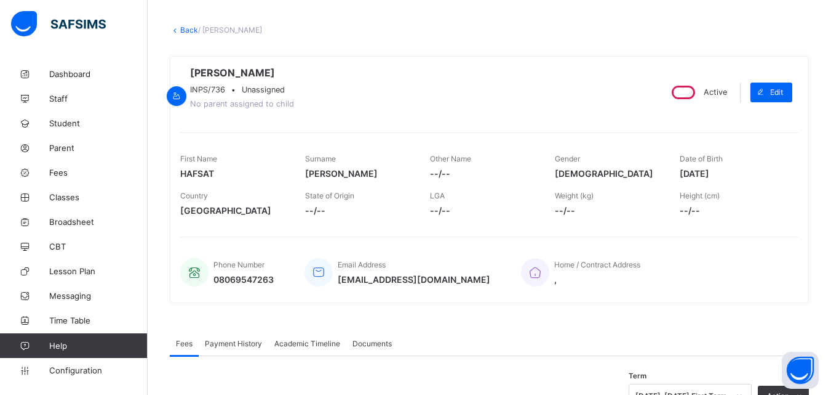
scroll to position [0, 0]
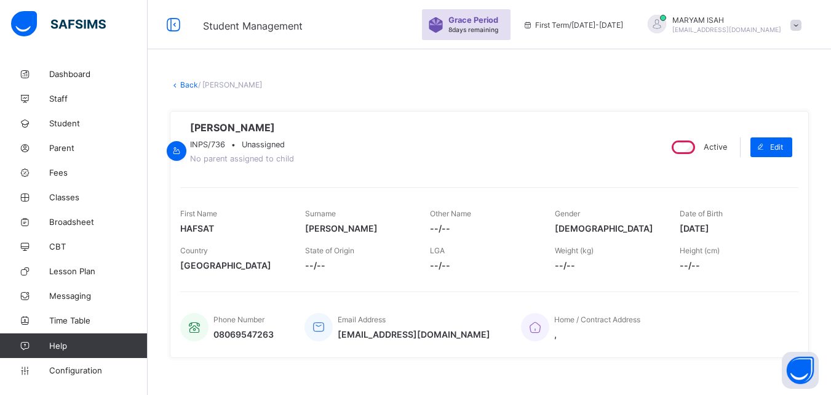
click at [186, 87] on link "Back" at bounding box center [189, 84] width 18 height 9
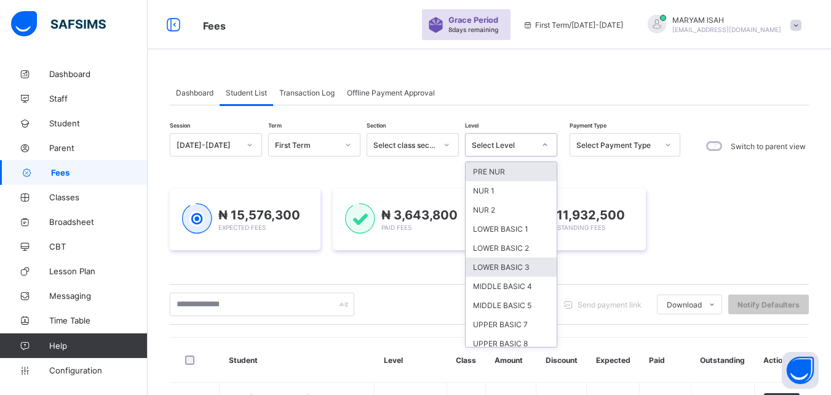
click at [525, 257] on div "LOWER BASIC 3" at bounding box center [511, 266] width 91 height 19
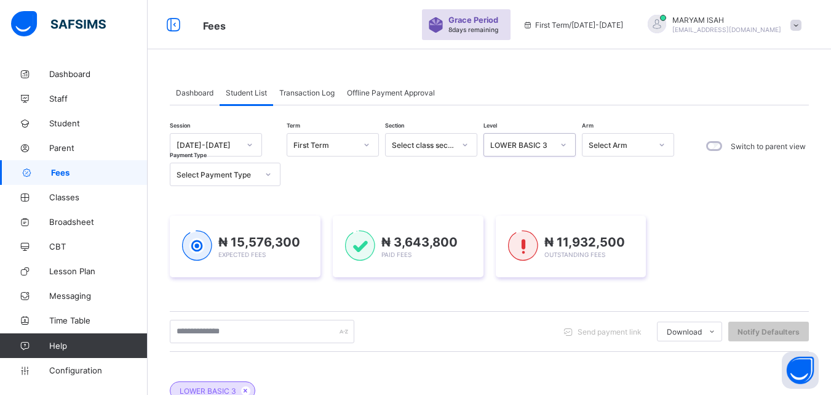
scroll to position [263, 0]
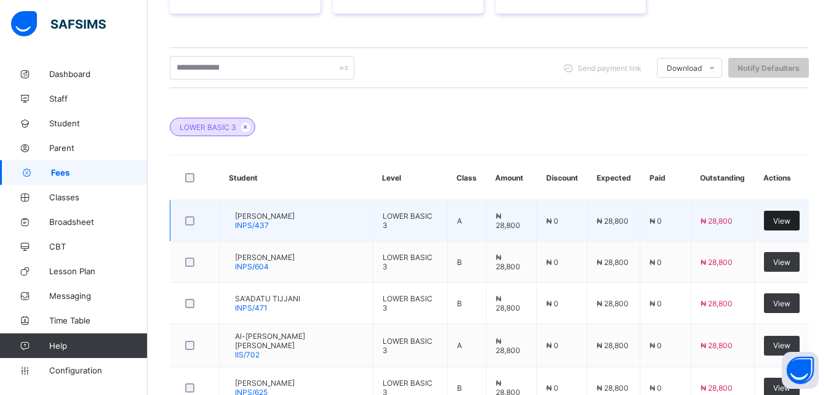
click at [795, 228] on div "View" at bounding box center [782, 220] width 36 height 20
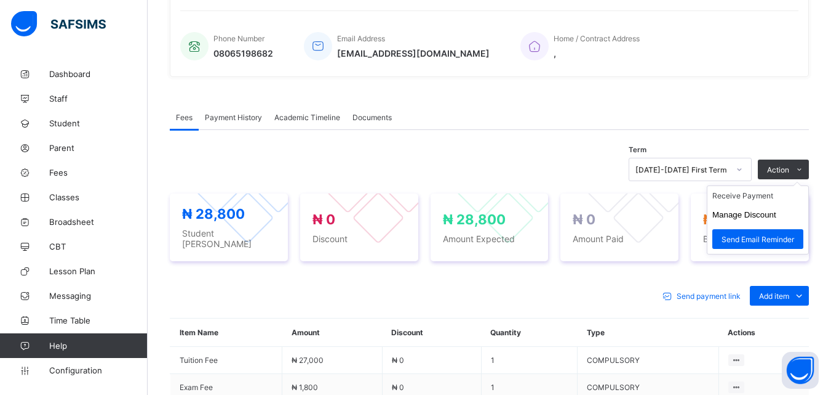
click at [803, 197] on ul "Receive Payment Manage Discount Send Email Reminder" at bounding box center [758, 219] width 102 height 69
click at [767, 205] on li "Receive Payment" at bounding box center [758, 195] width 101 height 19
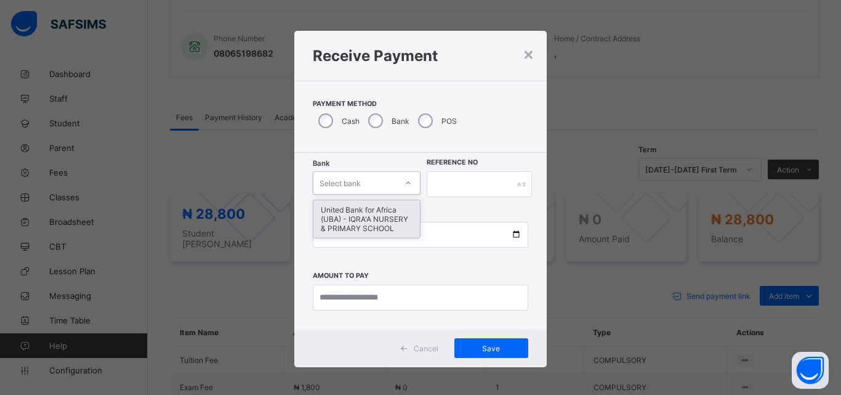
click at [387, 220] on div "United Bank for Africa (UBA) - IQRA'A NURSERY & PRIMARY SCHOOL" at bounding box center [366, 219] width 106 height 38
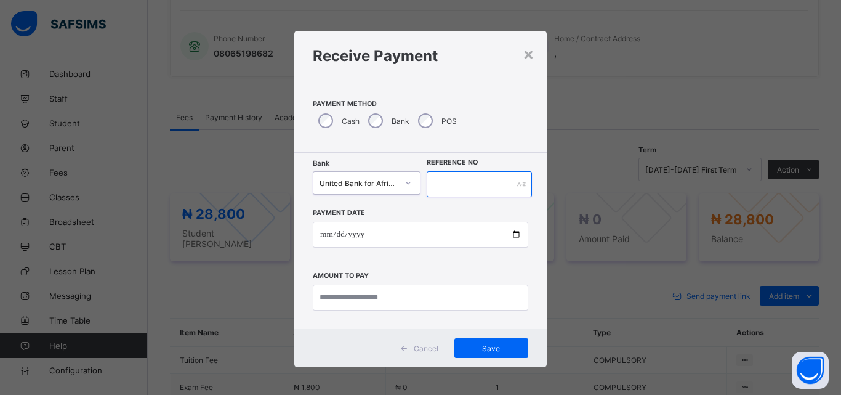
click at [465, 186] on input "text" at bounding box center [479, 184] width 105 height 26
type input "*****"
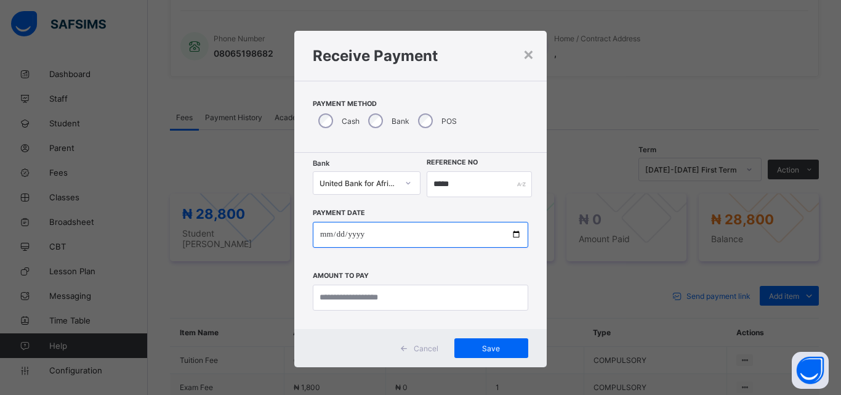
click at [507, 239] on input "date" at bounding box center [420, 235] width 215 height 26
type input "**********"
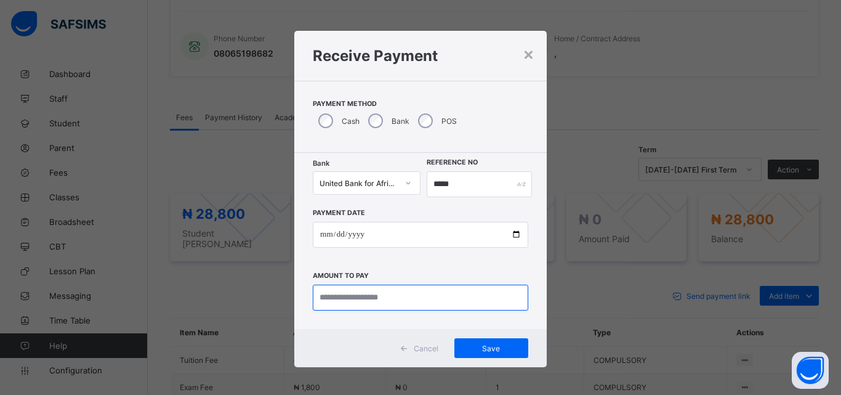
click at [359, 299] on input "currency" at bounding box center [420, 297] width 215 height 26
type input "********"
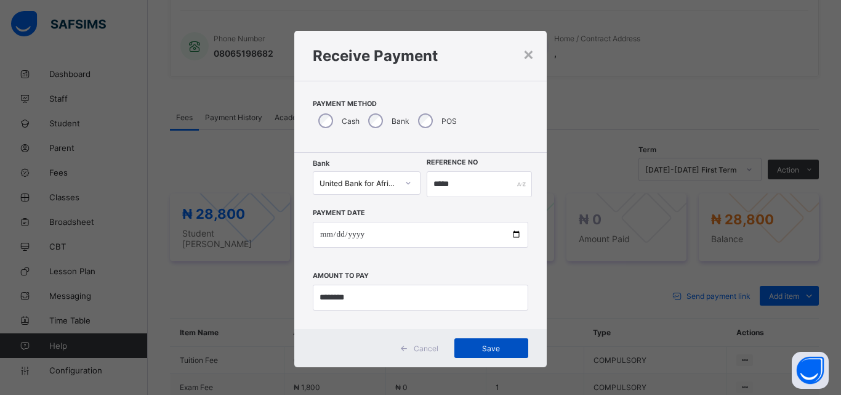
click at [497, 348] on span "Save" at bounding box center [490, 347] width 55 height 9
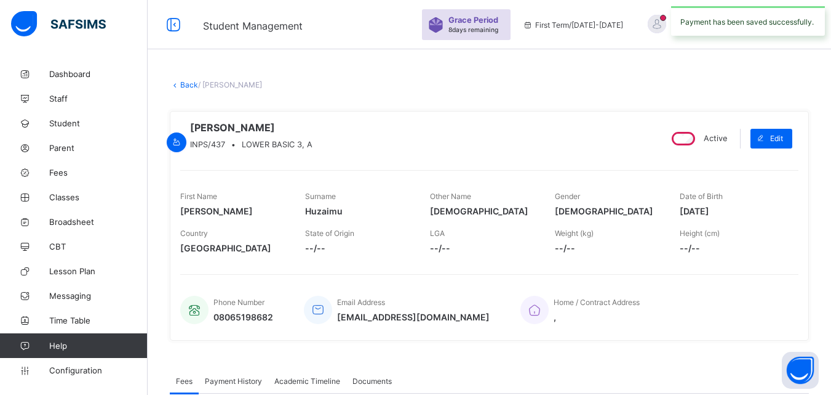
click at [184, 86] on link "Back" at bounding box center [189, 84] width 18 height 9
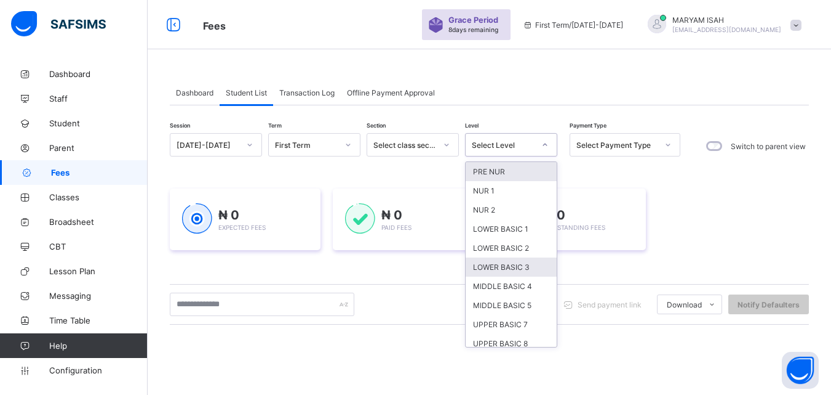
click at [514, 271] on div "LOWER BASIC 3" at bounding box center [511, 266] width 91 height 19
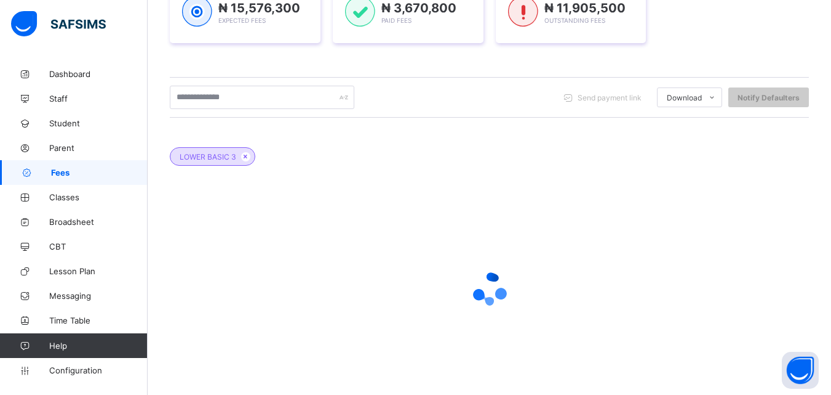
scroll to position [263, 0]
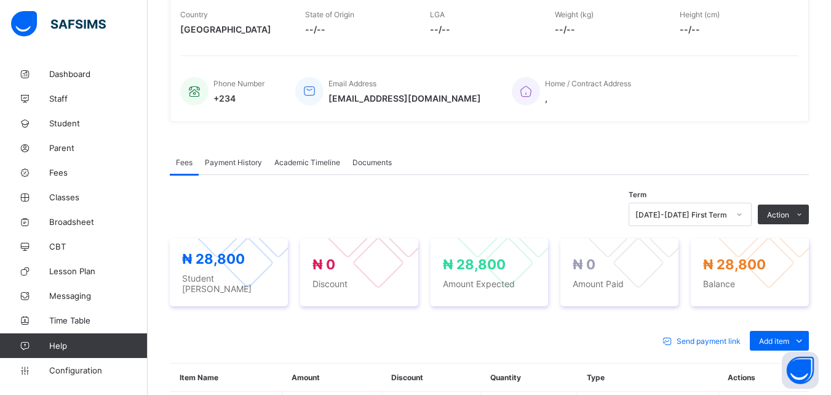
scroll to position [415, 0]
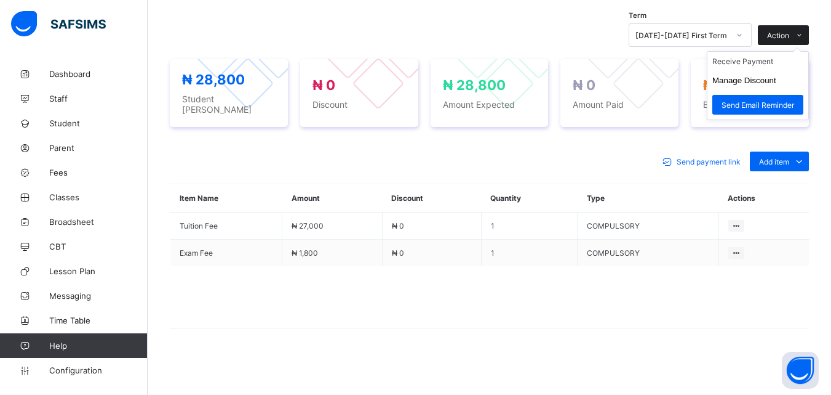
click at [799, 39] on span at bounding box center [800, 35] width 20 height 20
click at [771, 71] on li "Receive Payment" at bounding box center [758, 61] width 101 height 19
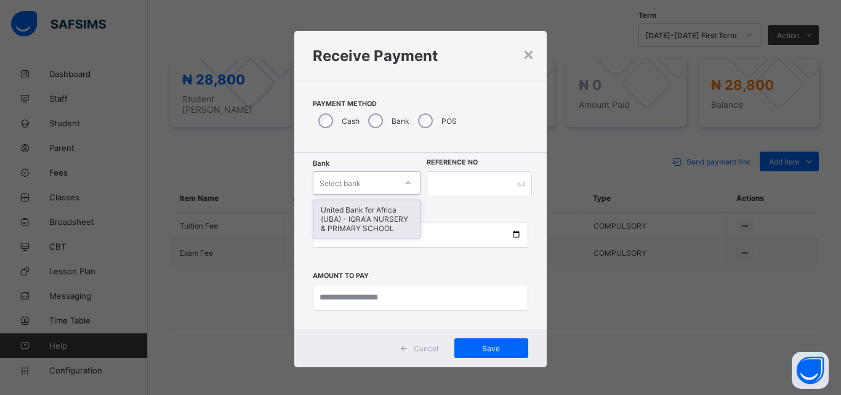
click at [377, 228] on div "United Bank for Africa (UBA) - IQRA'A NURSERY & PRIMARY SCHOOL" at bounding box center [366, 219] width 106 height 38
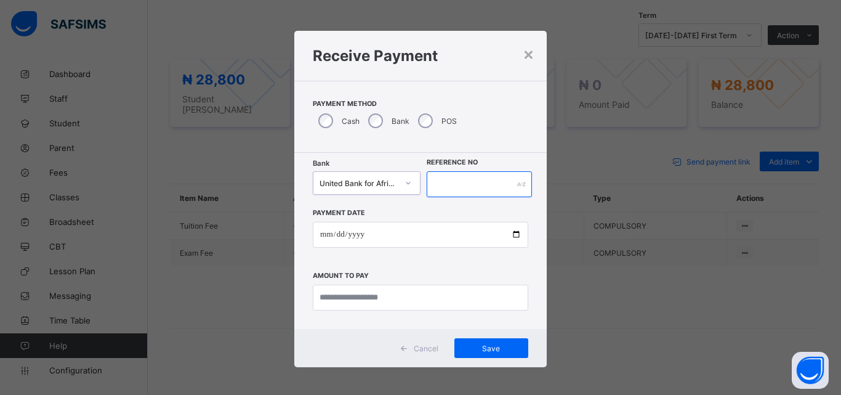
click at [465, 180] on input "text" at bounding box center [479, 184] width 105 height 26
type input "****"
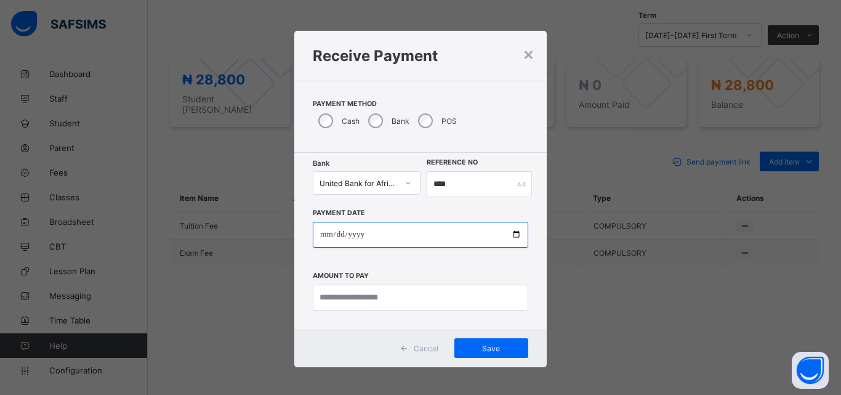
click at [516, 243] on input "date" at bounding box center [420, 235] width 215 height 26
click at [513, 236] on input "date" at bounding box center [420, 235] width 215 height 26
type input "**********"
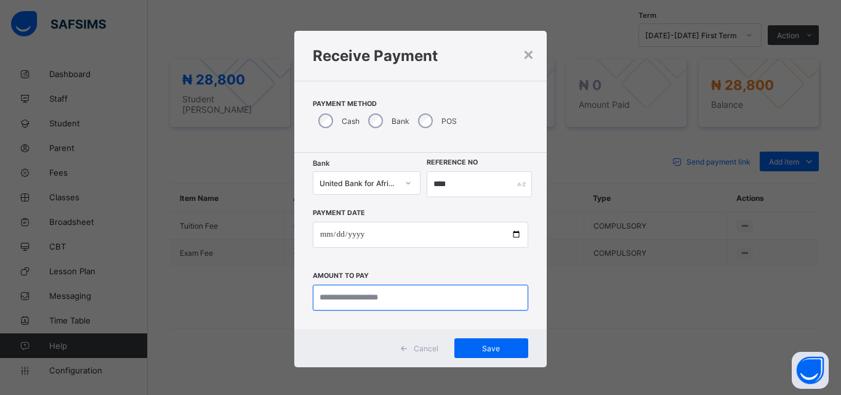
click at [364, 310] on input "currency" at bounding box center [420, 297] width 215 height 26
click at [364, 297] on input "currency" at bounding box center [420, 297] width 215 height 26
type input "********"
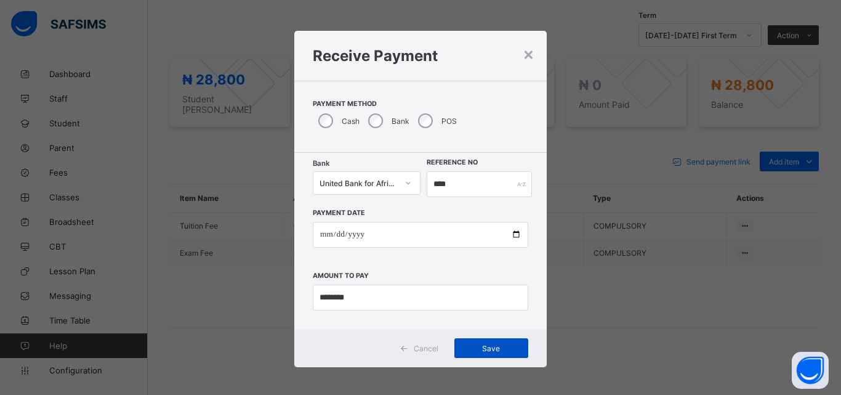
click at [501, 353] on div "Save" at bounding box center [491, 348] width 74 height 20
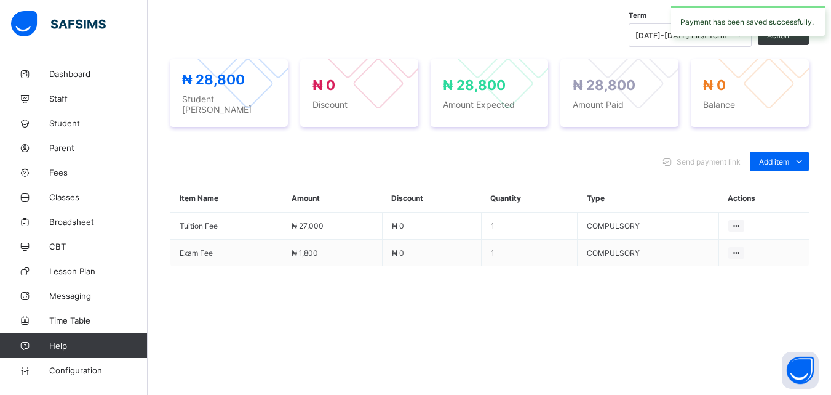
scroll to position [0, 0]
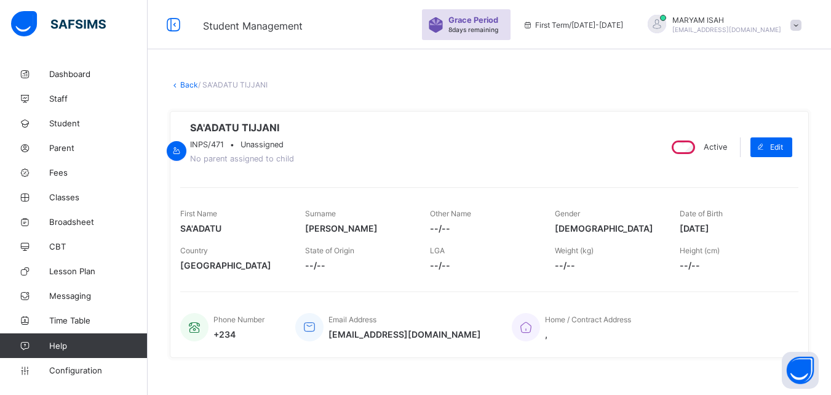
click at [186, 83] on link "Back" at bounding box center [189, 84] width 18 height 9
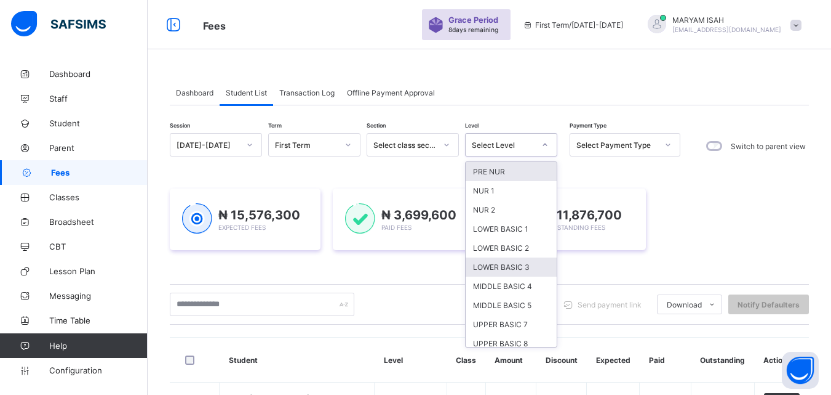
click at [533, 276] on div "LOWER BASIC 3" at bounding box center [511, 266] width 91 height 19
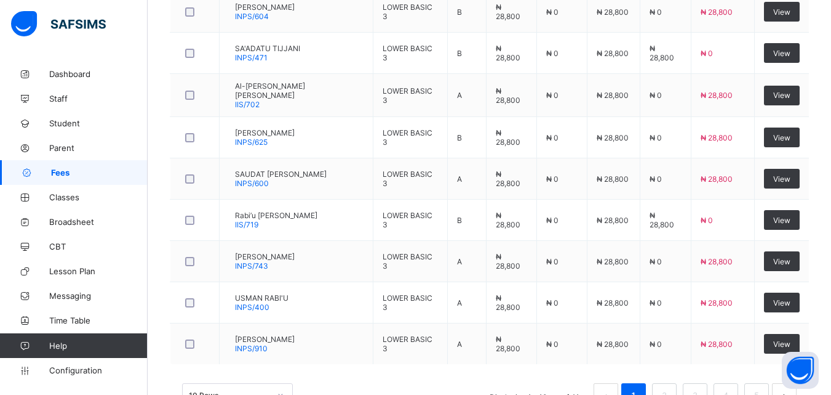
scroll to position [535, 0]
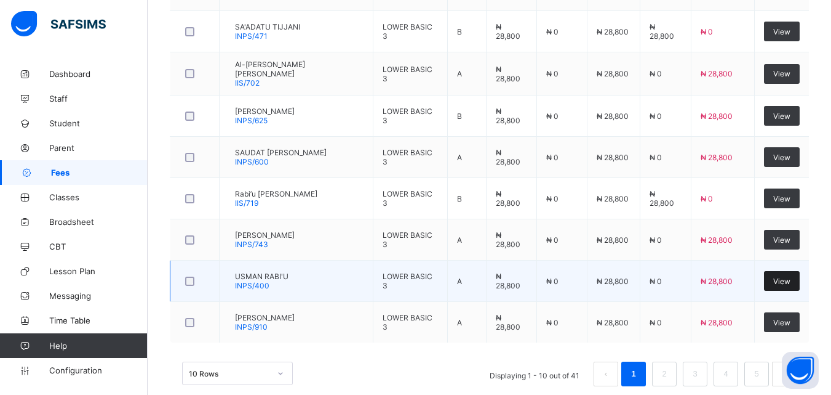
click at [790, 284] on div "View" at bounding box center [782, 281] width 36 height 20
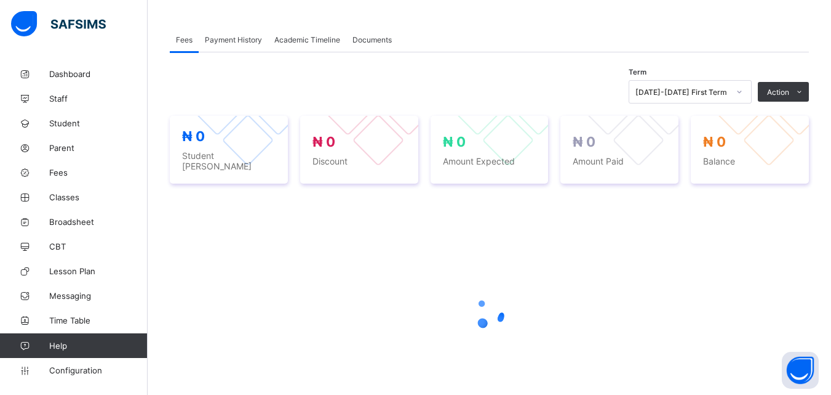
scroll to position [202, 0]
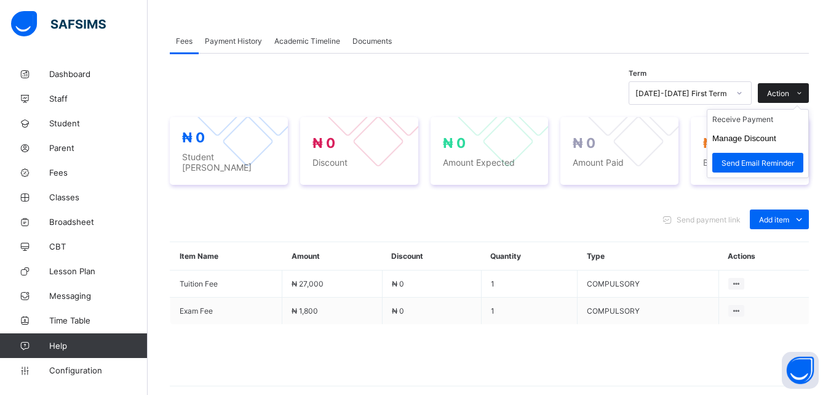
click at [809, 90] on span at bounding box center [800, 93] width 20 height 20
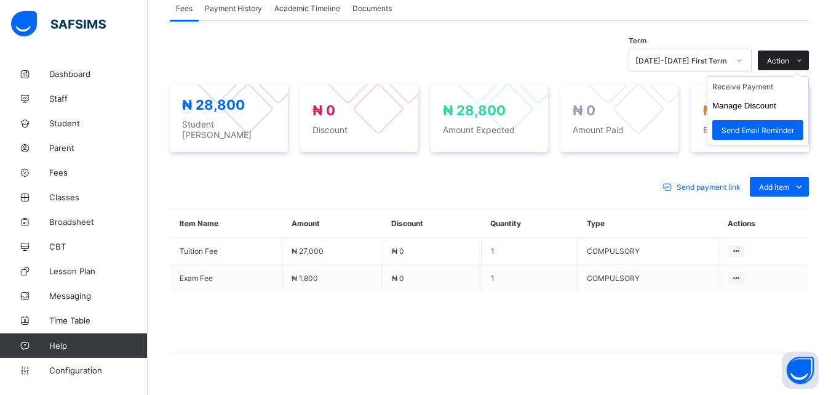
scroll to position [401, 0]
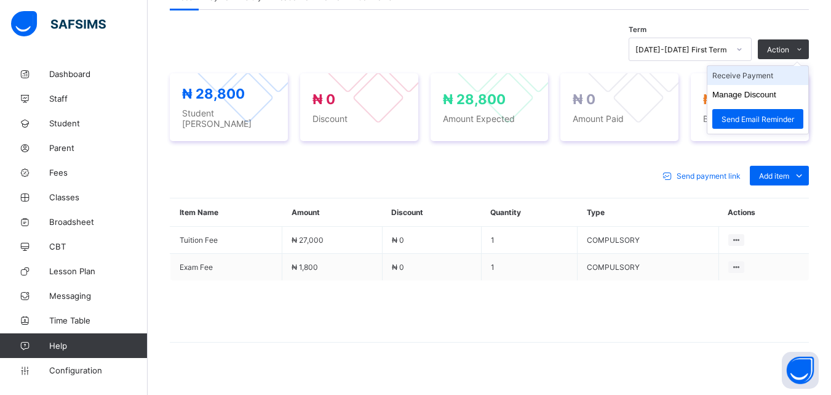
click at [774, 83] on li "Receive Payment" at bounding box center [758, 75] width 101 height 19
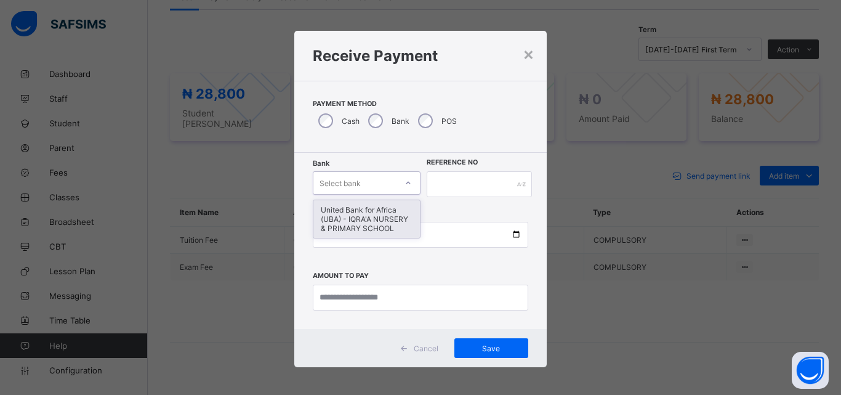
click at [391, 227] on div "United Bank for Africa (UBA) - IQRA'A NURSERY & PRIMARY SCHOOL" at bounding box center [366, 219] width 106 height 38
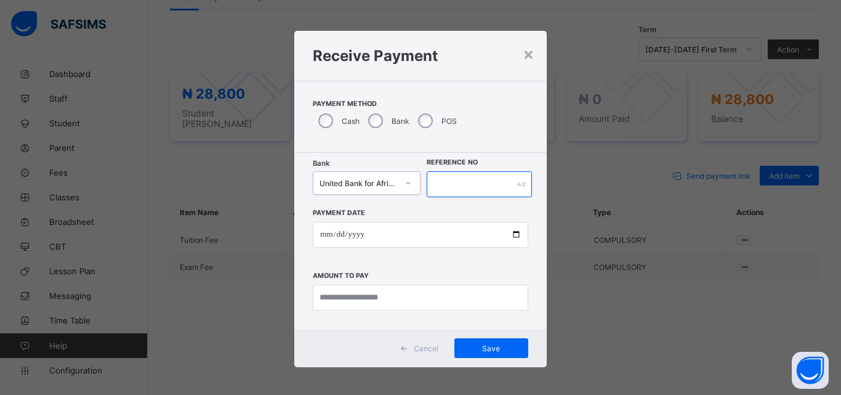
click at [475, 186] on input "text" at bounding box center [479, 184] width 105 height 26
type input "******"
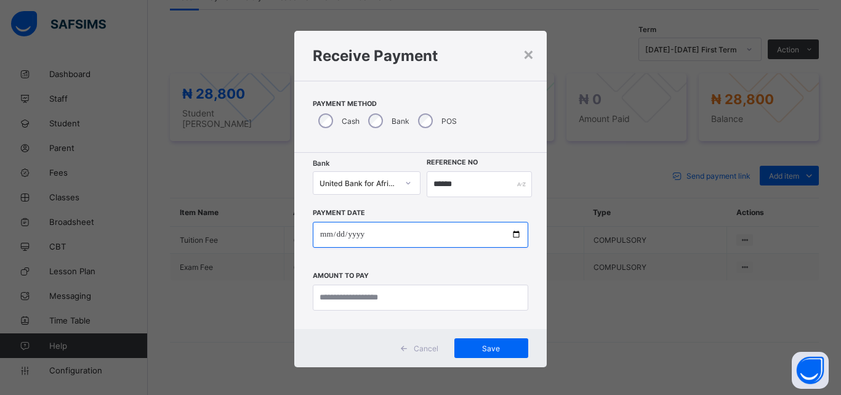
click at [510, 241] on input "date" at bounding box center [420, 235] width 215 height 26
click at [510, 246] on input "date" at bounding box center [420, 235] width 215 height 26
click at [516, 234] on input "date" at bounding box center [420, 235] width 215 height 26
click at [516, 238] on input "date" at bounding box center [420, 235] width 215 height 26
type input "**********"
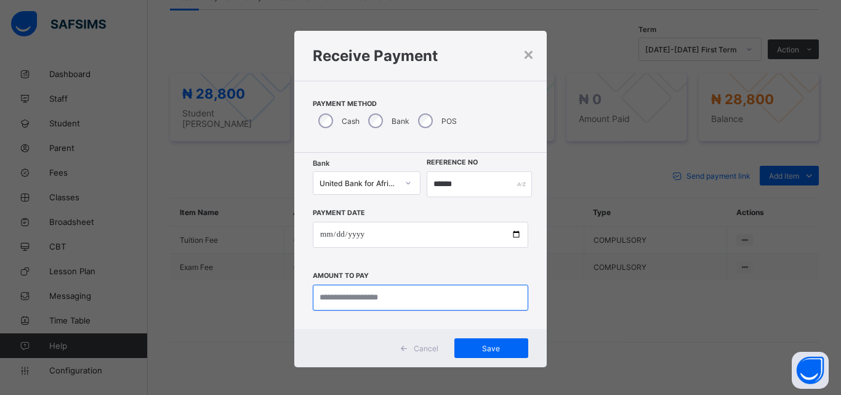
click at [363, 298] on input "currency" at bounding box center [420, 297] width 215 height 26
type input "********"
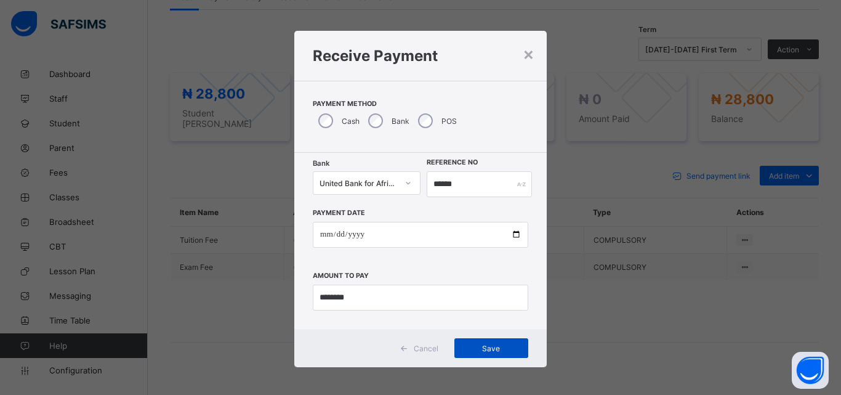
click at [509, 357] on div "Save" at bounding box center [491, 348] width 74 height 20
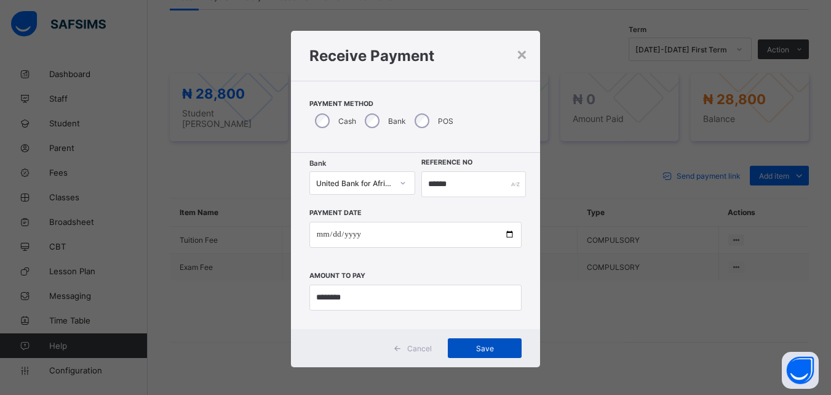
click at [494, 345] on span "Save" at bounding box center [484, 347] width 55 height 9
click at [518, 57] on div "×" at bounding box center [522, 53] width 12 height 21
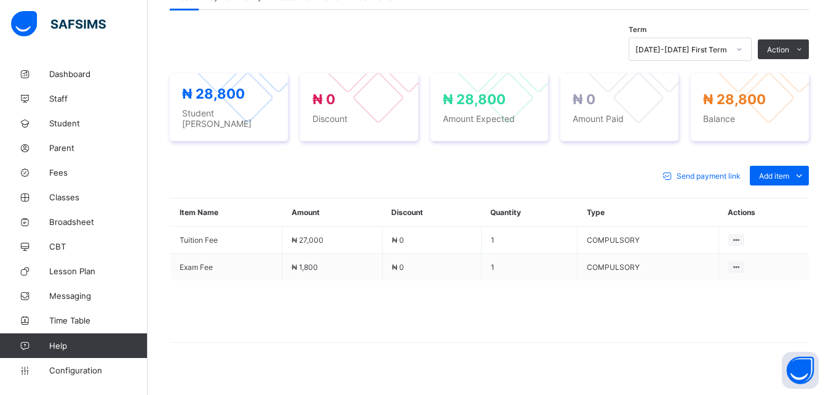
scroll to position [0, 0]
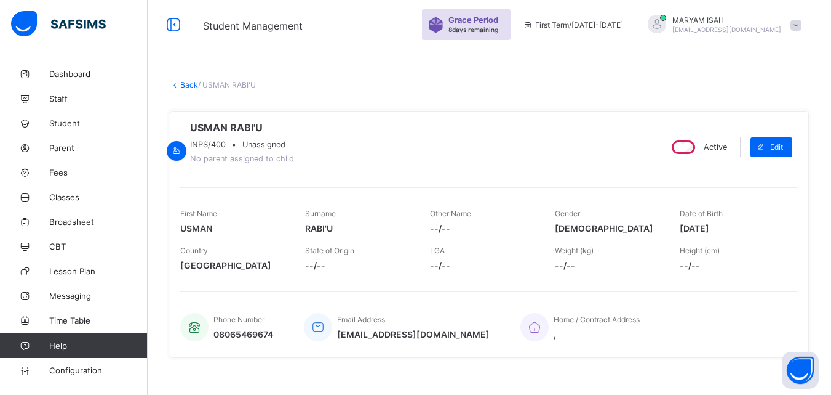
click at [187, 84] on link "Back" at bounding box center [189, 84] width 18 height 9
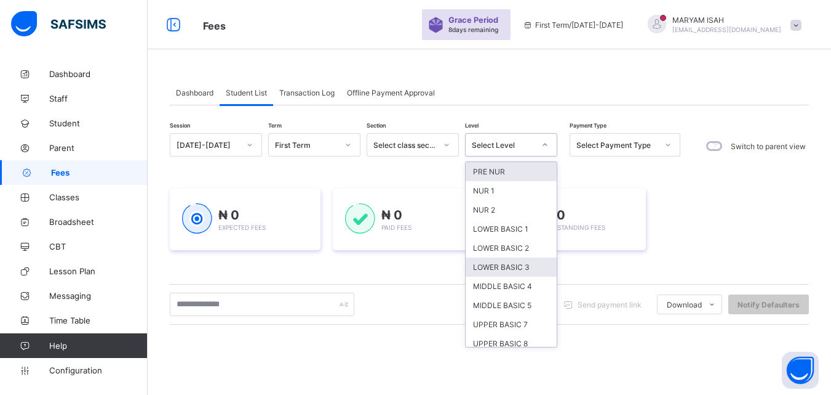
click at [527, 265] on div "LOWER BASIC 3" at bounding box center [511, 266] width 91 height 19
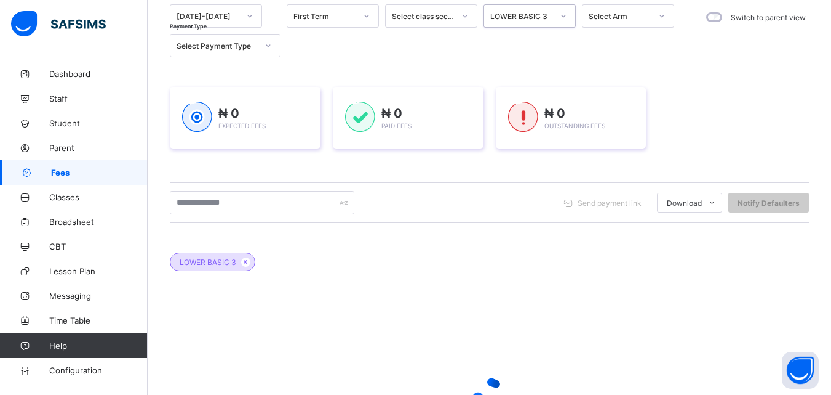
scroll to position [263, 0]
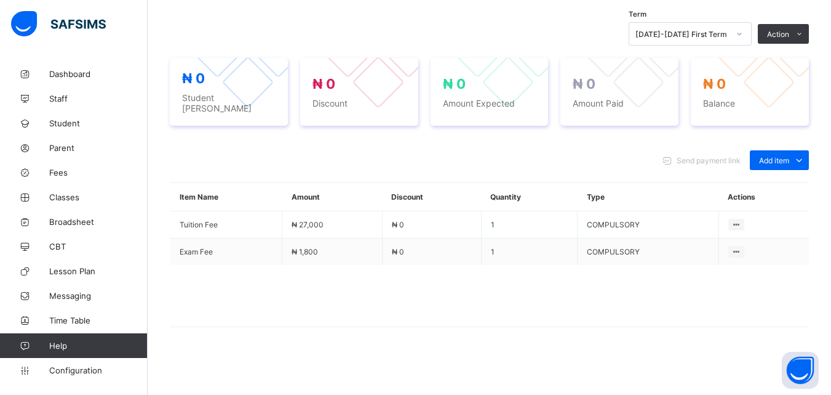
scroll to position [255, 0]
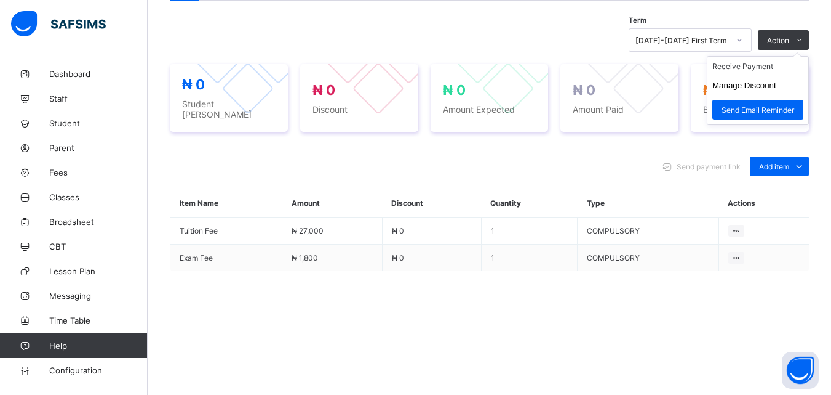
click at [807, 56] on ul "Receive Payment Manage Discount Send Email Reminder" at bounding box center [758, 90] width 102 height 69
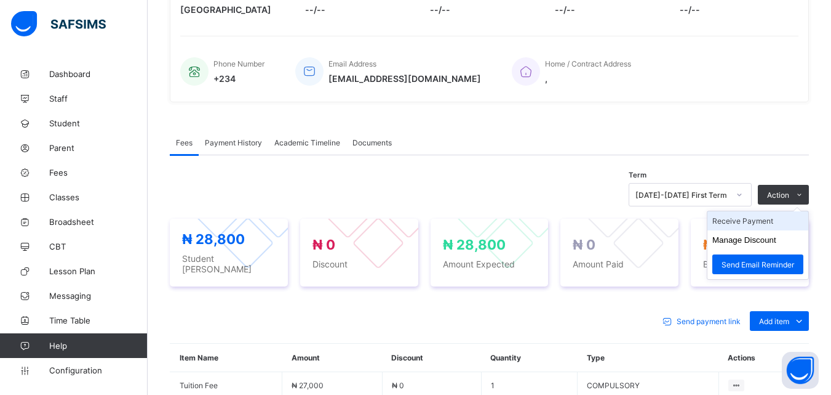
click at [768, 211] on li "Receive Payment" at bounding box center [758, 220] width 101 height 19
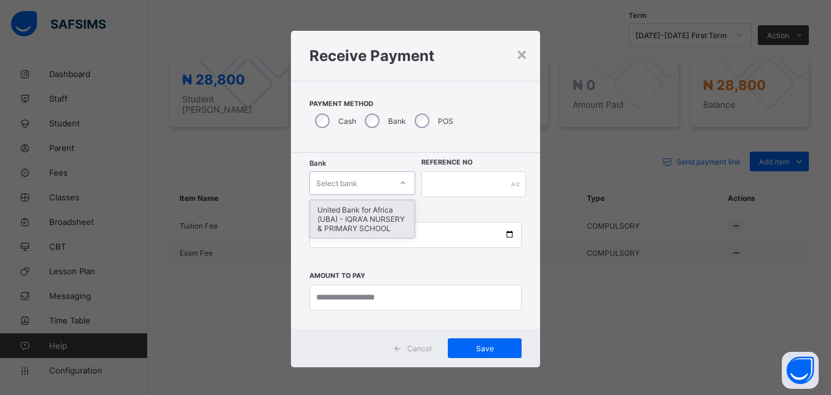
click at [372, 222] on div "United Bank for Africa (UBA) - IQRA'A NURSERY & PRIMARY SCHOOL" at bounding box center [362, 219] width 105 height 38
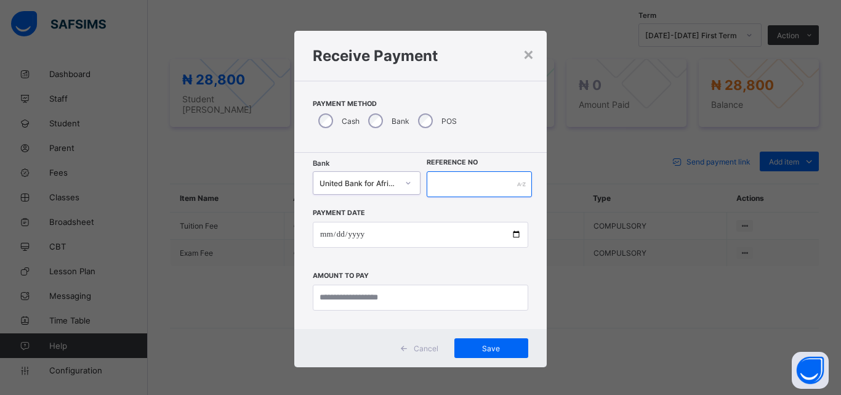
click at [464, 182] on input "text" at bounding box center [479, 184] width 105 height 26
type input "******"
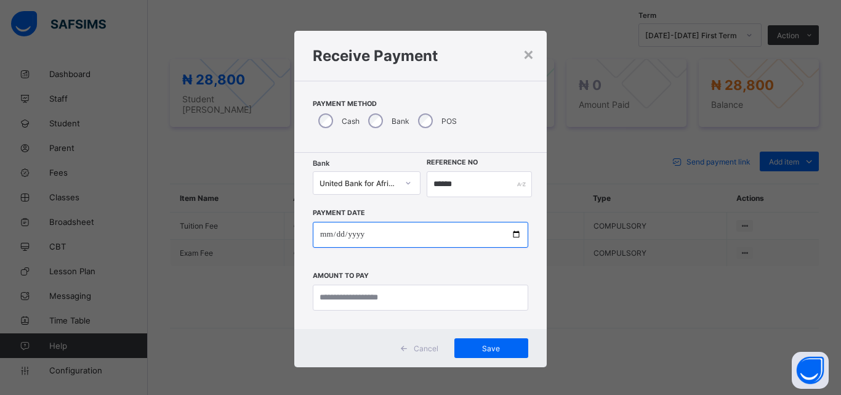
click at [514, 246] on input "date" at bounding box center [420, 235] width 215 height 26
click at [511, 236] on input "date" at bounding box center [420, 235] width 215 height 26
type input "**********"
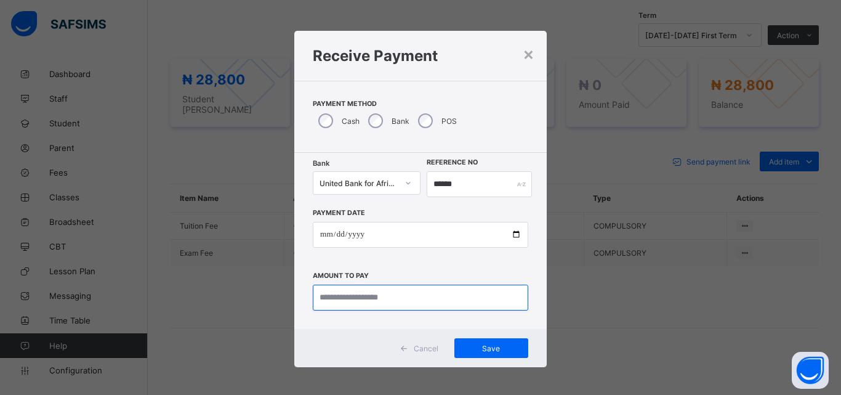
click at [368, 294] on input "currency" at bounding box center [420, 297] width 215 height 26
type input "********"
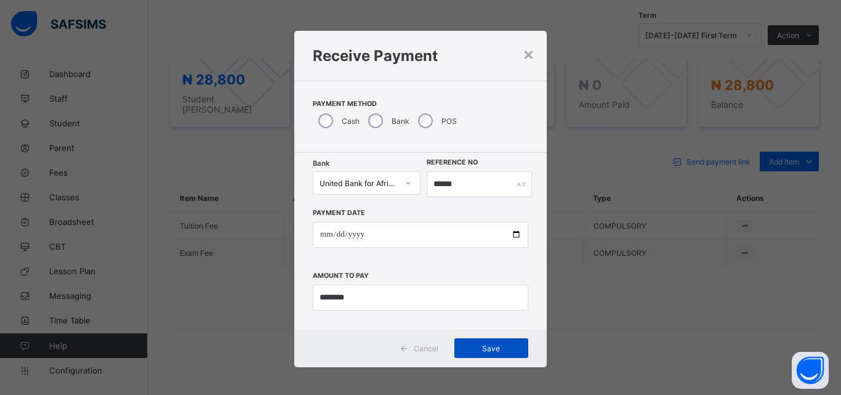
click at [495, 344] on span "Save" at bounding box center [490, 347] width 55 height 9
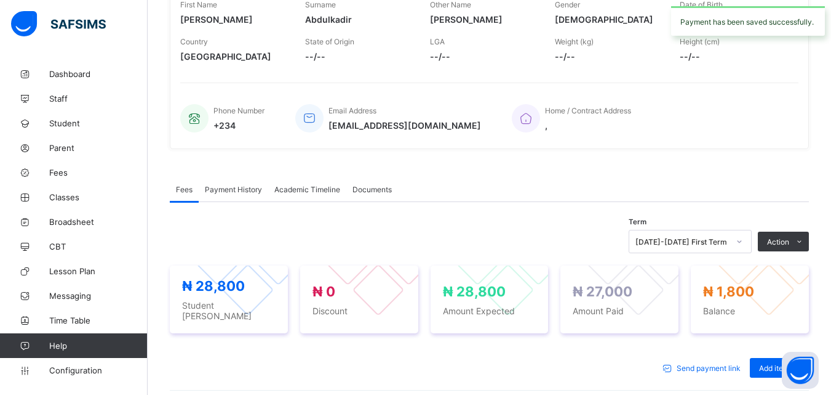
scroll to position [0, 0]
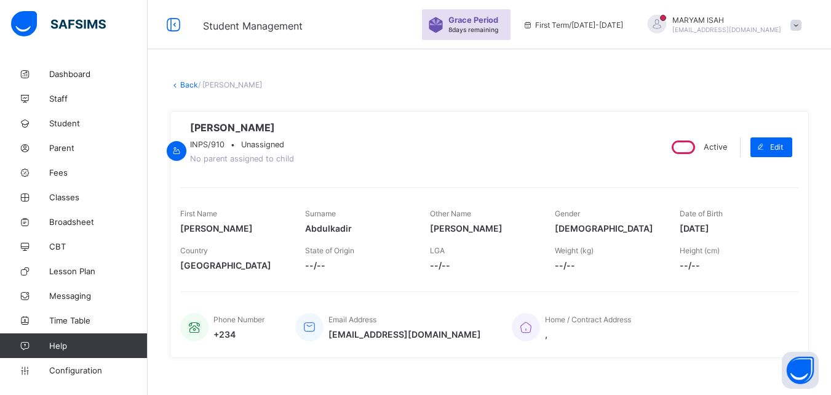
click at [185, 87] on link "Back" at bounding box center [189, 84] width 18 height 9
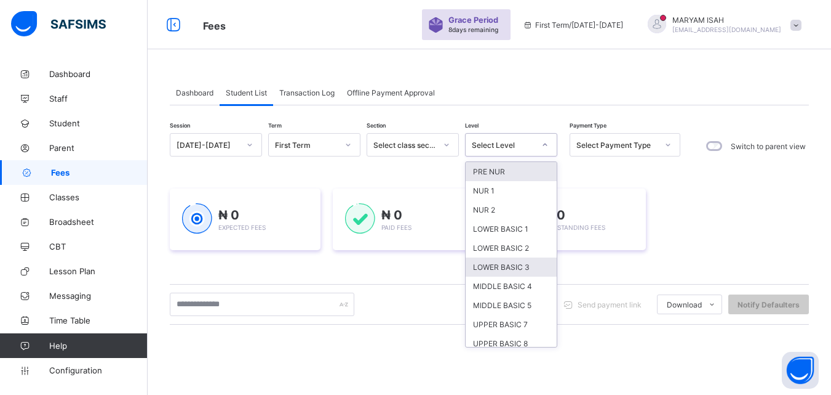
click at [529, 268] on div "LOWER BASIC 3" at bounding box center [511, 266] width 91 height 19
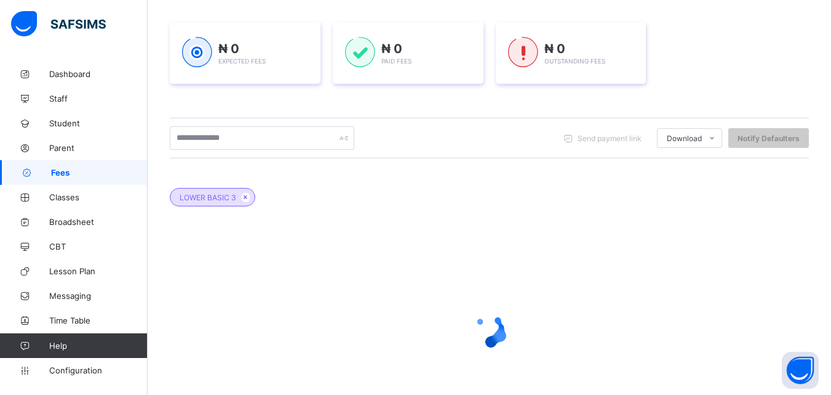
scroll to position [263, 0]
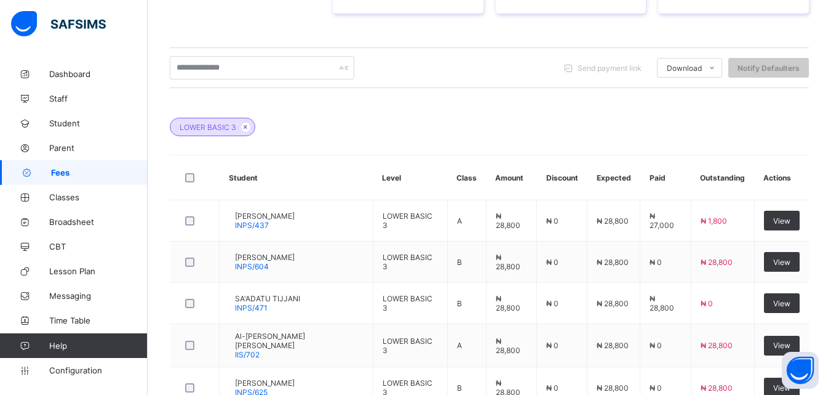
click at [687, 358] on td "₦ 0" at bounding box center [666, 345] width 50 height 43
click at [685, 361] on td "₦ 0" at bounding box center [666, 345] width 50 height 43
click at [707, 358] on td "₦ 28,800" at bounding box center [722, 345] width 63 height 43
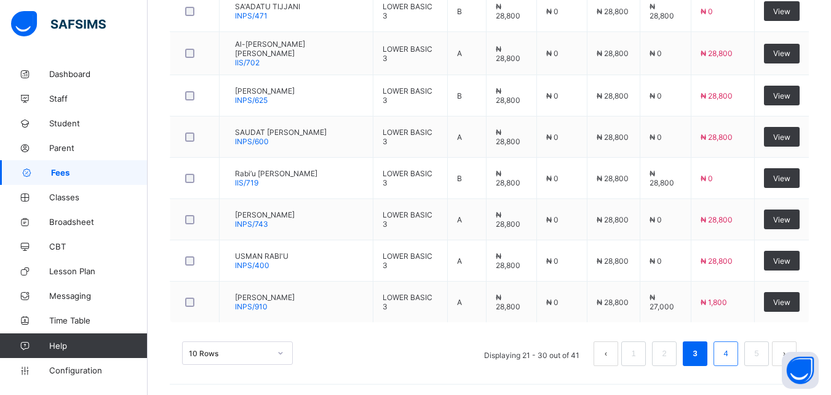
click at [732, 357] on link "4" at bounding box center [726, 353] width 12 height 16
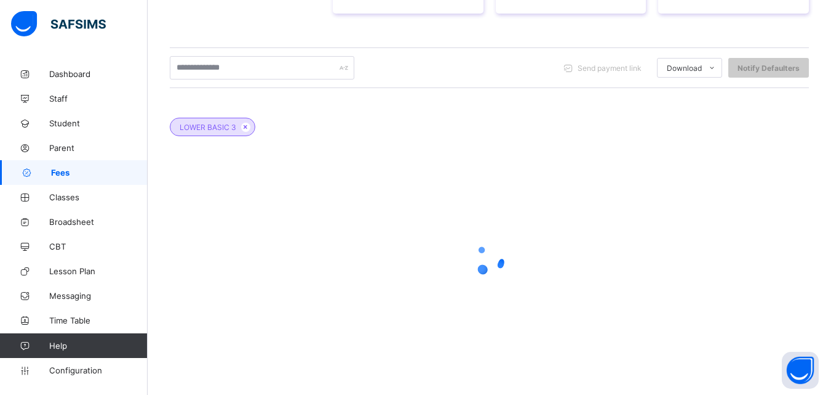
scroll to position [0, 0]
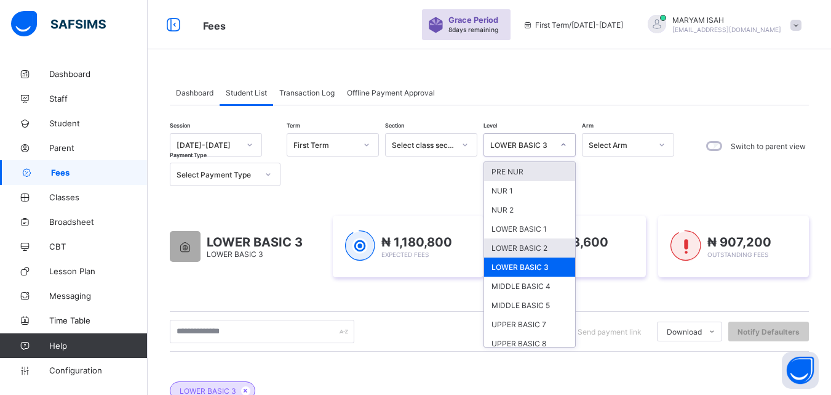
click at [549, 257] on div "LOWER BASIC 2" at bounding box center [529, 247] width 91 height 19
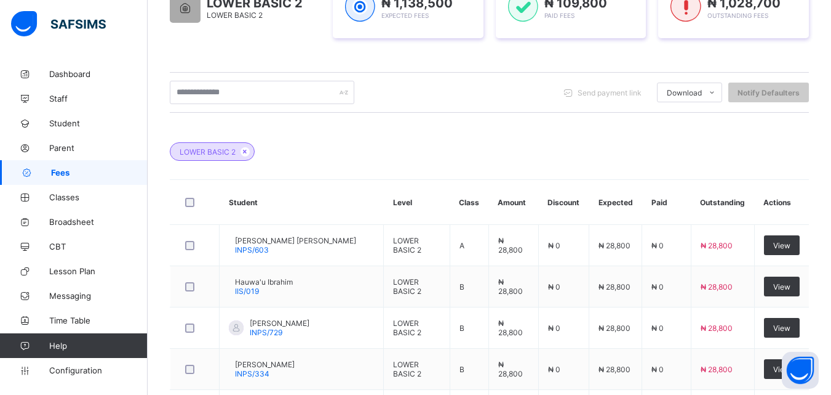
scroll to position [310, 0]
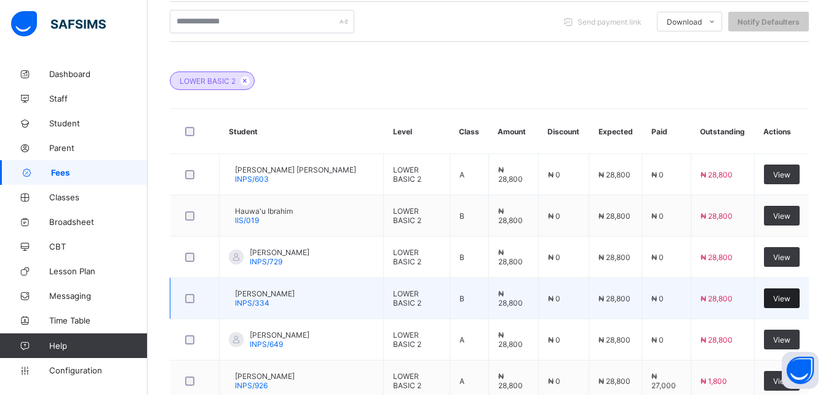
click at [791, 302] on span "View" at bounding box center [782, 298] width 17 height 9
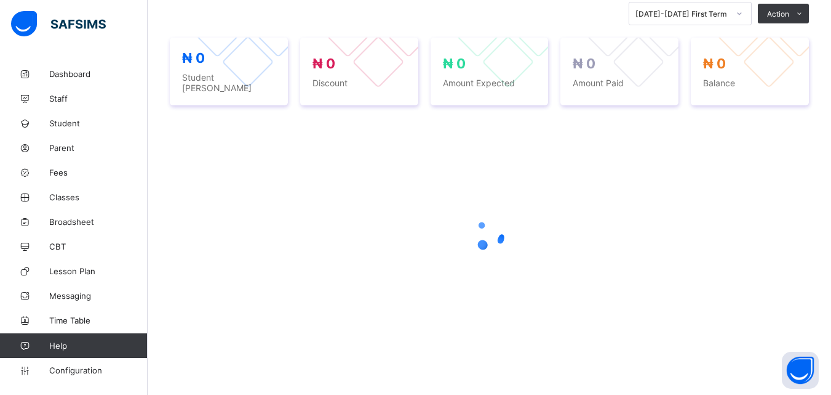
scroll to position [276, 0]
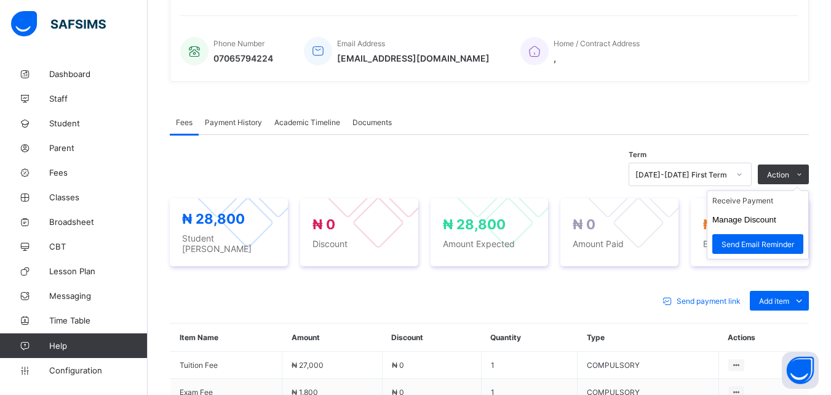
click at [805, 190] on ul "Receive Payment Manage Discount Send Email Reminder" at bounding box center [758, 224] width 102 height 69
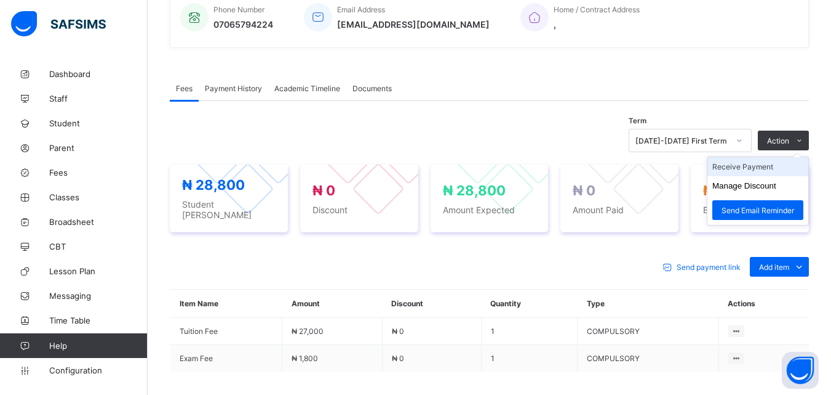
click at [767, 173] on li "Receive Payment" at bounding box center [758, 166] width 101 height 19
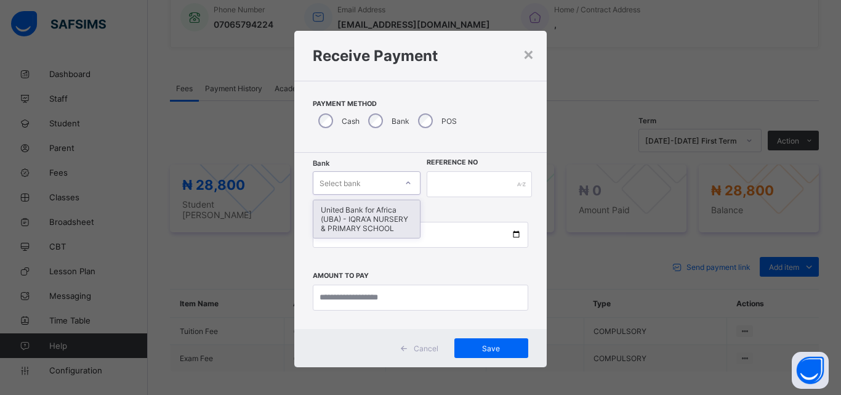
click at [382, 218] on div "United Bank for Africa (UBA) - IQRA'A NURSERY & PRIMARY SCHOOL" at bounding box center [366, 219] width 106 height 38
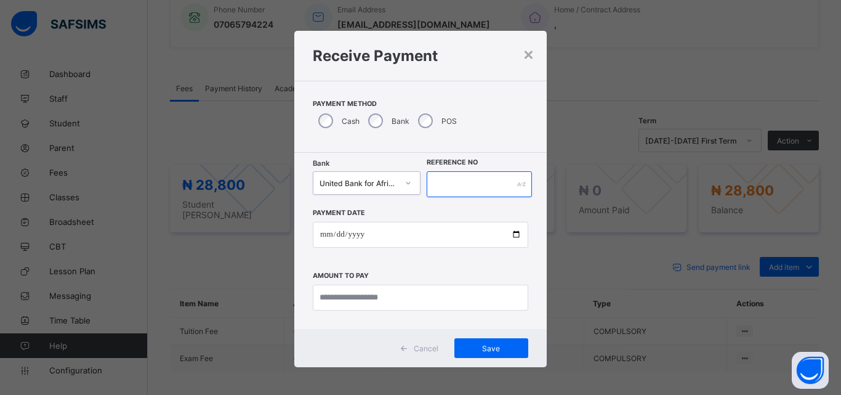
click at [454, 184] on input "text" at bounding box center [479, 184] width 105 height 26
type input "*****"
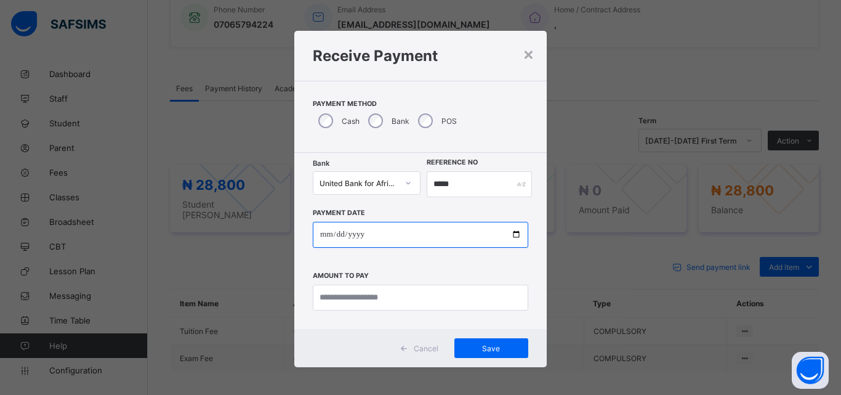
click at [522, 243] on input "date" at bounding box center [420, 235] width 215 height 26
click at [513, 238] on input "date" at bounding box center [420, 235] width 215 height 26
type input "**********"
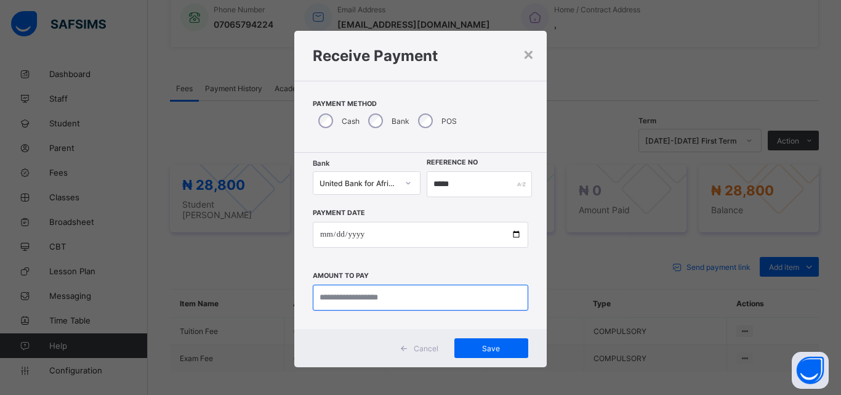
click at [383, 299] on input "currency" at bounding box center [420, 297] width 215 height 26
type input "********"
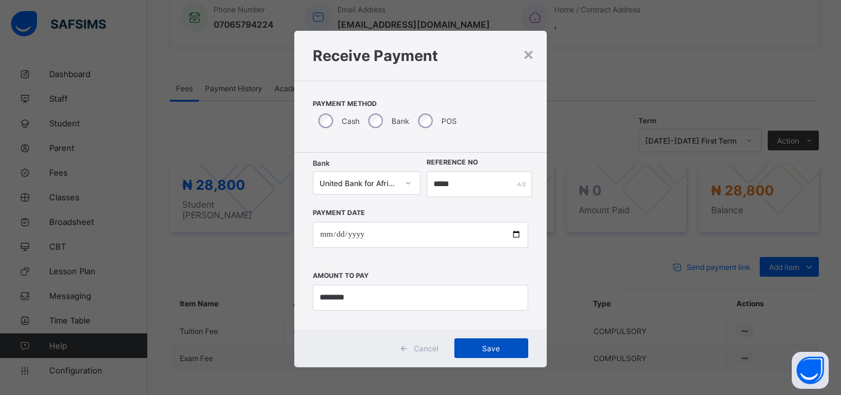
click at [491, 347] on span "Save" at bounding box center [490, 347] width 55 height 9
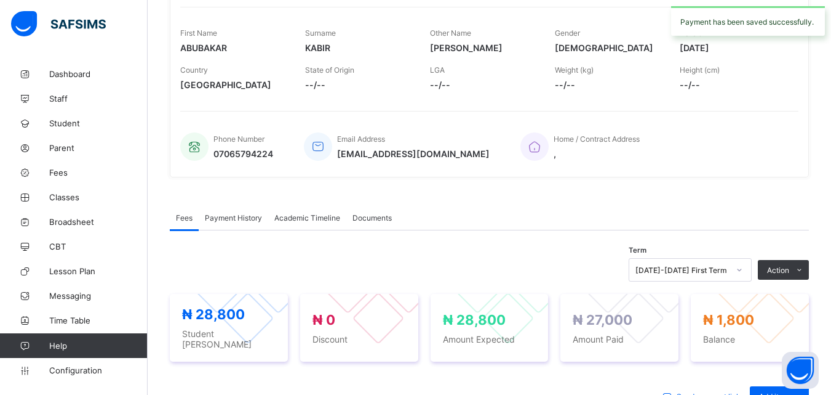
scroll to position [0, 0]
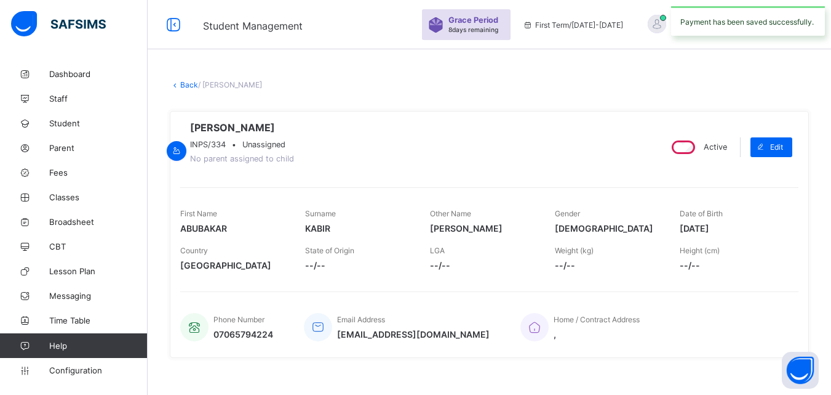
click at [183, 86] on link "Back" at bounding box center [189, 84] width 18 height 9
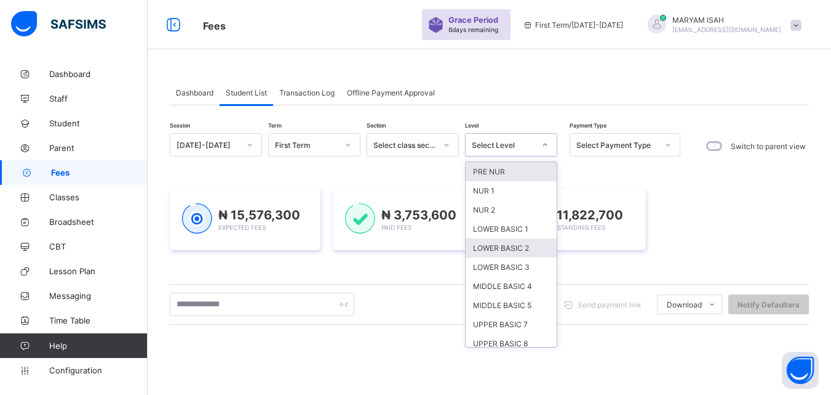
click at [531, 250] on div "LOWER BASIC 2" at bounding box center [511, 247] width 91 height 19
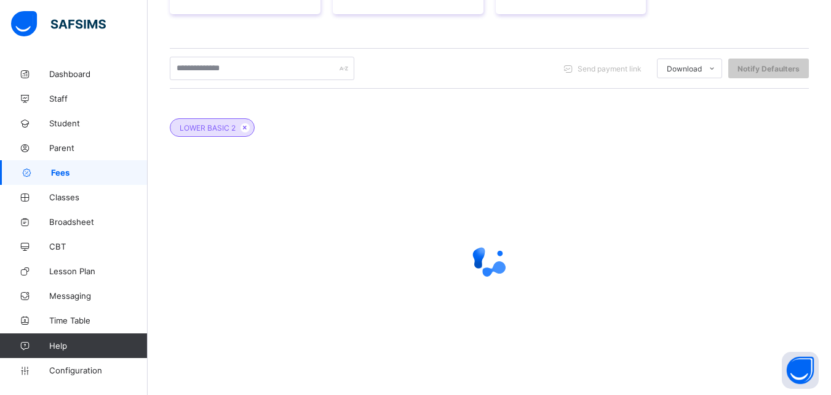
scroll to position [263, 0]
click at [799, 78] on div "Notify Defaulters" at bounding box center [769, 68] width 81 height 20
click at [795, 73] on span "Notify Defaulters" at bounding box center [769, 67] width 62 height 9
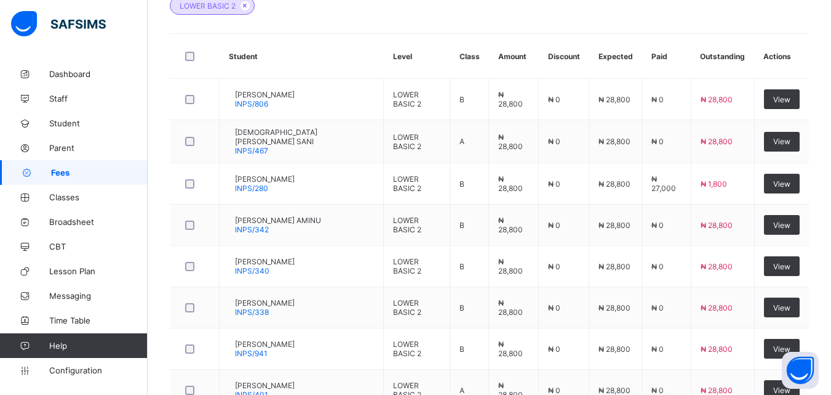
scroll to position [387, 0]
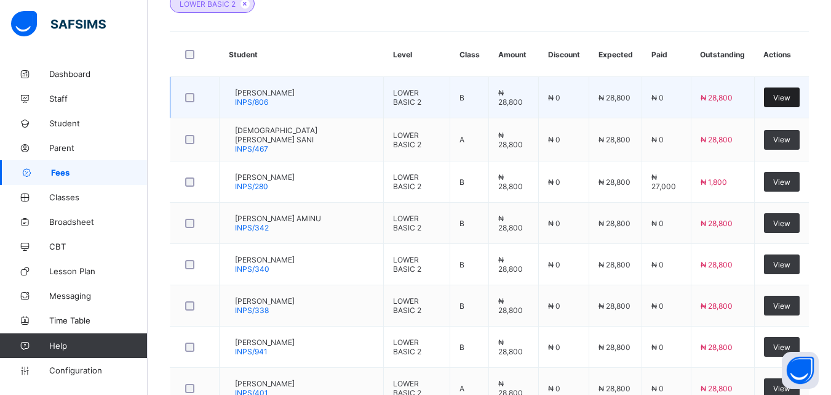
click at [793, 106] on div "View" at bounding box center [782, 97] width 36 height 20
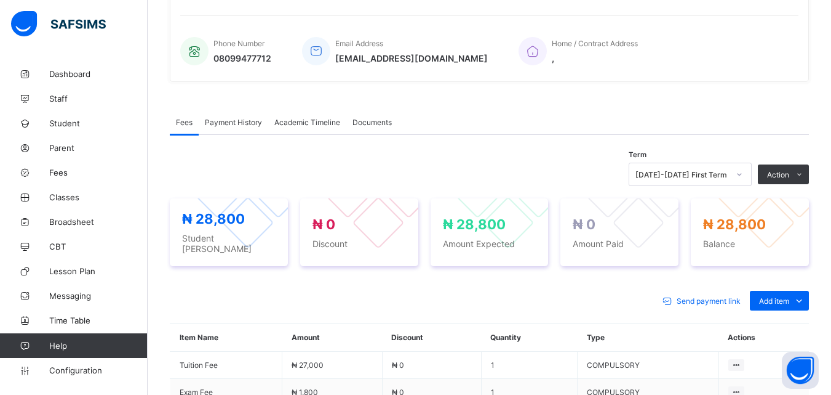
scroll to position [387, 0]
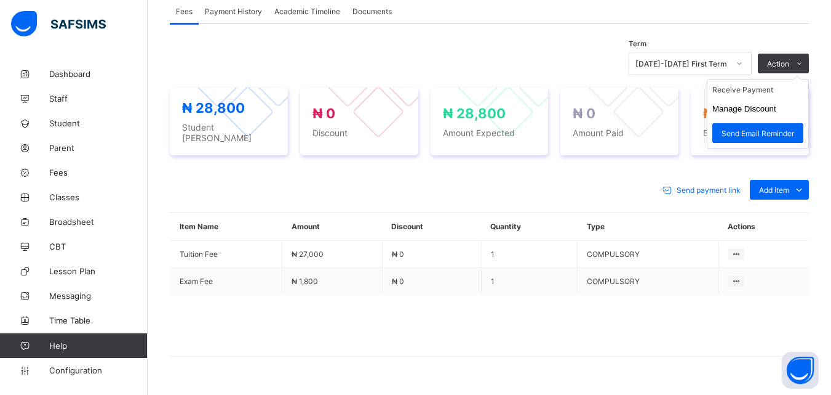
click at [809, 79] on ul "Receive Payment Manage Discount Send Email Reminder" at bounding box center [758, 113] width 102 height 69
click at [767, 97] on li "Receive Payment" at bounding box center [758, 89] width 101 height 19
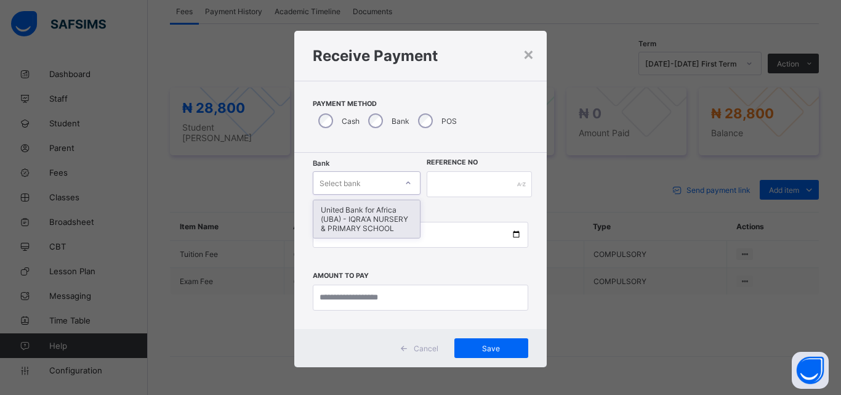
click at [374, 215] on div "United Bank for Africa (UBA) - IQRA'A NURSERY & PRIMARY SCHOOL" at bounding box center [366, 219] width 106 height 38
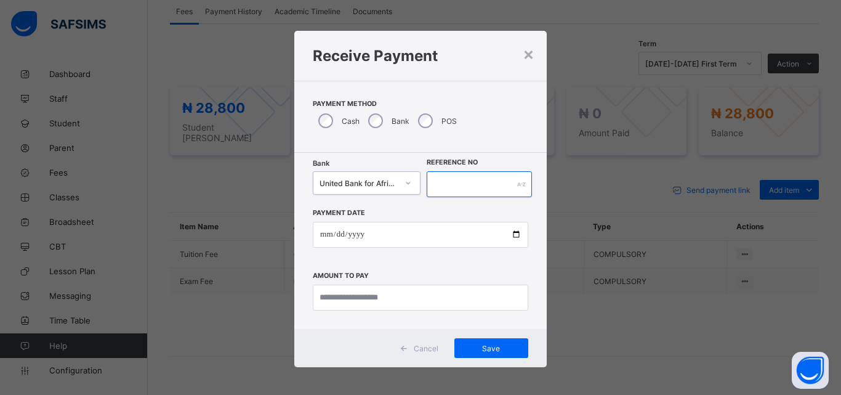
click at [459, 196] on input "text" at bounding box center [479, 184] width 105 height 26
type input "*******"
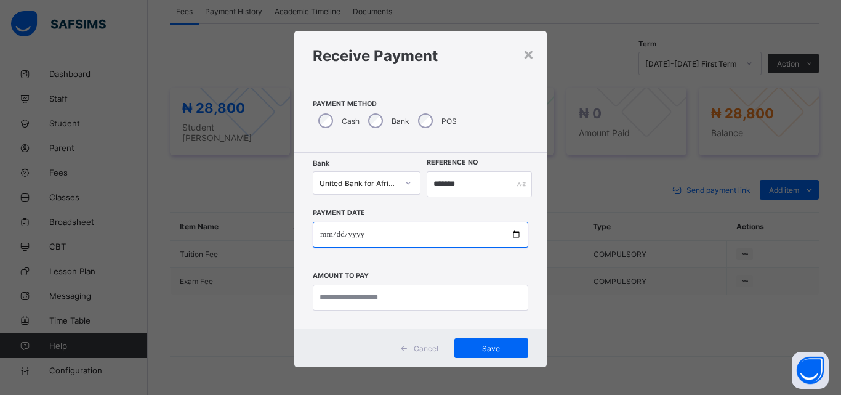
click at [513, 237] on input "date" at bounding box center [420, 235] width 215 height 26
type input "**********"
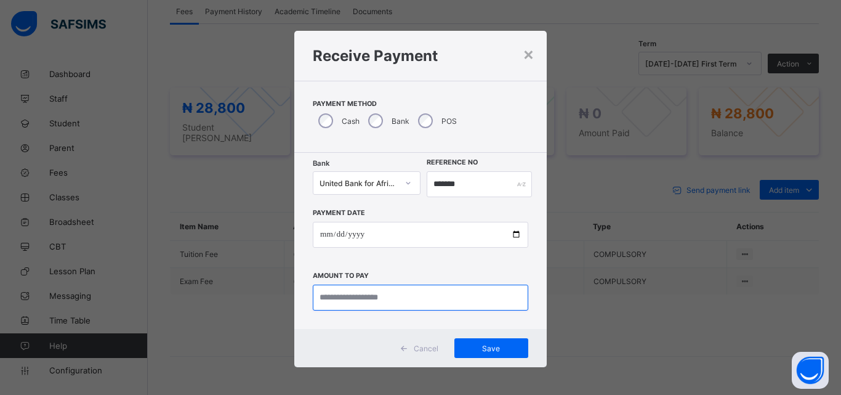
click at [372, 300] on input "currency" at bounding box center [420, 297] width 215 height 26
type input "********"
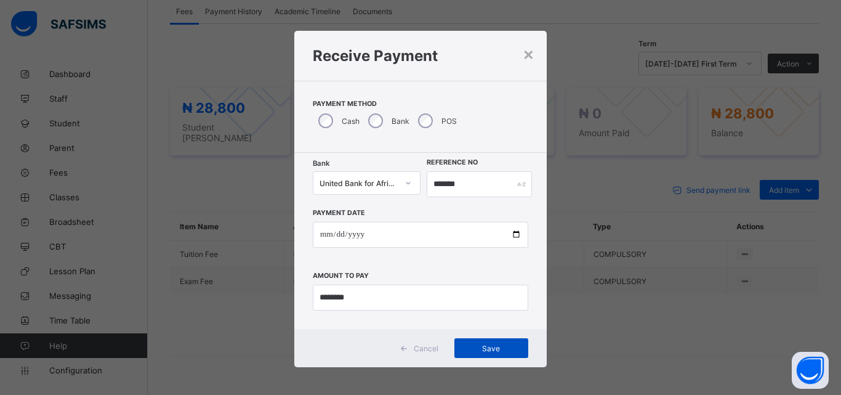
click at [493, 357] on div "Save" at bounding box center [491, 348] width 74 height 20
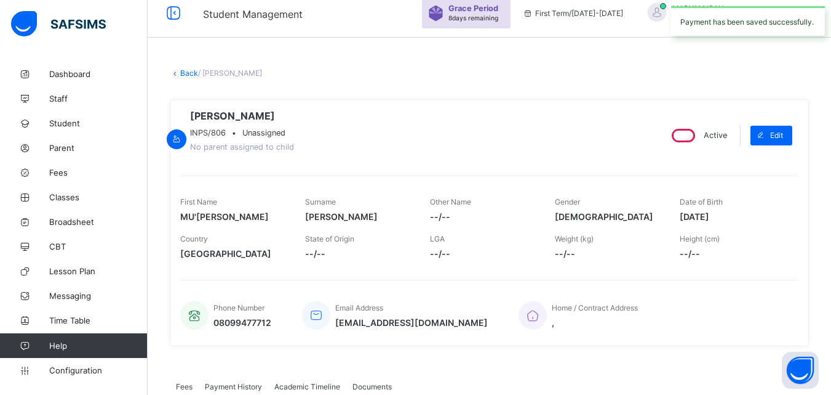
scroll to position [0, 0]
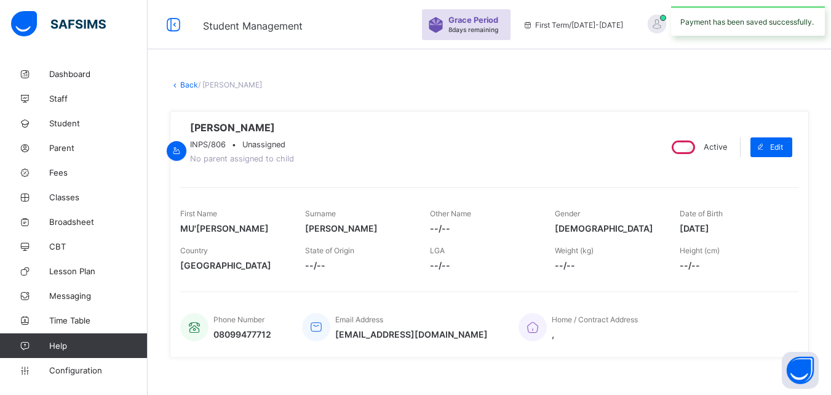
click at [183, 86] on link "Back" at bounding box center [189, 84] width 18 height 9
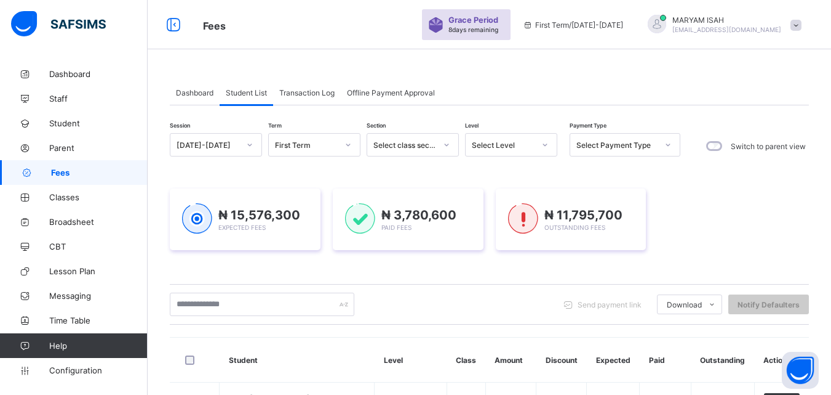
click at [542, 146] on icon at bounding box center [545, 144] width 7 height 12
click at [548, 144] on icon at bounding box center [545, 144] width 7 height 12
click at [548, 143] on icon at bounding box center [545, 144] width 7 height 12
click at [541, 146] on div at bounding box center [545, 145] width 21 height 20
click at [84, 123] on span "Student" at bounding box center [98, 123] width 98 height 10
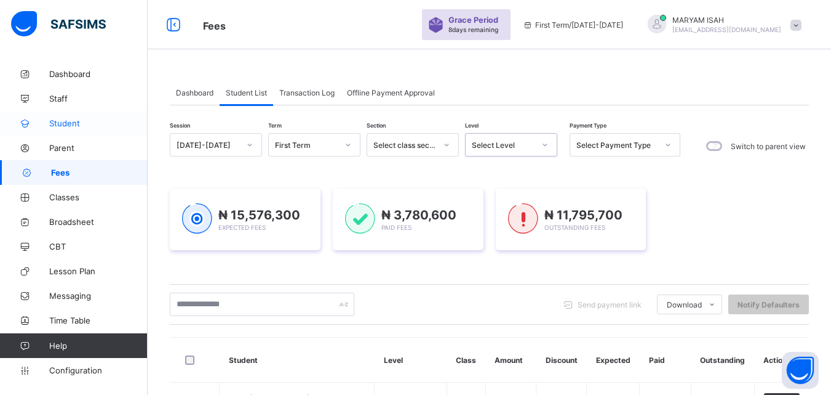
click at [84, 123] on span "Student" at bounding box center [98, 123] width 98 height 10
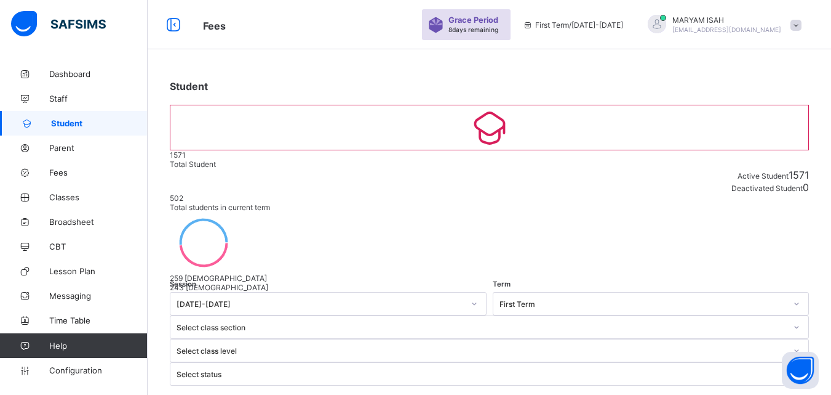
click at [802, 26] on span at bounding box center [796, 25] width 11 height 11
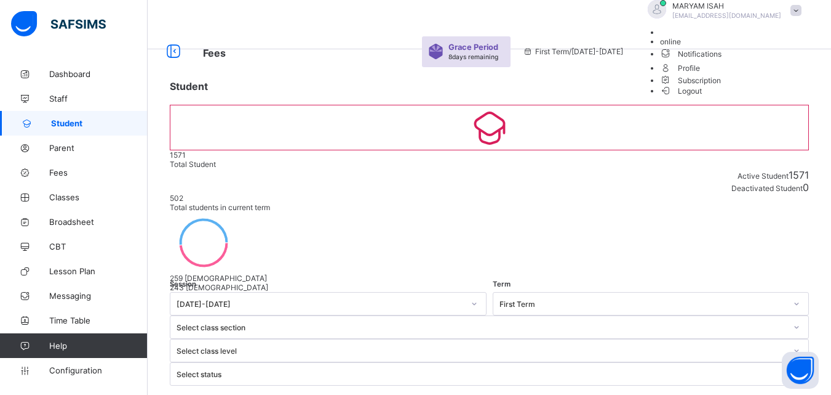
click at [722, 85] on span "Subscription" at bounding box center [691, 80] width 62 height 9
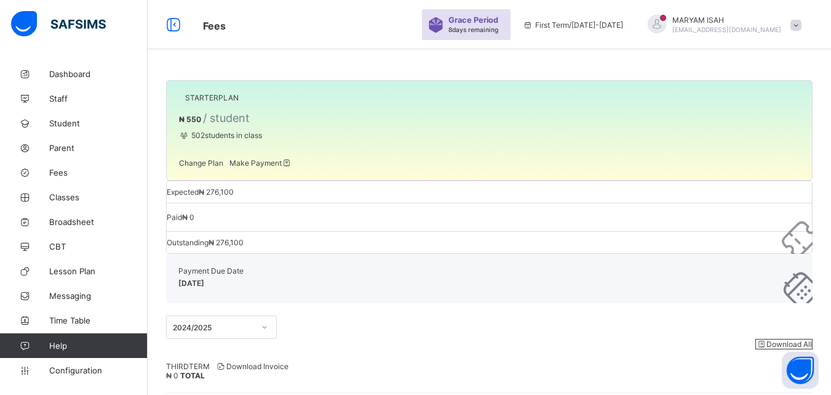
click at [264, 167] on span "Make Payment" at bounding box center [261, 162] width 63 height 9
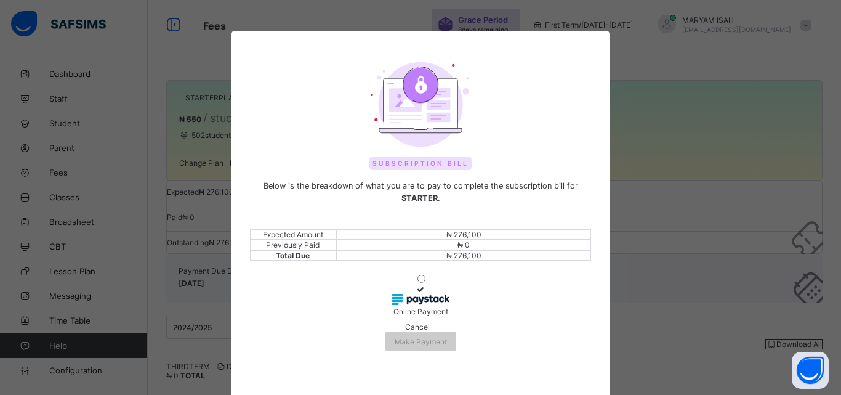
click at [415, 294] on icon at bounding box center [420, 288] width 10 height 9
click at [405, 331] on span "Cancel" at bounding box center [417, 326] width 25 height 9
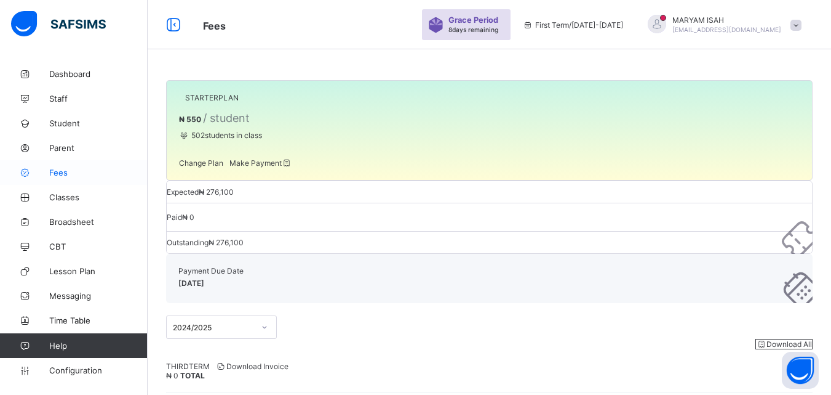
click at [94, 170] on span "Fees" at bounding box center [98, 172] width 98 height 10
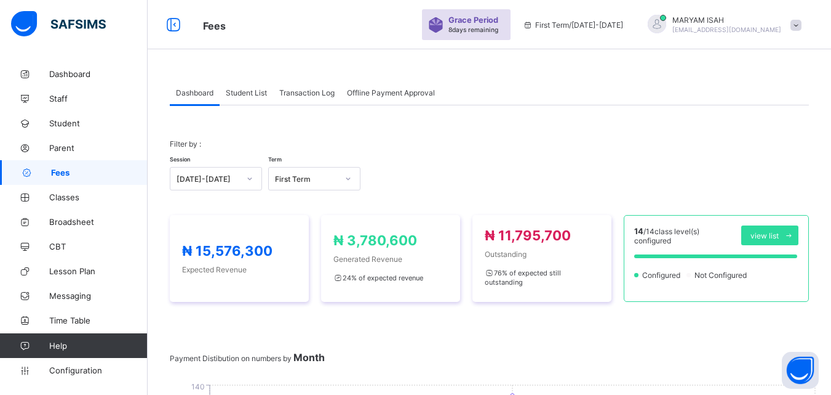
click at [248, 92] on span "Student List" at bounding box center [246, 92] width 41 height 9
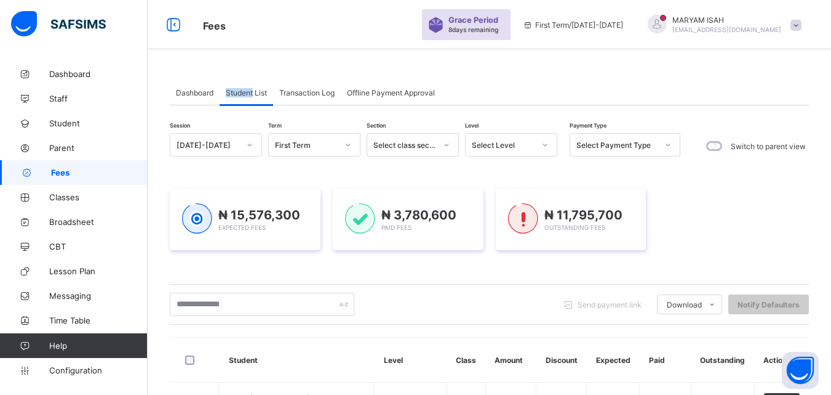
click at [248, 92] on span "Student List" at bounding box center [246, 92] width 41 height 9
